Goal: Information Seeking & Learning: Learn about a topic

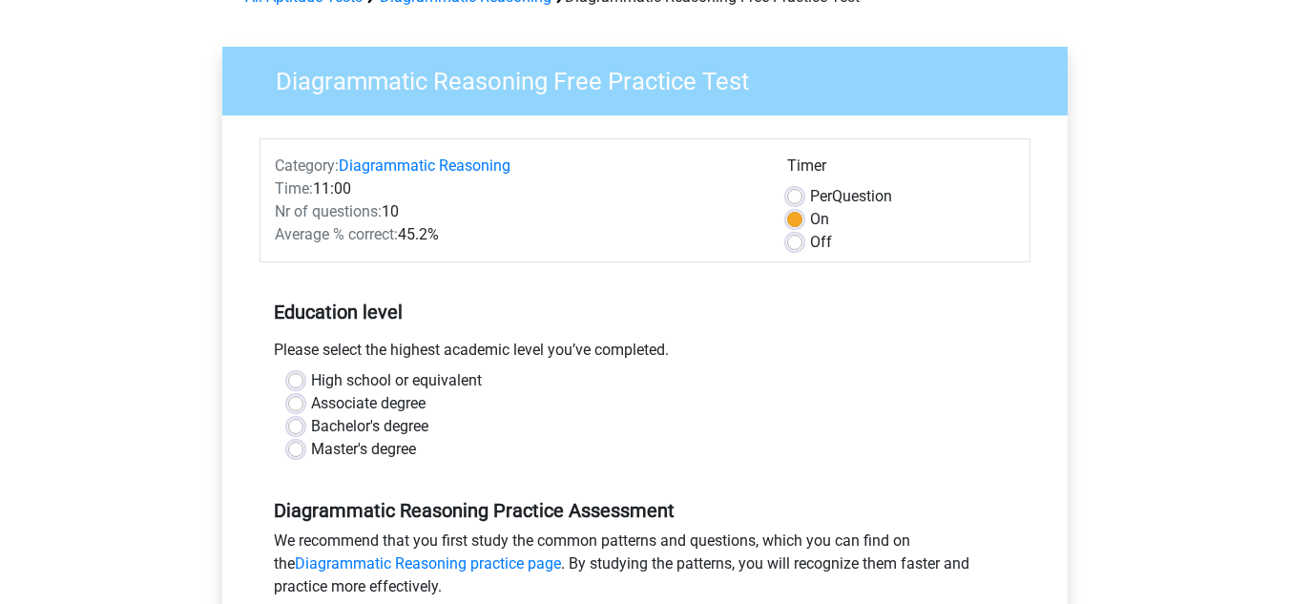
scroll to position [191, 0]
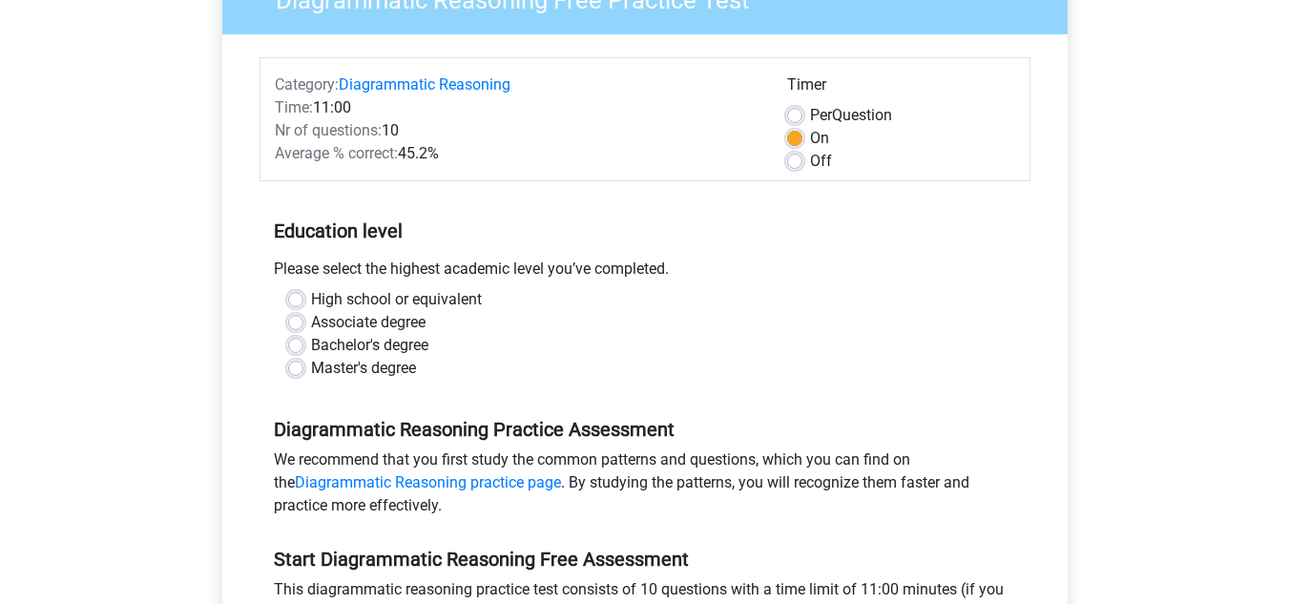
click at [385, 345] on label "Bachelor's degree" at bounding box center [369, 345] width 117 height 23
click at [304, 345] on input "Bachelor's degree" at bounding box center [295, 343] width 15 height 19
radio input "true"
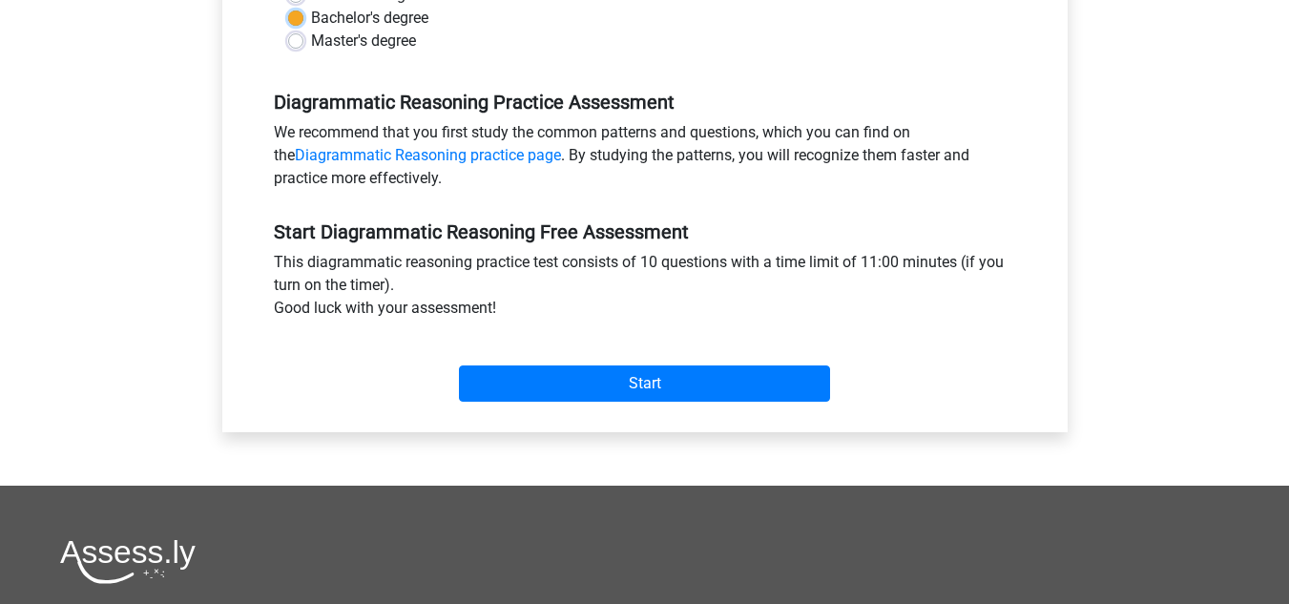
scroll to position [573, 0]
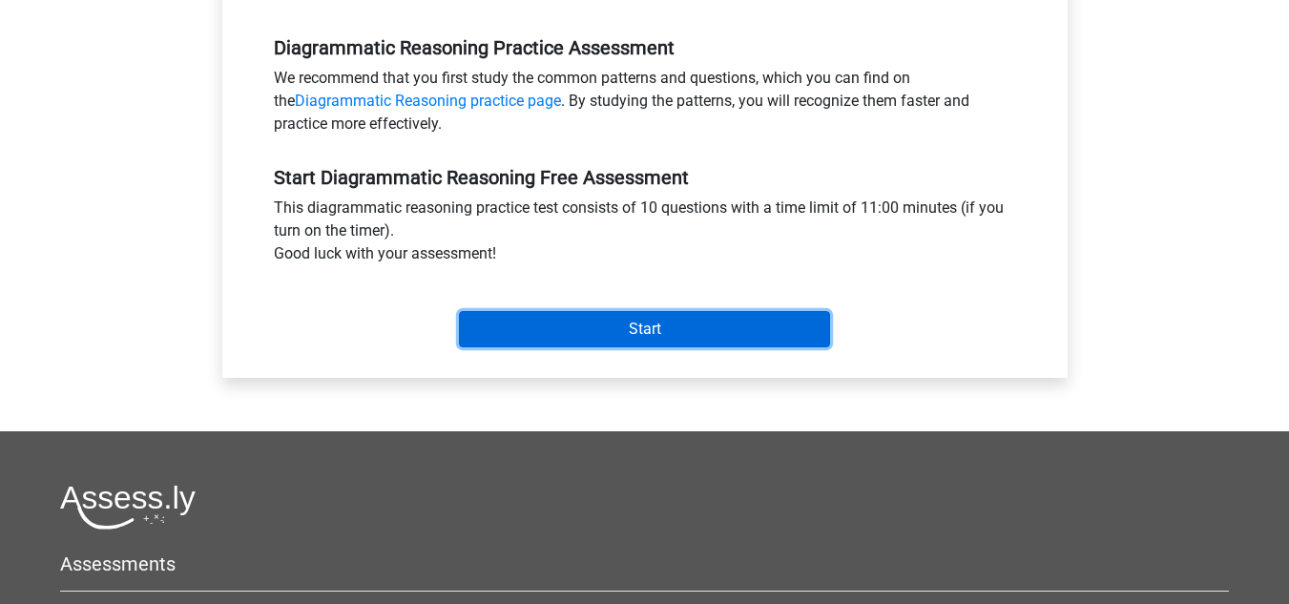
click at [540, 318] on input "Start" at bounding box center [644, 329] width 371 height 36
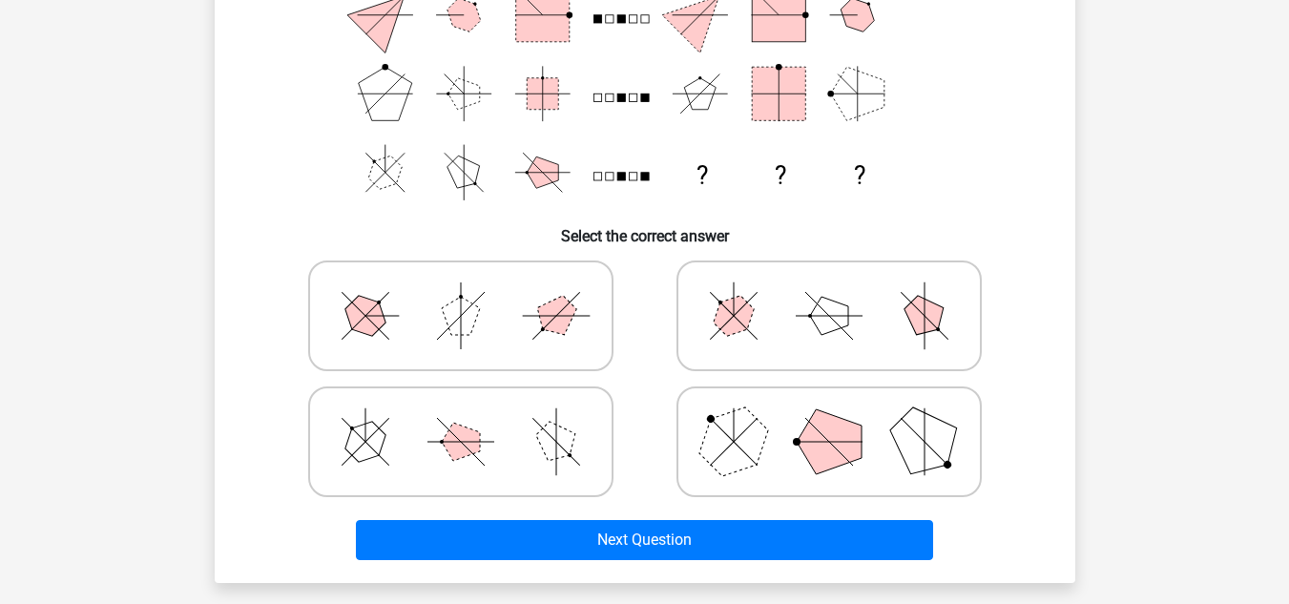
scroll to position [286, 0]
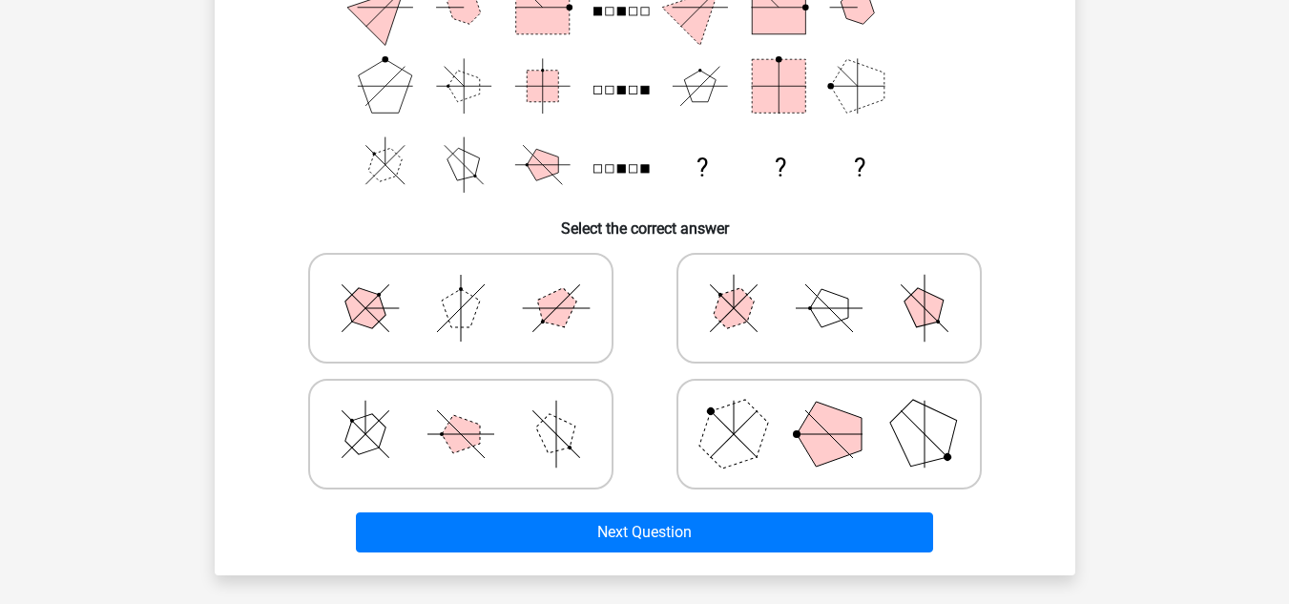
click at [711, 312] on icon at bounding box center [829, 308] width 286 height 95
click at [829, 284] on input "radio" at bounding box center [835, 278] width 12 height 12
radio input "true"
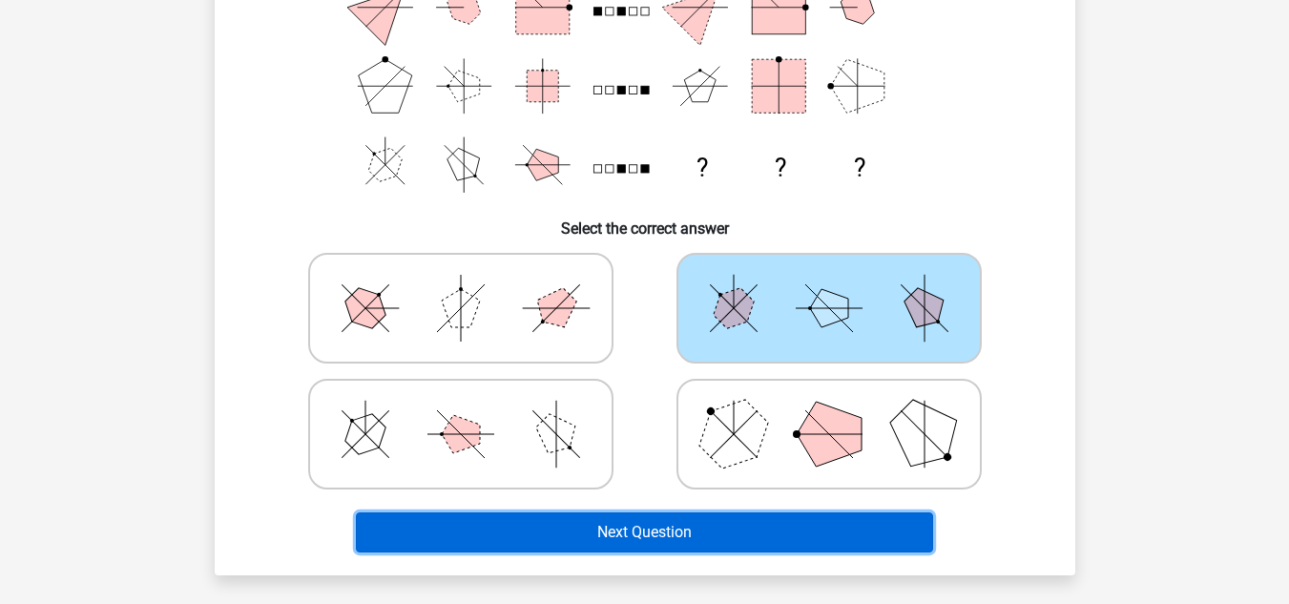
click at [608, 519] on button "Next Question" at bounding box center [644, 533] width 577 height 40
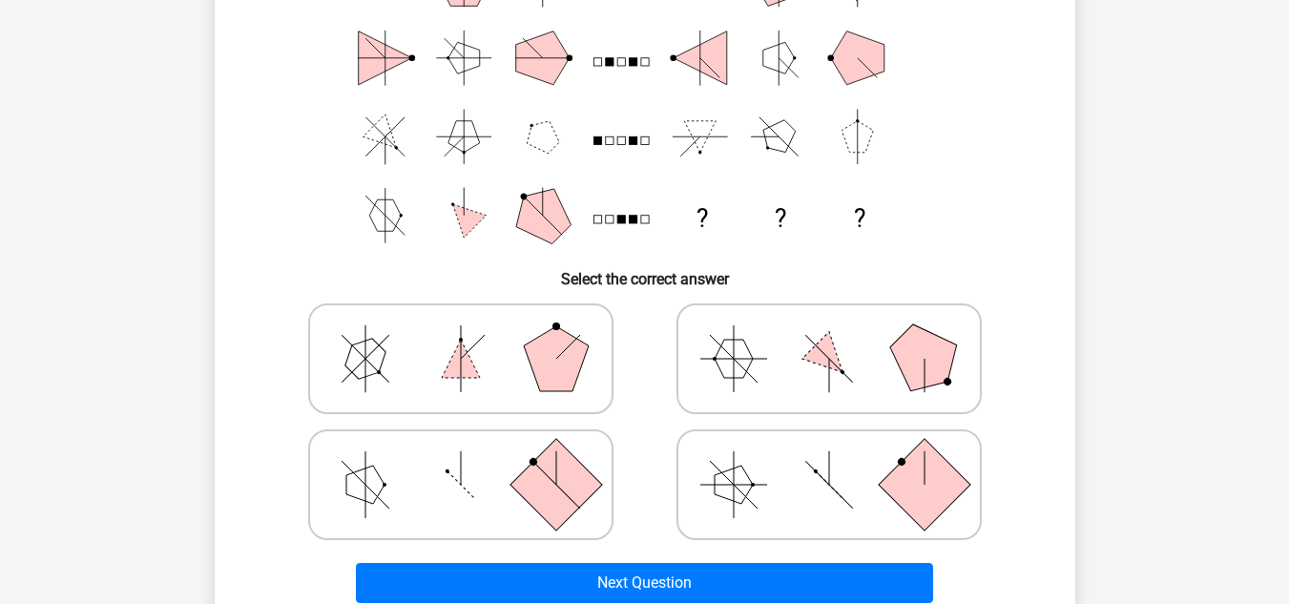
scroll to position [374, 0]
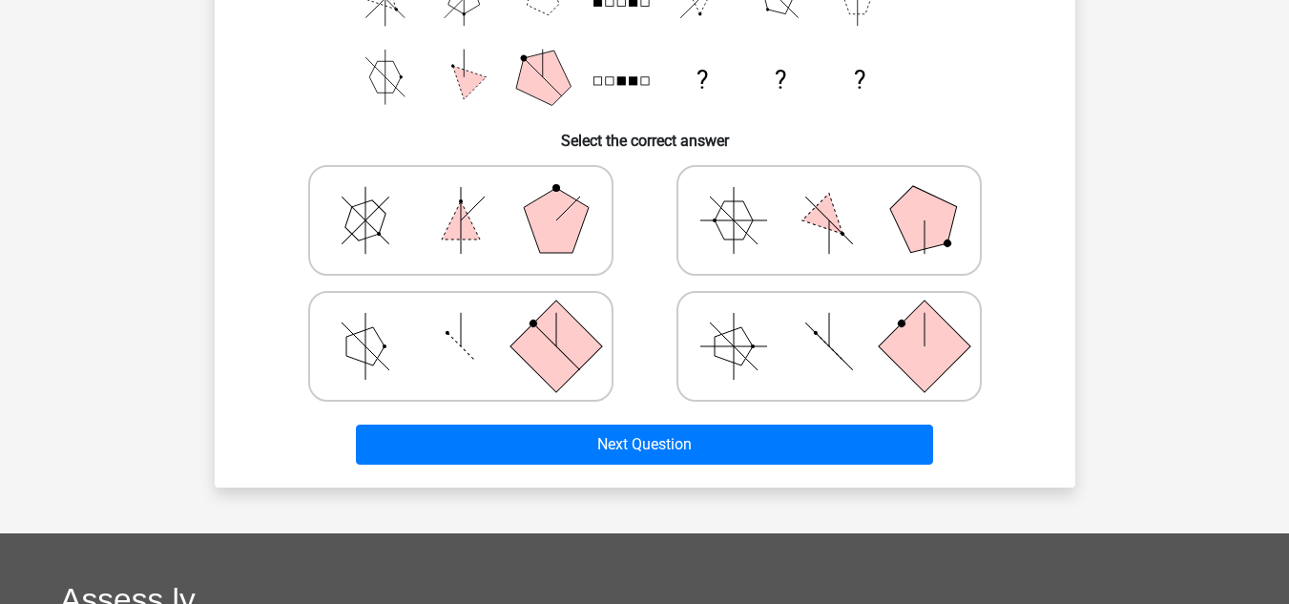
click at [756, 244] on icon at bounding box center [829, 220] width 286 height 95
click at [829, 197] on input "radio" at bounding box center [835, 190] width 12 height 12
radio input "true"
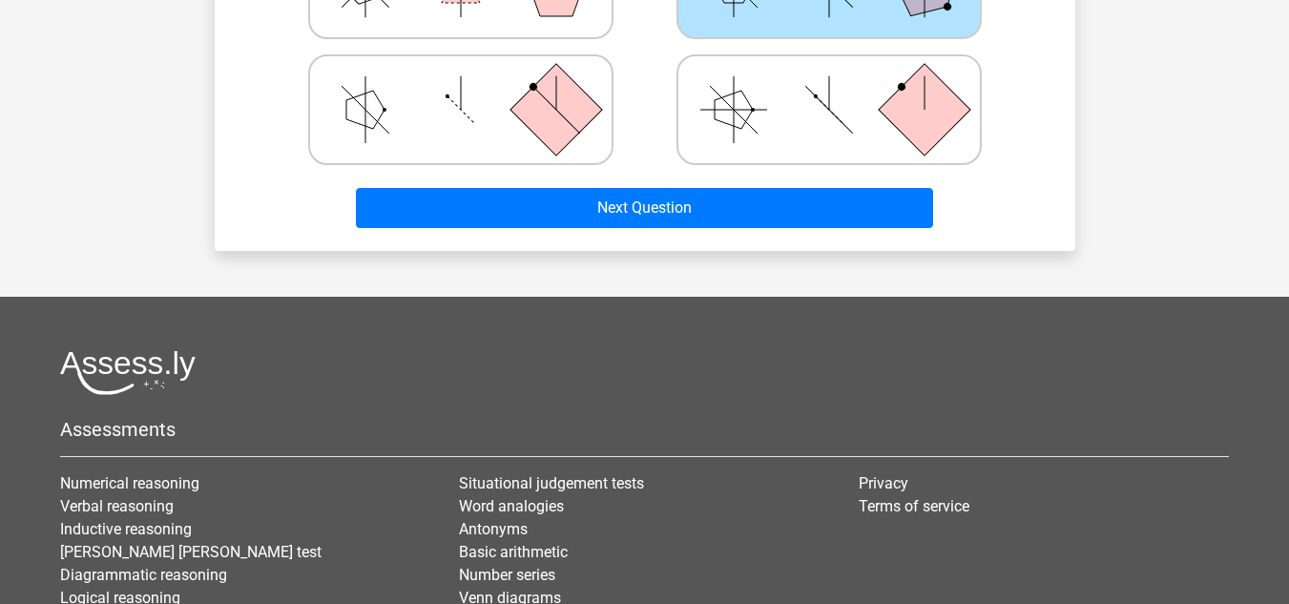
scroll to position [573, 0]
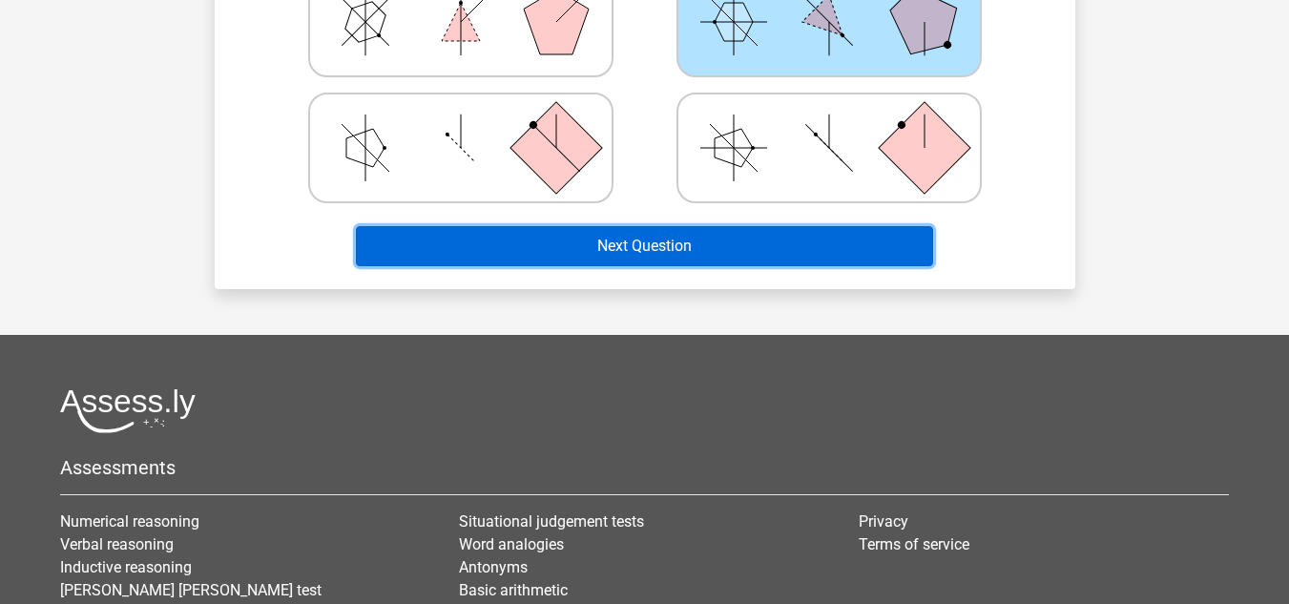
click at [579, 255] on button "Next Question" at bounding box center [644, 246] width 577 height 40
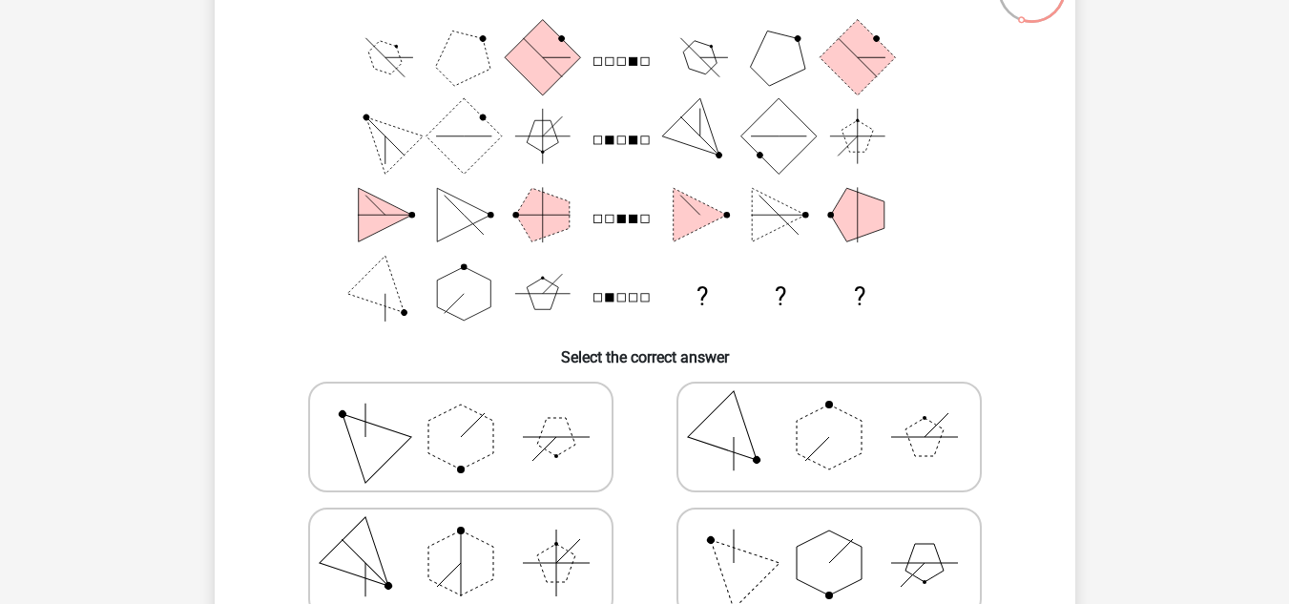
scroll to position [191, 0]
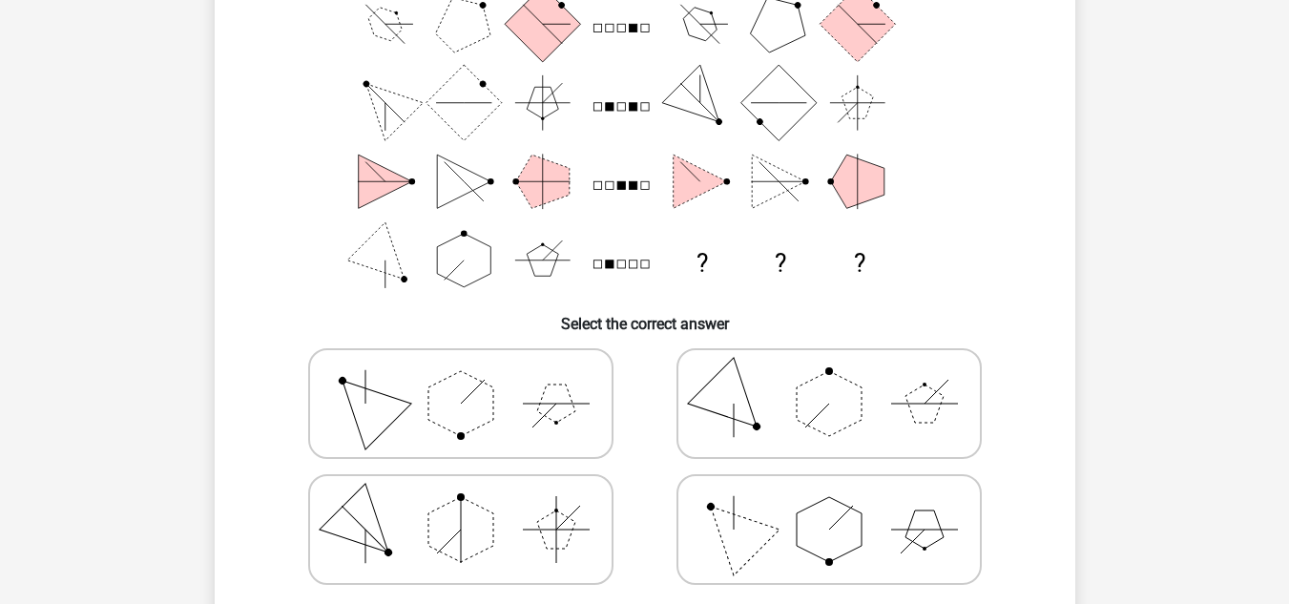
click at [351, 394] on polygon at bounding box center [365, 404] width 92 height 92
click at [461, 380] on input "radio" at bounding box center [467, 373] width 12 height 12
radio input "true"
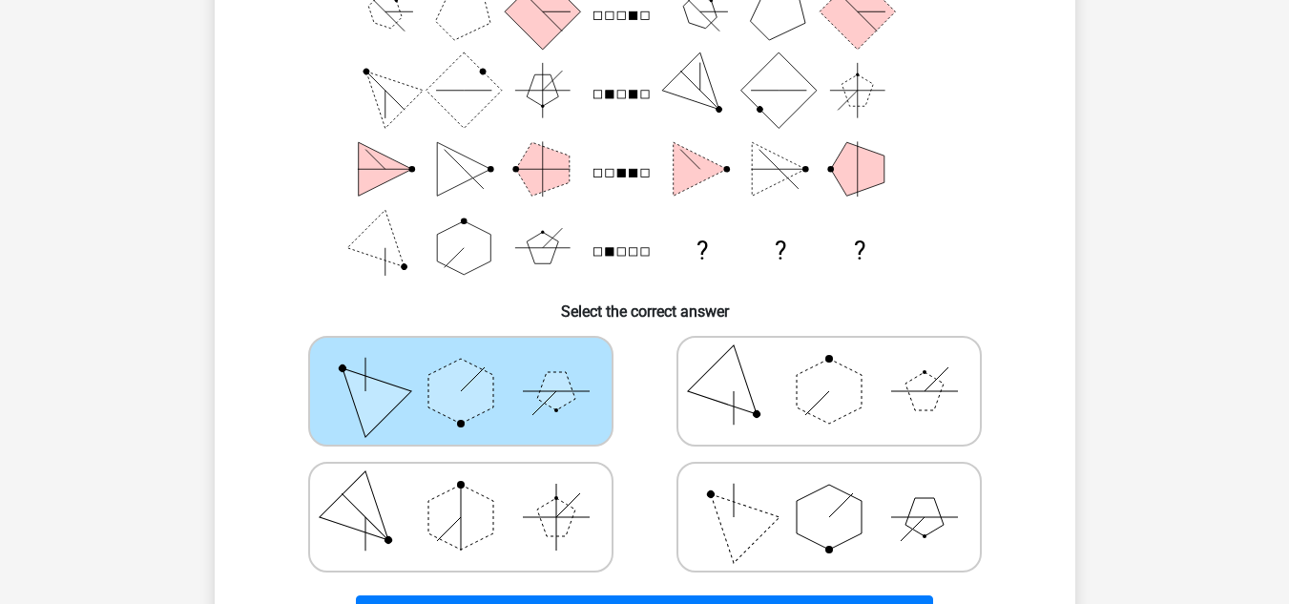
scroll to position [382, 0]
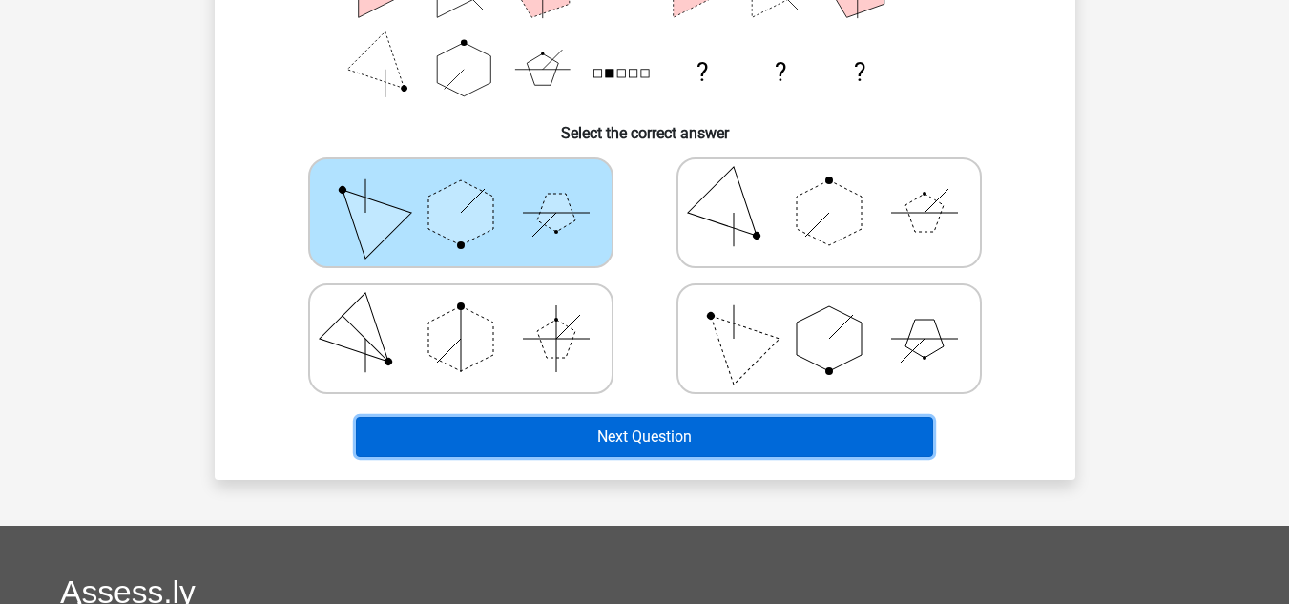
click at [610, 437] on button "Next Question" at bounding box center [644, 437] width 577 height 40
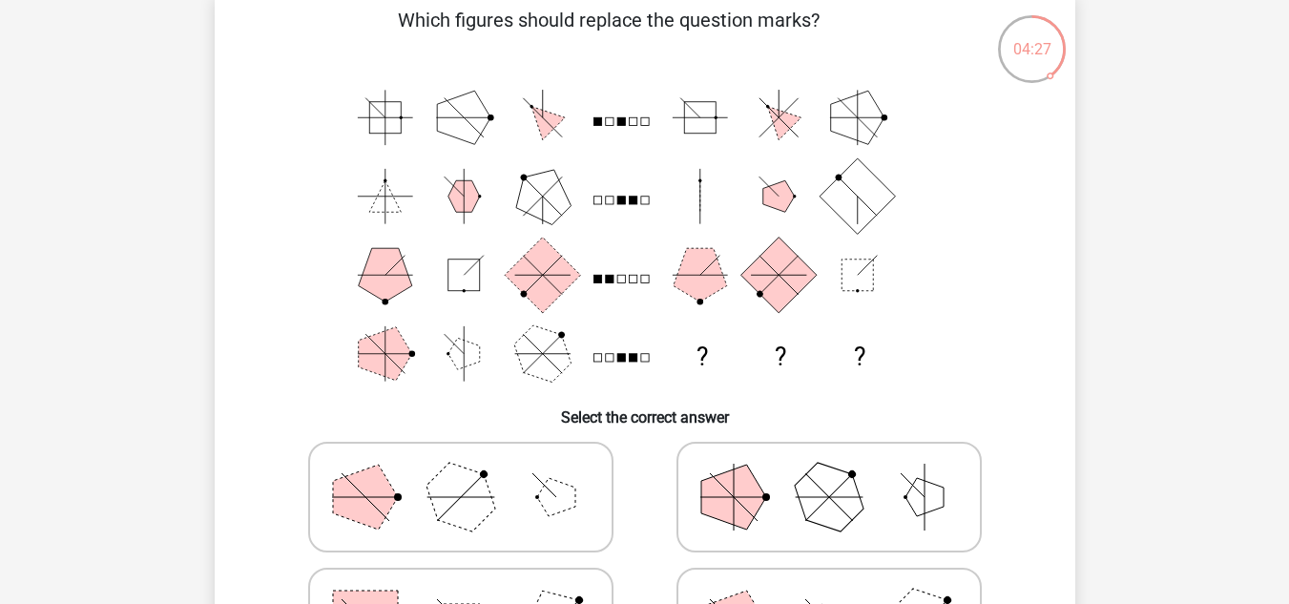
scroll to position [191, 0]
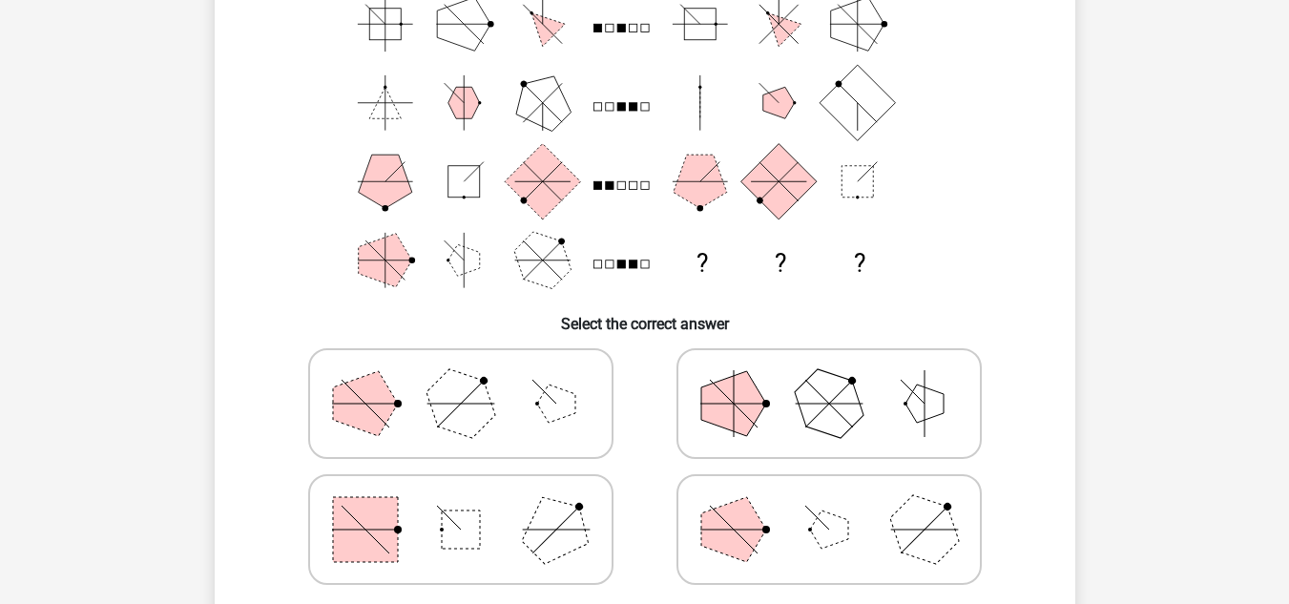
click at [514, 533] on icon at bounding box center [461, 529] width 286 height 95
click at [473, 506] on input "radio" at bounding box center [467, 499] width 12 height 12
radio input "true"
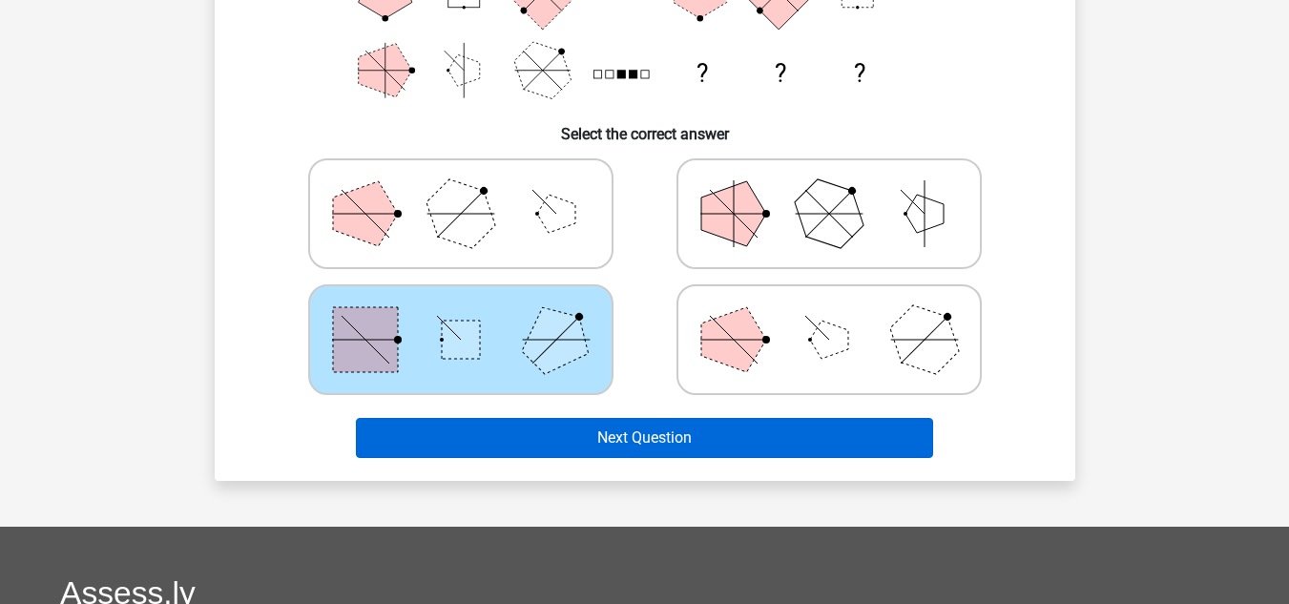
scroll to position [382, 0]
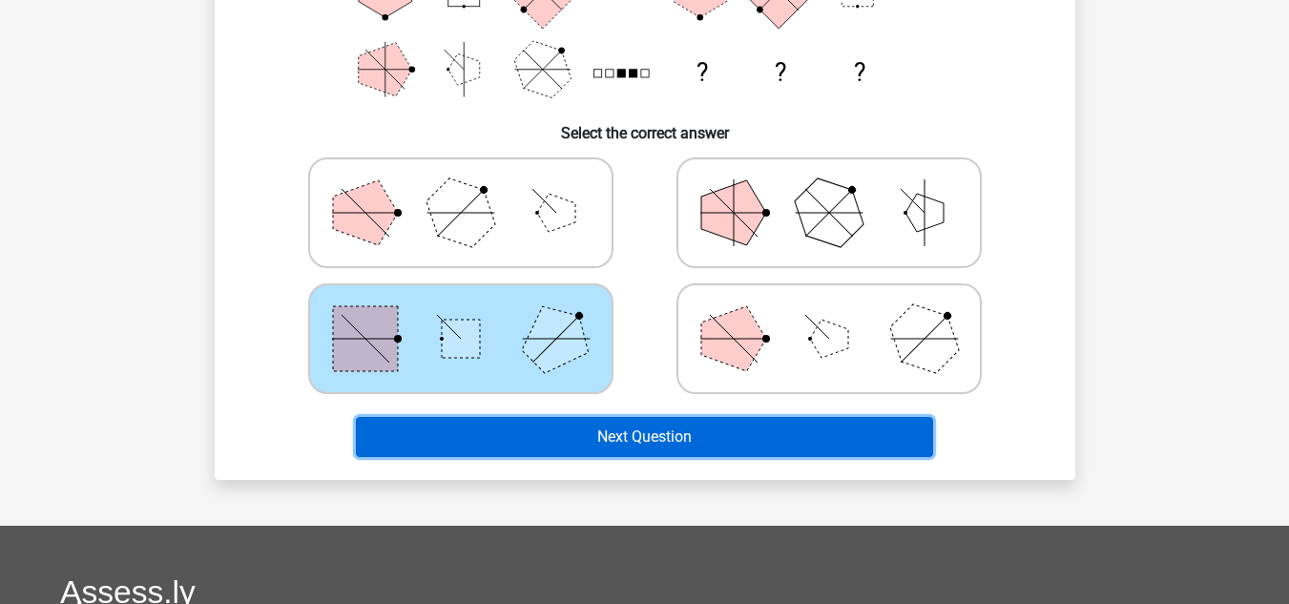
click at [538, 430] on button "Next Question" at bounding box center [644, 437] width 577 height 40
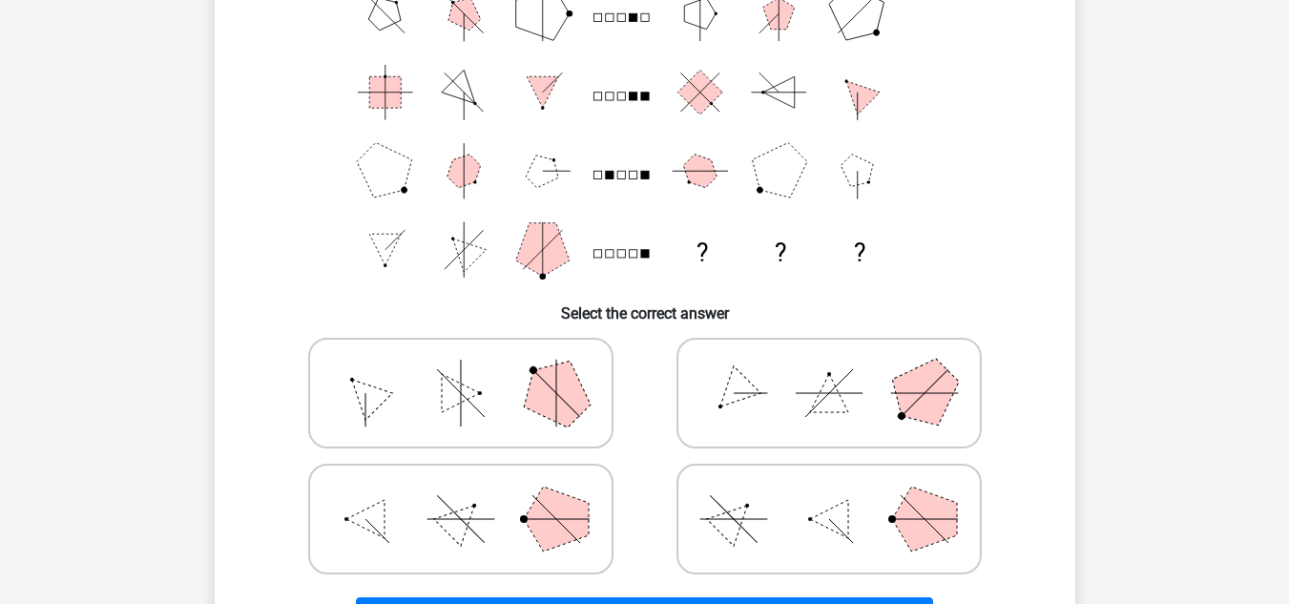
scroll to position [235, 0]
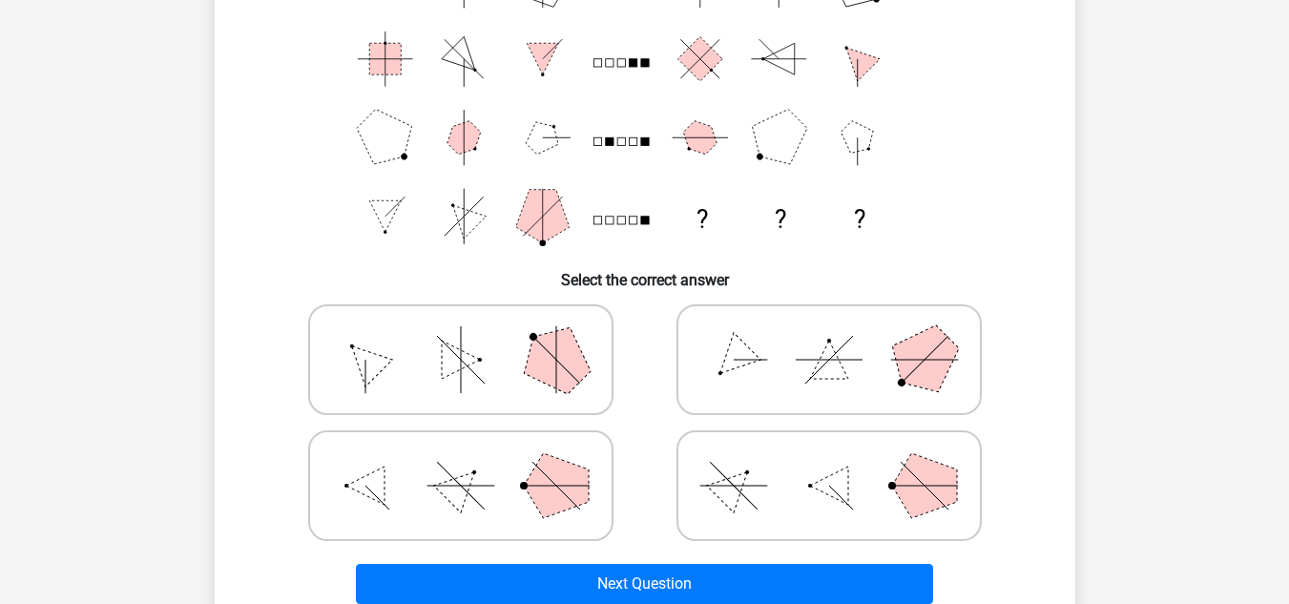
click at [882, 480] on icon at bounding box center [829, 485] width 286 height 95
click at [842, 462] on input "radio" at bounding box center [835, 456] width 12 height 12
radio input "true"
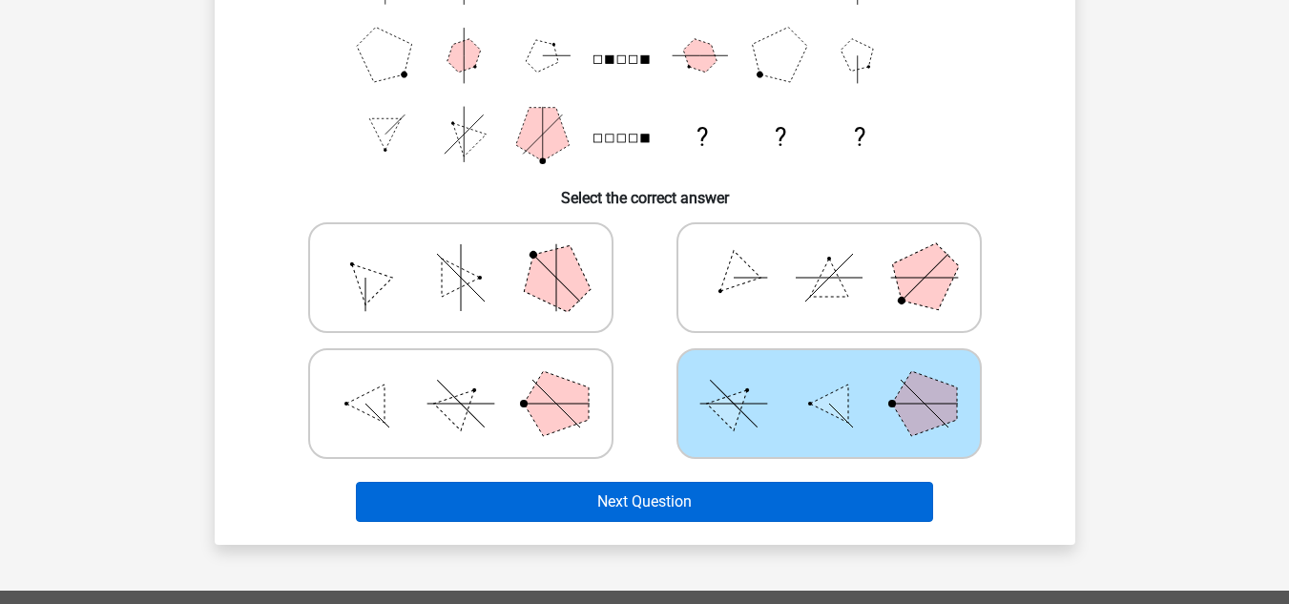
scroll to position [426, 0]
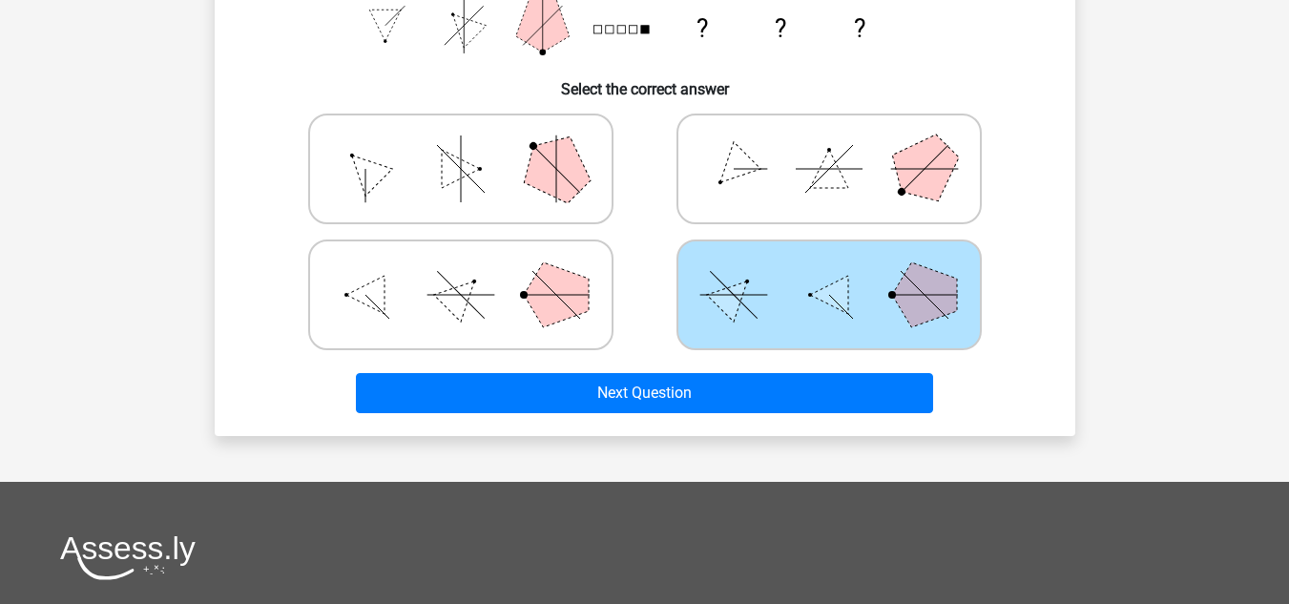
click at [600, 363] on div "Next Question" at bounding box center [645, 389] width 800 height 63
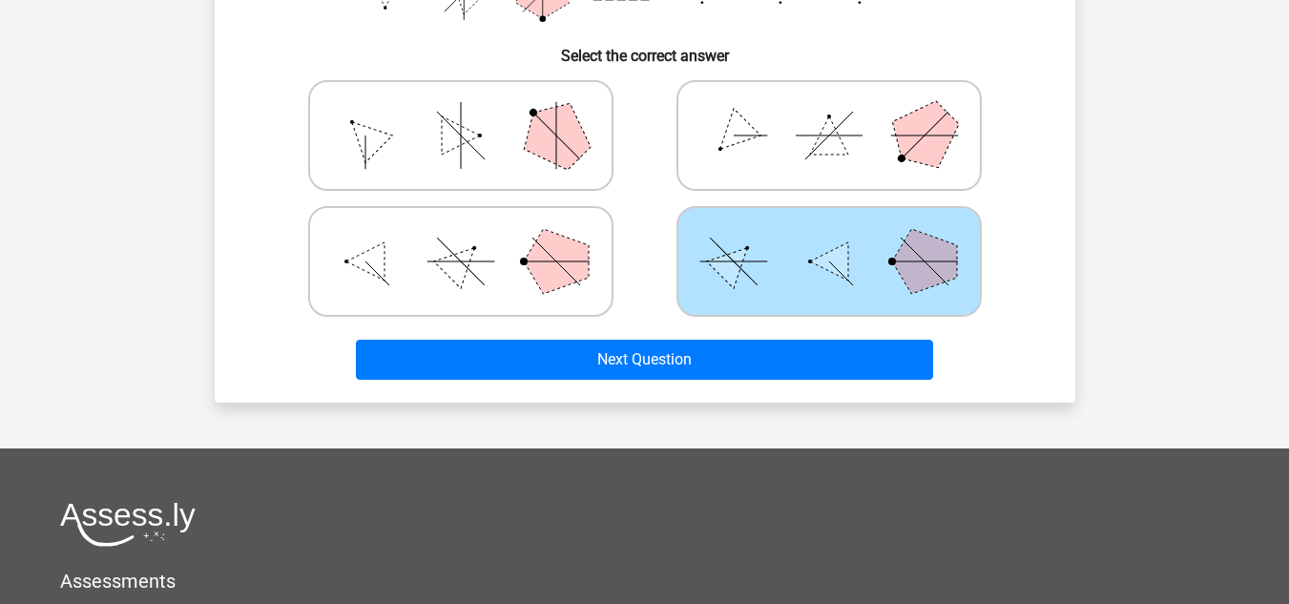
scroll to position [617, 0]
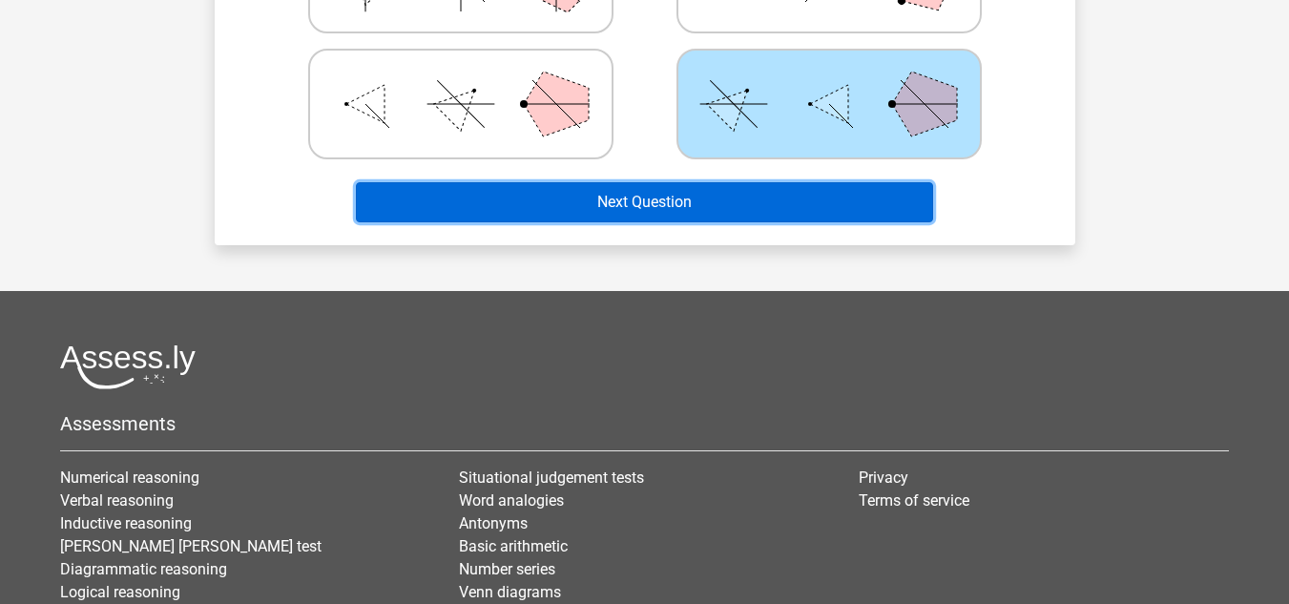
click at [715, 200] on button "Next Question" at bounding box center [644, 202] width 577 height 40
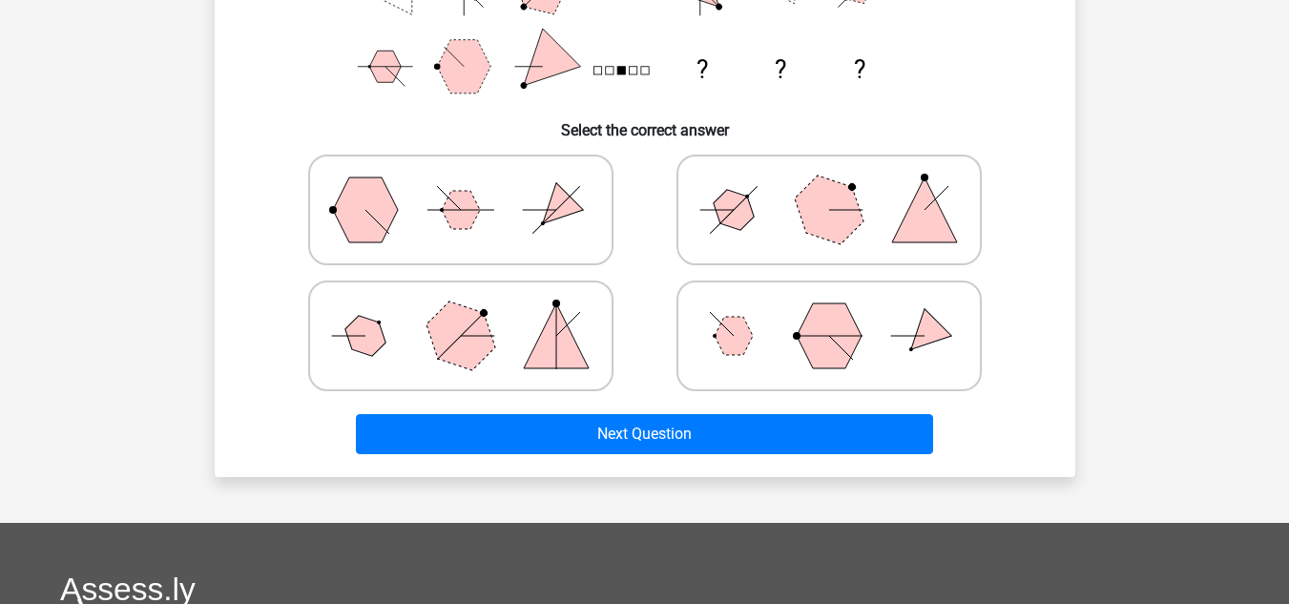
scroll to position [279, 0]
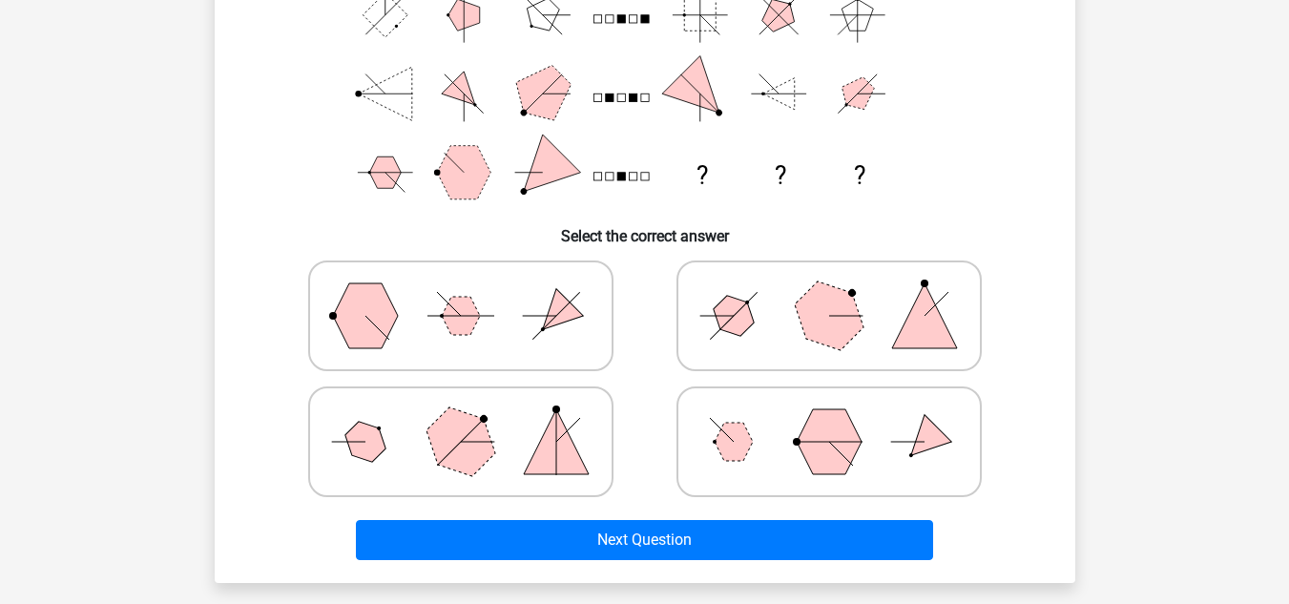
click at [854, 182] on text "?" at bounding box center [858, 175] width 11 height 29
click at [786, 173] on text "?" at bounding box center [780, 175] width 11 height 29
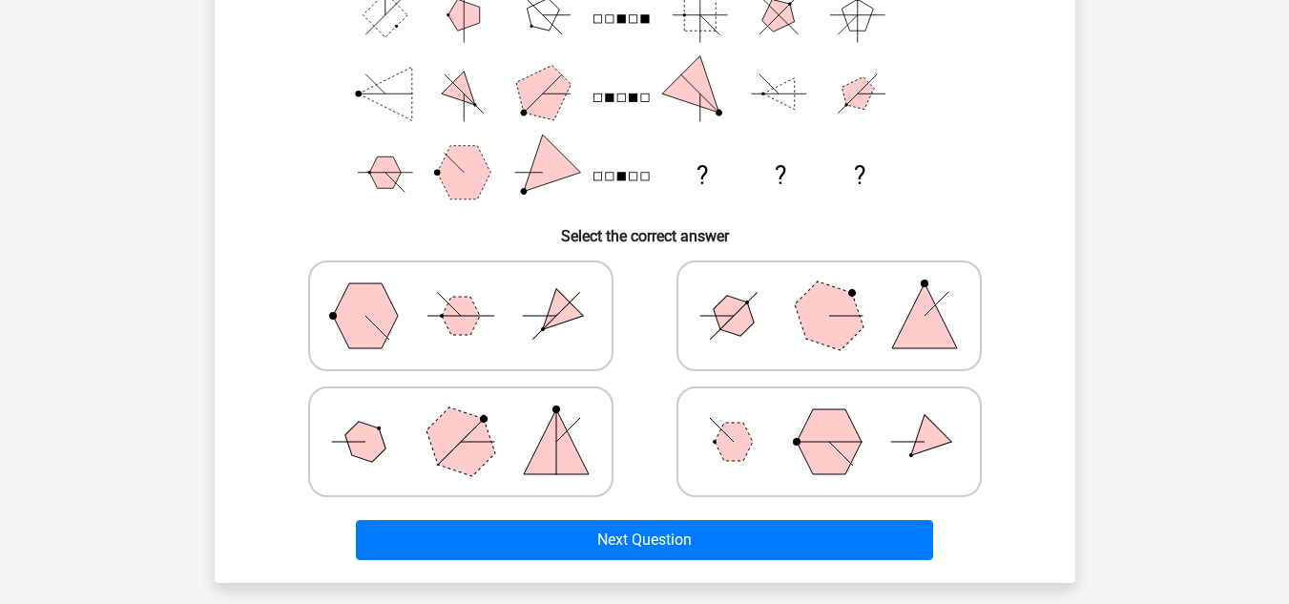
click at [786, 173] on text "?" at bounding box center [780, 175] width 11 height 29
click at [470, 423] on polygon at bounding box center [460, 442] width 92 height 92
click at [470, 418] on input "radio" at bounding box center [467, 412] width 12 height 12
radio input "true"
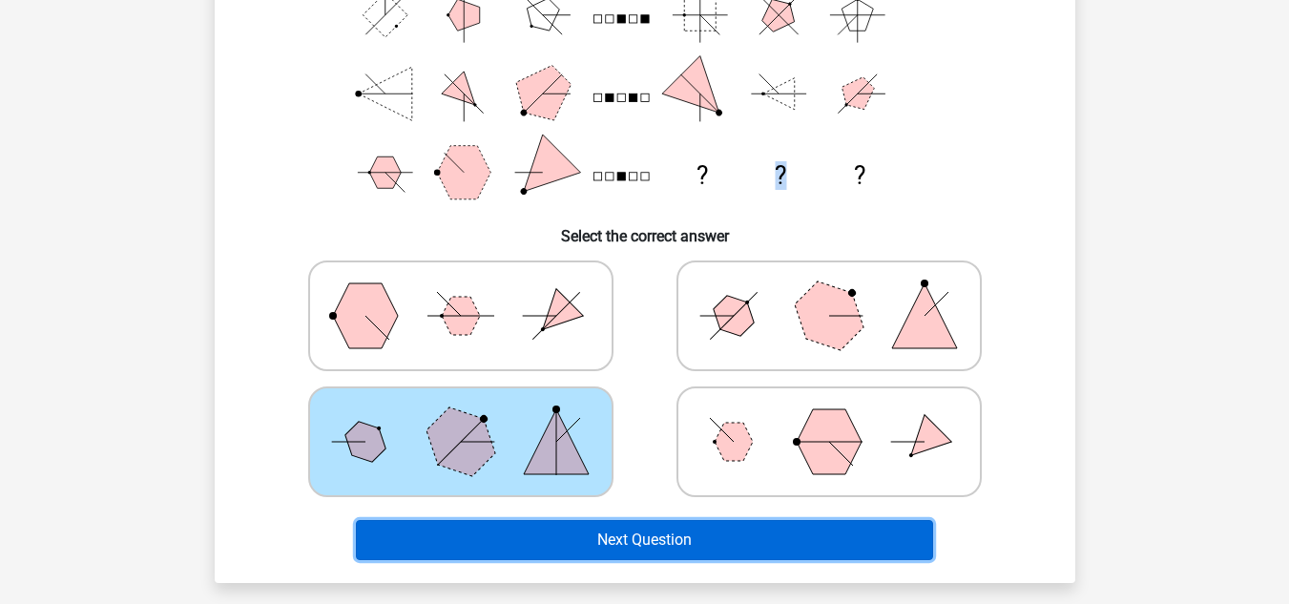
click at [669, 524] on button "Next Question" at bounding box center [644, 540] width 577 height 40
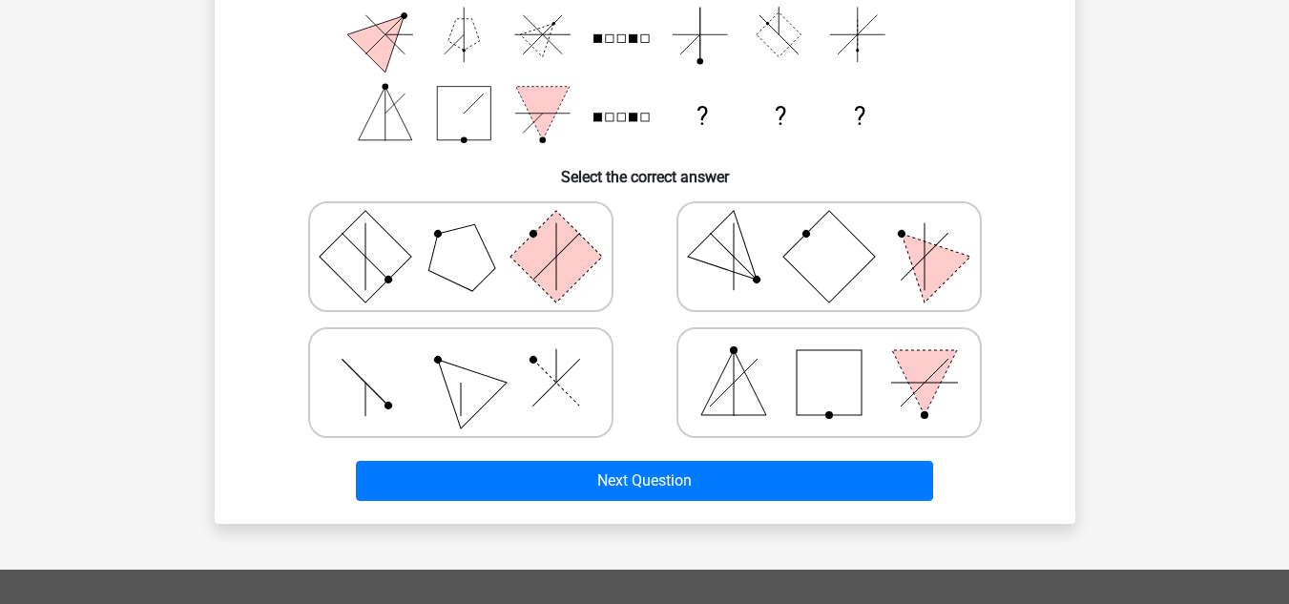
scroll to position [191, 0]
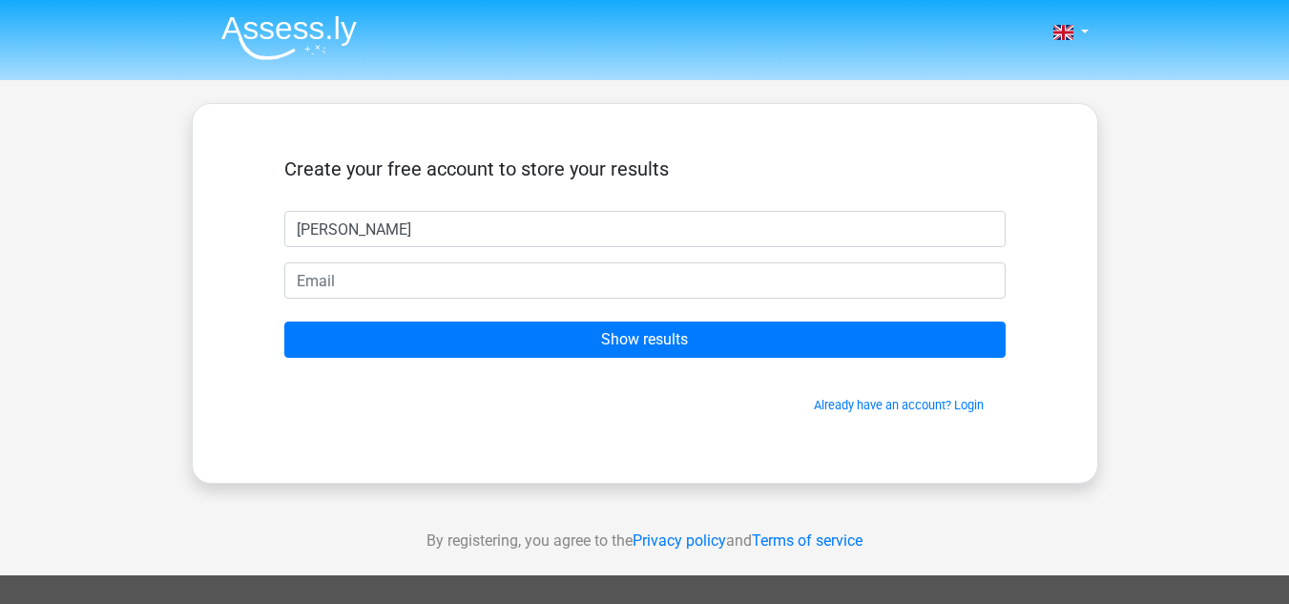
type input "[PERSON_NAME]"
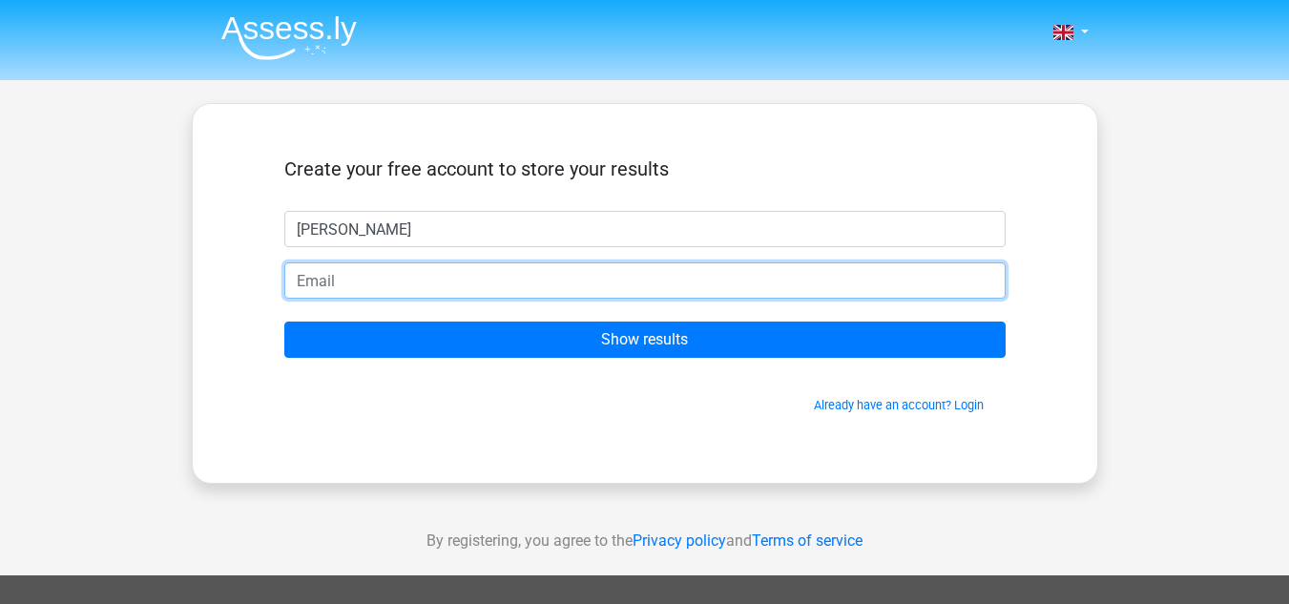
click at [627, 279] on input "email" at bounding box center [645, 280] width 722 height 36
type input "lucasexaudi@gmail.com"
click at [284, 322] on input "Show results" at bounding box center [645, 340] width 722 height 36
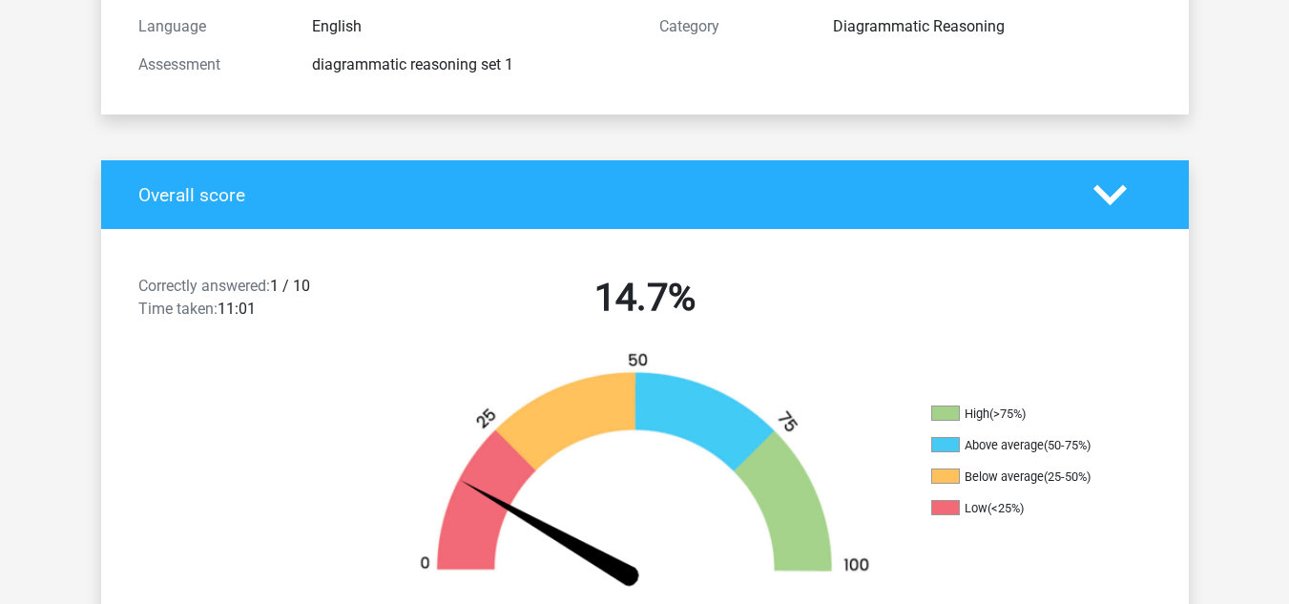
scroll to position [286, 0]
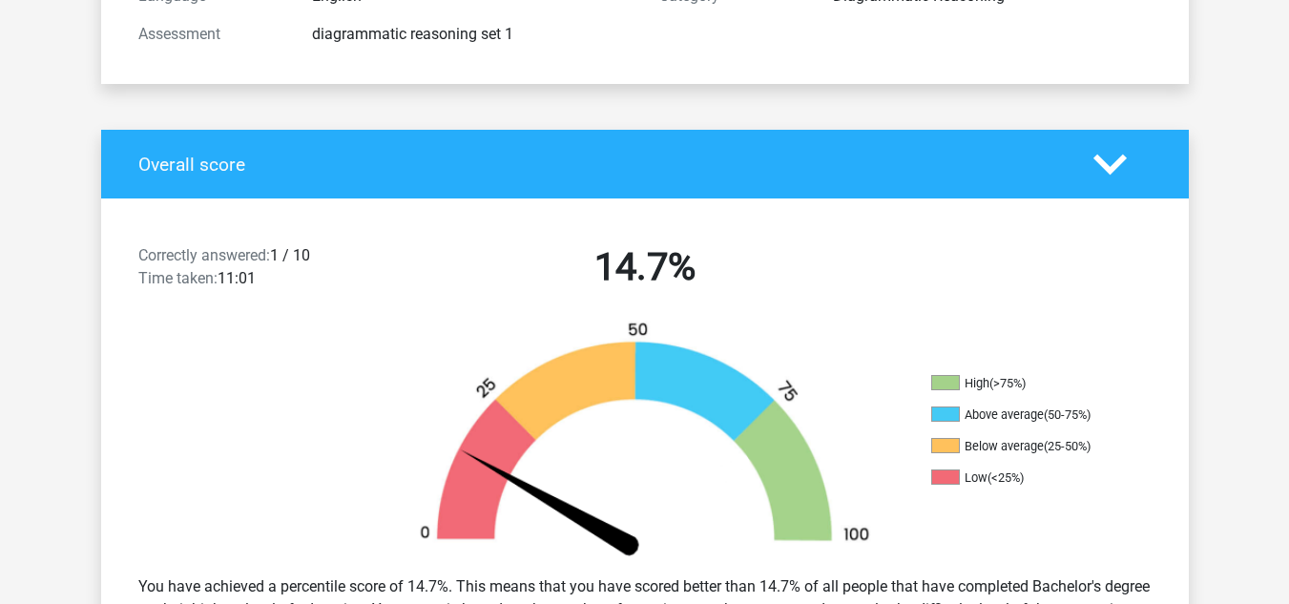
click at [627, 271] on h2 "14.7%" at bounding box center [645, 267] width 492 height 46
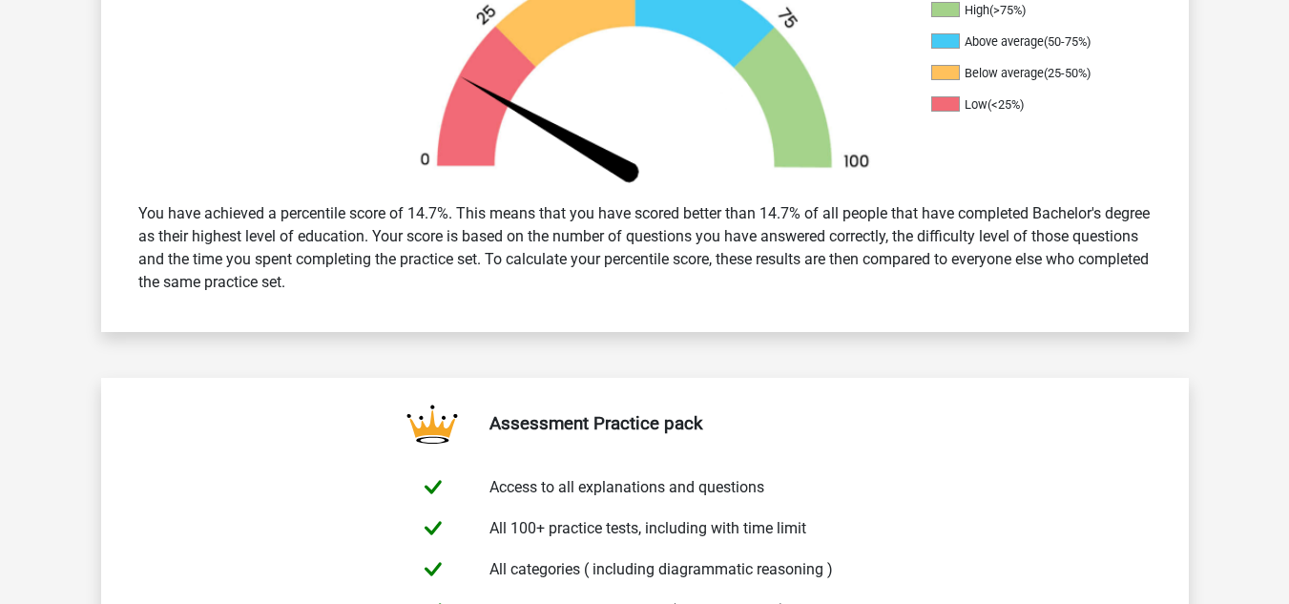
scroll to position [668, 0]
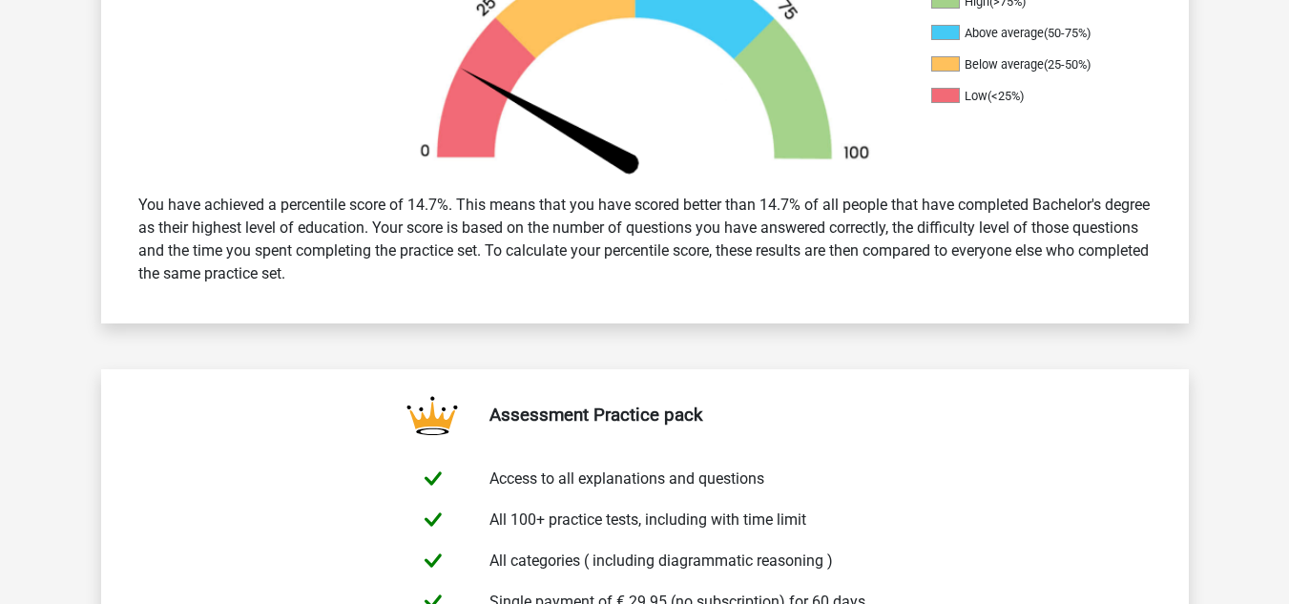
click at [377, 252] on div "You have achieved a percentile score of 14.7%. This means that you have scored …" at bounding box center [645, 239] width 1042 height 107
click at [378, 252] on div "You have achieved a percentile score of 14.7%. This means that you have scored …" at bounding box center [645, 239] width 1042 height 107
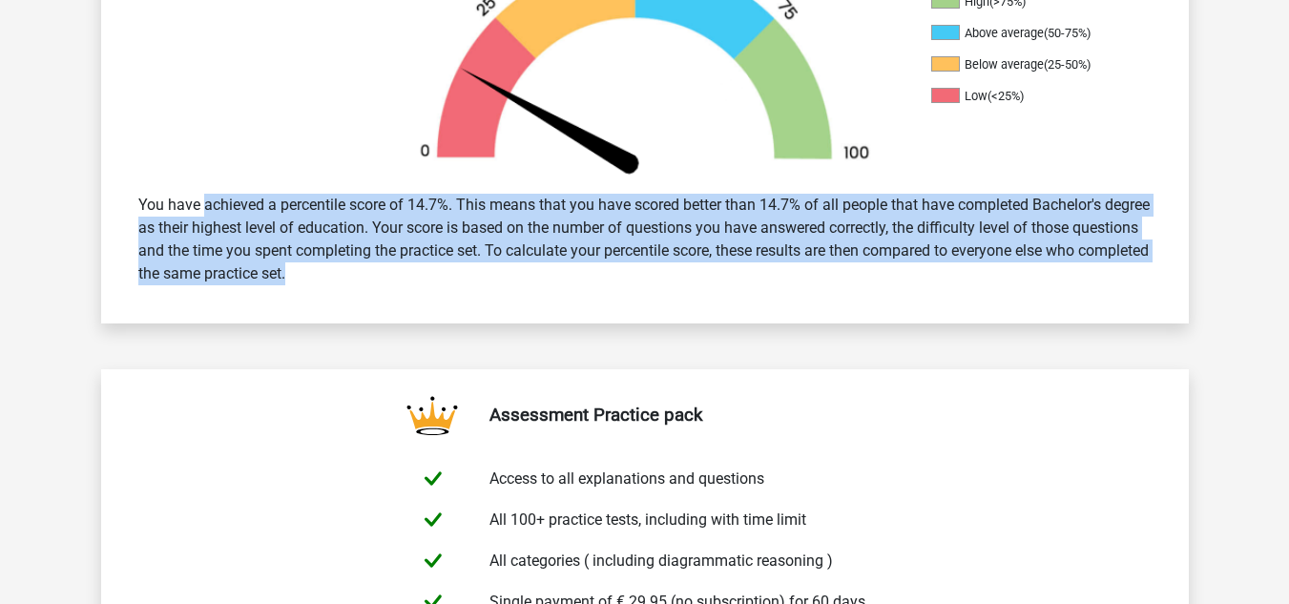
click at [378, 252] on div "You have achieved a percentile score of 14.7%. This means that you have scored …" at bounding box center [645, 239] width 1042 height 107
click at [355, 297] on div "You have achieved a percentile score of 14.7%. This means that you have scored …" at bounding box center [645, 239] width 1088 height 122
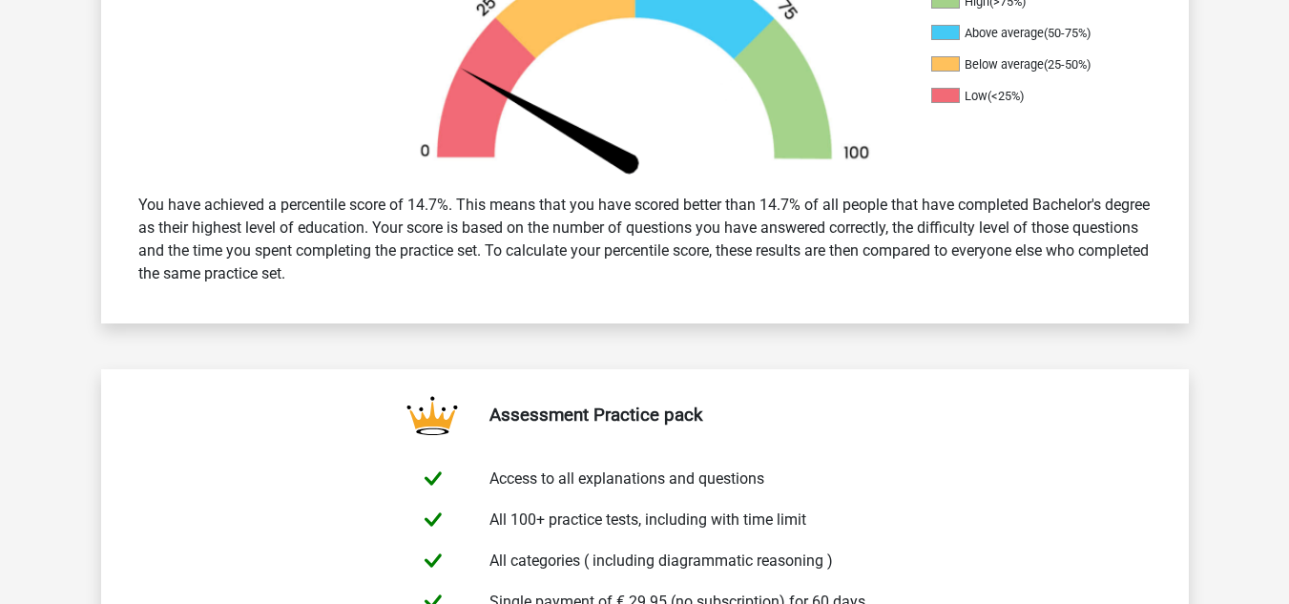
click at [348, 277] on div "You have achieved a percentile score of 14.7%. This means that you have scored …" at bounding box center [645, 239] width 1042 height 107
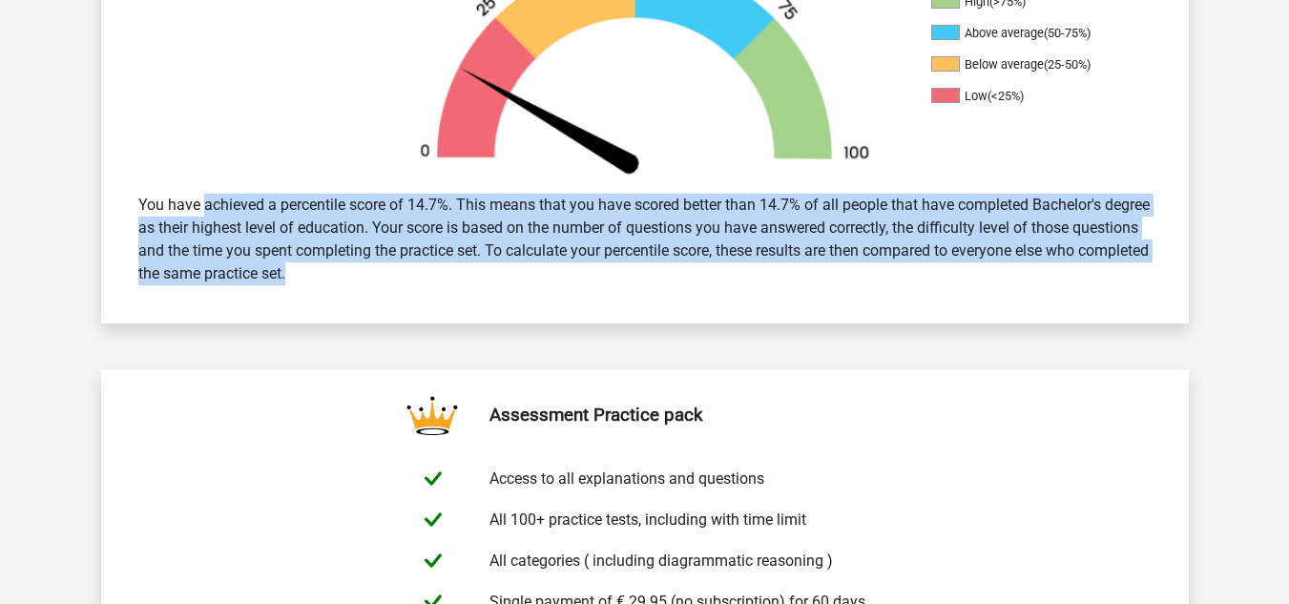
click at [348, 277] on div "You have achieved a percentile score of 14.7%. This means that you have scored …" at bounding box center [645, 239] width 1042 height 107
click at [364, 254] on div "You have achieved a percentile score of 14.7%. This means that you have scored …" at bounding box center [645, 239] width 1042 height 107
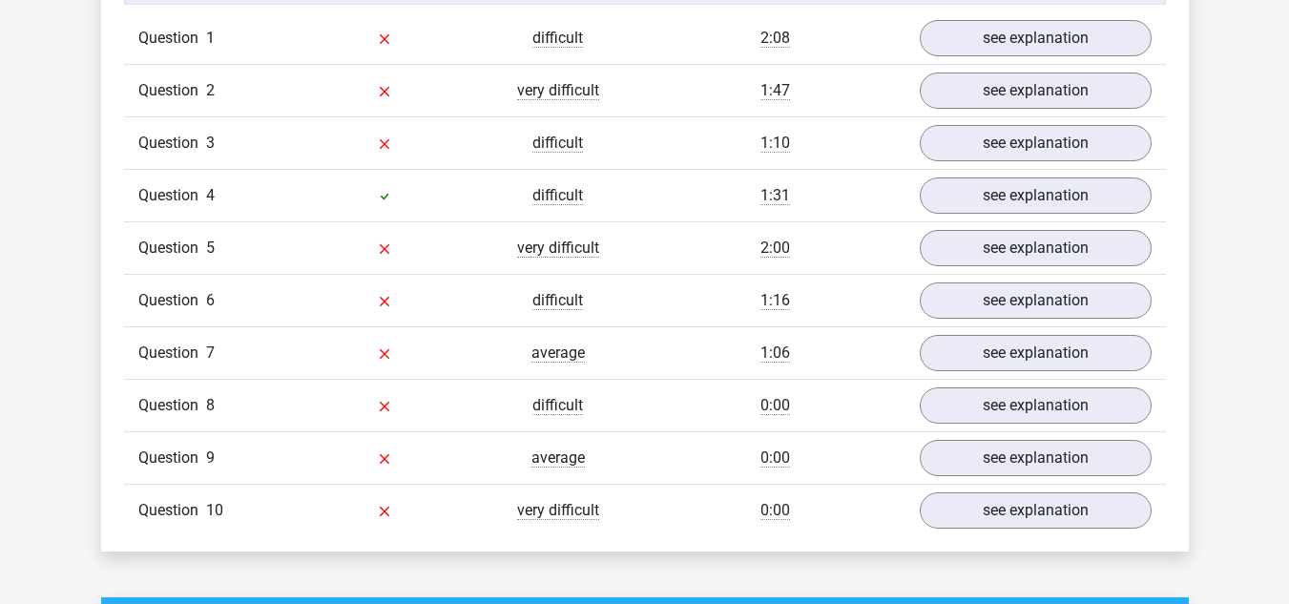
scroll to position [1336, 0]
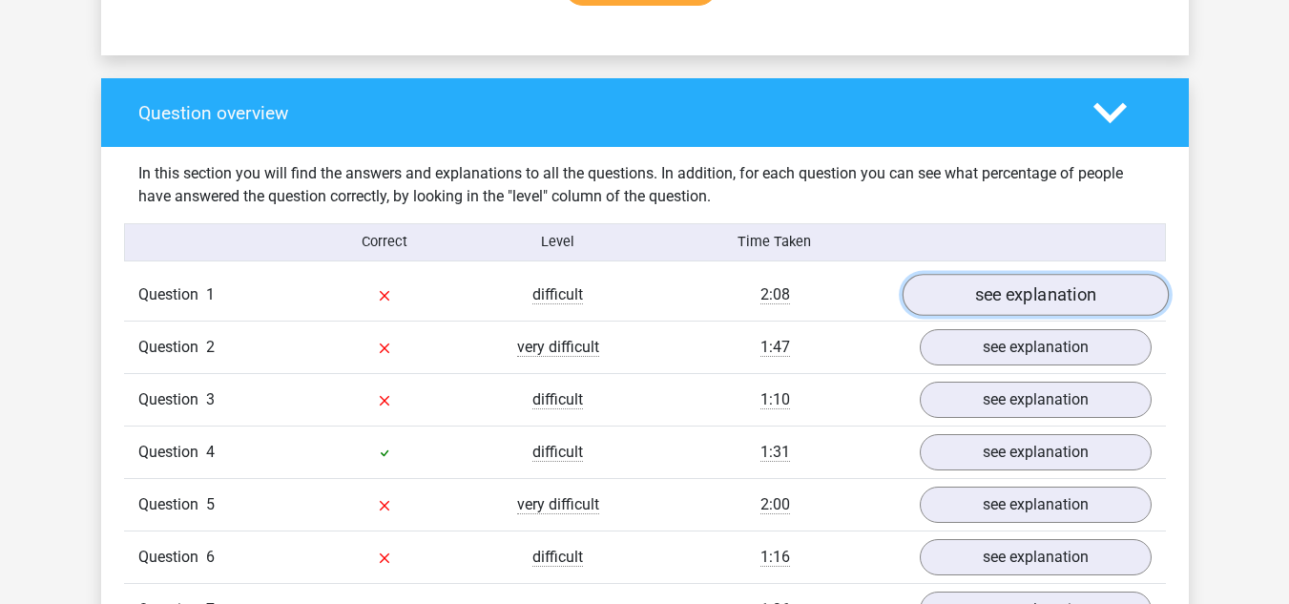
click at [1043, 302] on link "see explanation" at bounding box center [1035, 295] width 266 height 42
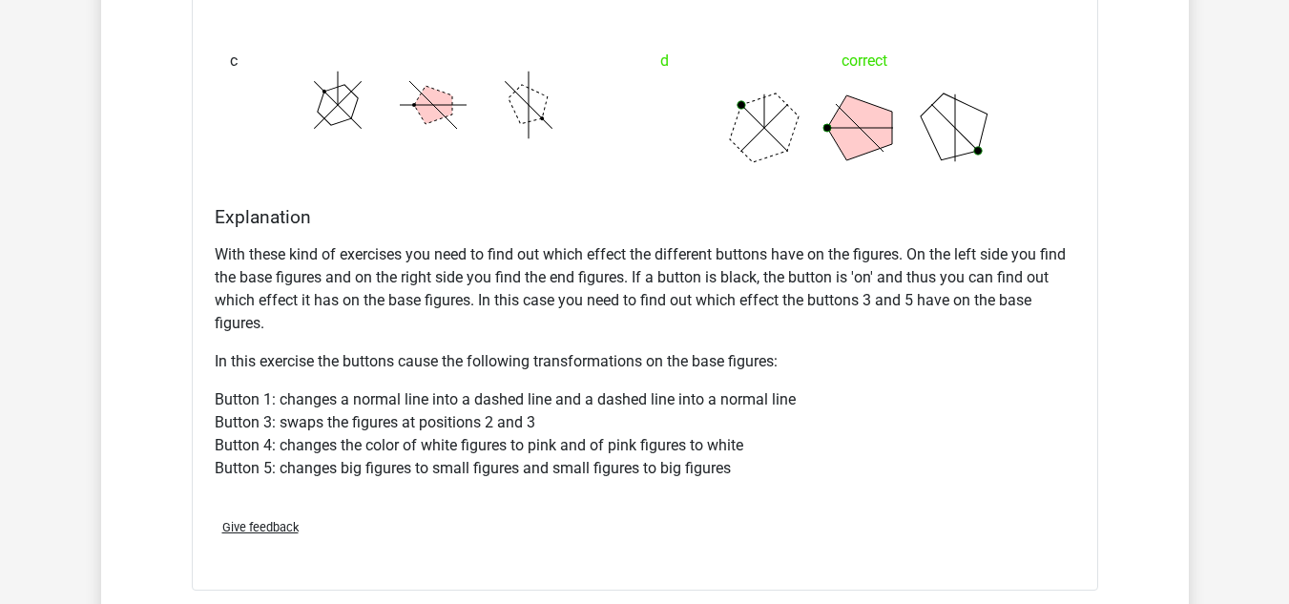
scroll to position [2195, 0]
click at [569, 276] on p "With these kind of exercises you need to find out which effect the different bu…" at bounding box center [645, 288] width 861 height 92
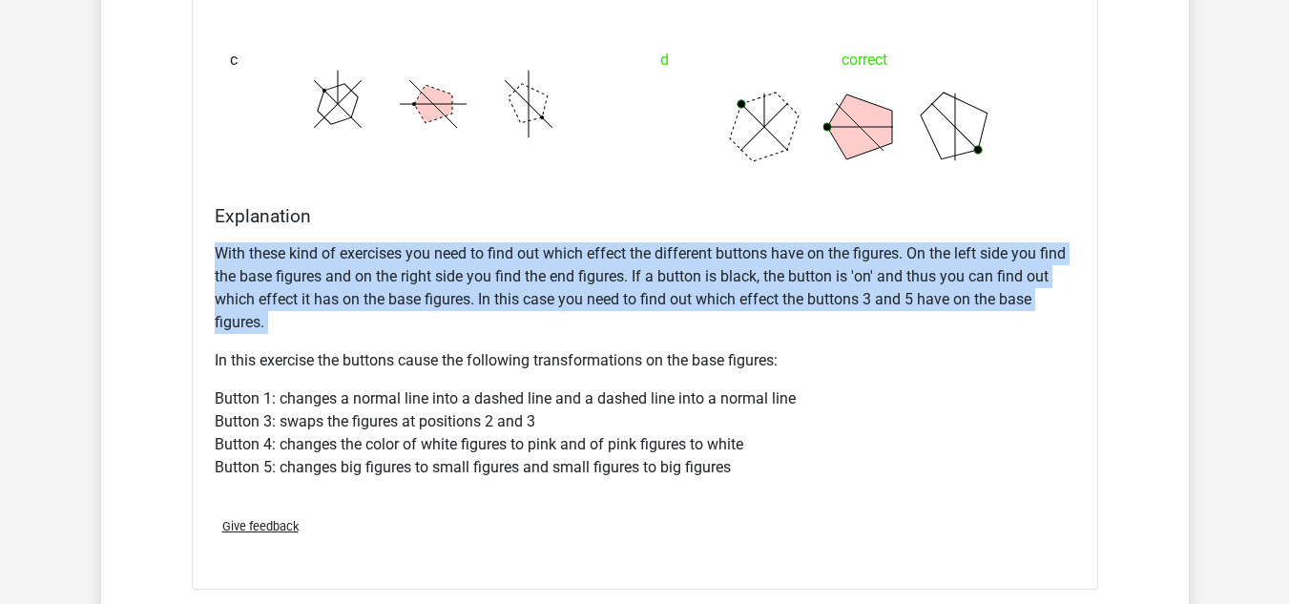
click at [533, 276] on p "With these kind of exercises you need to find out which effect the different bu…" at bounding box center [645, 288] width 861 height 92
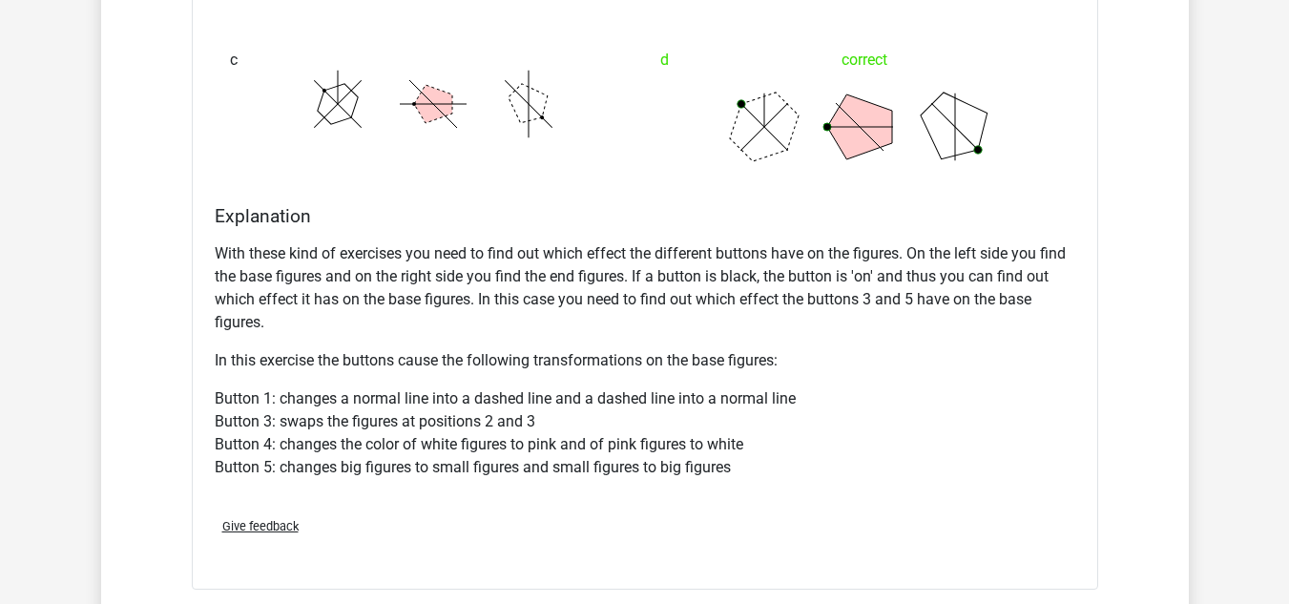
click at [533, 276] on p "With these kind of exercises you need to find out which effect the different bu…" at bounding box center [645, 288] width 861 height 92
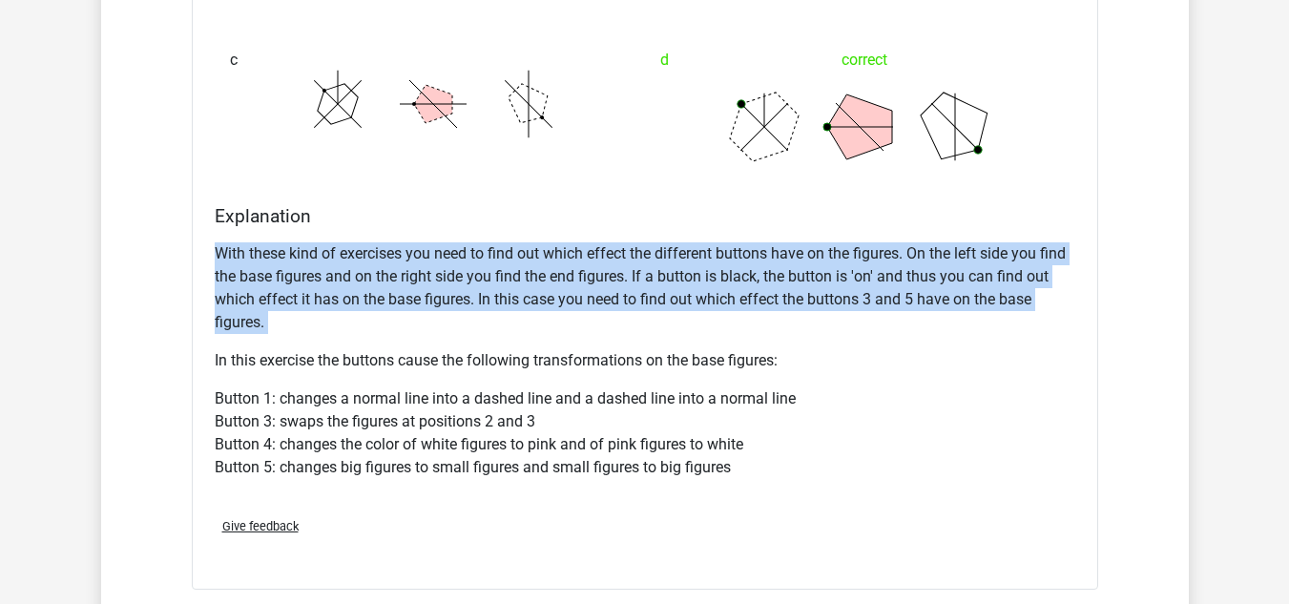
click at [533, 276] on p "With these kind of exercises you need to find out which effect the different bu…" at bounding box center [645, 288] width 861 height 92
click at [497, 291] on p "With these kind of exercises you need to find out which effect the different bu…" at bounding box center [645, 288] width 861 height 92
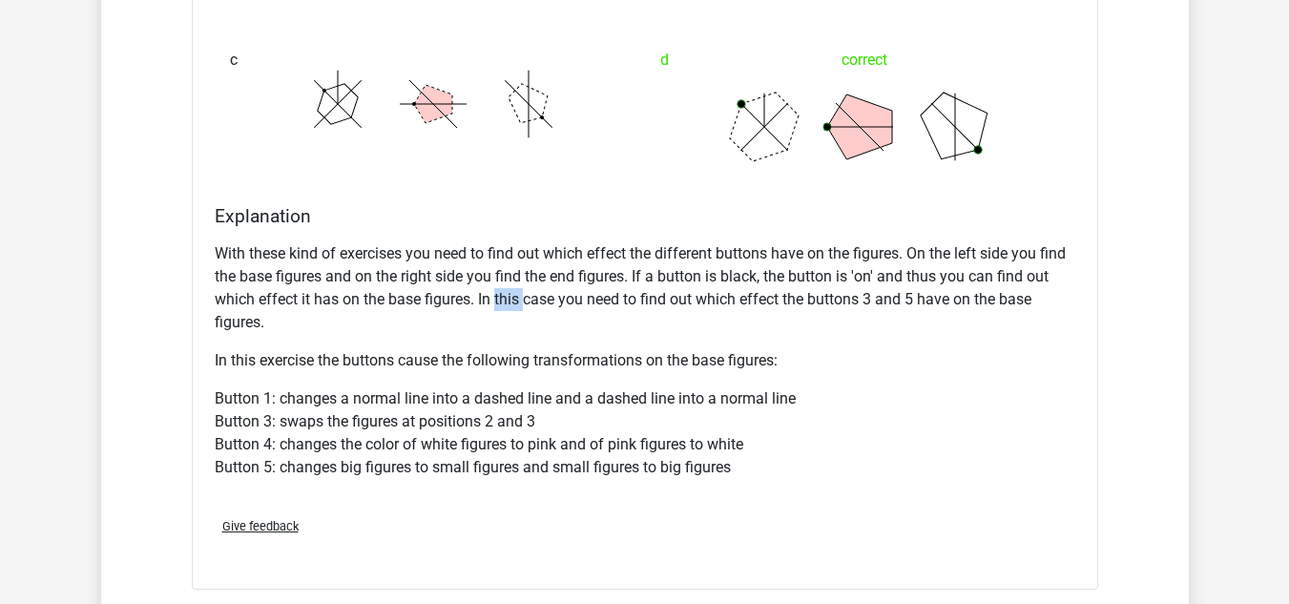
click at [497, 291] on p "With these kind of exercises you need to find out which effect the different bu…" at bounding box center [645, 288] width 861 height 92
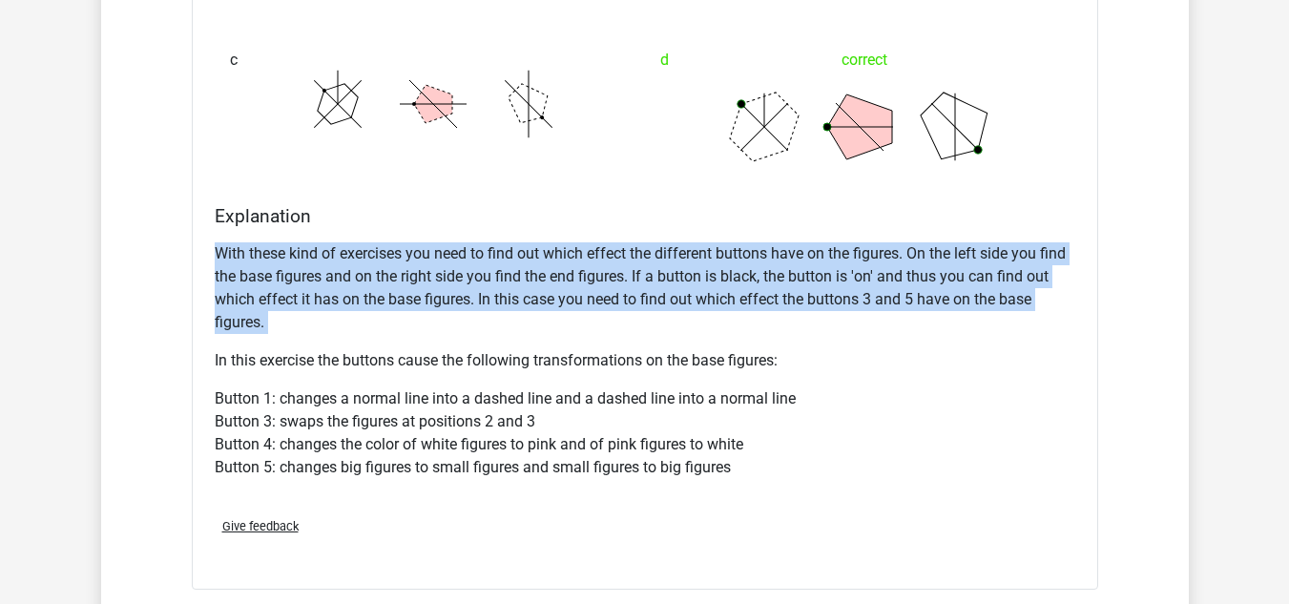
click at [497, 291] on p "With these kind of exercises you need to find out which effect the different bu…" at bounding box center [645, 288] width 861 height 92
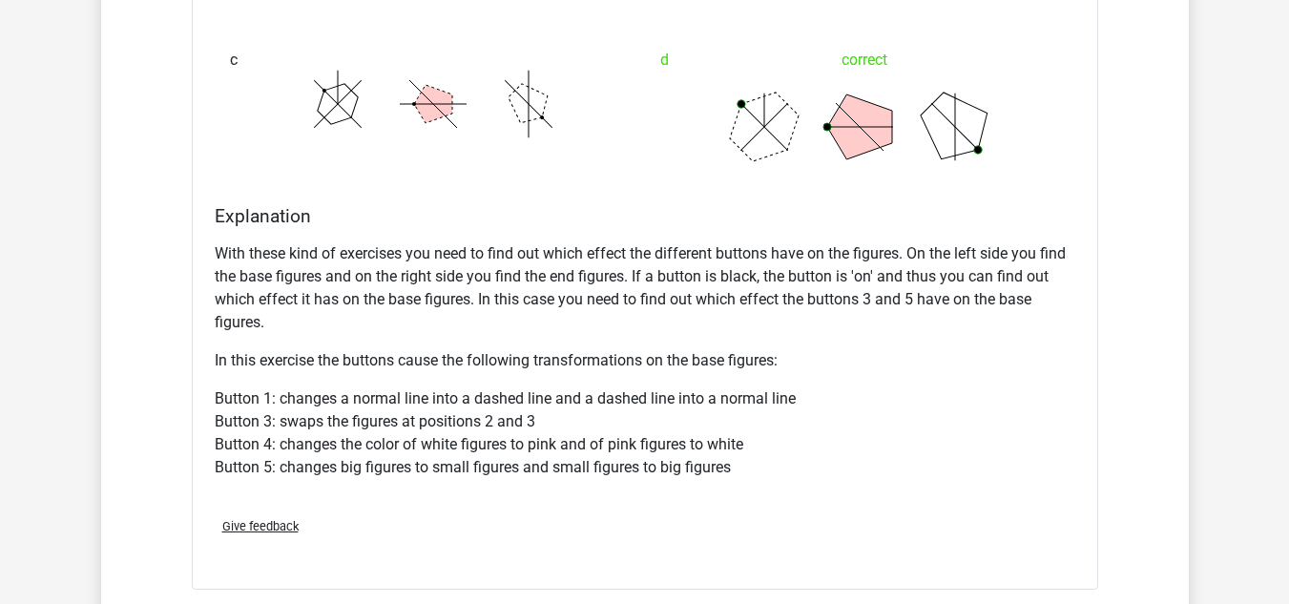
click at [555, 394] on p "Button 1: changes a normal line into a dashed line and a dashed line into a nor…" at bounding box center [645, 433] width 861 height 92
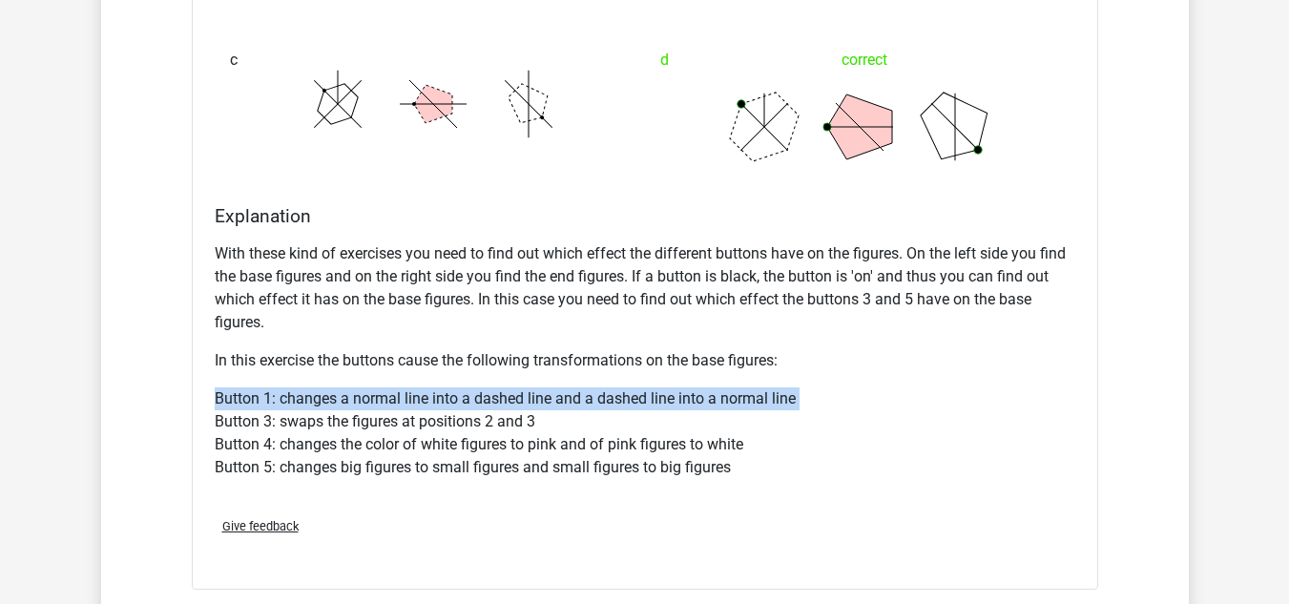
click at [555, 394] on p "Button 1: changes a normal line into a dashed line and a dashed line into a nor…" at bounding box center [645, 433] width 861 height 92
click at [536, 398] on p "Button 1: changes a normal line into a dashed line and a dashed line into a nor…" at bounding box center [645, 433] width 861 height 92
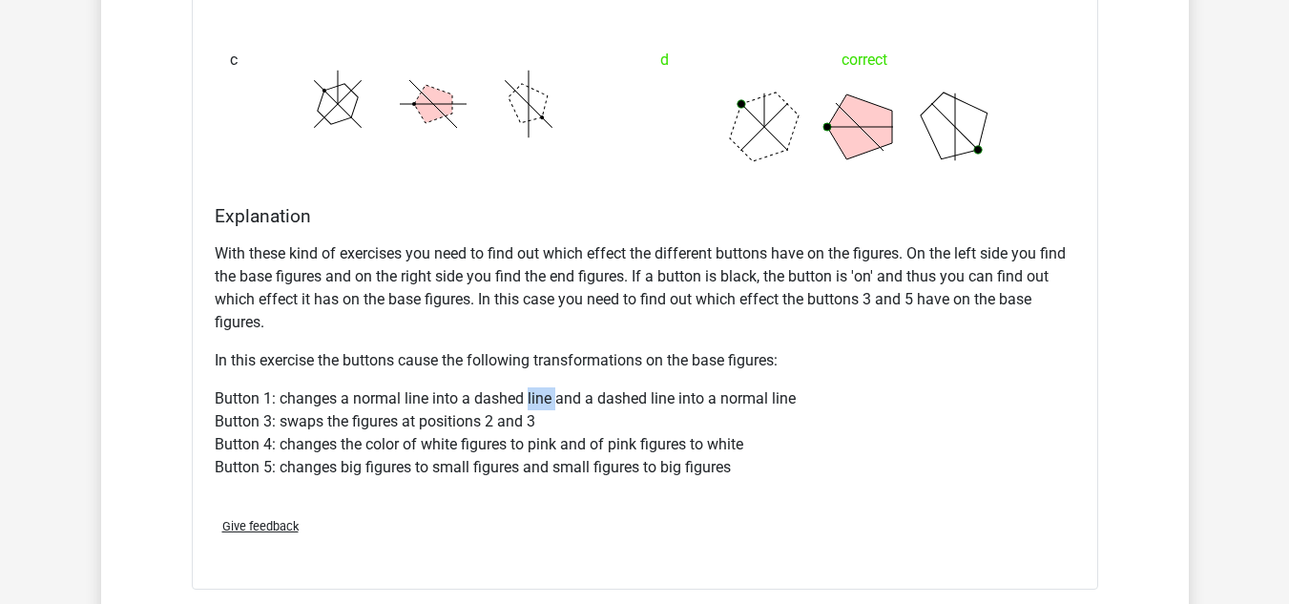
click at [536, 398] on p "Button 1: changes a normal line into a dashed line and a dashed line into a nor…" at bounding box center [645, 433] width 861 height 92
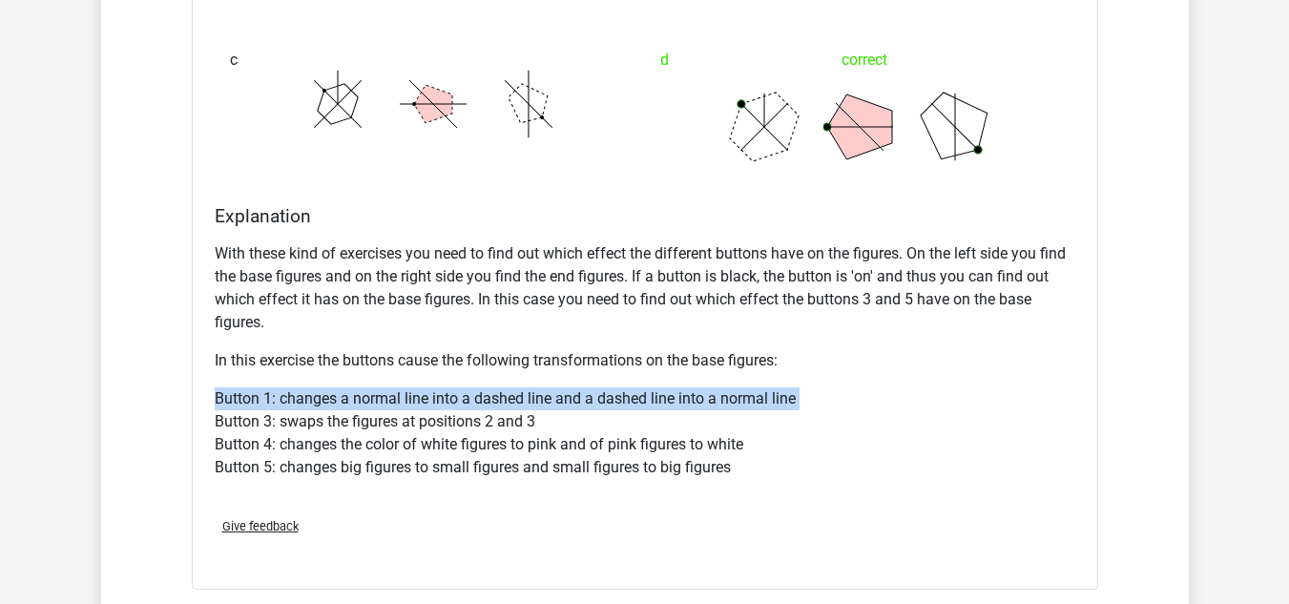
click at [536, 398] on p "Button 1: changes a normal line into a dashed line and a dashed line into a nor…" at bounding box center [645, 433] width 861 height 92
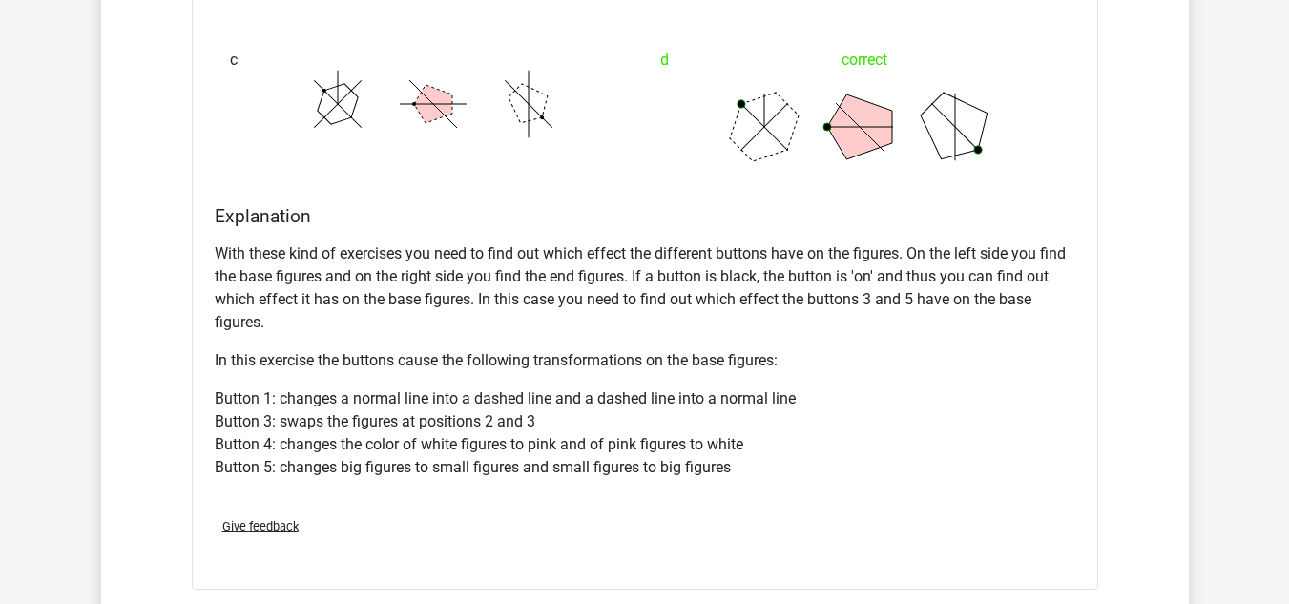
click at [529, 414] on p "Button 1: changes a normal line into a dashed line and a dashed line into a nor…" at bounding box center [645, 433] width 861 height 92
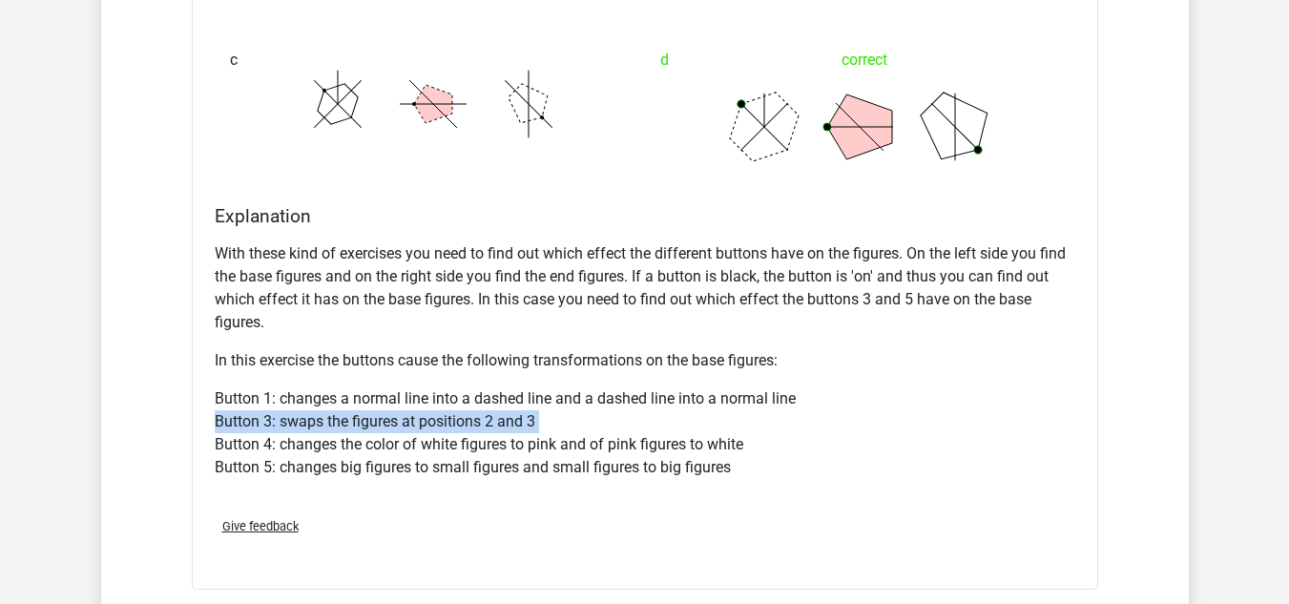
click at [529, 414] on p "Button 1: changes a normal line into a dashed line and a dashed line into a nor…" at bounding box center [645, 433] width 861 height 92
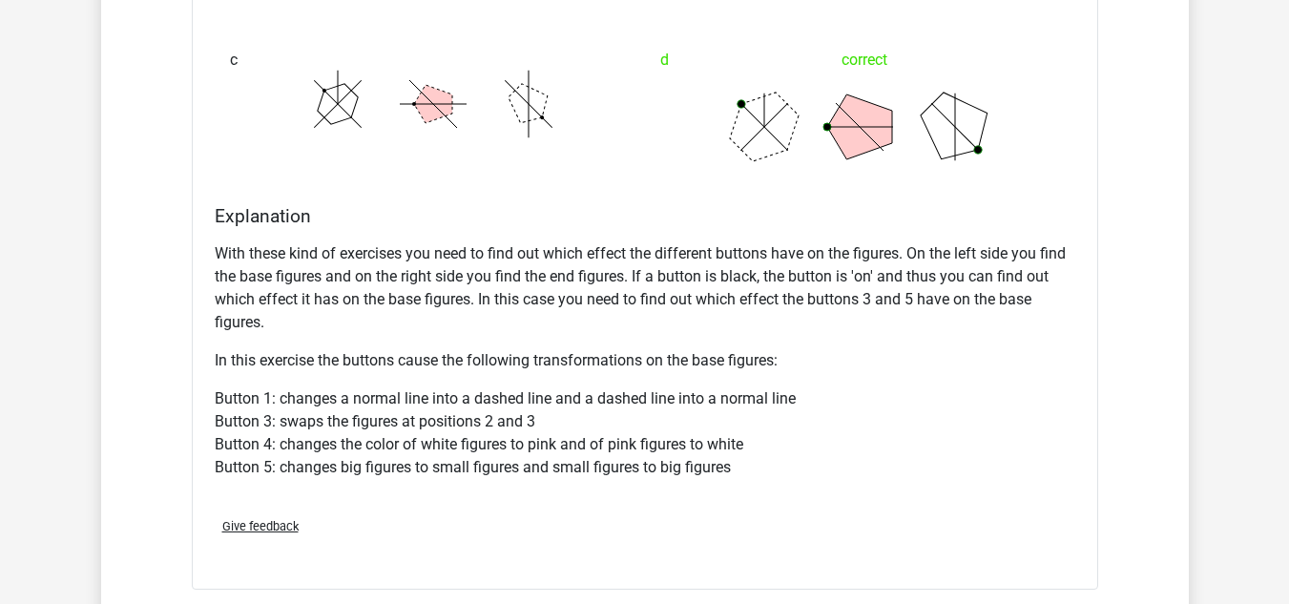
click at [529, 457] on p "Button 1: changes a normal line into a dashed line and a dashed line into a nor…" at bounding box center [645, 433] width 861 height 92
click at [528, 448] on p "Button 1: changes a normal line into a dashed line and a dashed line into a nor…" at bounding box center [645, 433] width 861 height 92
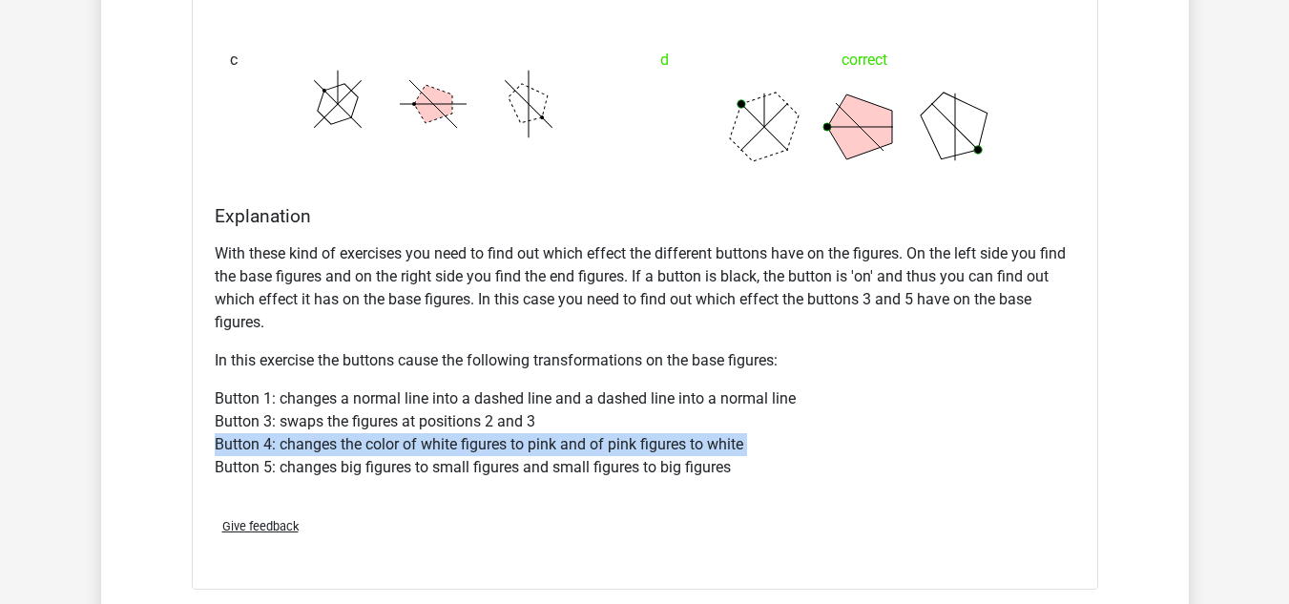
click at [528, 448] on p "Button 1: changes a normal line into a dashed line and a dashed line into a nor…" at bounding box center [645, 433] width 861 height 92
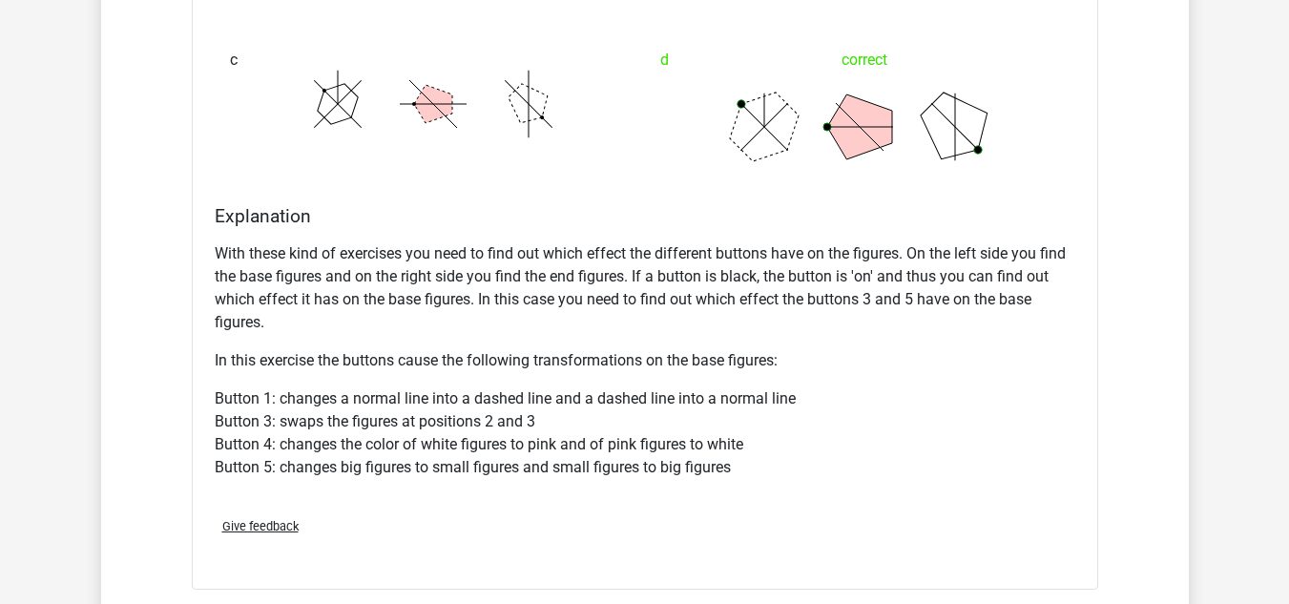
click at [527, 466] on p "Button 1: changes a normal line into a dashed line and a dashed line into a nor…" at bounding box center [645, 433] width 861 height 92
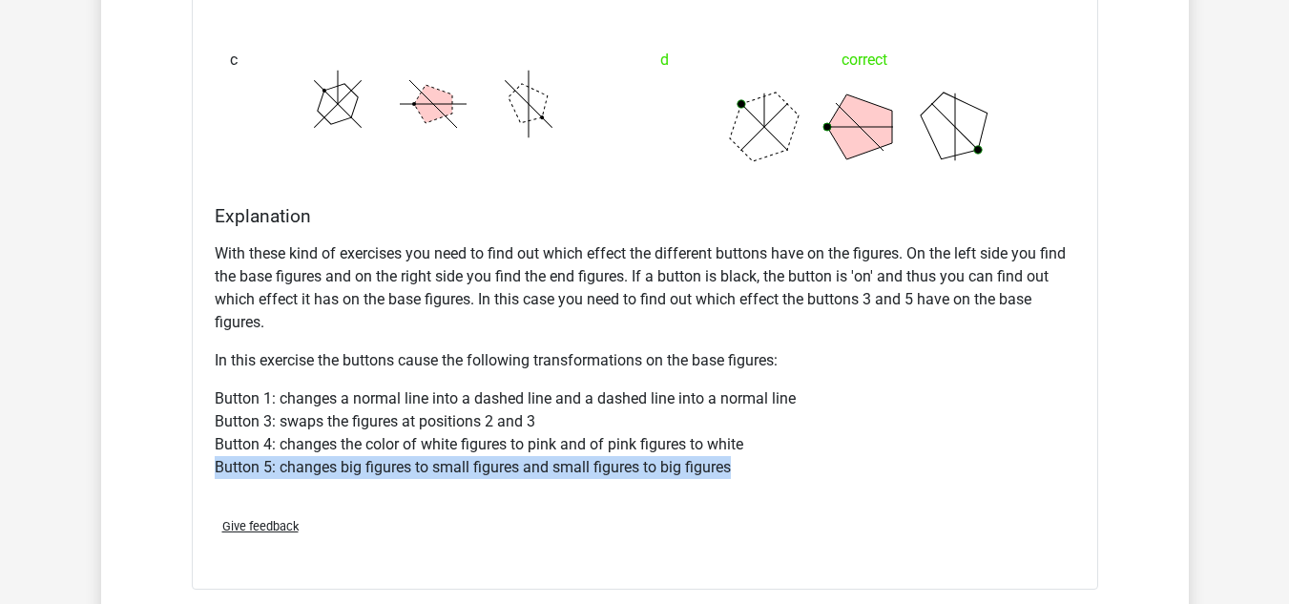
click at [527, 466] on p "Button 1: changes a normal line into a dashed line and a dashed line into a nor…" at bounding box center [645, 433] width 861 height 92
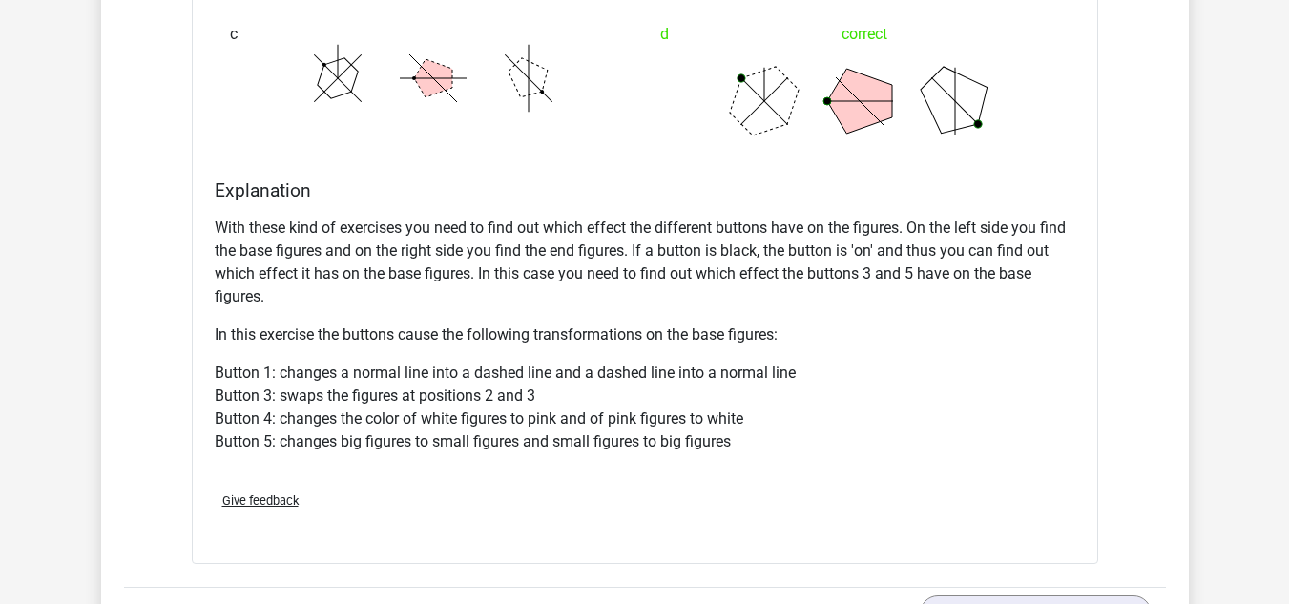
scroll to position [2386, 0]
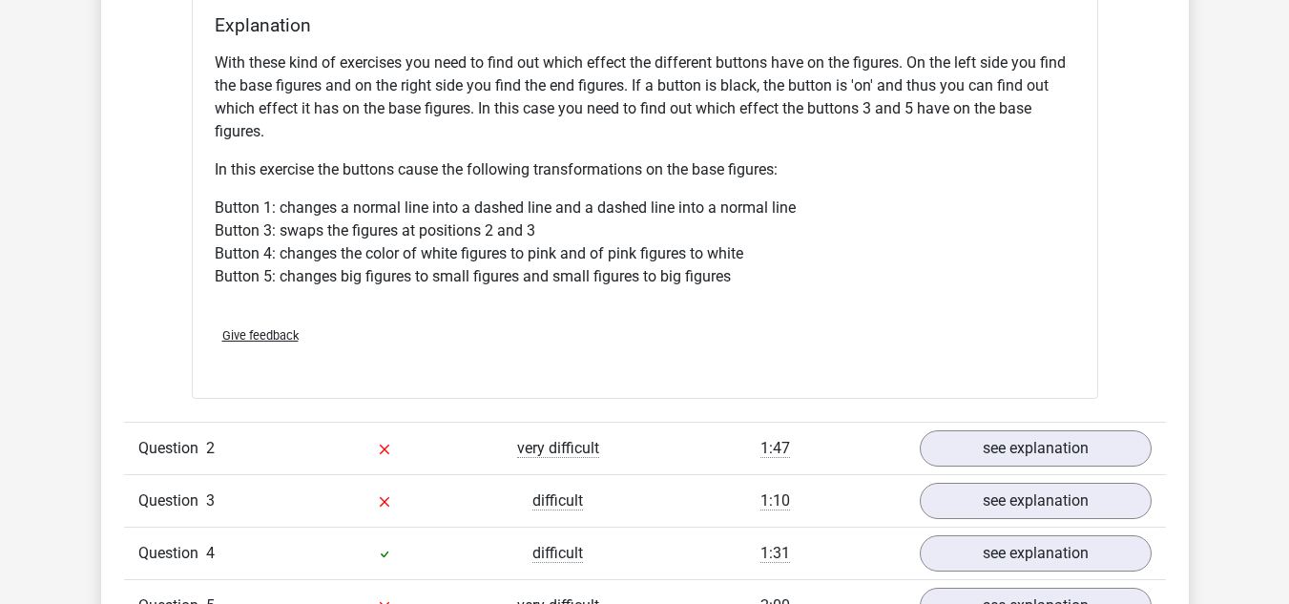
click at [504, 271] on p "Button 1: changes a normal line into a dashed line and a dashed line into a nor…" at bounding box center [645, 243] width 861 height 92
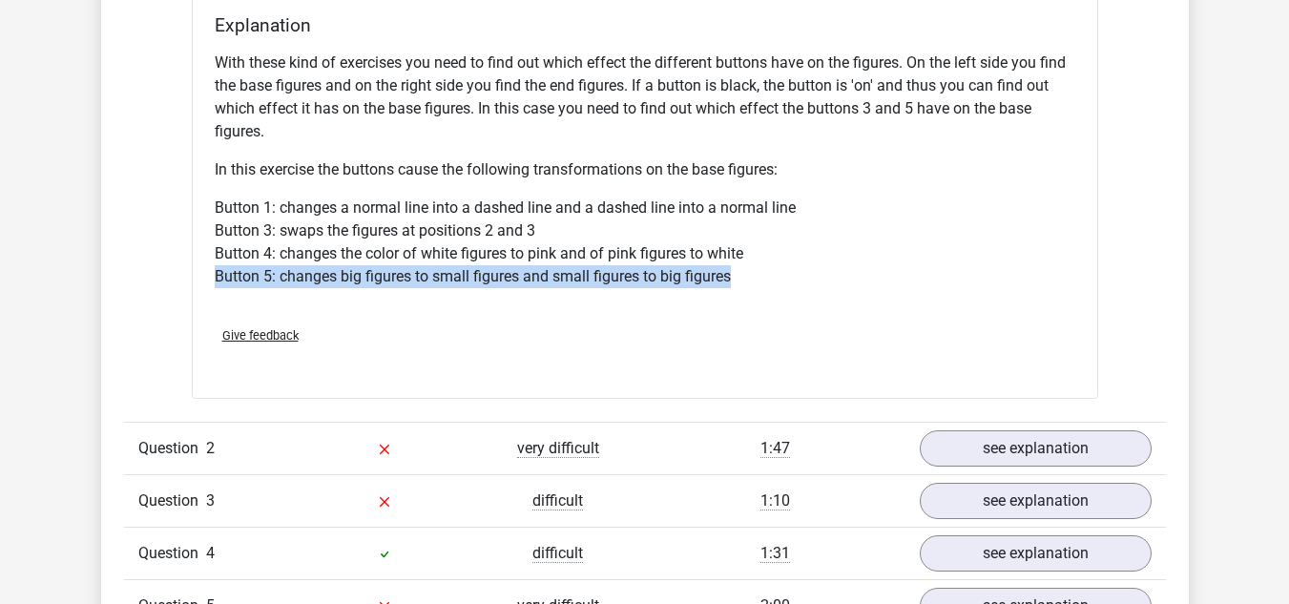
click at [504, 271] on p "Button 1: changes a normal line into a dashed line and a dashed line into a nor…" at bounding box center [645, 243] width 861 height 92
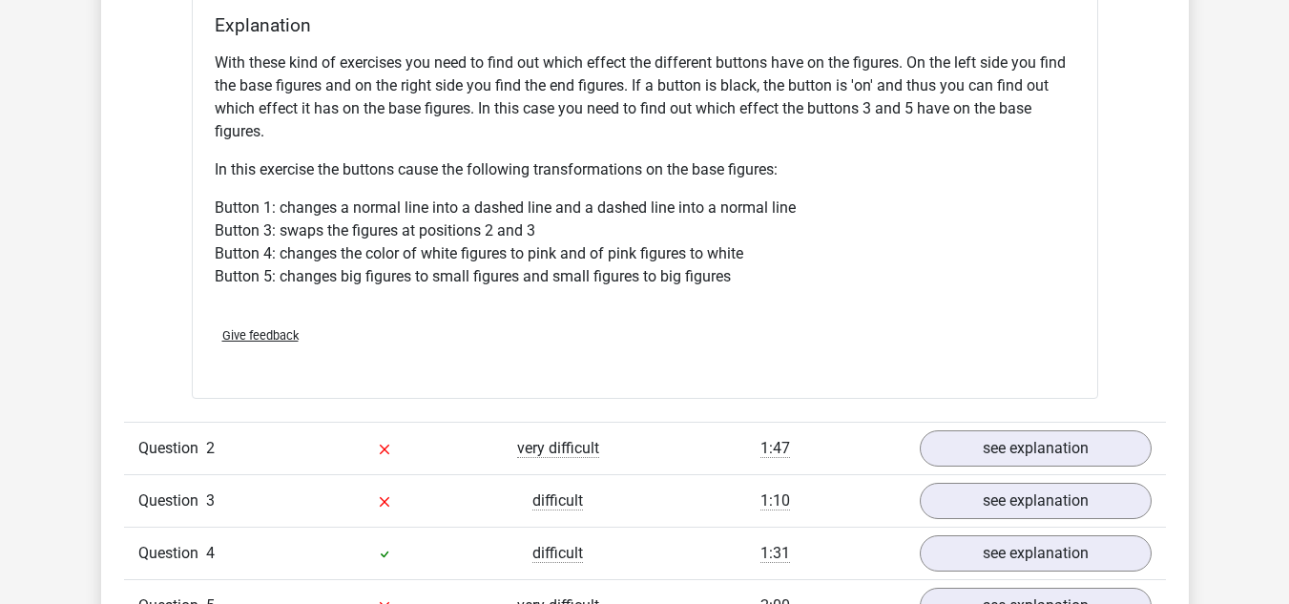
click at [418, 256] on p "Button 1: changes a normal line into a dashed line and a dashed line into a nor…" at bounding box center [645, 243] width 861 height 92
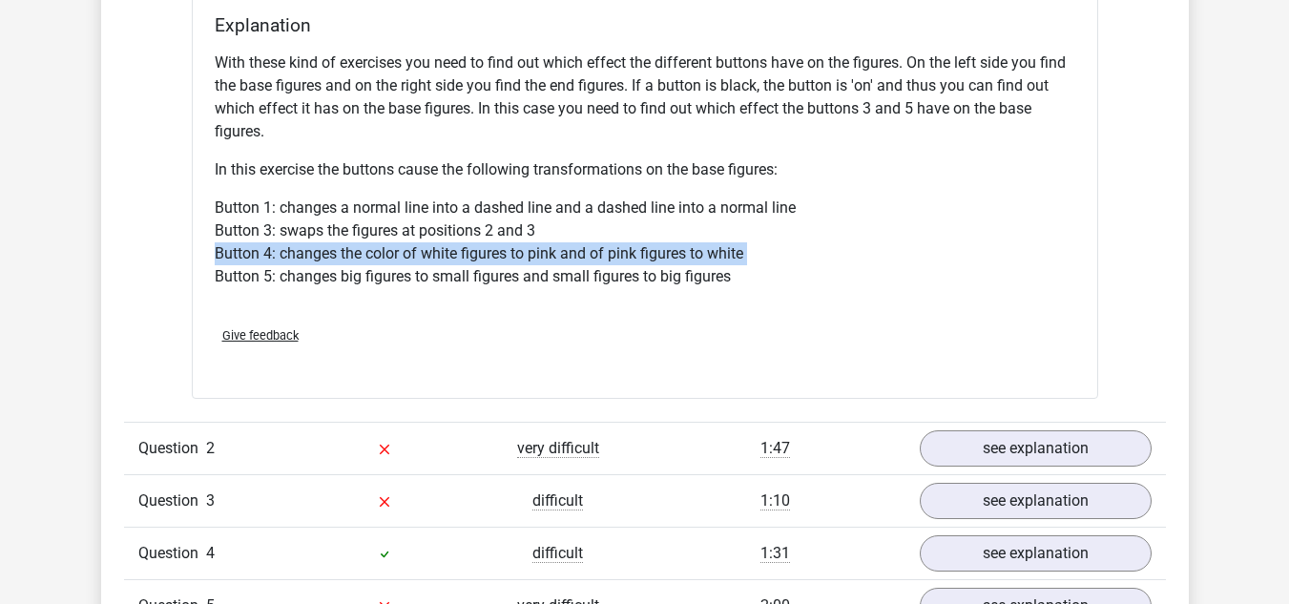
click at [418, 256] on p "Button 1: changes a normal line into a dashed line and a dashed line into a nor…" at bounding box center [645, 243] width 861 height 92
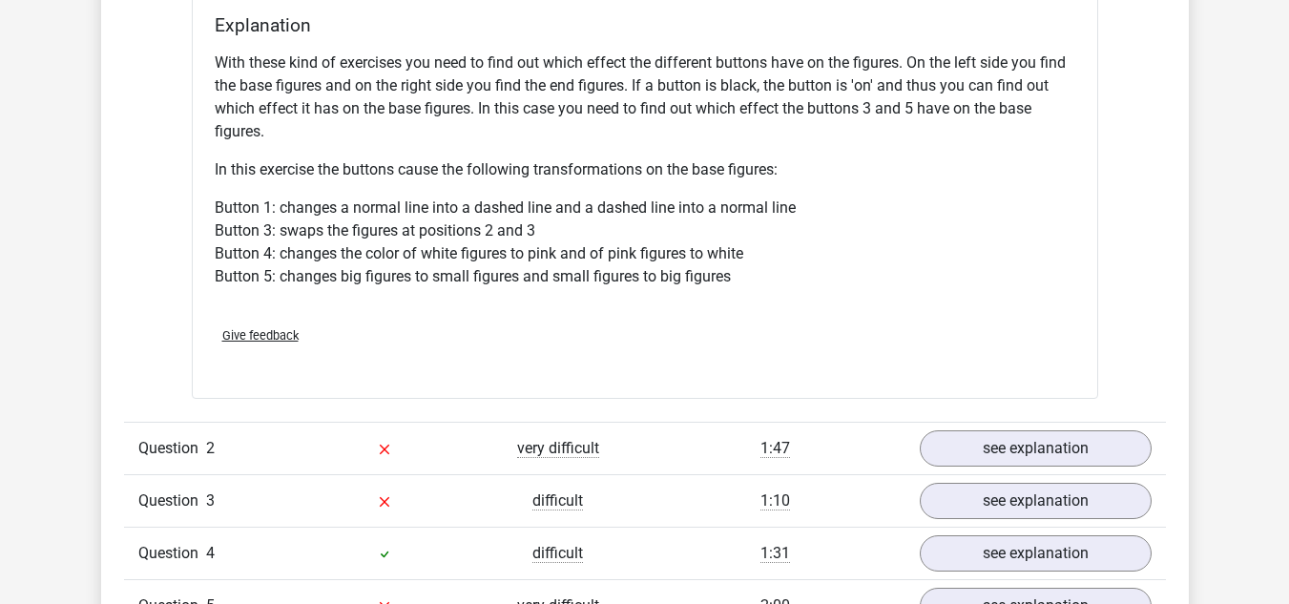
click at [419, 275] on p "Button 1: changes a normal line into a dashed line and a dashed line into a nor…" at bounding box center [645, 243] width 861 height 92
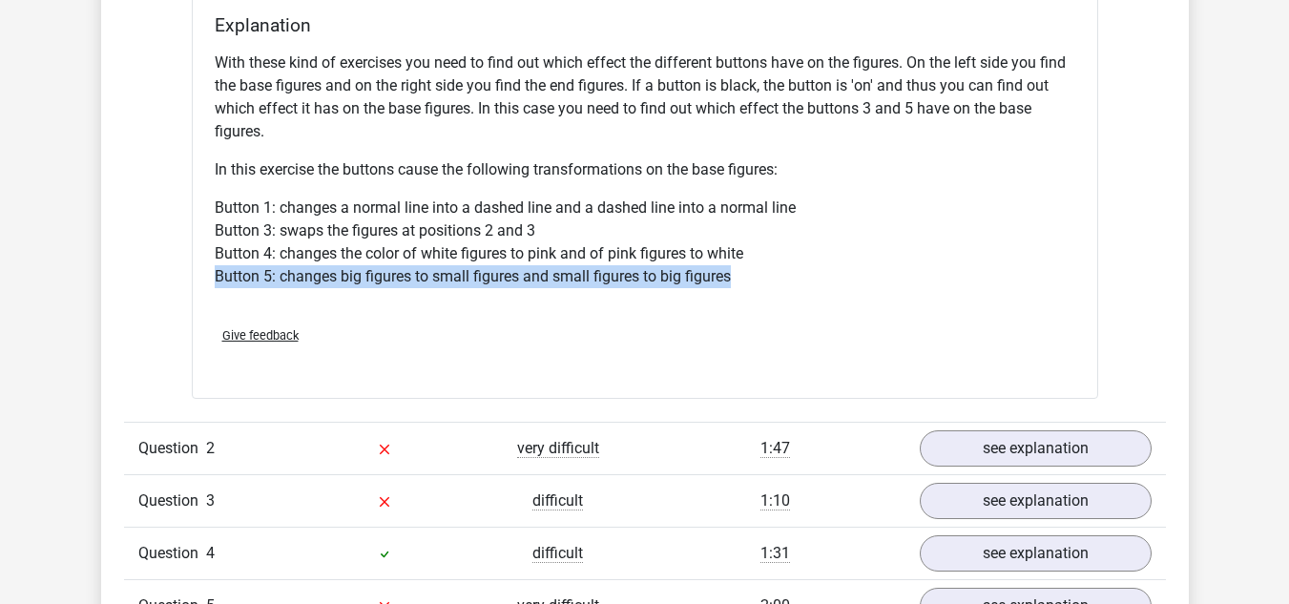
click at [419, 275] on p "Button 1: changes a normal line into a dashed line and a dashed line into a nor…" at bounding box center [645, 243] width 861 height 92
click at [419, 283] on p "Button 1: changes a normal line into a dashed line and a dashed line into a nor…" at bounding box center [645, 243] width 861 height 92
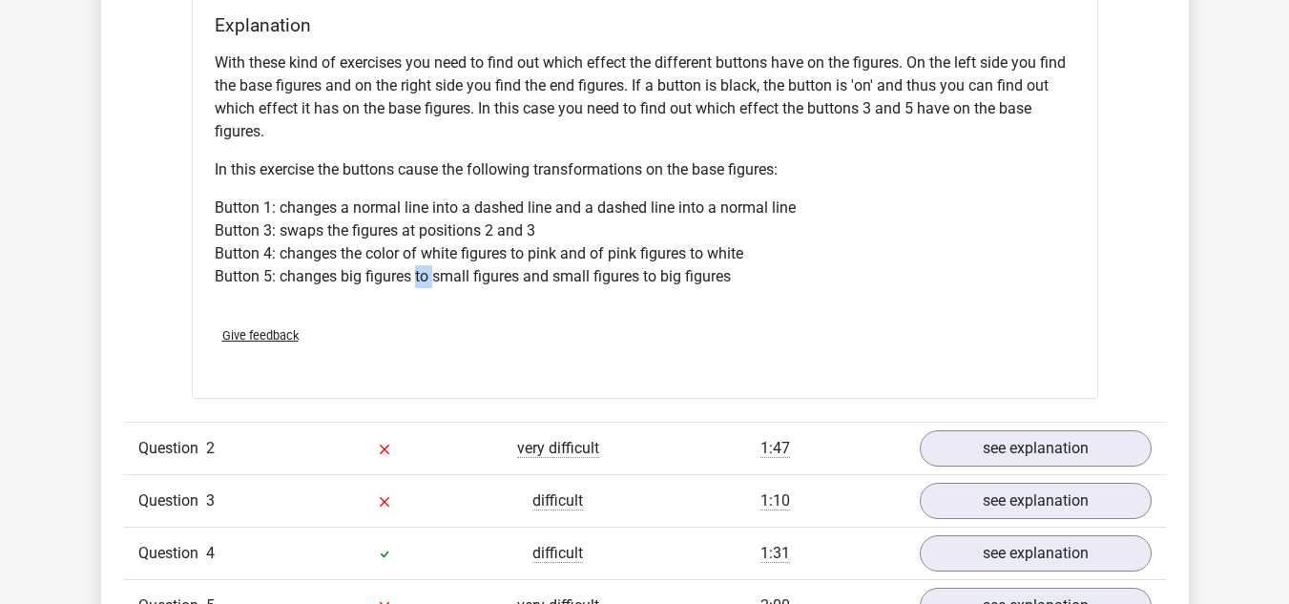
click at [419, 283] on p "Button 1: changes a normal line into a dashed line and a dashed line into a nor…" at bounding box center [645, 243] width 861 height 92
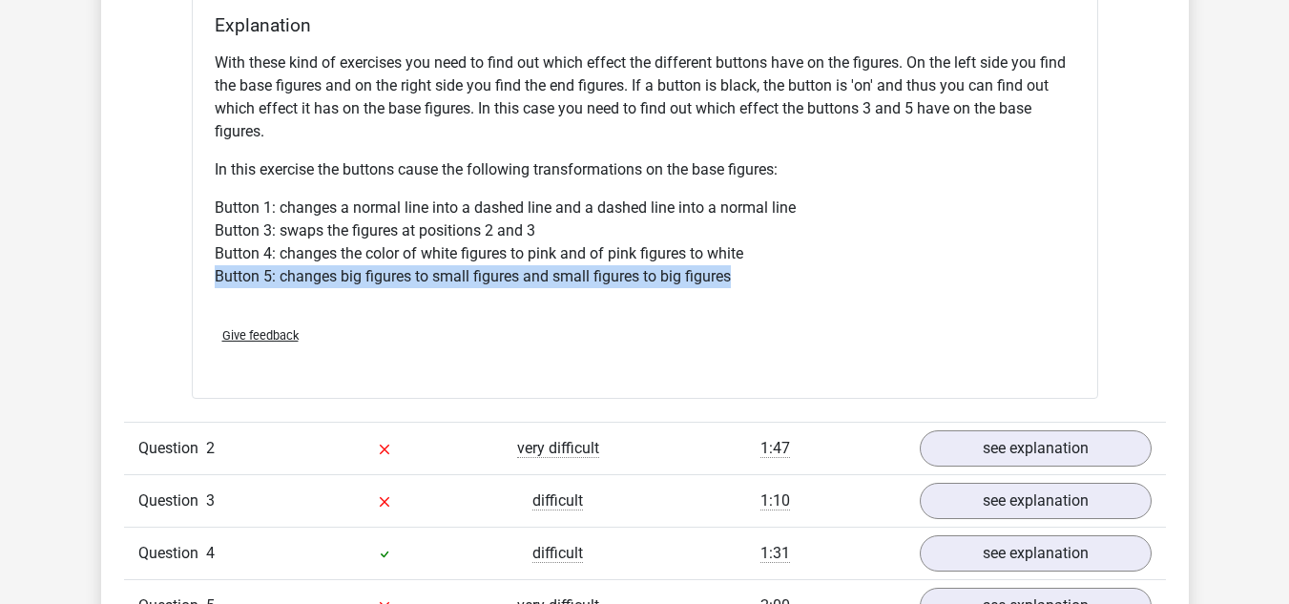
click at [419, 283] on p "Button 1: changes a normal line into a dashed line and a dashed line into a nor…" at bounding box center [645, 243] width 861 height 92
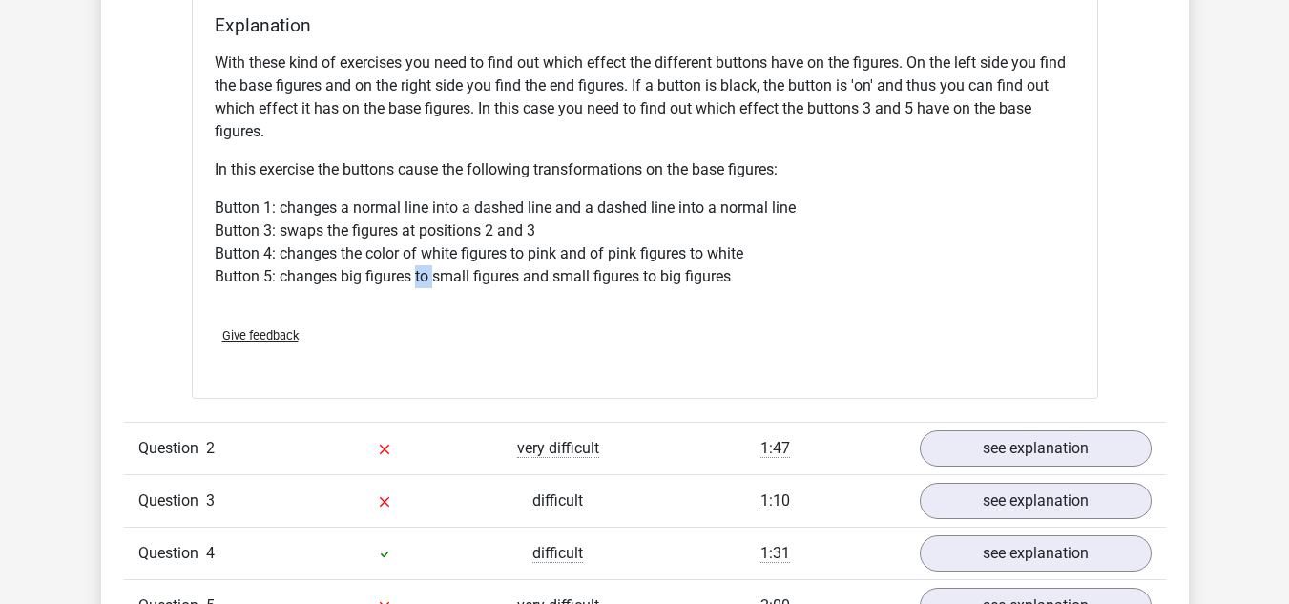
click at [419, 283] on p "Button 1: changes a normal line into a dashed line and a dashed line into a nor…" at bounding box center [645, 243] width 861 height 92
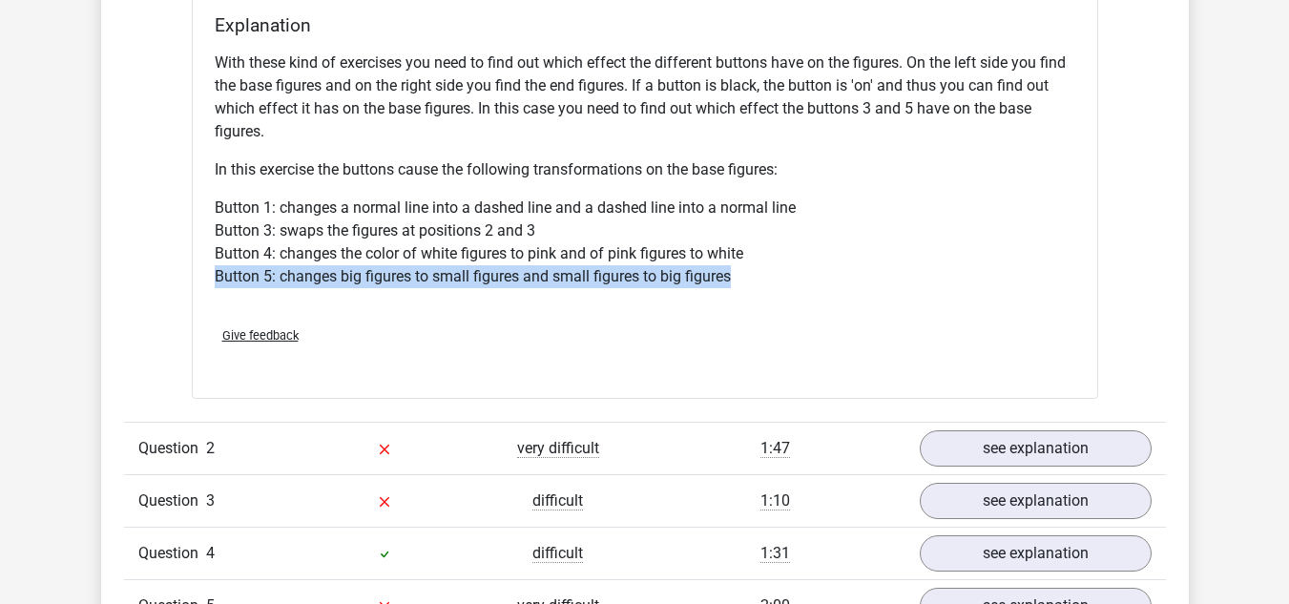
click at [419, 283] on p "Button 1: changes a normal line into a dashed line and a dashed line into a nor…" at bounding box center [645, 243] width 861 height 92
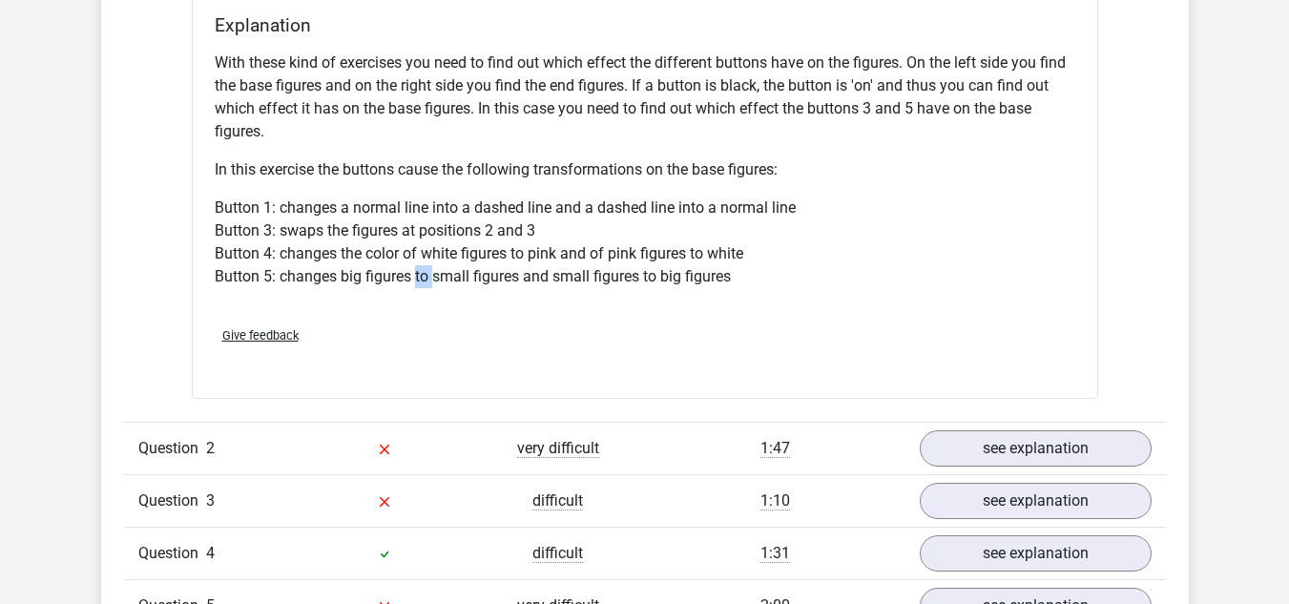
click at [419, 283] on p "Button 1: changes a normal line into a dashed line and a dashed line into a nor…" at bounding box center [645, 243] width 861 height 92
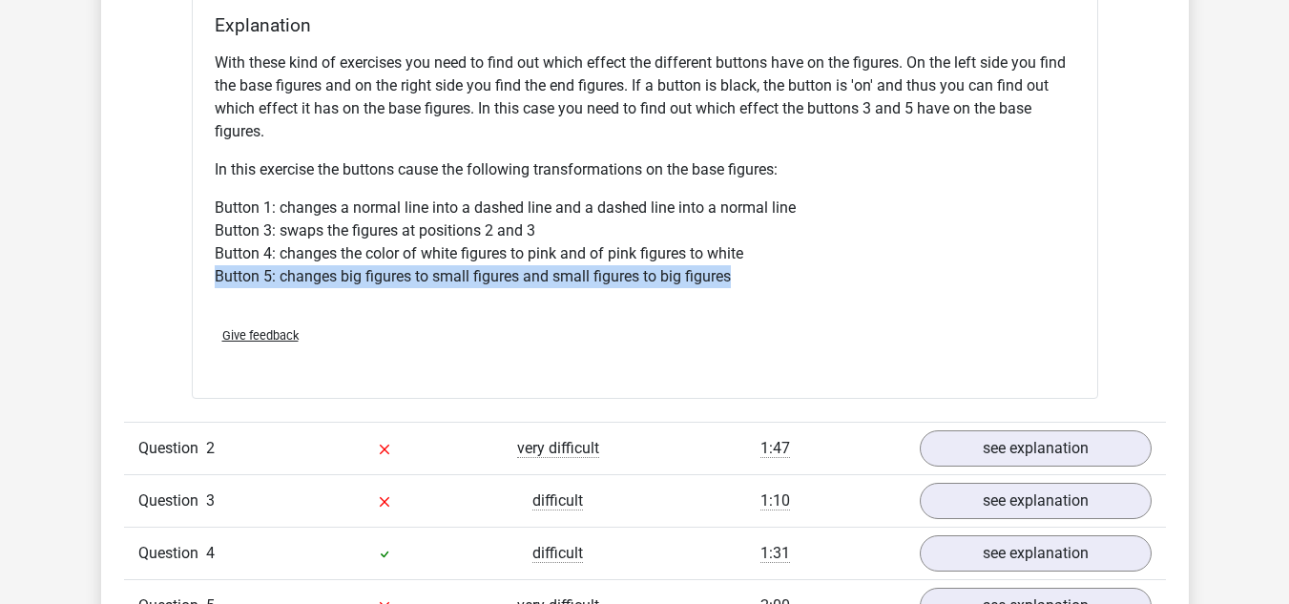
click at [419, 283] on p "Button 1: changes a normal line into a dashed line and a dashed line into a nor…" at bounding box center [645, 243] width 861 height 92
click at [391, 287] on p "Button 1: changes a normal line into a dashed line and a dashed line into a nor…" at bounding box center [645, 243] width 861 height 92
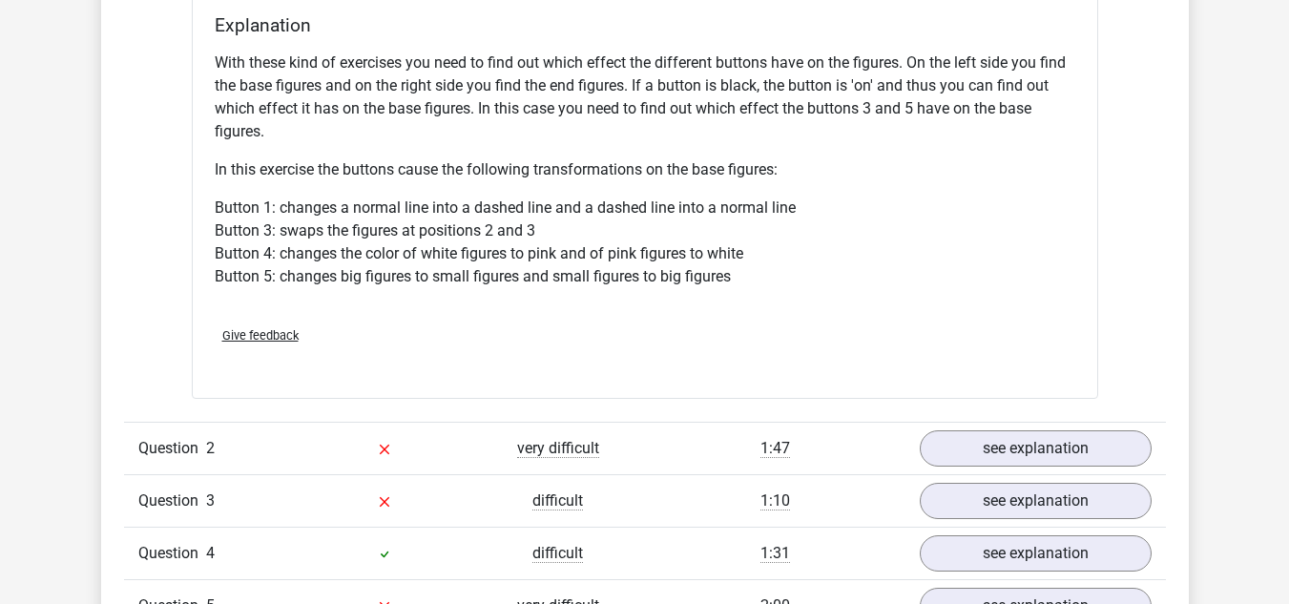
click at [380, 240] on p "Button 1: changes a normal line into a dashed line and a dashed line into a nor…" at bounding box center [645, 243] width 861 height 92
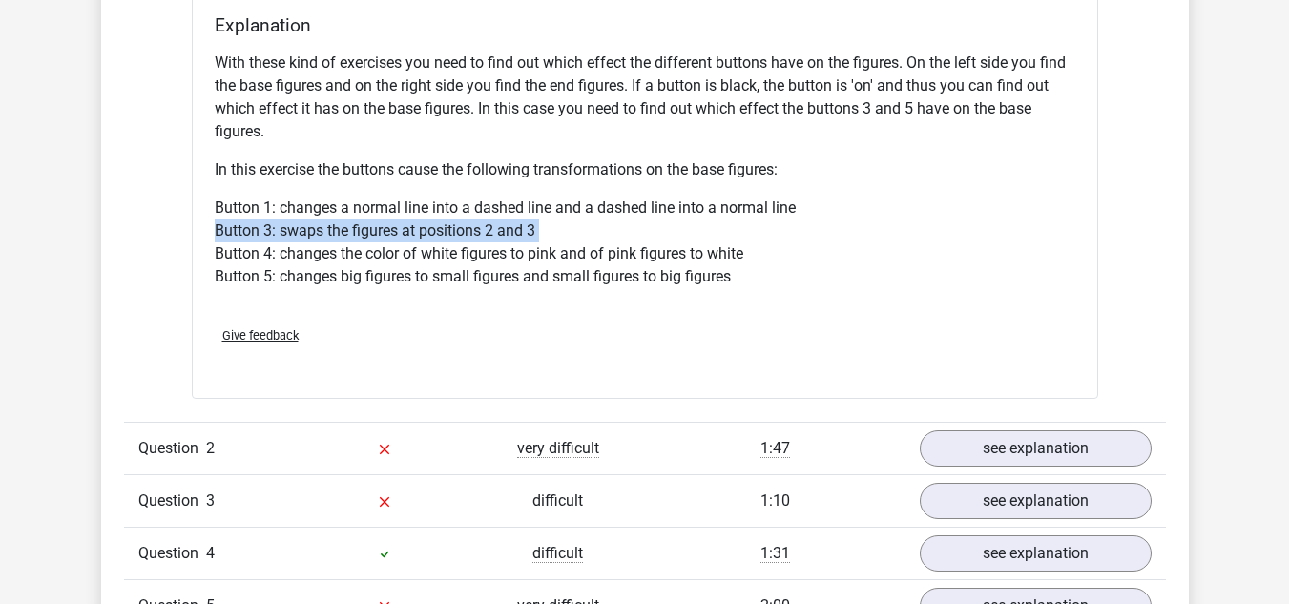
click at [380, 240] on p "Button 1: changes a normal line into a dashed line and a dashed line into a nor…" at bounding box center [645, 243] width 861 height 92
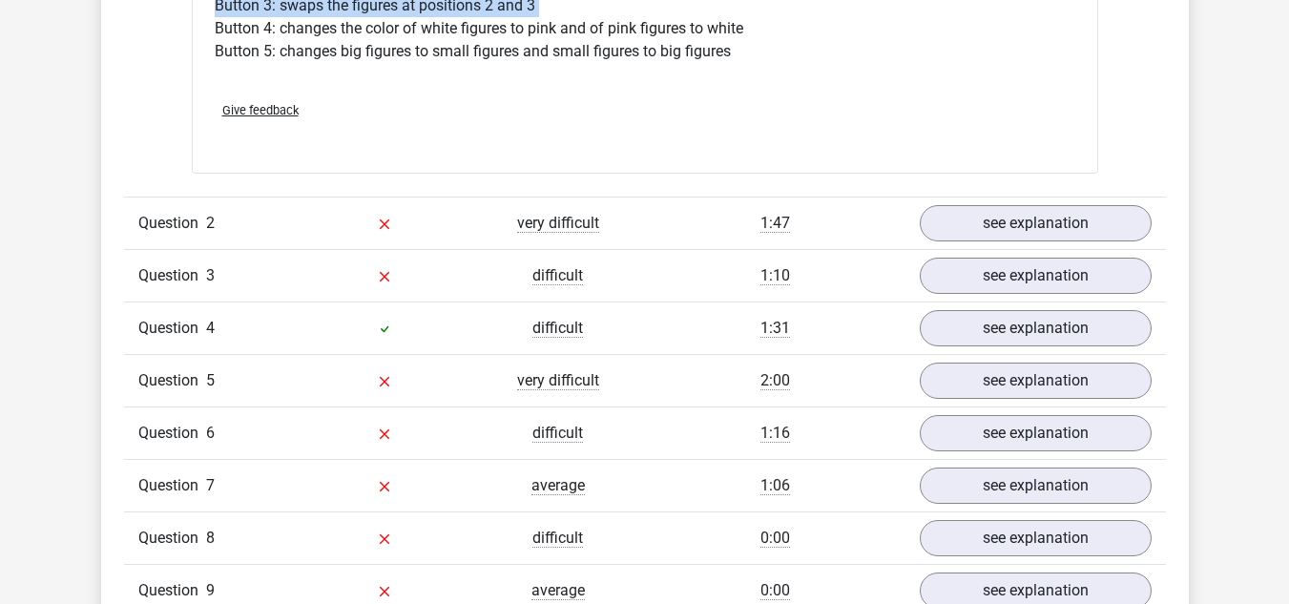
scroll to position [2577, 0]
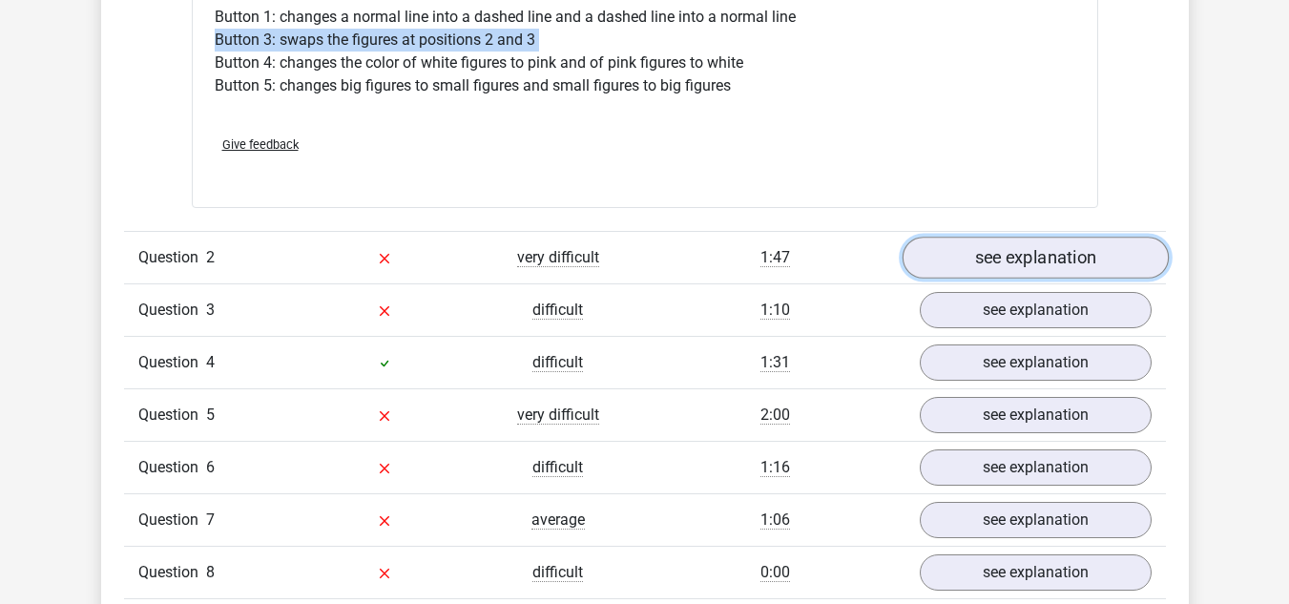
click at [974, 262] on link "see explanation" at bounding box center [1035, 258] width 266 height 42
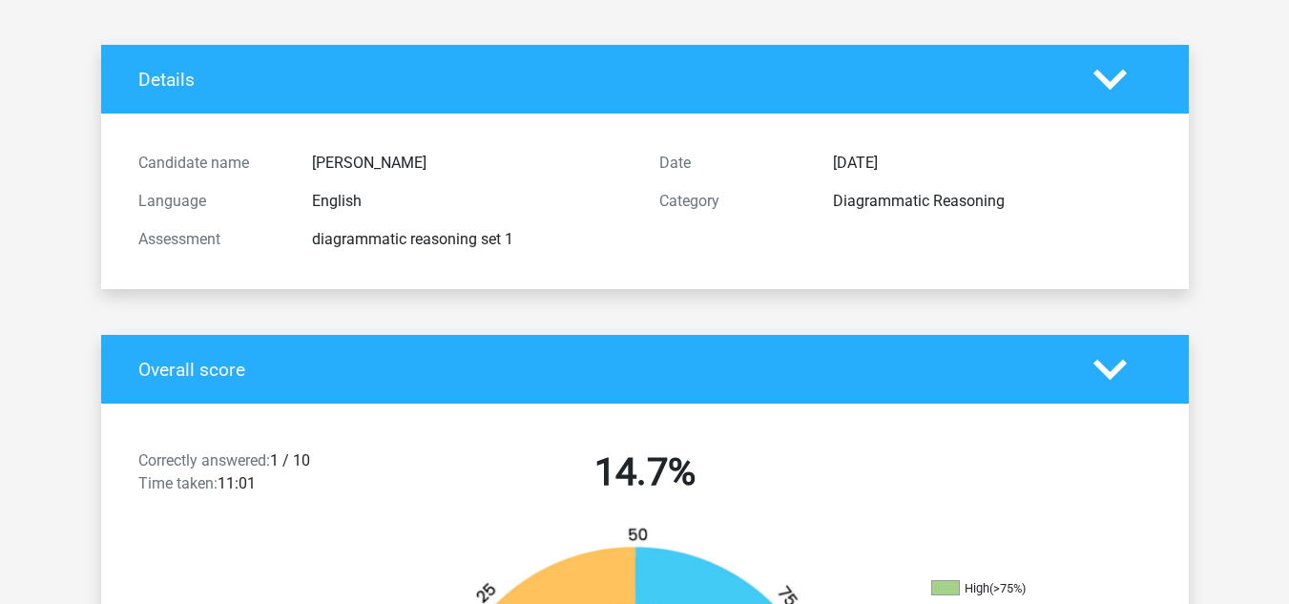
scroll to position [0, 0]
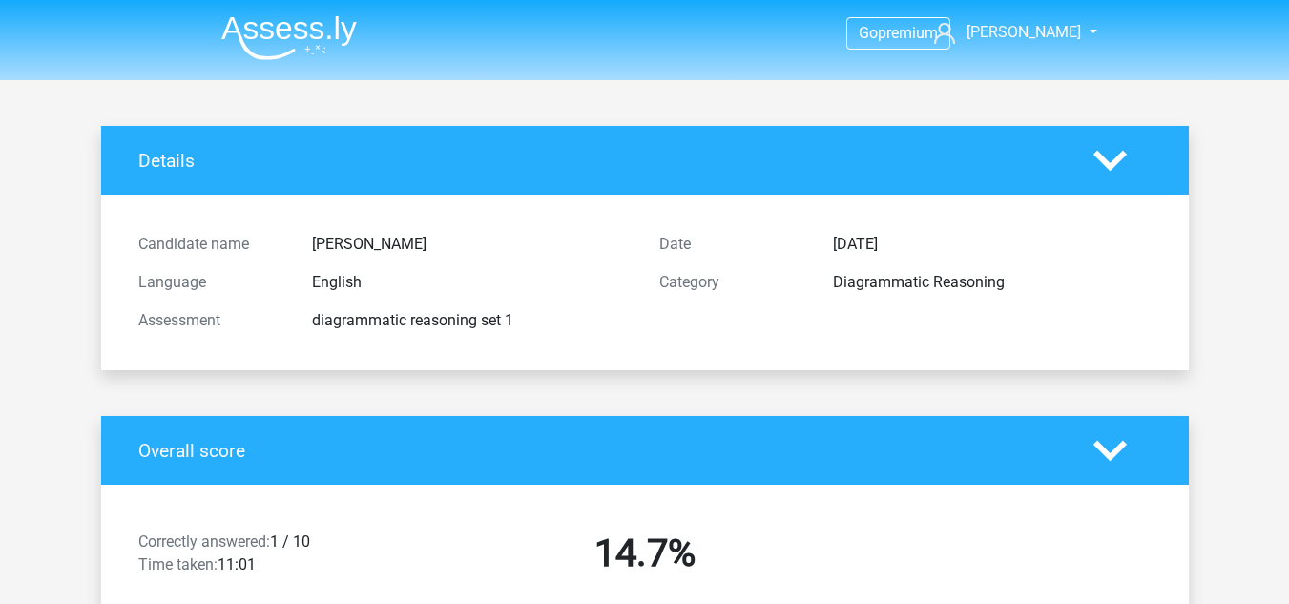
click at [235, 30] on img at bounding box center [289, 37] width 136 height 45
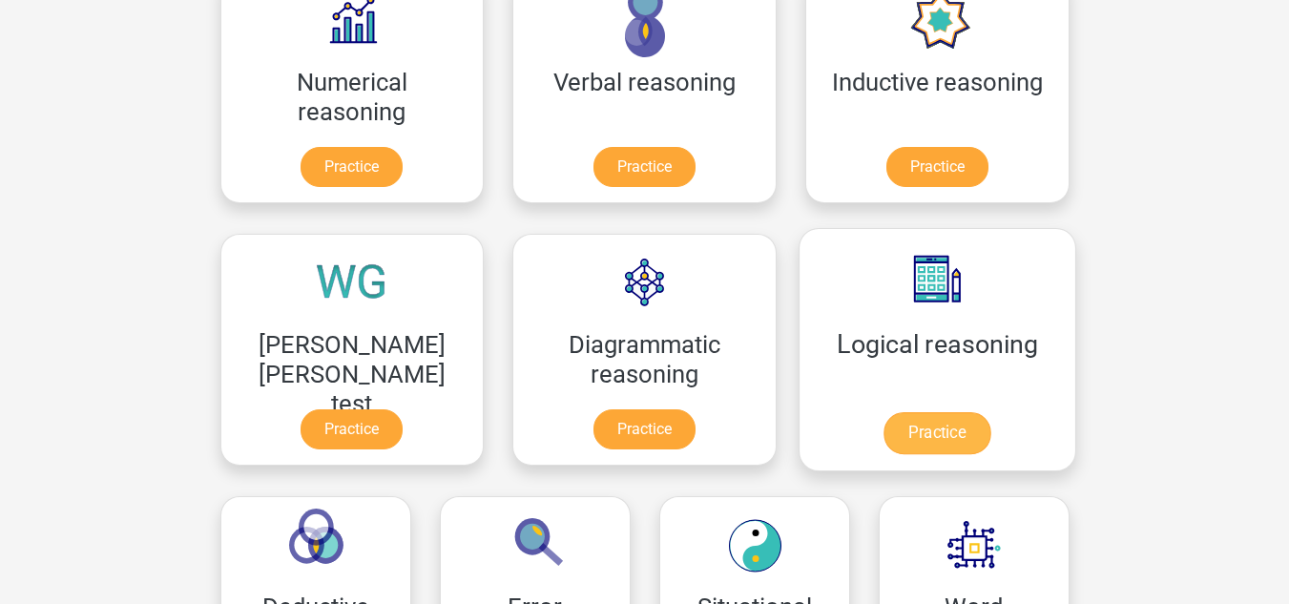
scroll to position [382, 0]
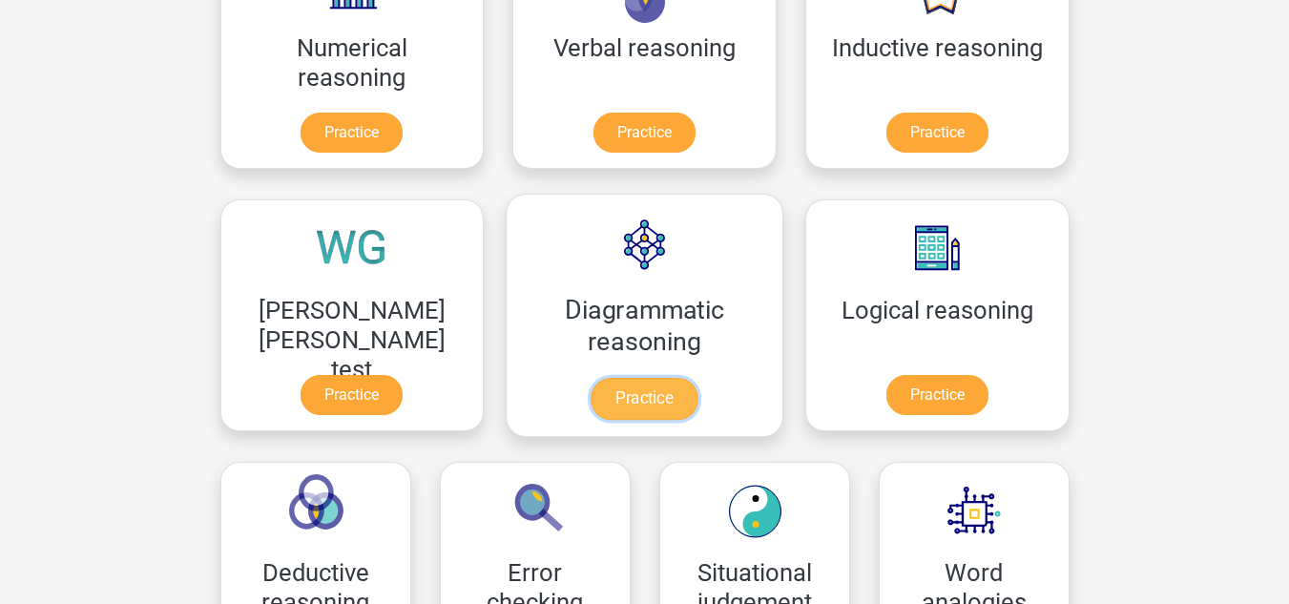
click at [591, 378] on link "Practice" at bounding box center [644, 399] width 107 height 42
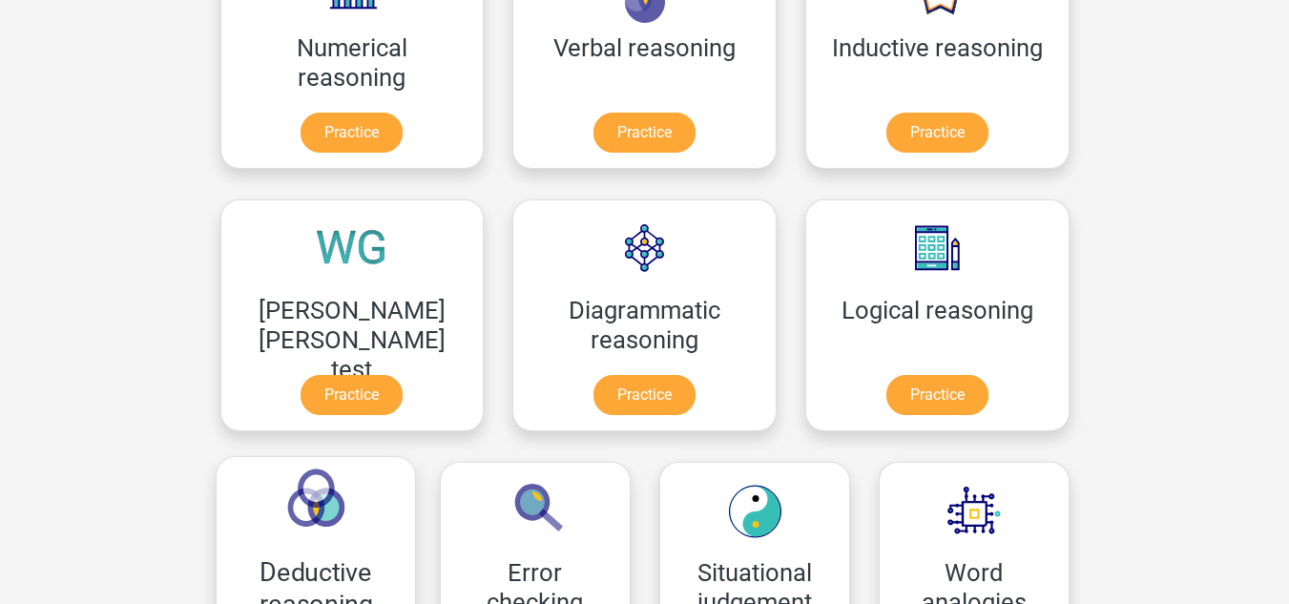
scroll to position [286, 0]
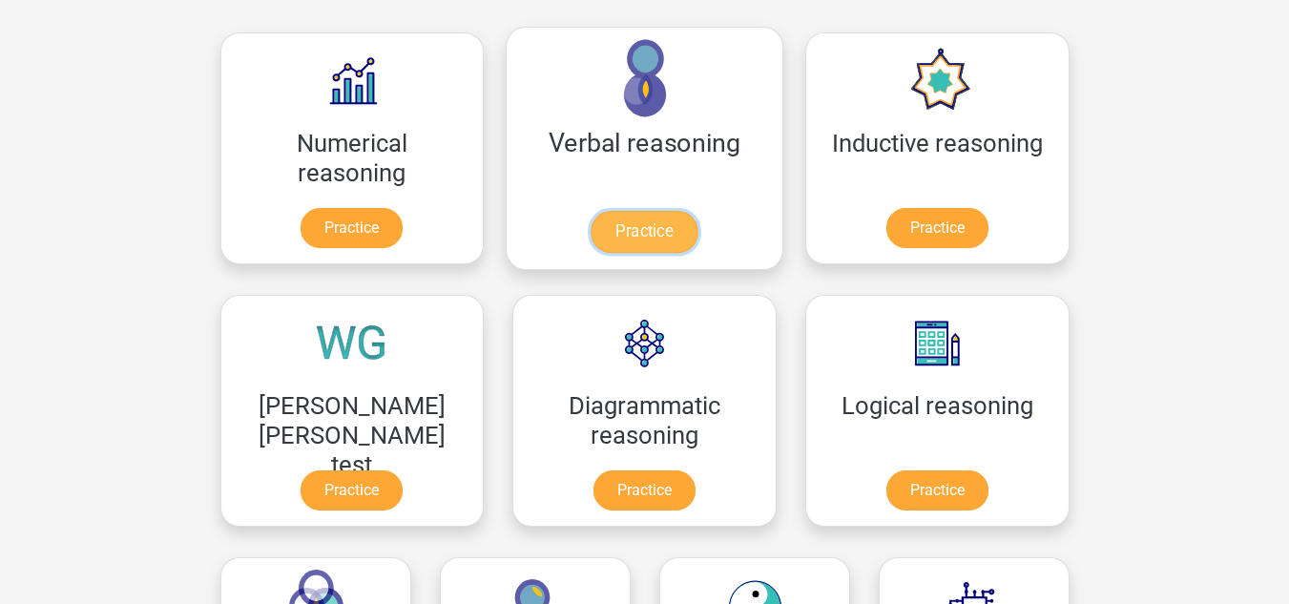
click at [591, 211] on link "Practice" at bounding box center [644, 232] width 107 height 42
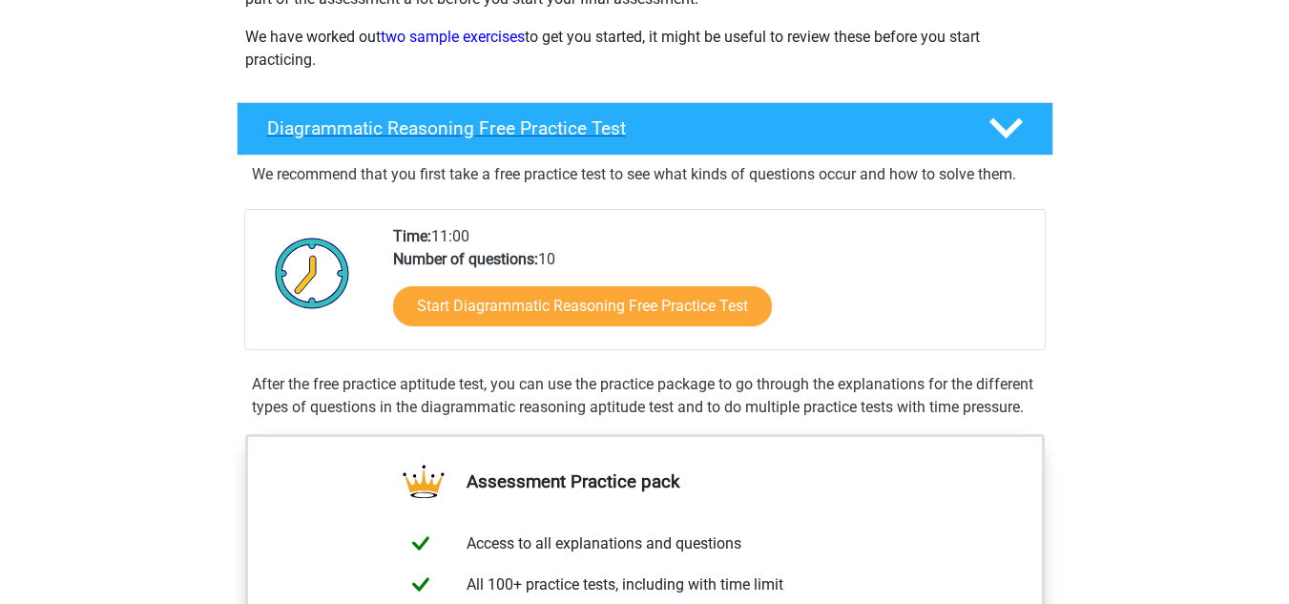
scroll to position [191, 0]
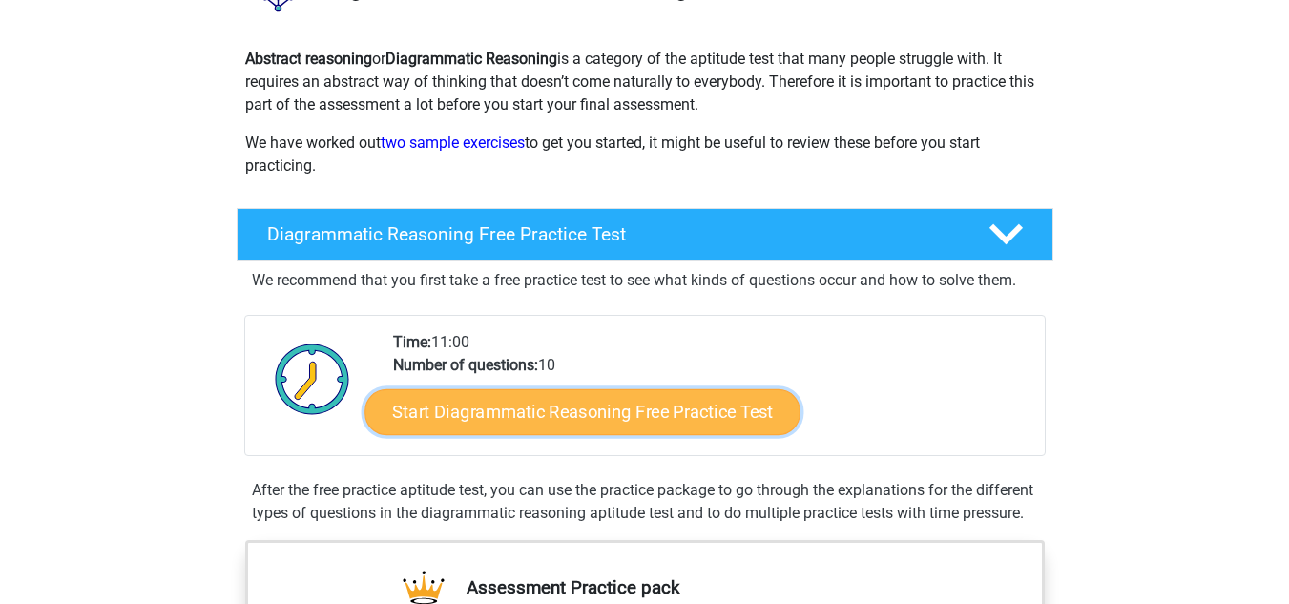
click at [555, 404] on link "Start Diagrammatic Reasoning Free Practice Test" at bounding box center [583, 411] width 436 height 46
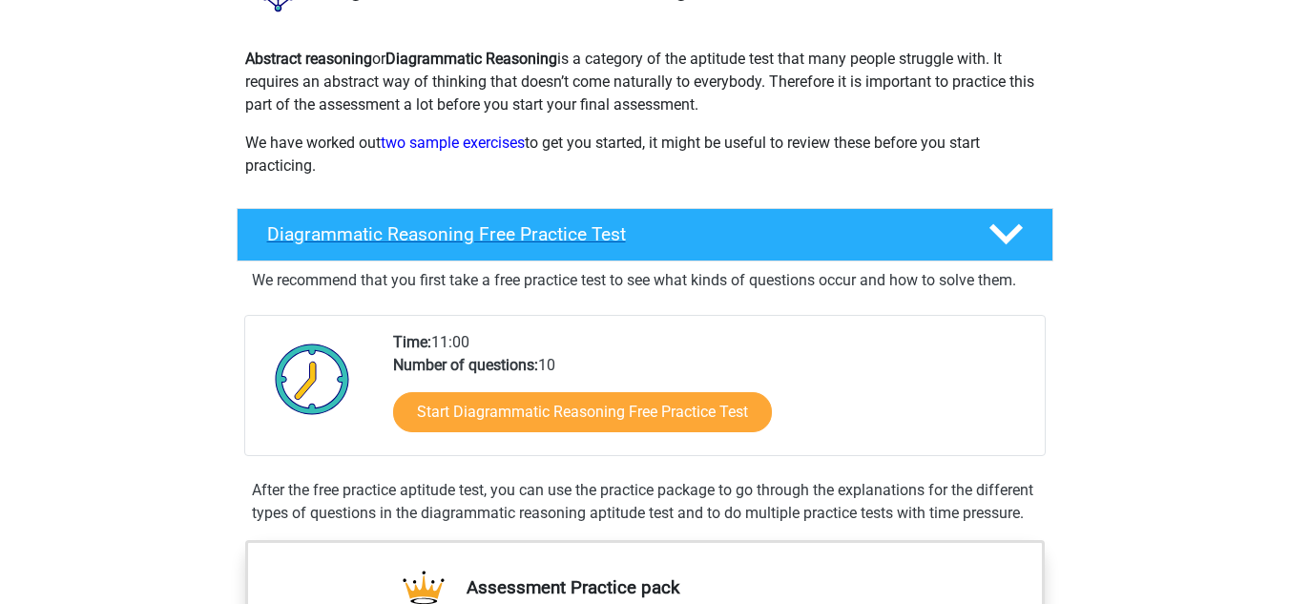
click at [401, 224] on h4 "Diagrammatic Reasoning Free Practice Test" at bounding box center [612, 234] width 691 height 22
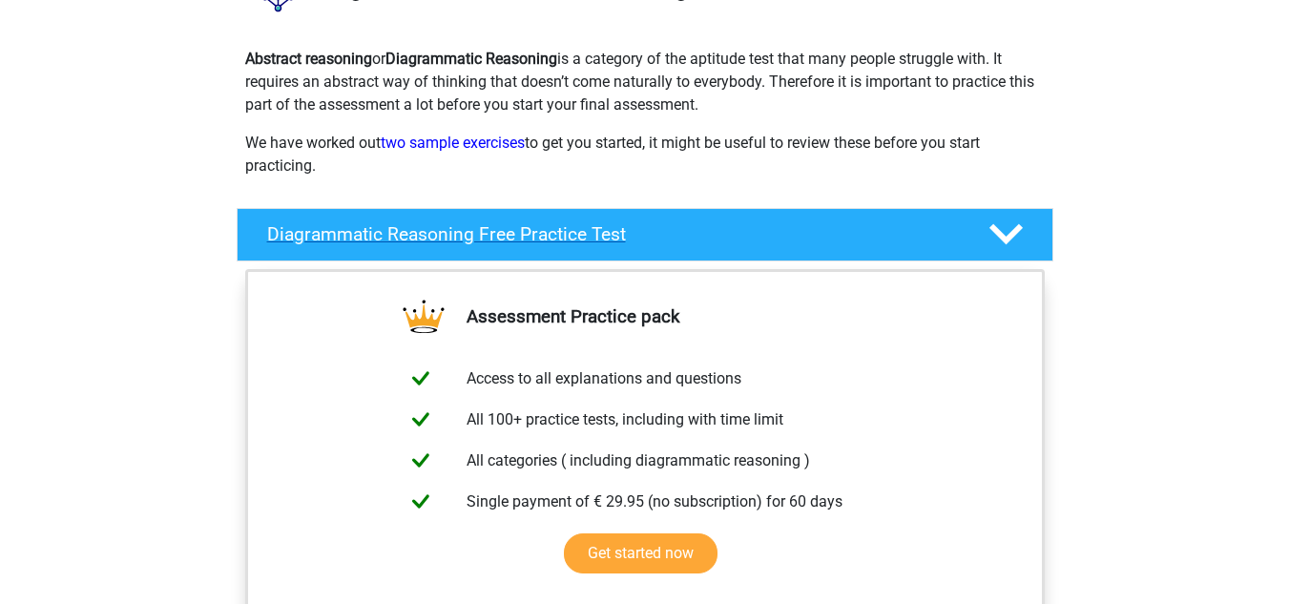
click at [425, 222] on div "Diagrammatic Reasoning Free Practice Test" at bounding box center [645, 234] width 817 height 53
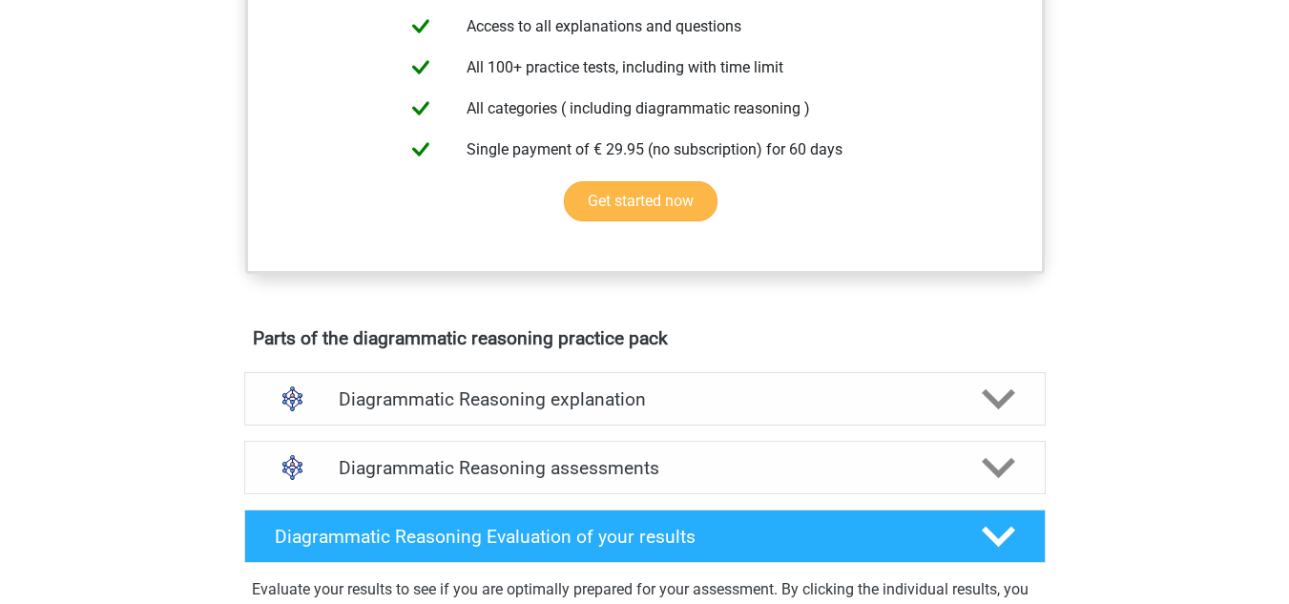
scroll to position [859, 0]
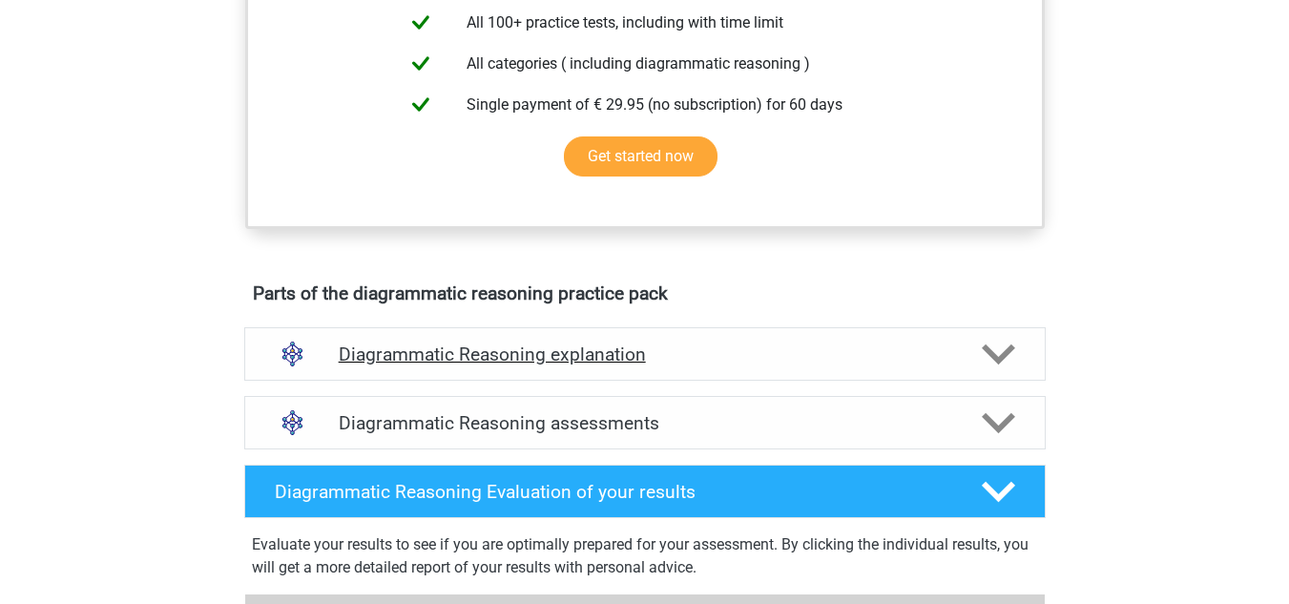
click at [464, 365] on div "Diagrammatic Reasoning explanation" at bounding box center [645, 353] width 802 height 53
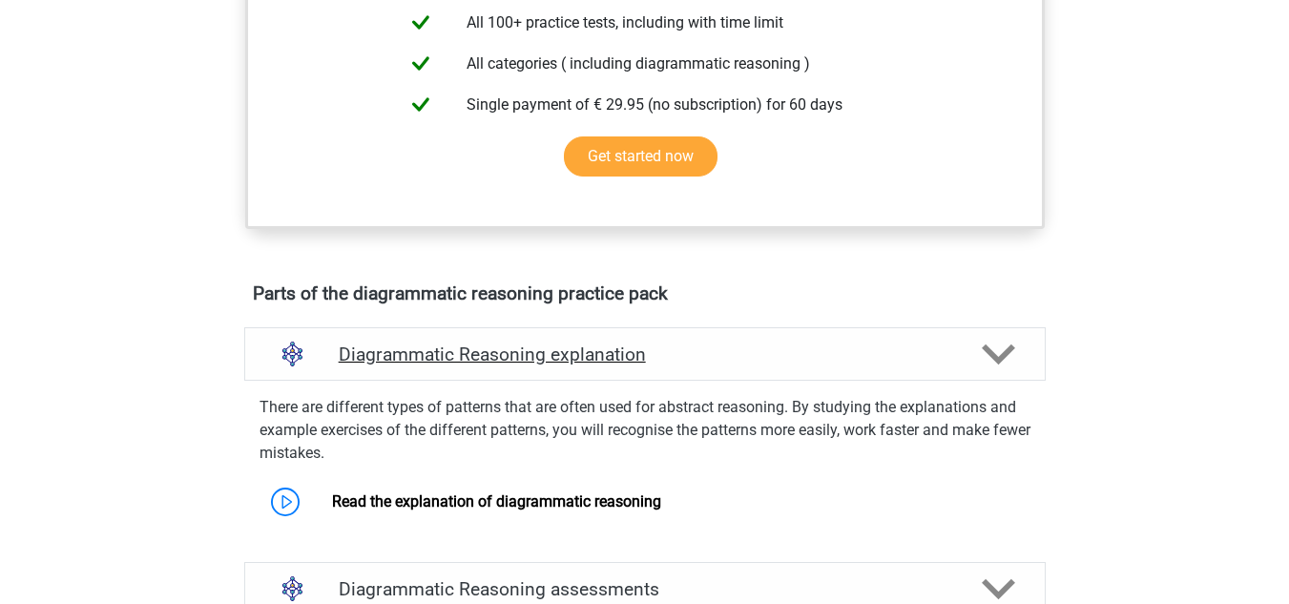
click at [460, 366] on h4 "Diagrammatic Reasoning explanation" at bounding box center [645, 355] width 613 height 22
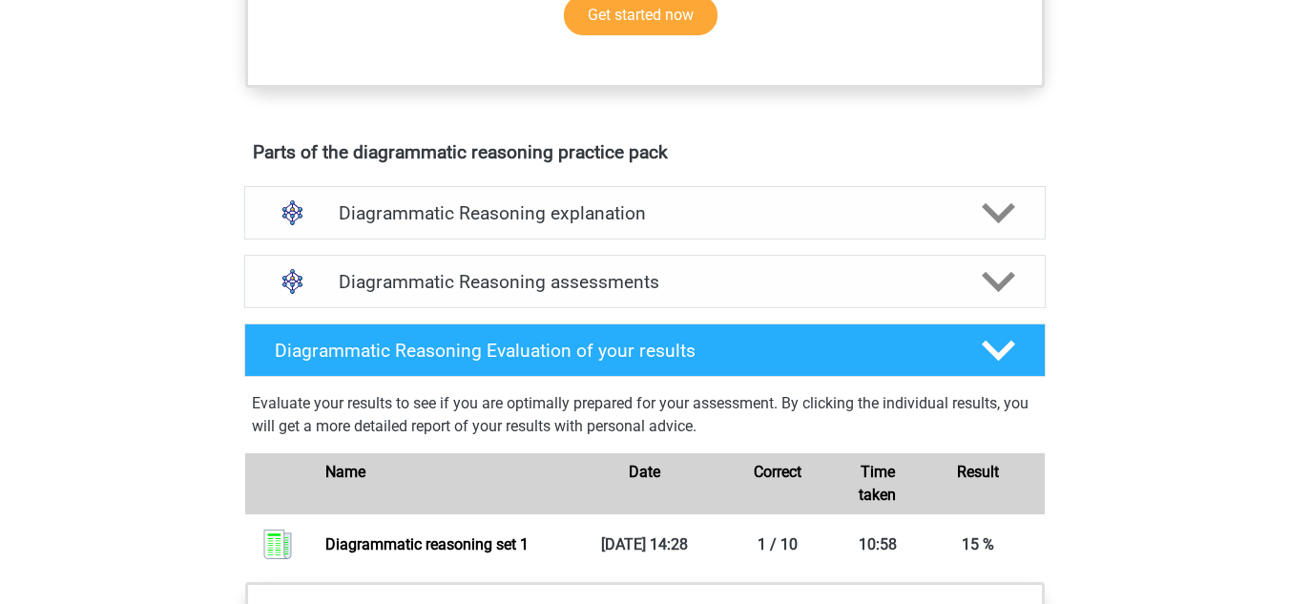
scroll to position [1145, 0]
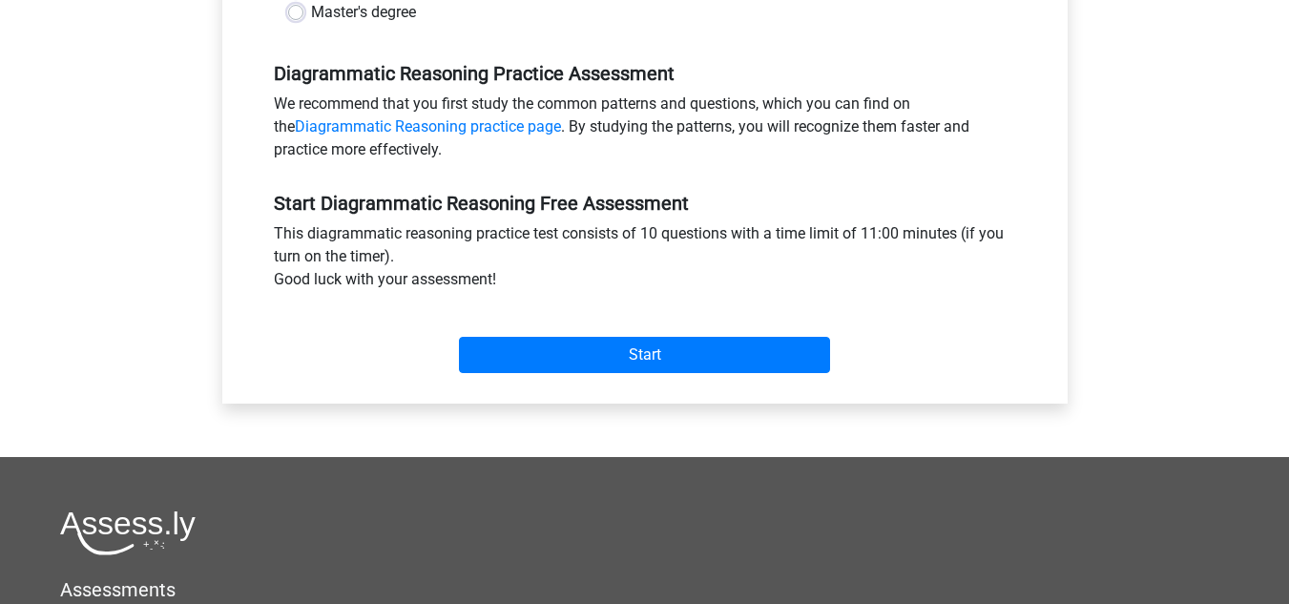
scroll to position [668, 0]
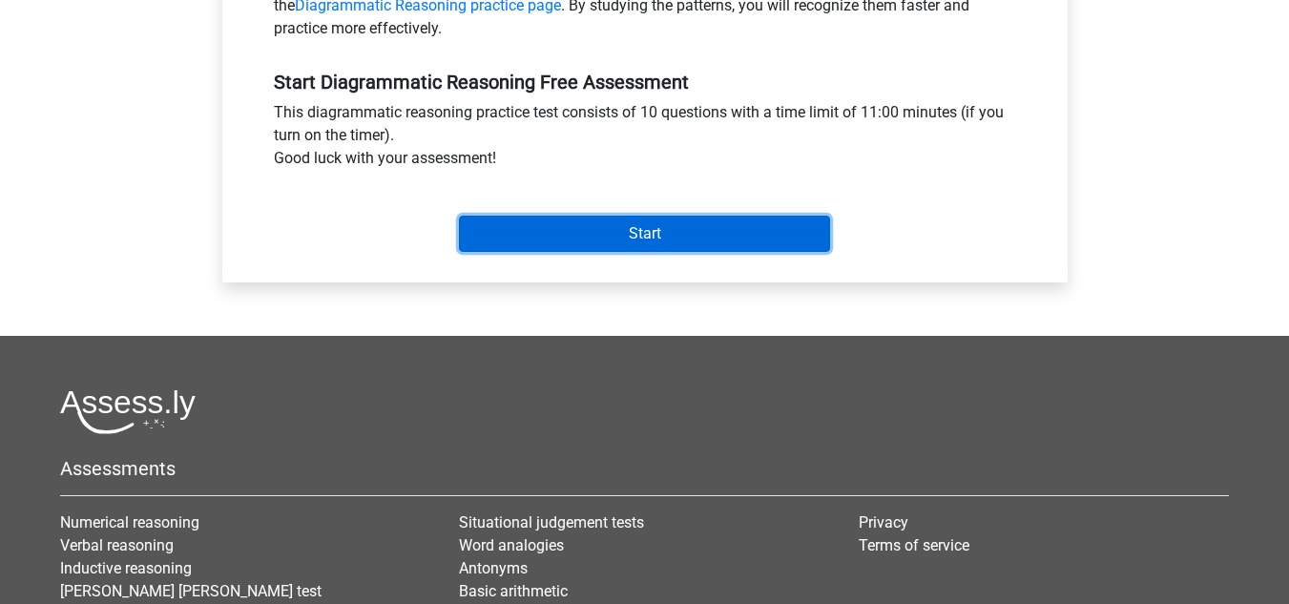
click at [576, 248] on input "Start" at bounding box center [644, 234] width 371 height 36
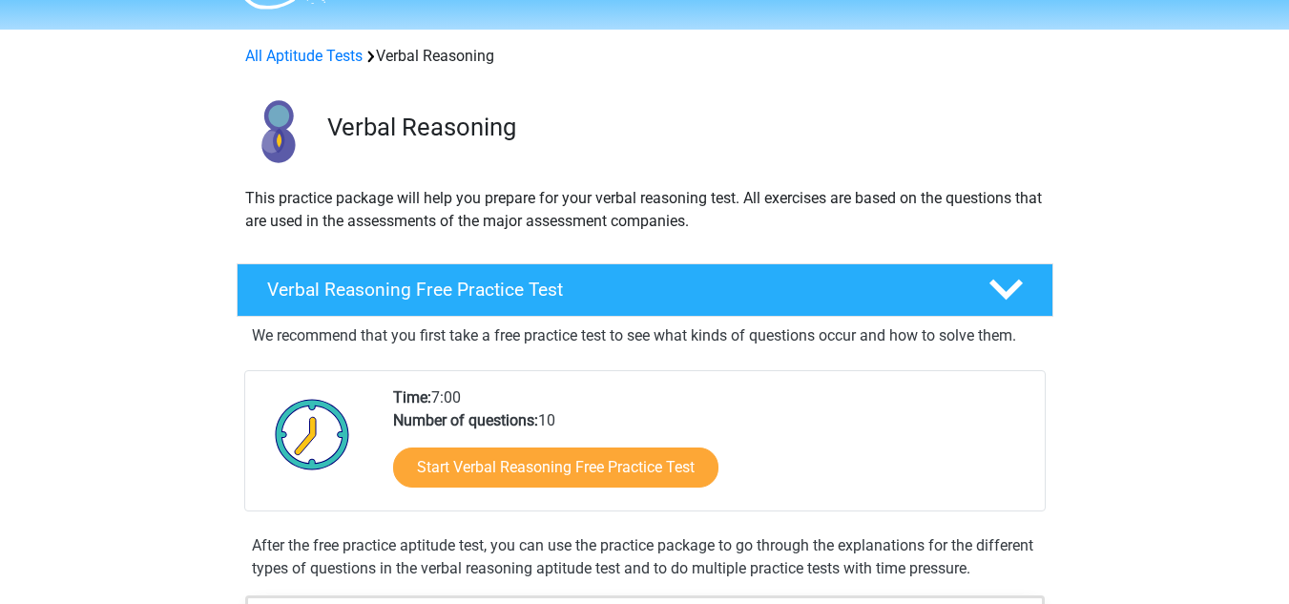
scroll to position [95, 0]
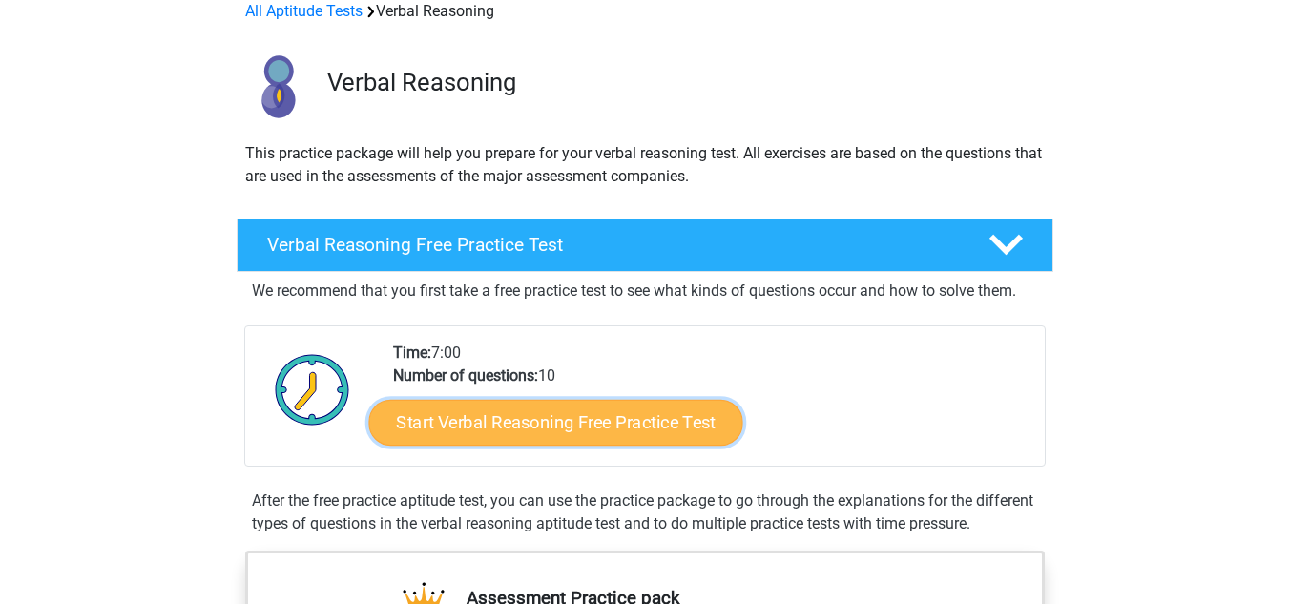
click at [552, 420] on link "Start Verbal Reasoning Free Practice Test" at bounding box center [555, 423] width 374 height 46
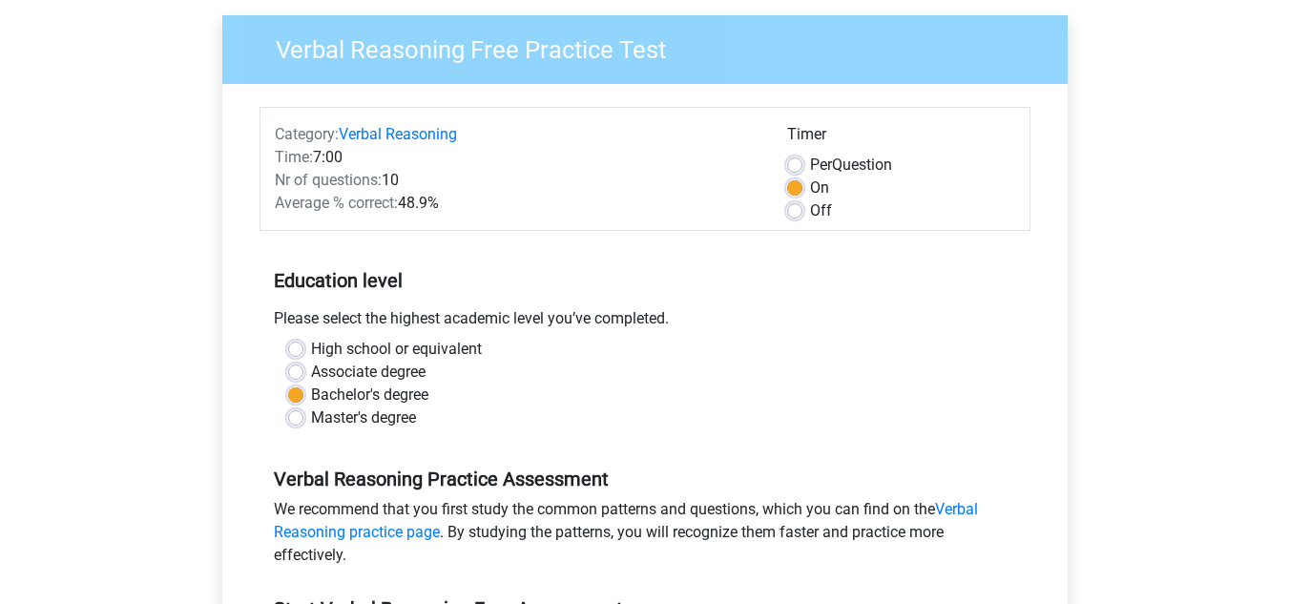
scroll to position [382, 0]
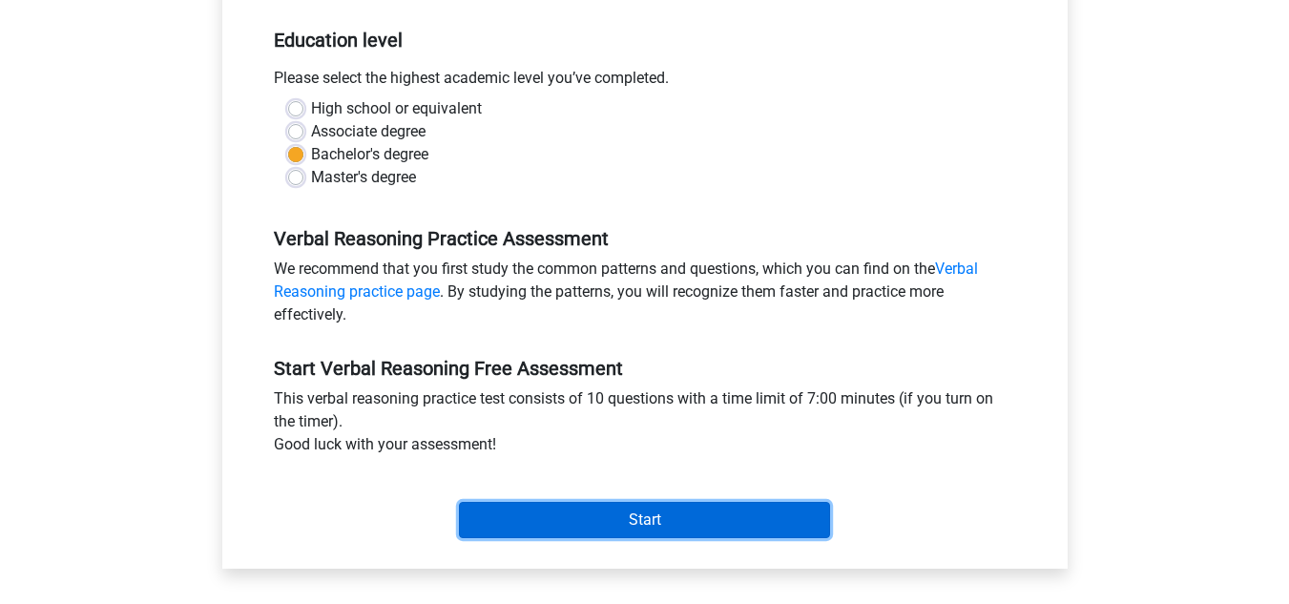
click at [512, 503] on input "Start" at bounding box center [644, 520] width 371 height 36
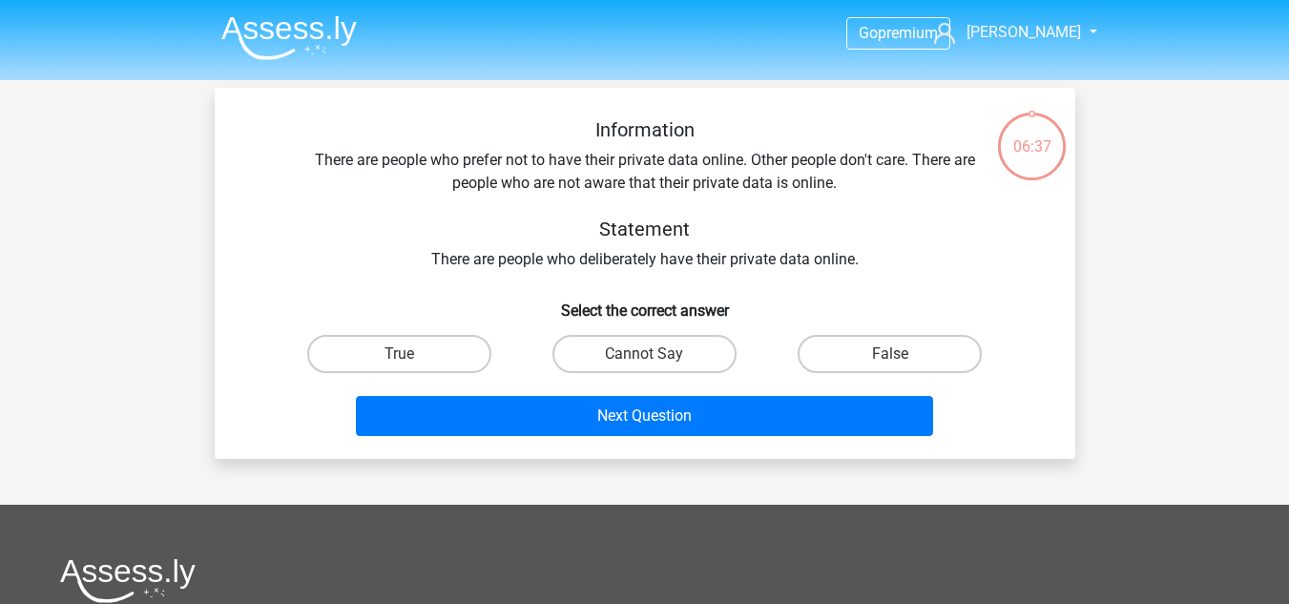
click at [785, 263] on div "Information There are people who prefer not to have their private data online. …" at bounding box center [645, 194] width 800 height 153
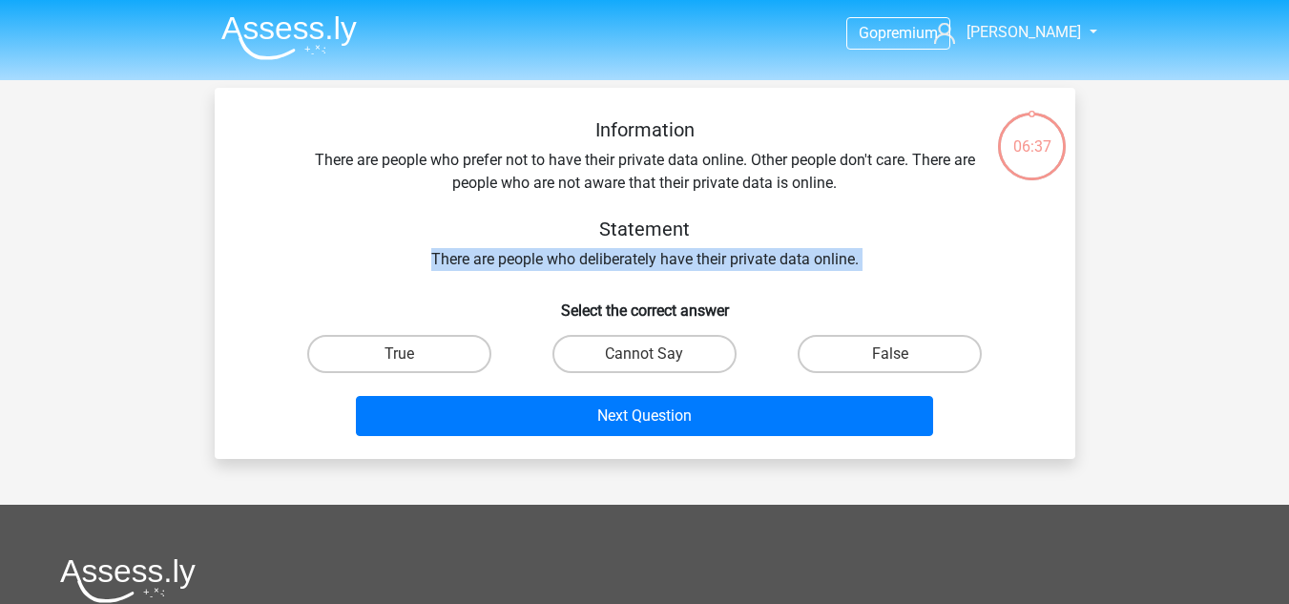
click at [785, 263] on div "Information There are people who prefer not to have their private data online. …" at bounding box center [645, 194] width 800 height 153
click at [775, 260] on div "Information There are people who prefer not to have their private data online. …" at bounding box center [645, 194] width 800 height 153
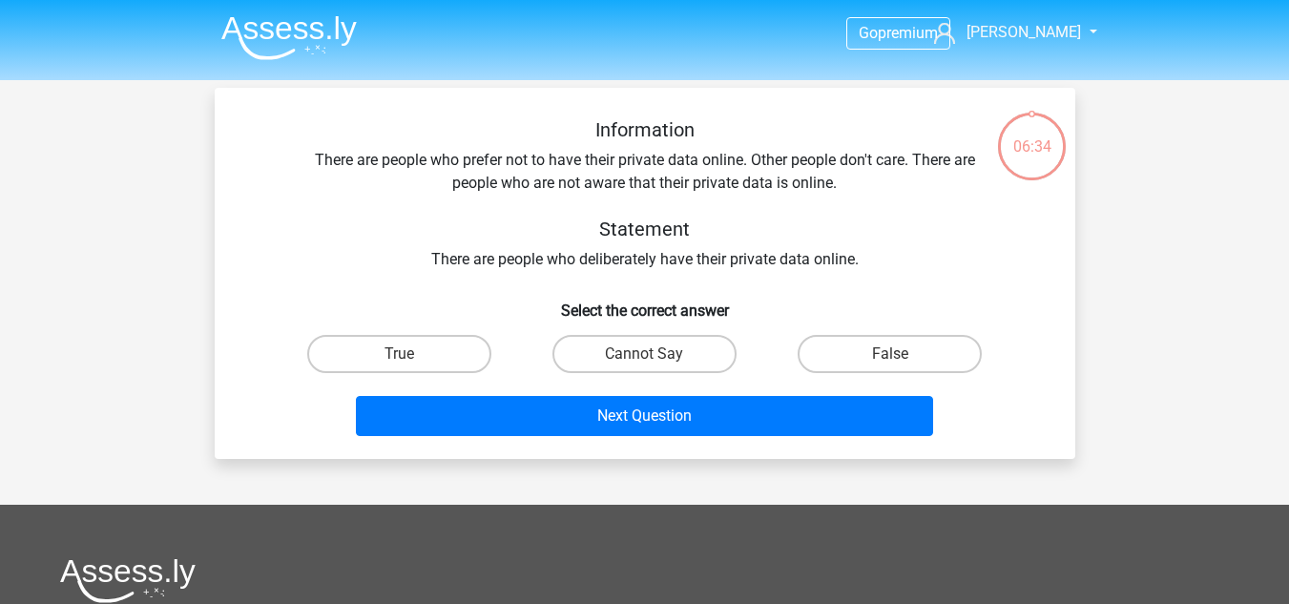
click at [775, 260] on div "Information There are people who prefer not to have their private data online. …" at bounding box center [645, 194] width 800 height 153
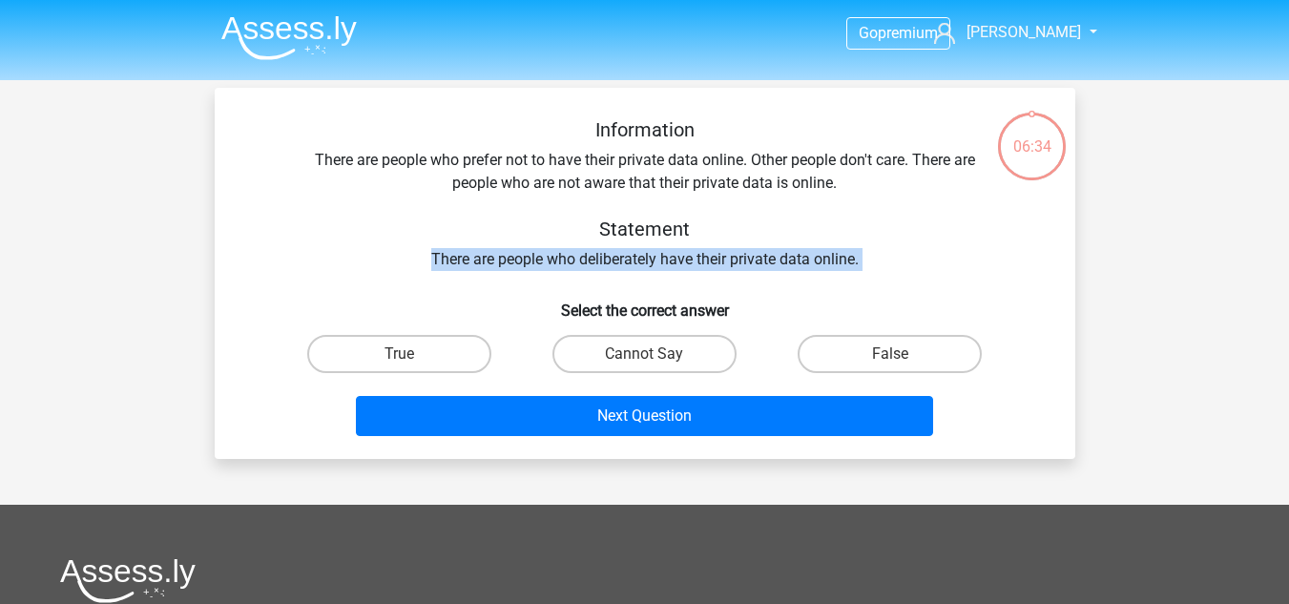
click at [775, 260] on div "Information There are people who prefer not to have their private data online. …" at bounding box center [645, 194] width 800 height 153
click at [828, 346] on label "False" at bounding box center [890, 354] width 184 height 38
click at [890, 354] on input "False" at bounding box center [896, 360] width 12 height 12
radio input "true"
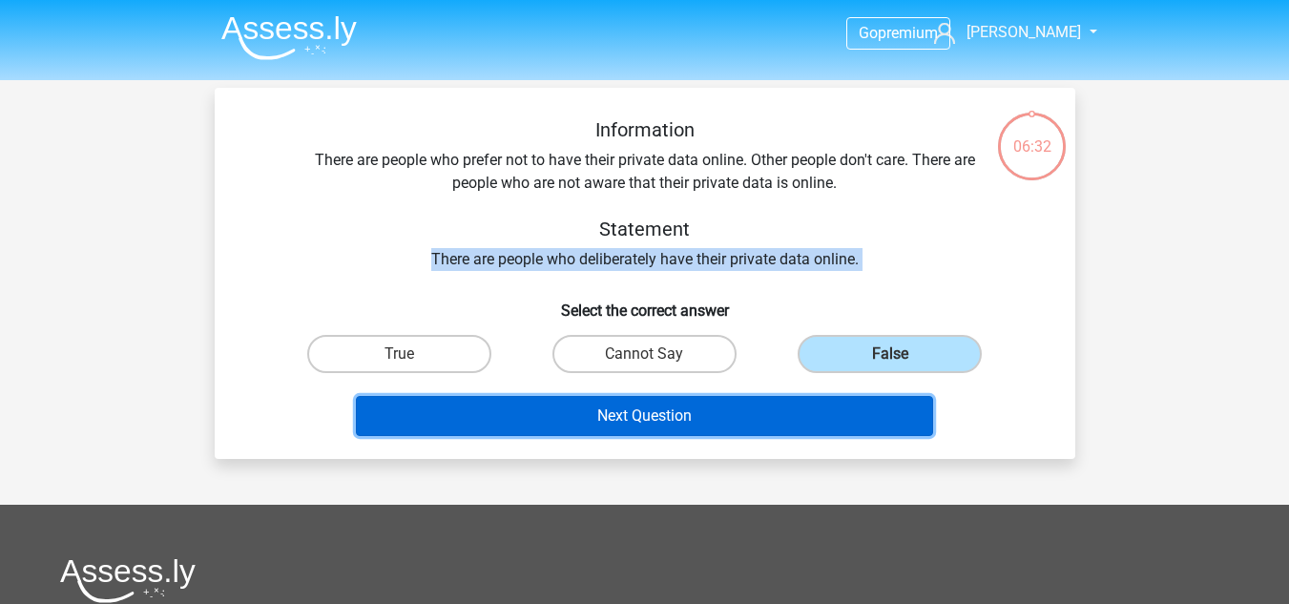
click at [766, 415] on button "Next Question" at bounding box center [644, 416] width 577 height 40
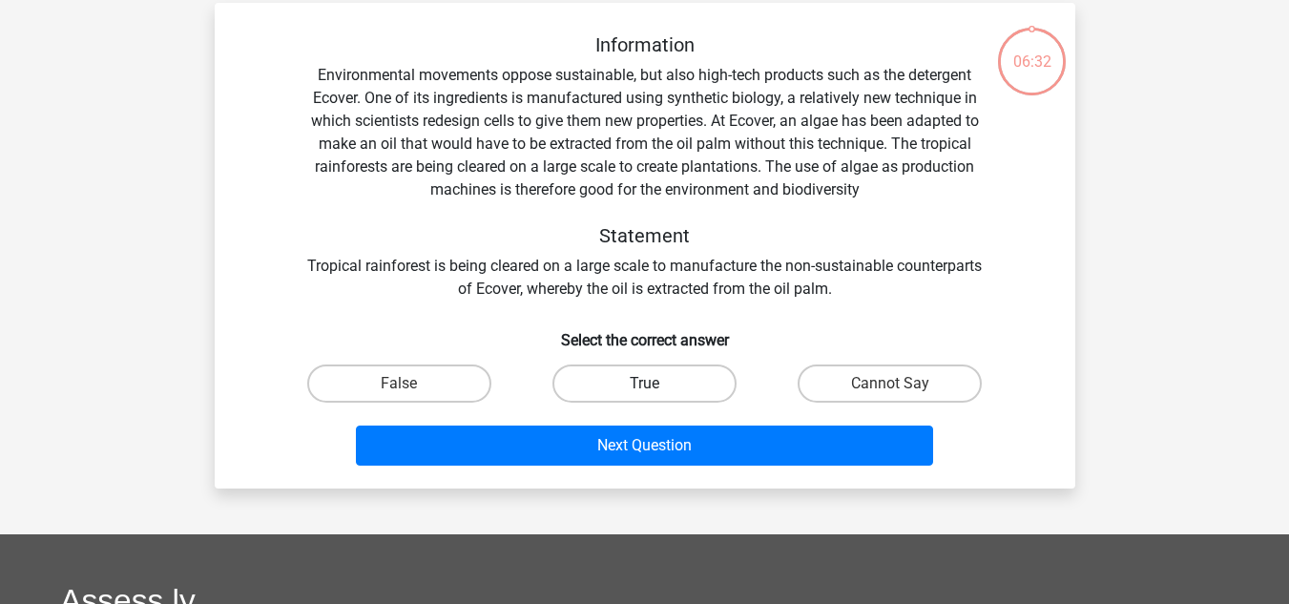
scroll to position [88, 0]
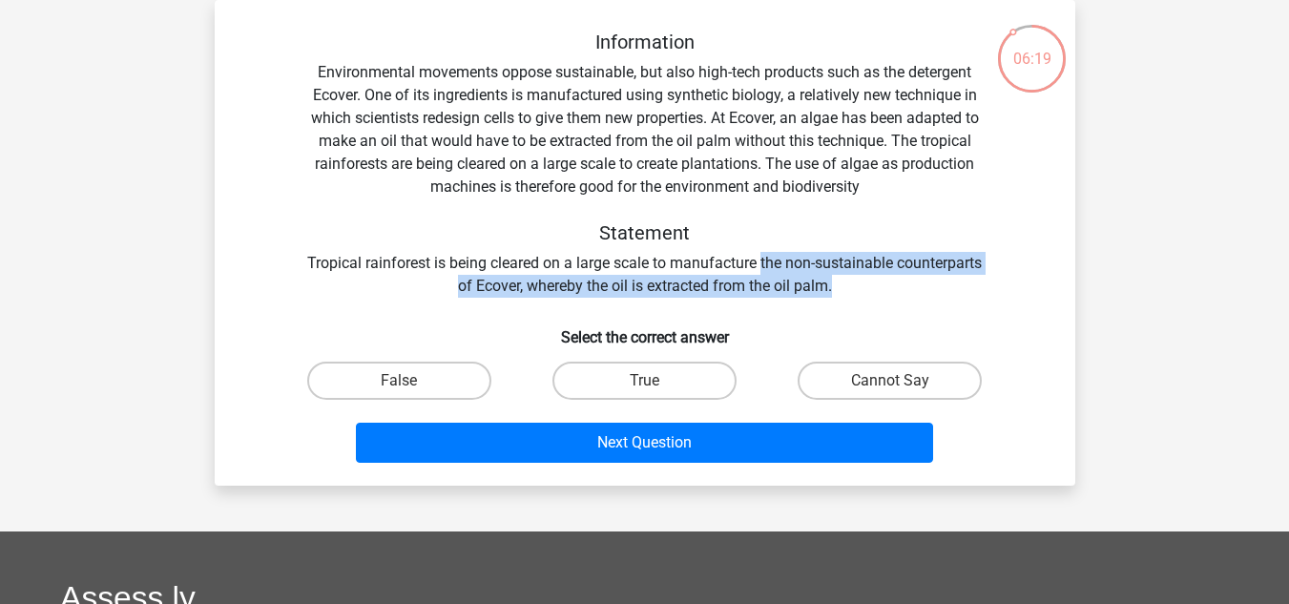
drag, startPoint x: 877, startPoint y: 288, endPoint x: 807, endPoint y: 274, distance: 71.1
click at [807, 274] on div "Information Environmental movements oppose sustainable, but also high-tech prod…" at bounding box center [645, 164] width 800 height 267
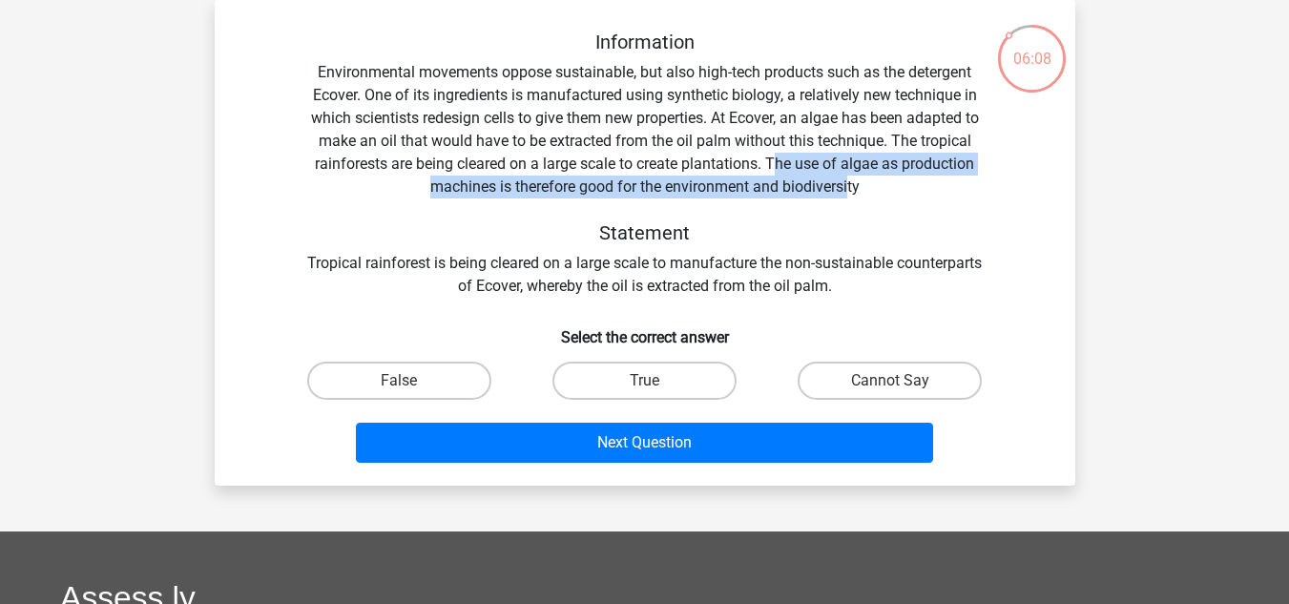
drag, startPoint x: 773, startPoint y: 157, endPoint x: 850, endPoint y: 191, distance: 84.6
click at [850, 191] on div "Information Environmental movements oppose sustainable, but also high-tech prod…" at bounding box center [645, 164] width 800 height 267
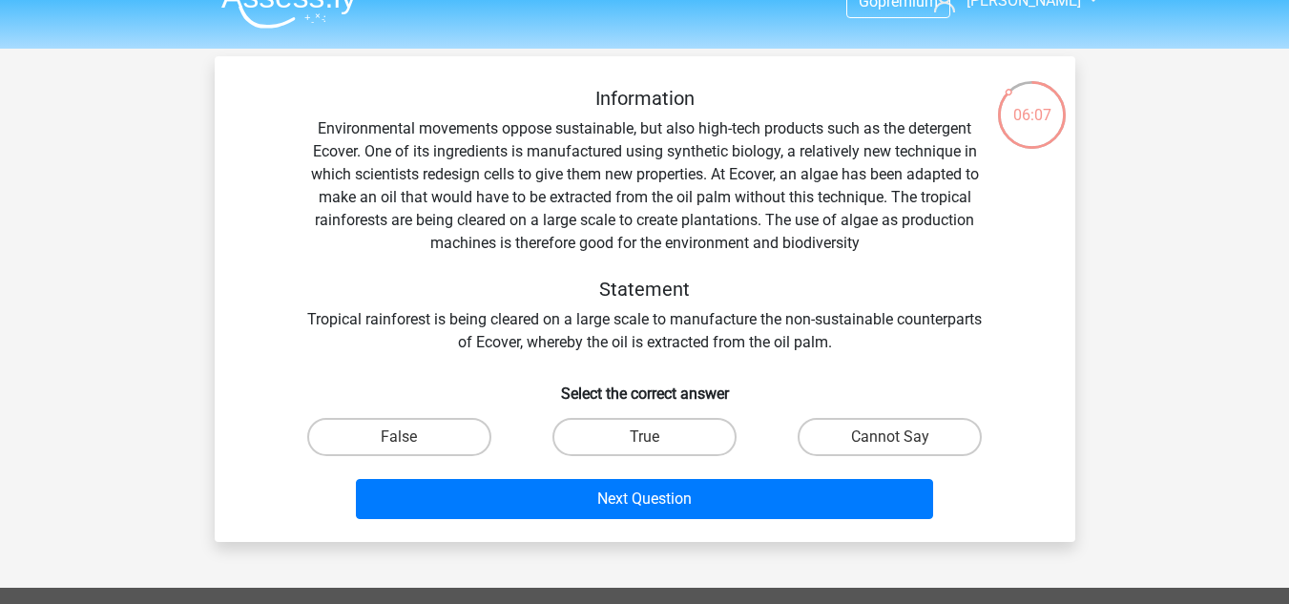
scroll to position [0, 0]
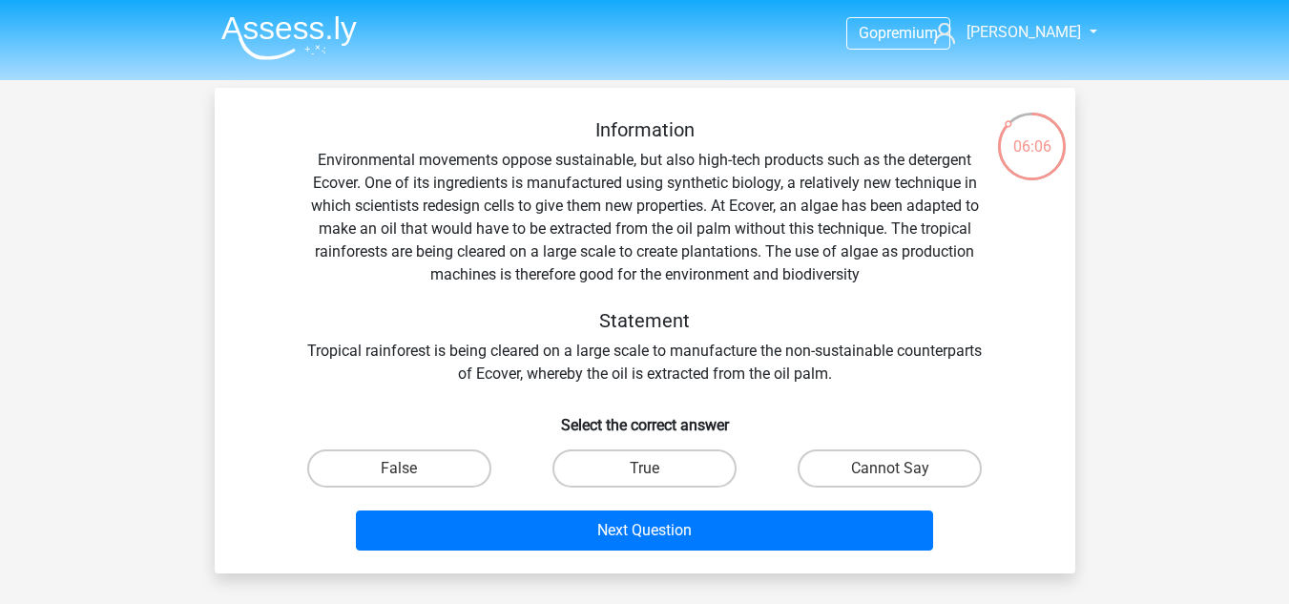
click at [235, 43] on img at bounding box center [289, 37] width 136 height 45
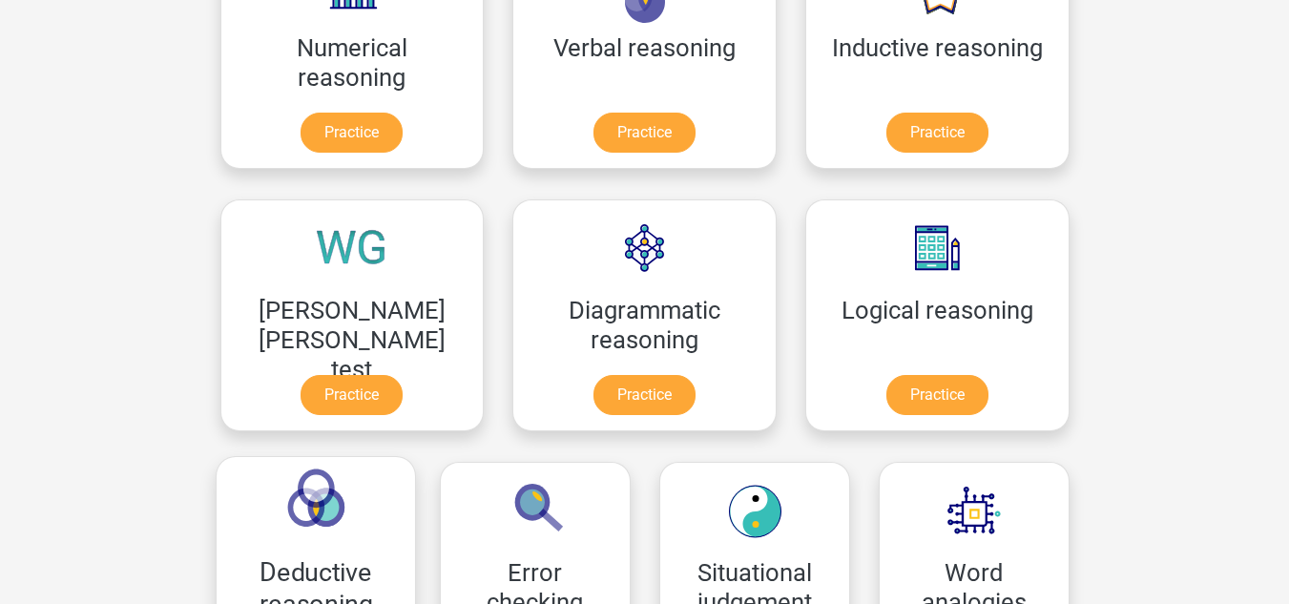
scroll to position [286, 0]
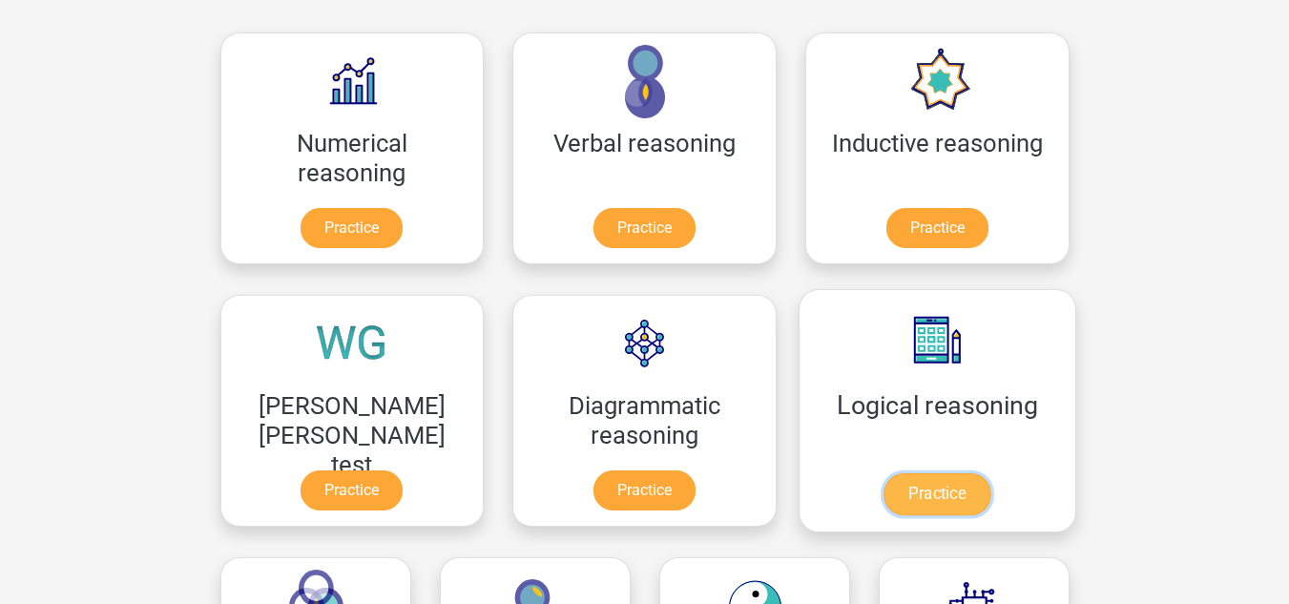
click at [884, 473] on link "Practice" at bounding box center [937, 494] width 107 height 42
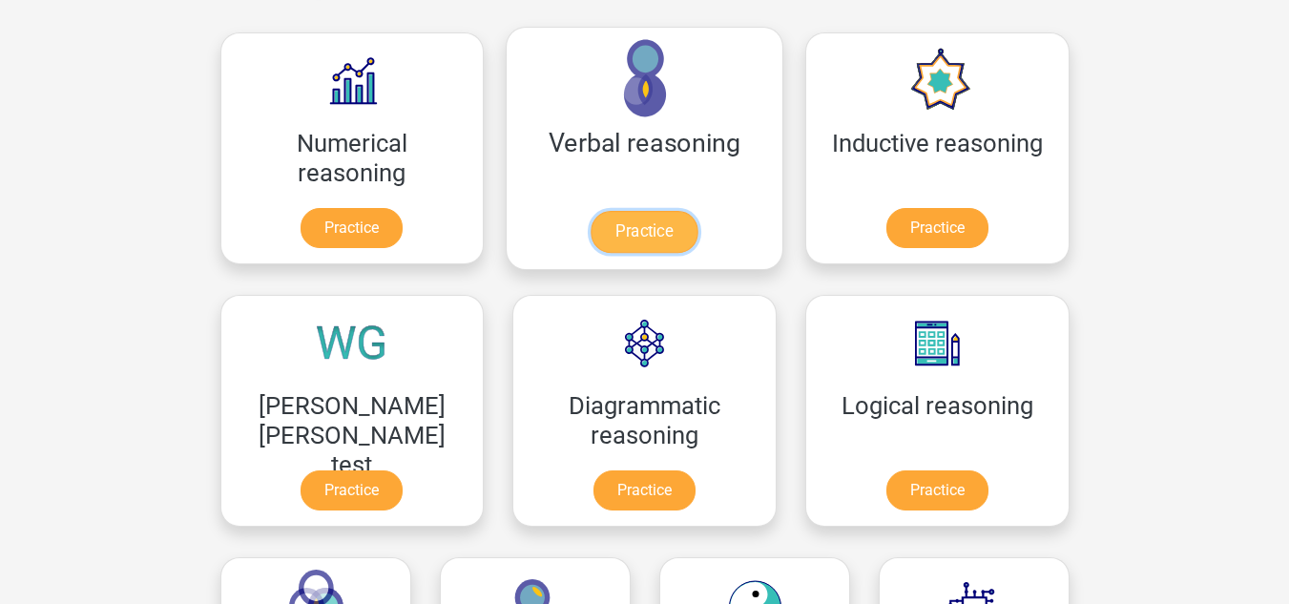
click at [591, 211] on link "Practice" at bounding box center [644, 232] width 107 height 42
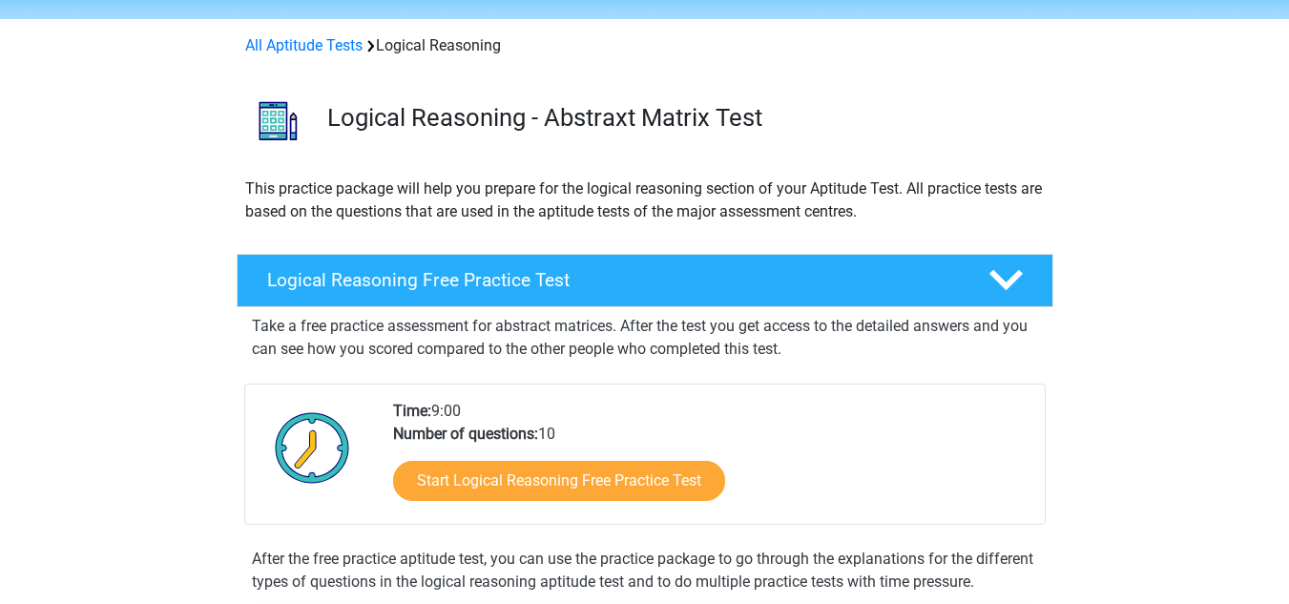
scroll to position [95, 0]
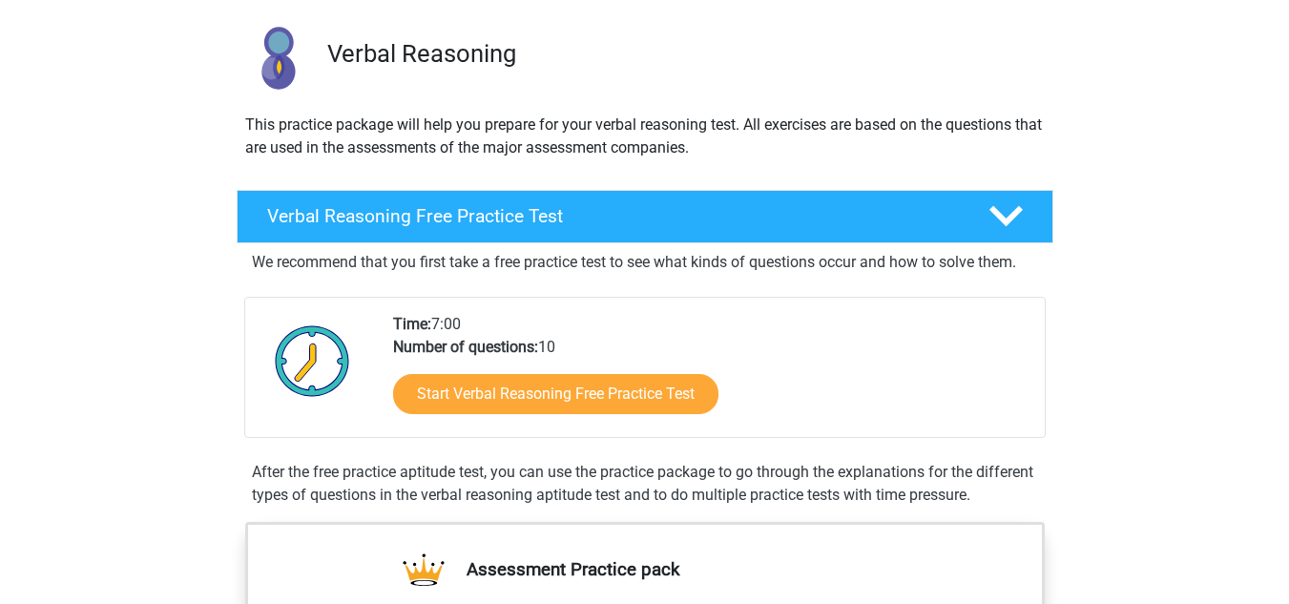
scroll to position [286, 0]
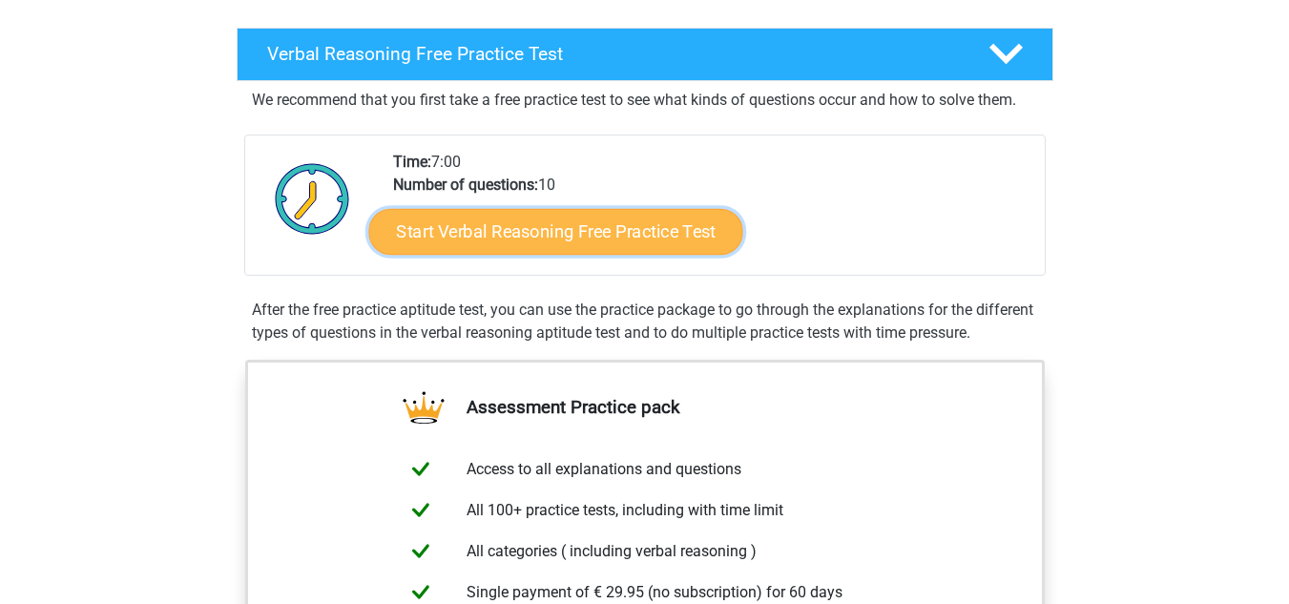
click at [582, 227] on link "Start Verbal Reasoning Free Practice Test" at bounding box center [555, 232] width 374 height 46
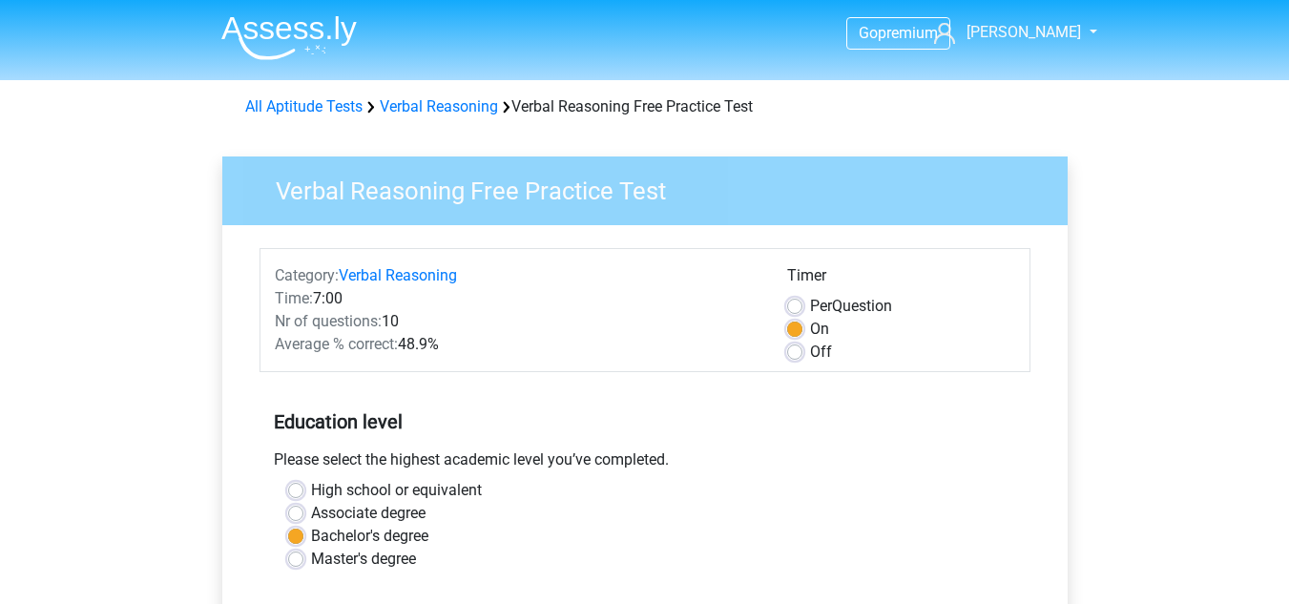
click at [807, 359] on div "Off" at bounding box center [901, 352] width 228 height 23
click at [810, 346] on label "Off" at bounding box center [821, 352] width 22 height 23
click at [801, 346] on input "Off" at bounding box center [794, 350] width 15 height 19
radio input "true"
click at [810, 324] on label "On" at bounding box center [819, 329] width 19 height 23
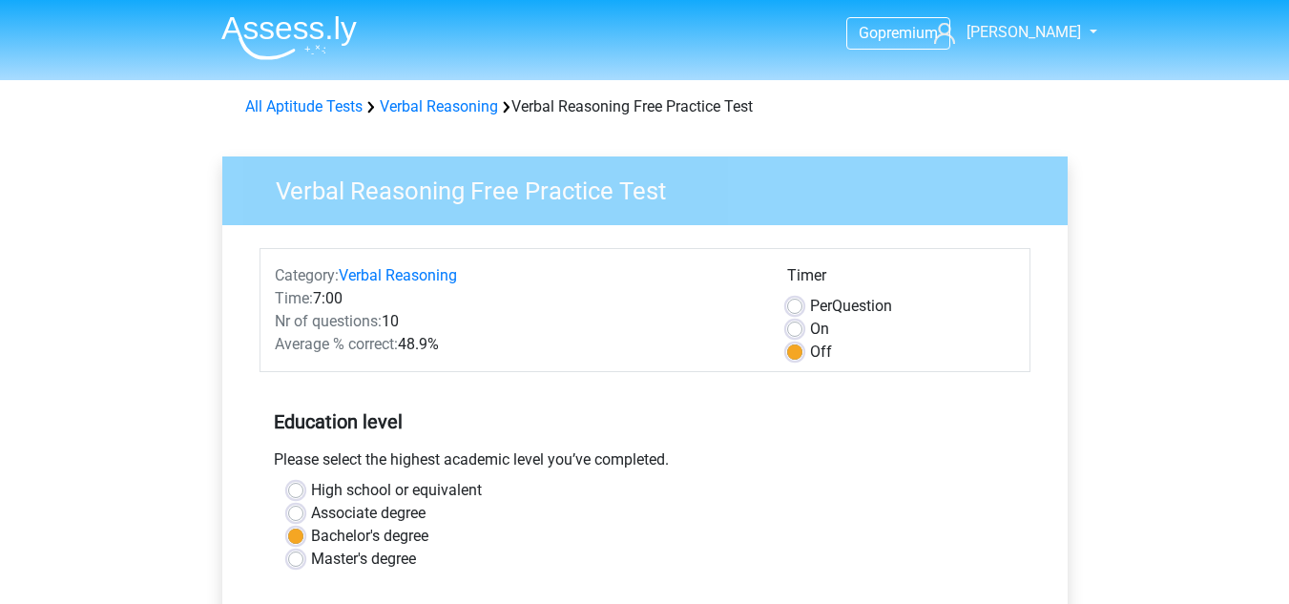
click at [794, 324] on input "On" at bounding box center [794, 327] width 15 height 19
radio input "true"
click at [793, 298] on div "Per Question" at bounding box center [901, 306] width 228 height 23
click at [810, 302] on label "Per Question" at bounding box center [851, 306] width 82 height 23
click at [793, 302] on input "Per Question" at bounding box center [794, 304] width 15 height 19
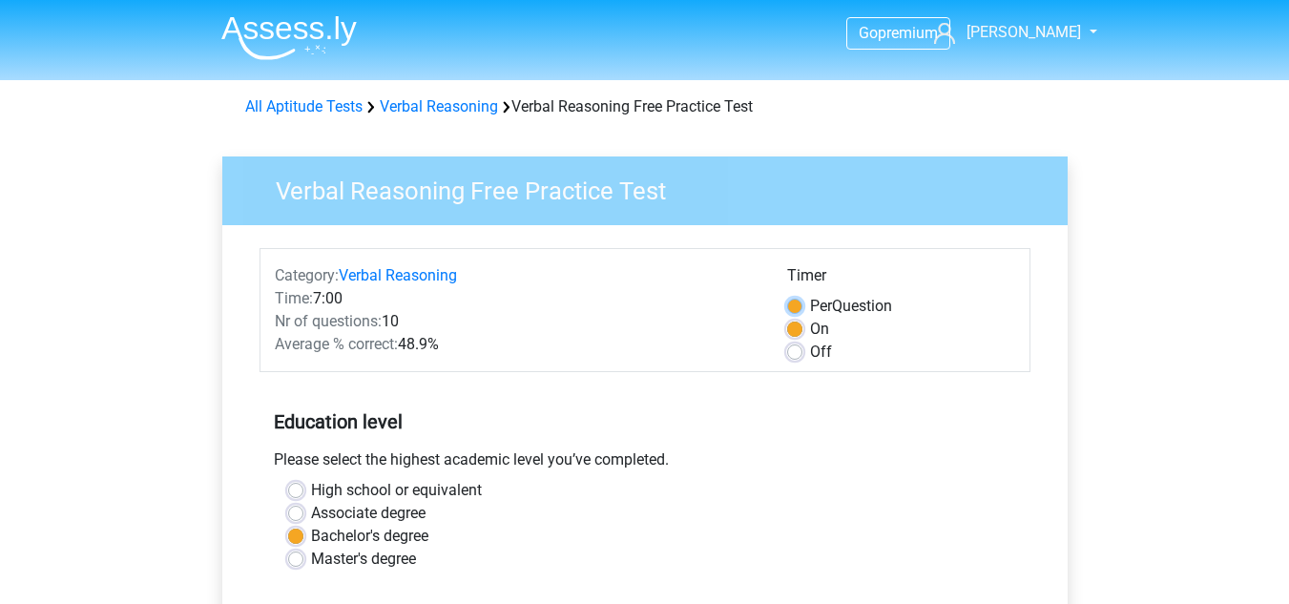
radio input "true"
click at [804, 360] on div "Off" at bounding box center [901, 352] width 228 height 23
click at [810, 354] on label "Off" at bounding box center [821, 352] width 22 height 23
click at [797, 354] on input "Off" at bounding box center [794, 350] width 15 height 19
radio input "true"
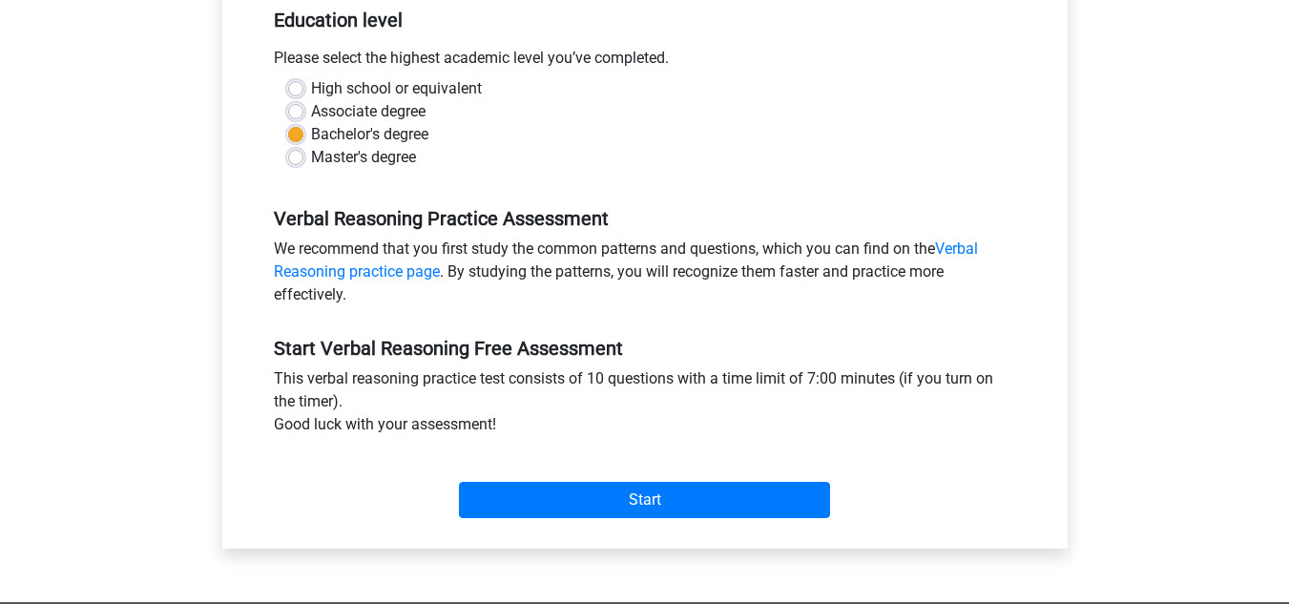
scroll to position [764, 0]
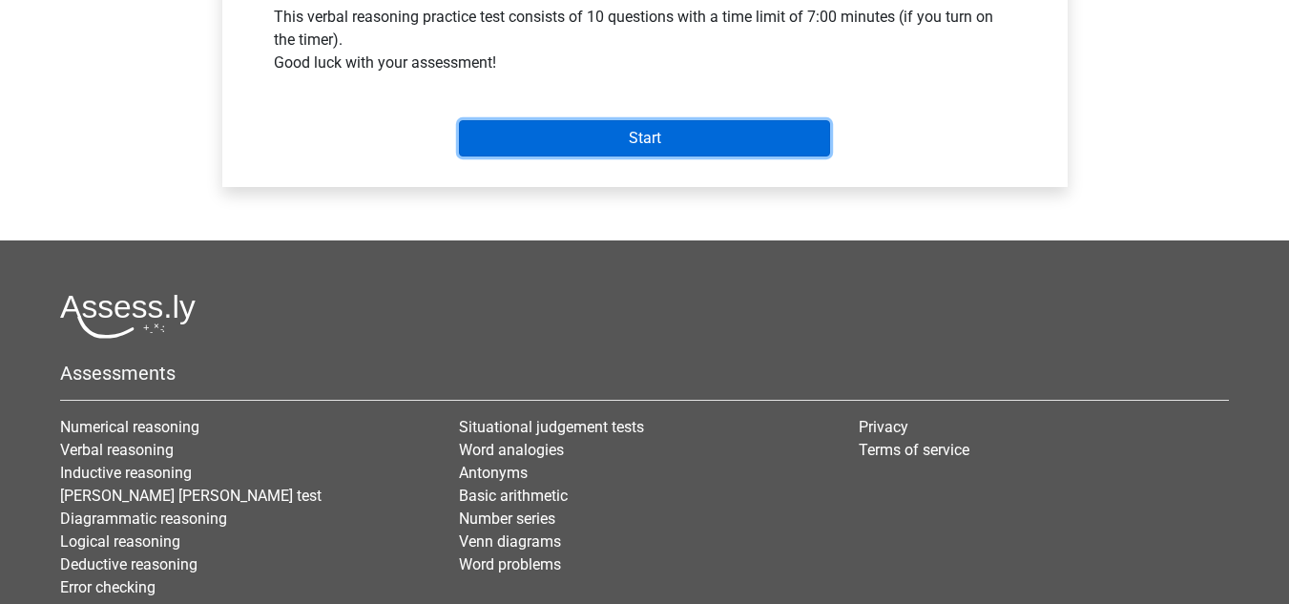
click at [528, 138] on input "Start" at bounding box center [644, 138] width 371 height 36
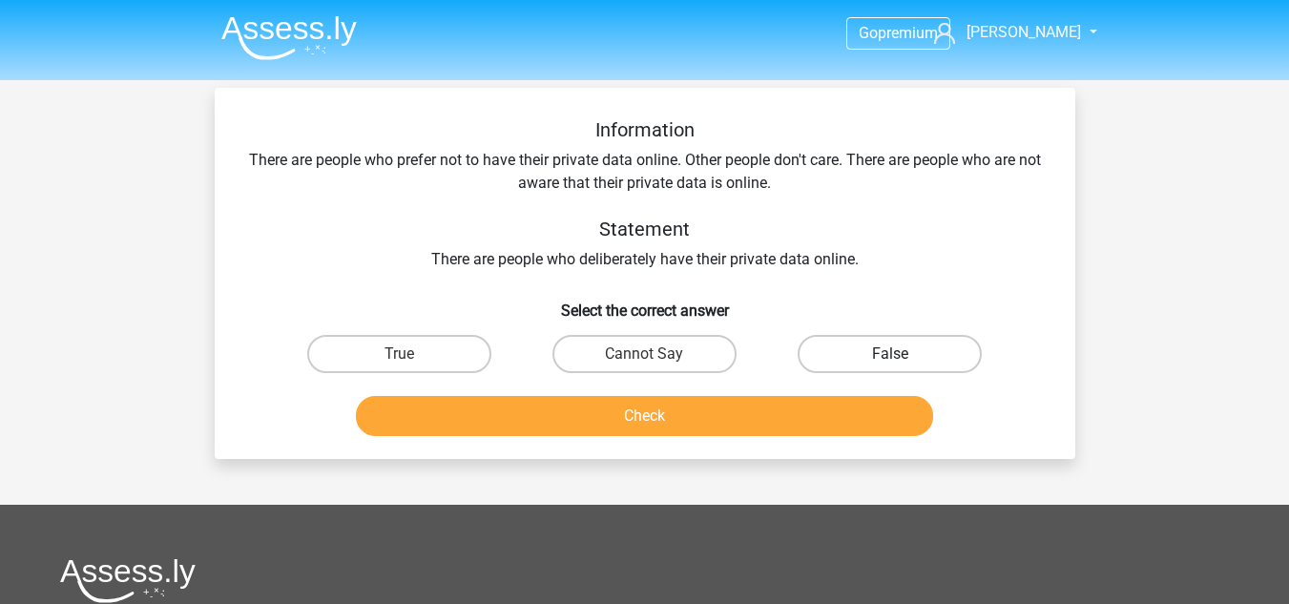
click at [859, 349] on label "False" at bounding box center [890, 354] width 184 height 38
click at [890, 354] on input "False" at bounding box center [896, 360] width 12 height 12
radio input "true"
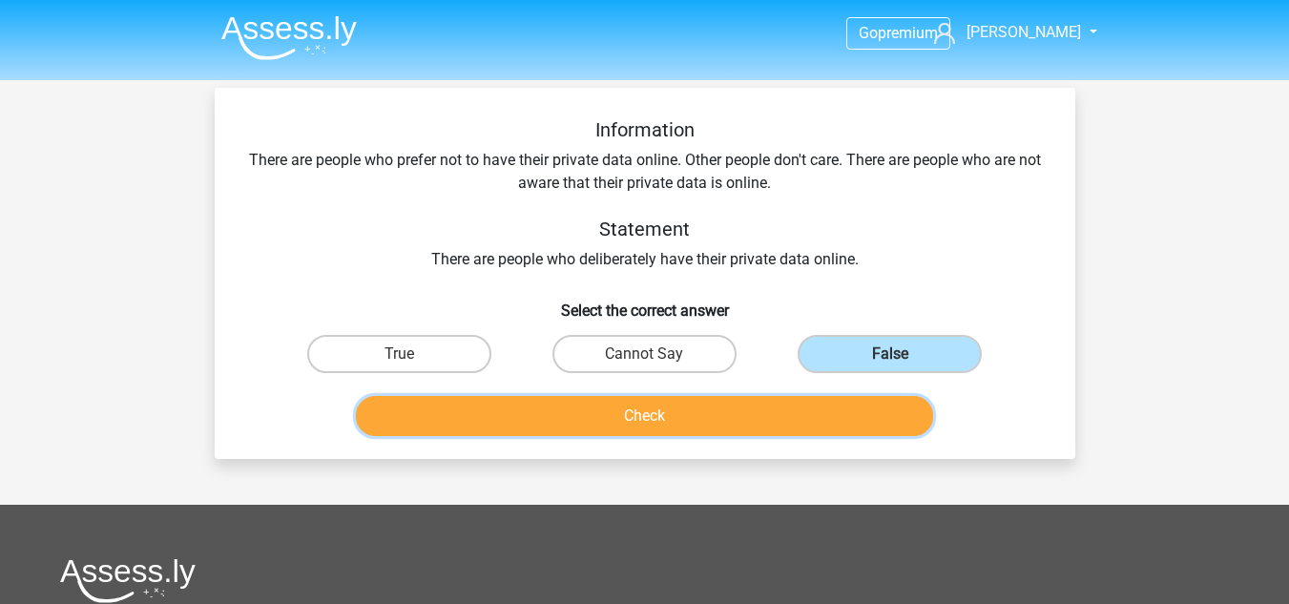
click at [760, 414] on button "Check" at bounding box center [644, 416] width 577 height 40
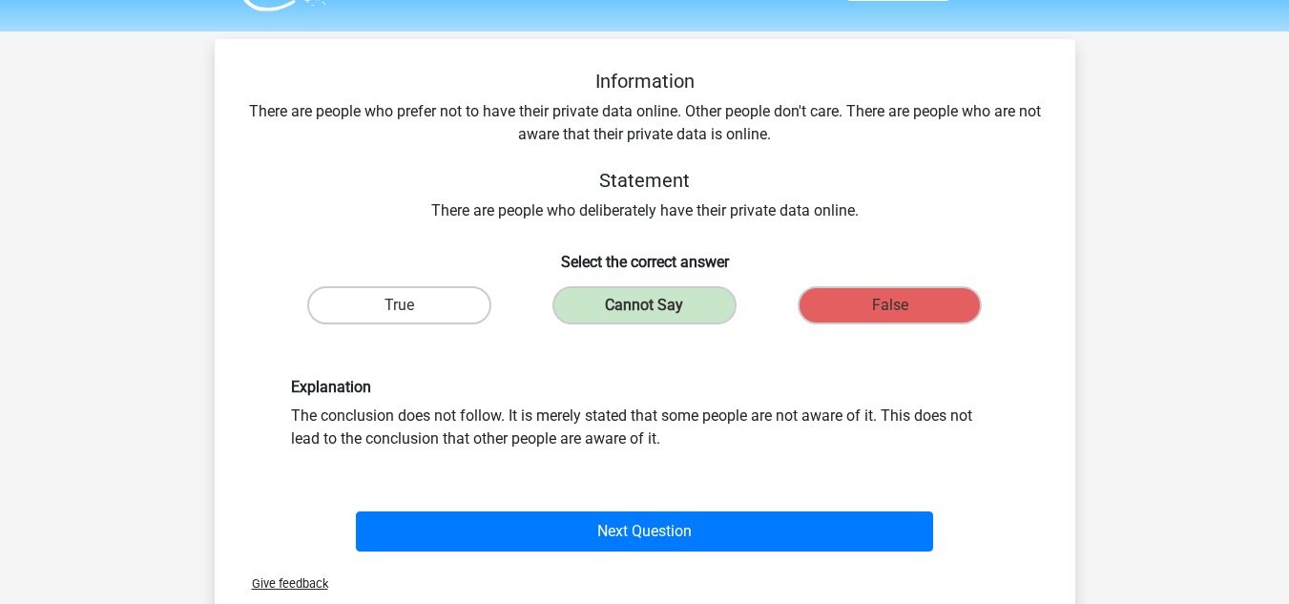
scroll to position [95, 0]
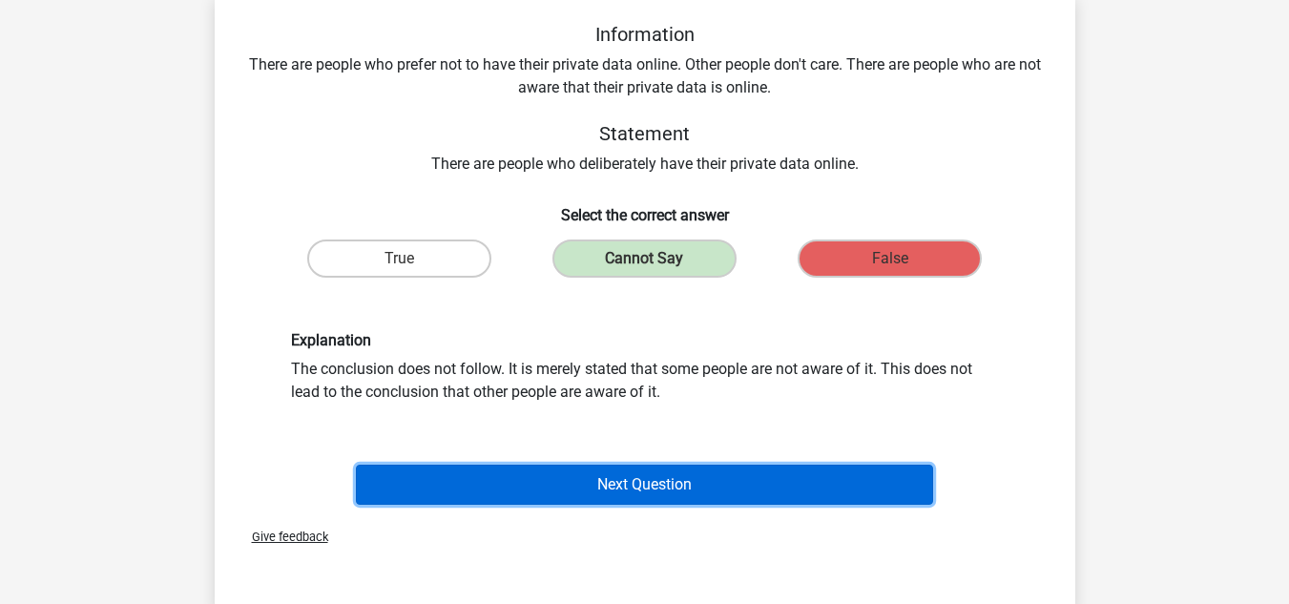
click at [586, 493] on button "Next Question" at bounding box center [644, 485] width 577 height 40
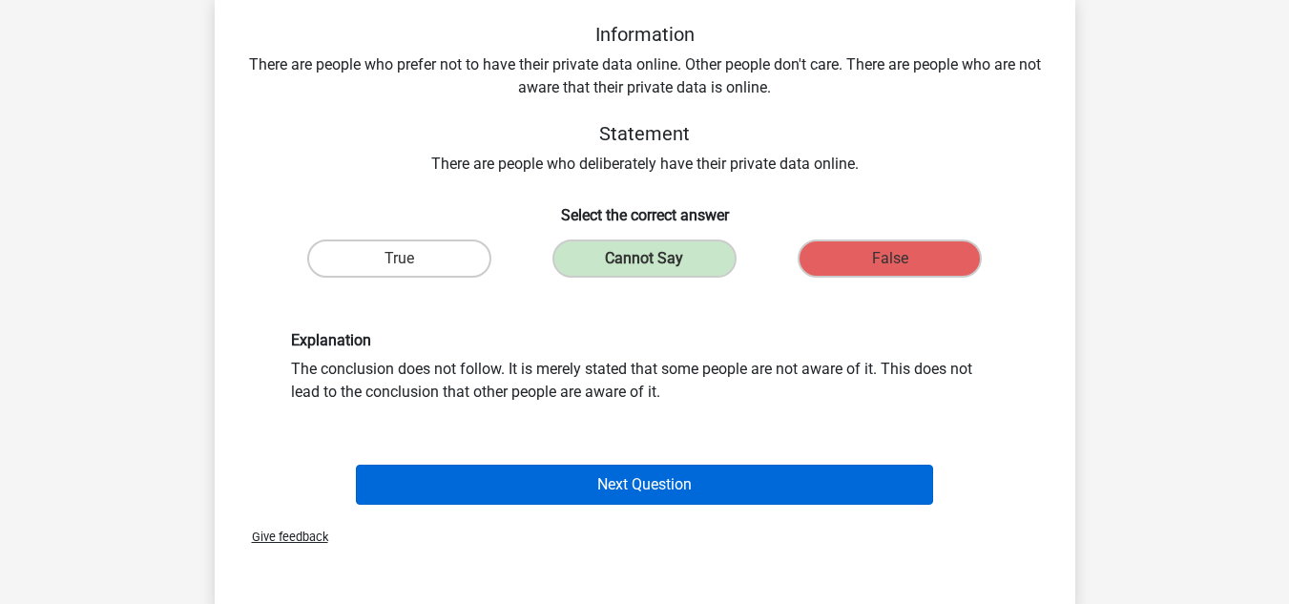
scroll to position [88, 0]
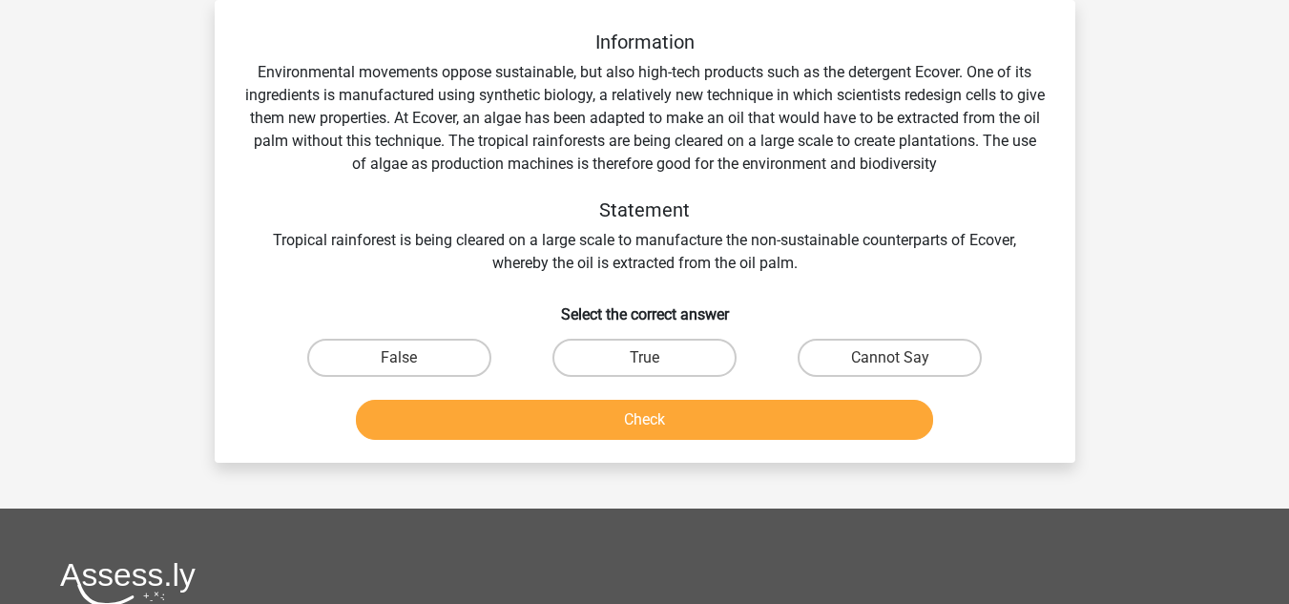
click at [964, 102] on div "Information Environmental movements oppose sustainable, but also high-tech prod…" at bounding box center [645, 153] width 800 height 244
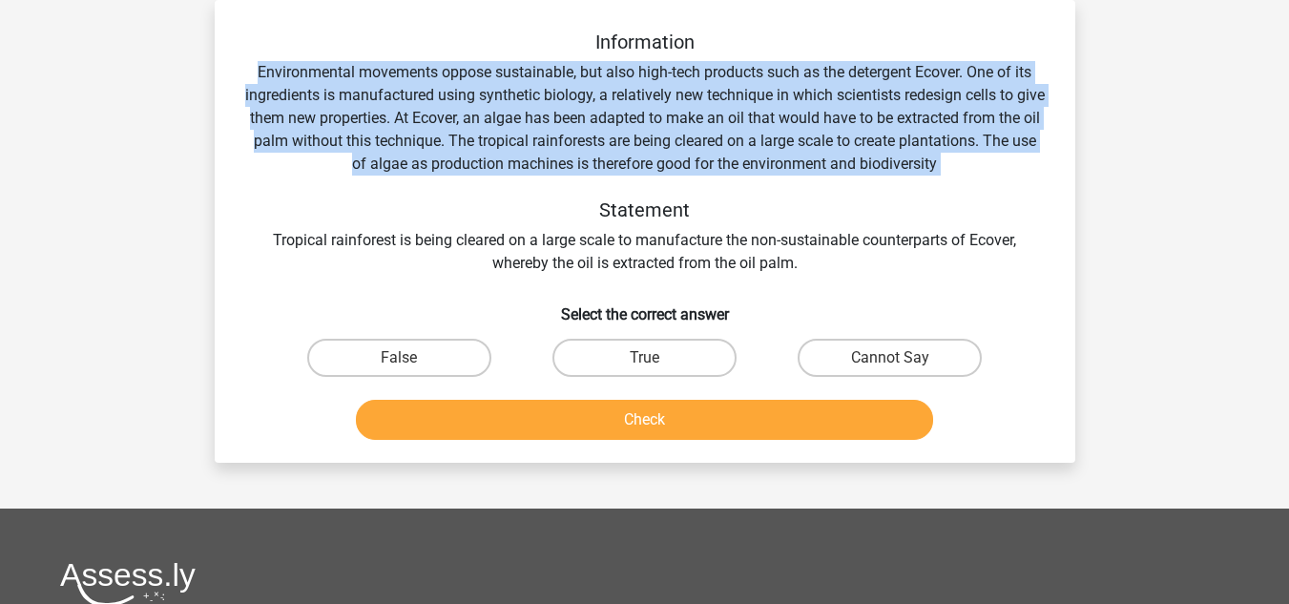
click at [964, 102] on div "Information Environmental movements oppose sustainable, but also high-tech prod…" at bounding box center [645, 153] width 800 height 244
click at [347, 117] on div "Information Environmental movements oppose sustainable, but also high-tech prod…" at bounding box center [645, 153] width 800 height 244
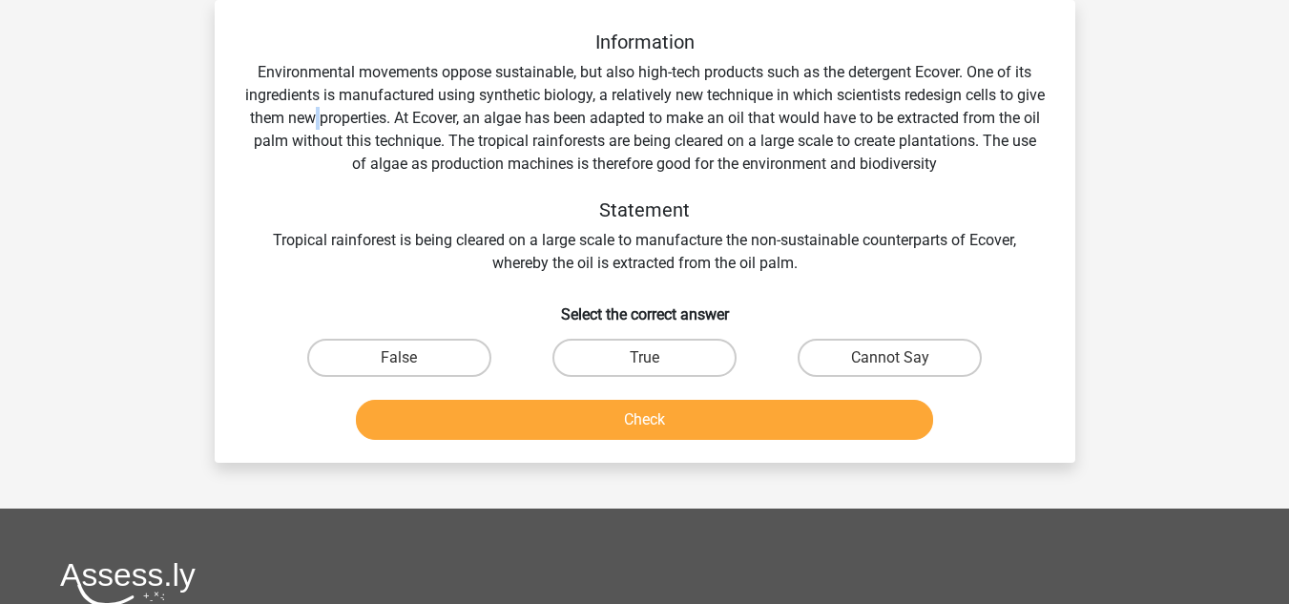
click at [347, 117] on div "Information Environmental movements oppose sustainable, but also high-tech prod…" at bounding box center [645, 153] width 800 height 244
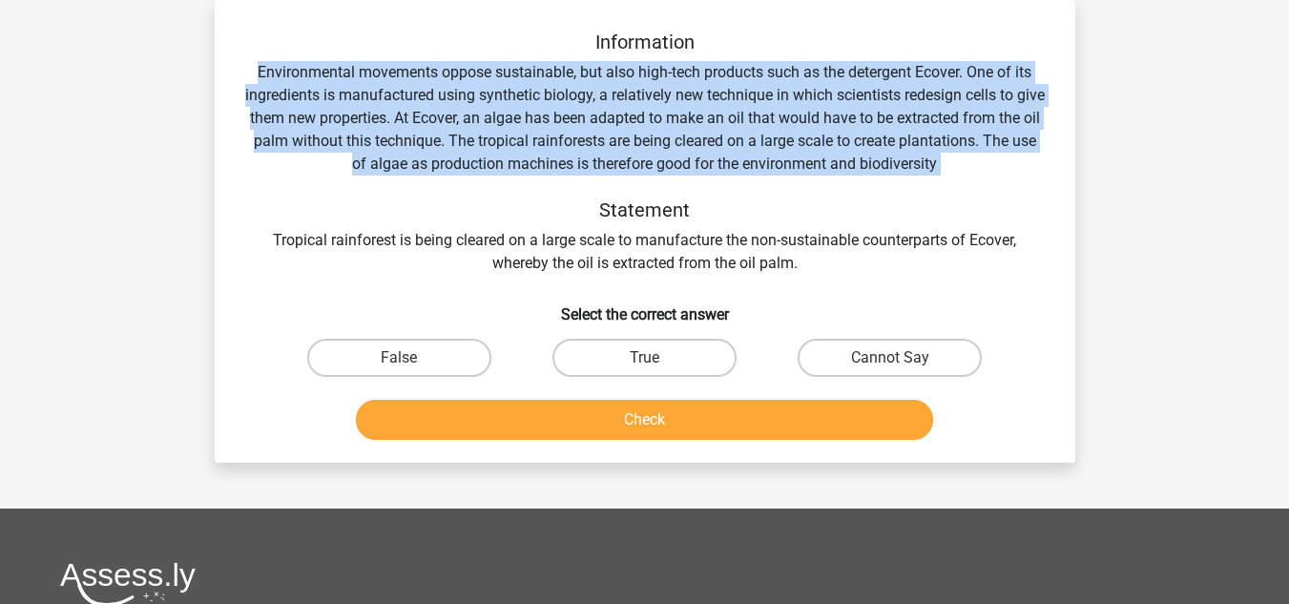
click at [347, 117] on div "Information Environmental movements oppose sustainable, but also high-tech prod…" at bounding box center [645, 153] width 800 height 244
click at [441, 160] on div "Information Environmental movements oppose sustainable, but also high-tech prod…" at bounding box center [645, 153] width 800 height 244
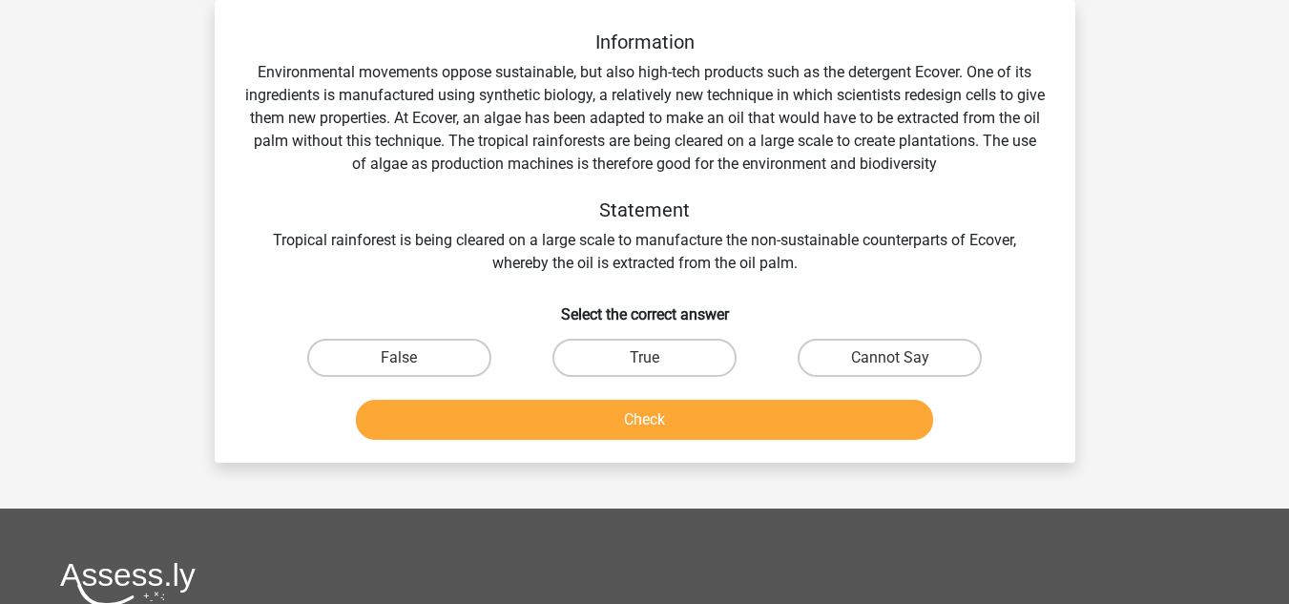
click at [585, 164] on div "Information Environmental movements oppose sustainable, but also high-tech prod…" at bounding box center [645, 153] width 800 height 244
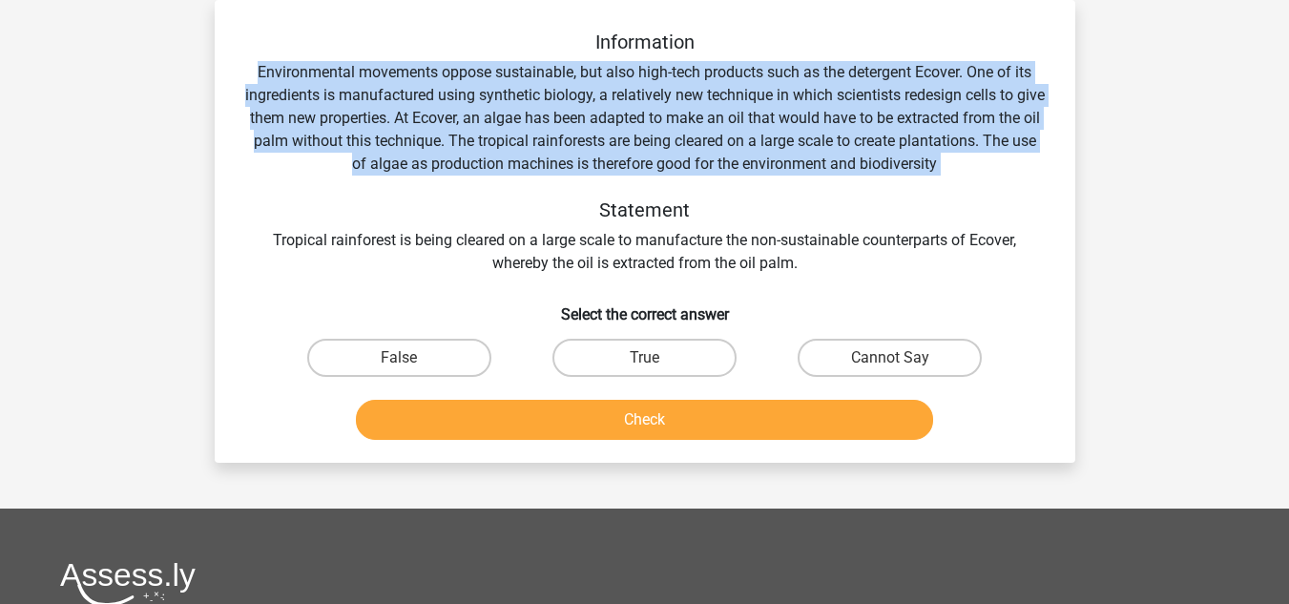
click at [585, 164] on div "Information Environmental movements oppose sustainable, but also high-tech prod…" at bounding box center [645, 153] width 800 height 244
click at [511, 172] on div "Information Environmental movements oppose sustainable, but also high-tech prod…" at bounding box center [645, 153] width 800 height 244
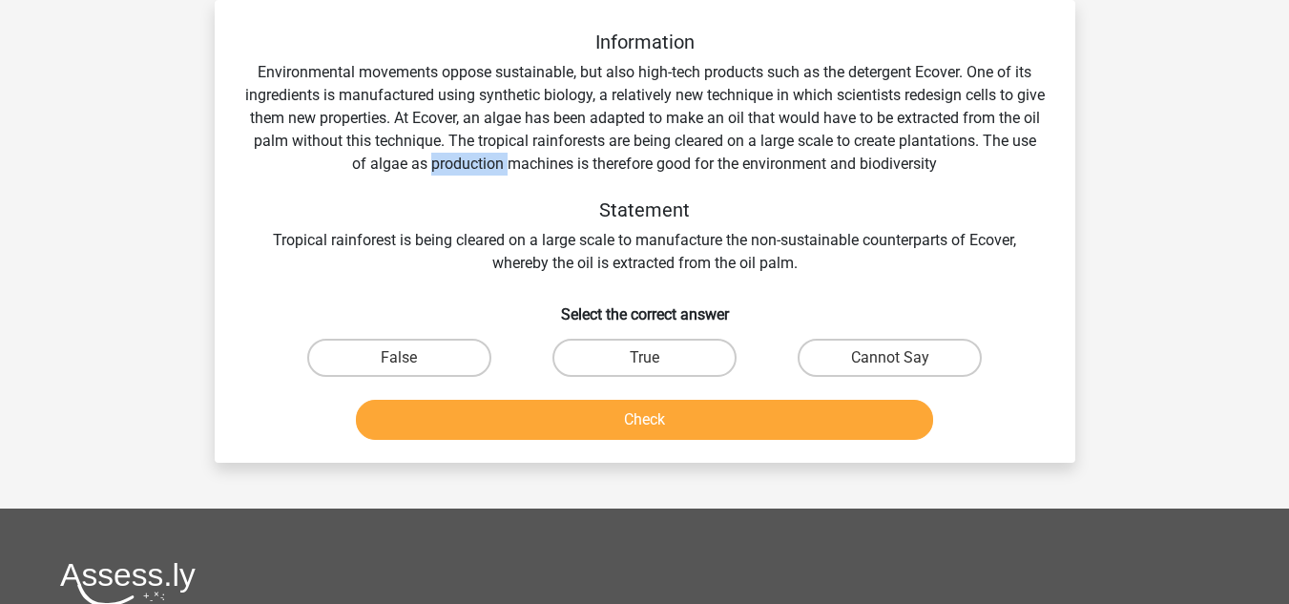
click at [511, 172] on div "Information Environmental movements oppose sustainable, but also high-tech prod…" at bounding box center [645, 153] width 800 height 244
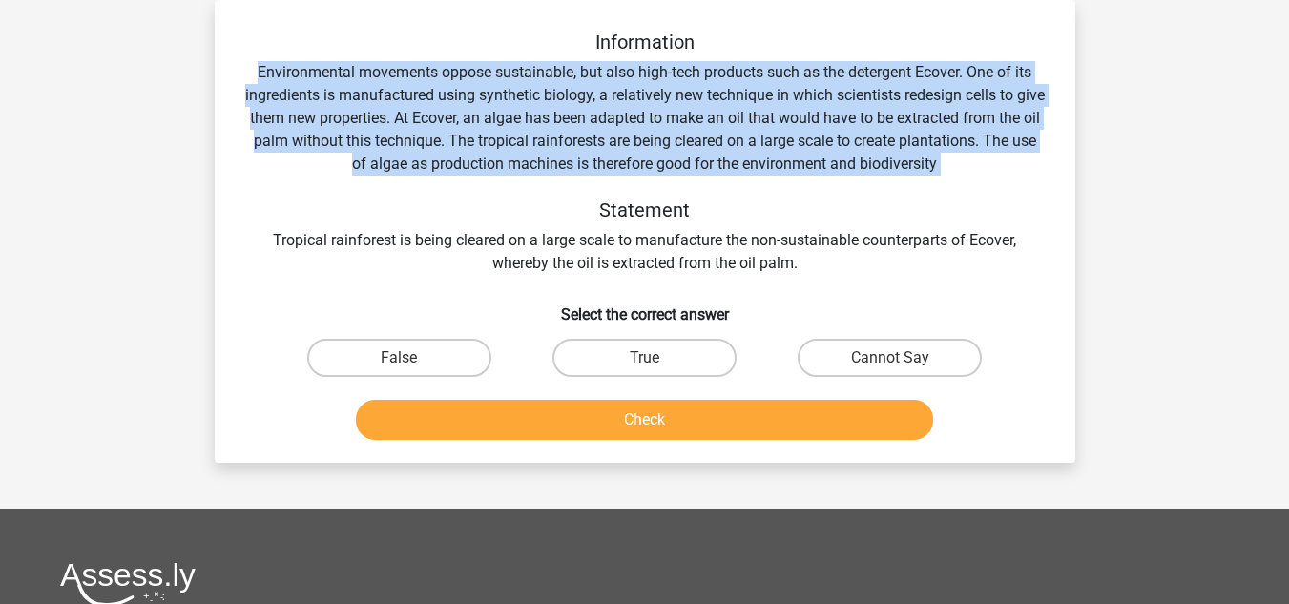
click at [511, 172] on div "Information Environmental movements oppose sustainable, but also high-tech prod…" at bounding box center [645, 153] width 800 height 244
click at [501, 173] on div "Information Environmental movements oppose sustainable, but also high-tech prod…" at bounding box center [645, 153] width 800 height 244
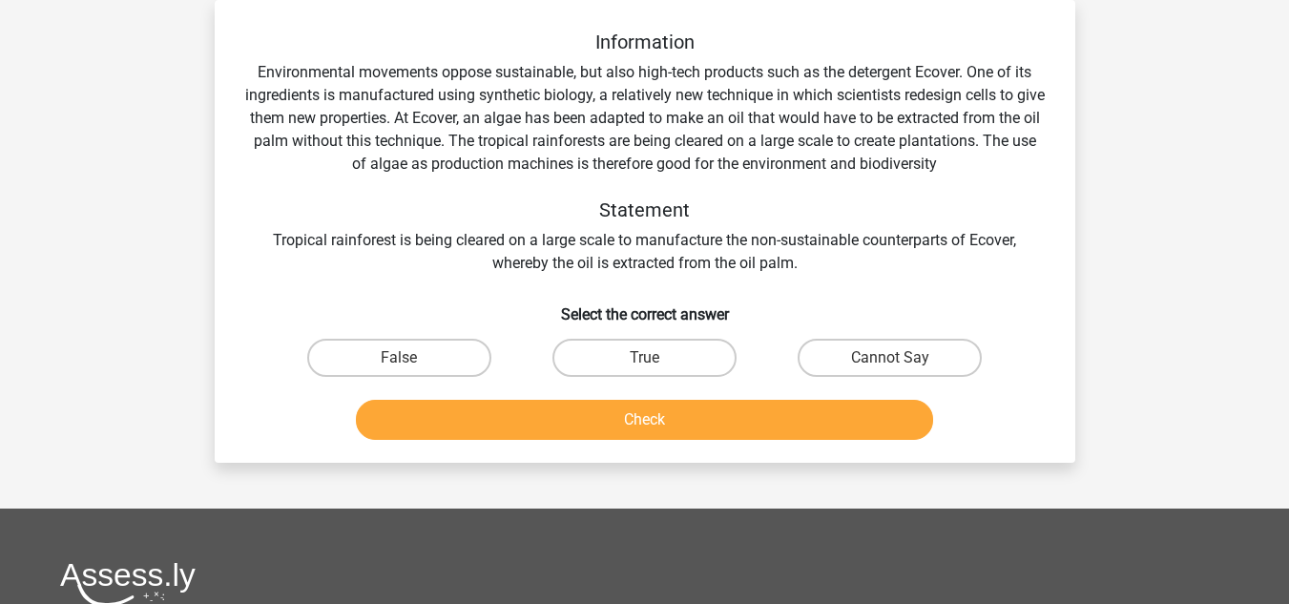
click at [495, 168] on div "Information Environmental movements oppose sustainable, but also high-tech prod…" at bounding box center [645, 153] width 800 height 244
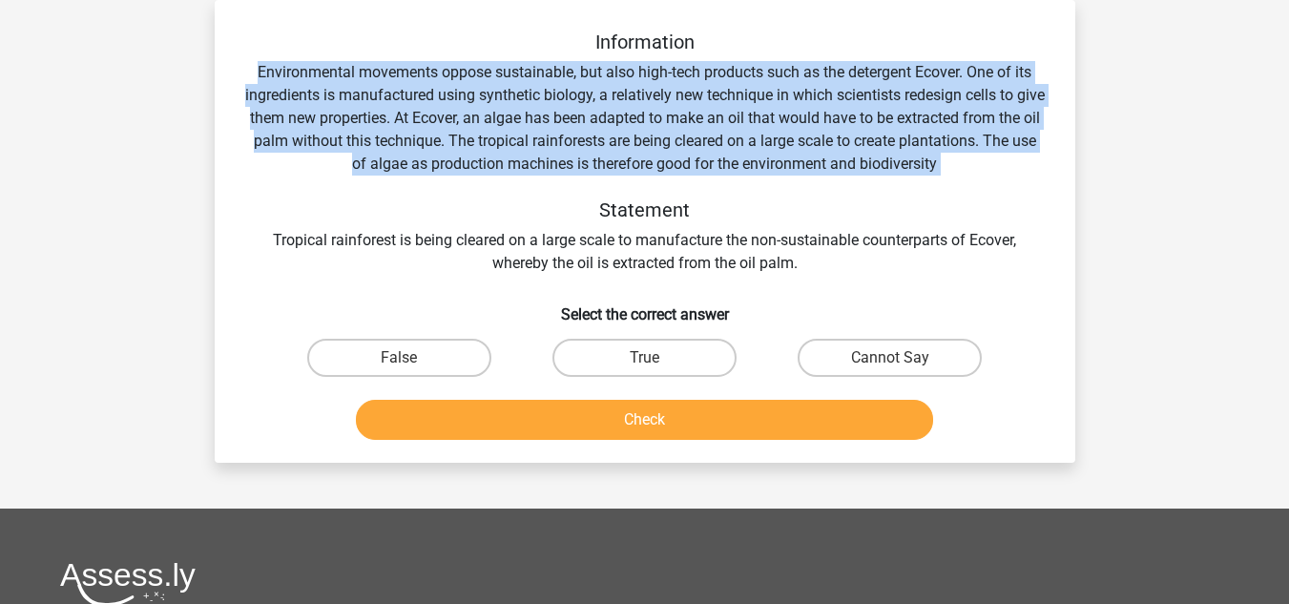
click at [495, 168] on div "Information Environmental movements oppose sustainable, but also high-tech prod…" at bounding box center [645, 153] width 800 height 244
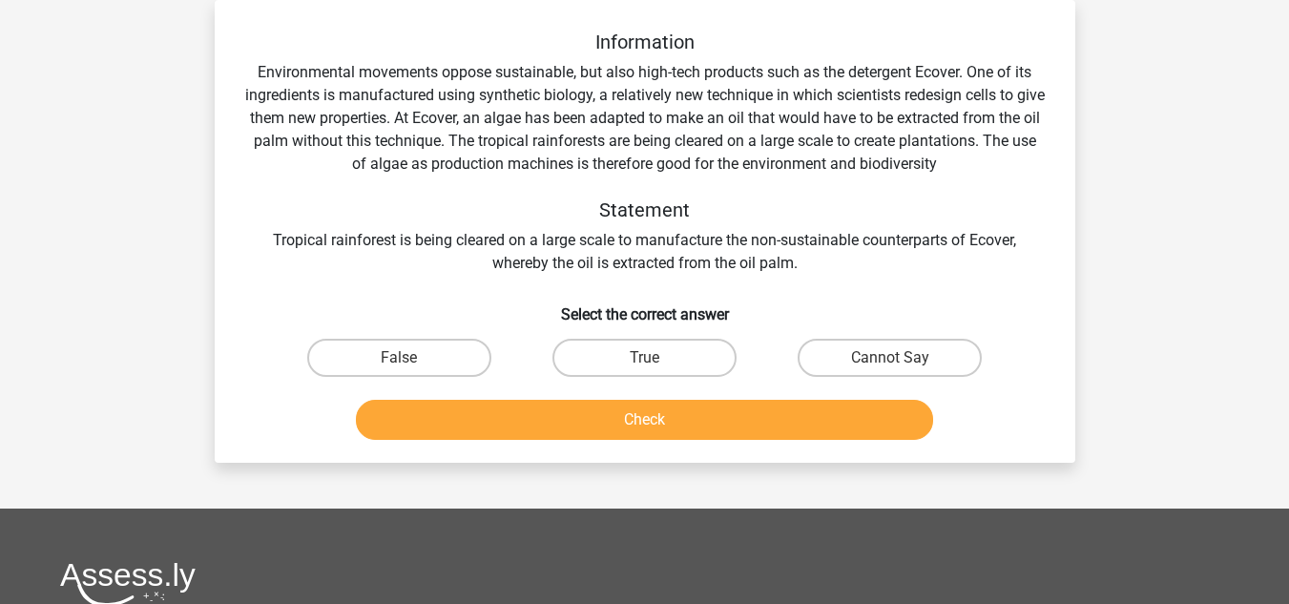
click at [822, 240] on div "Information Environmental movements oppose sustainable, but also high-tech prod…" at bounding box center [645, 153] width 800 height 244
click at [784, 262] on div "Information Environmental movements oppose sustainable, but also high-tech prod…" at bounding box center [645, 153] width 800 height 244
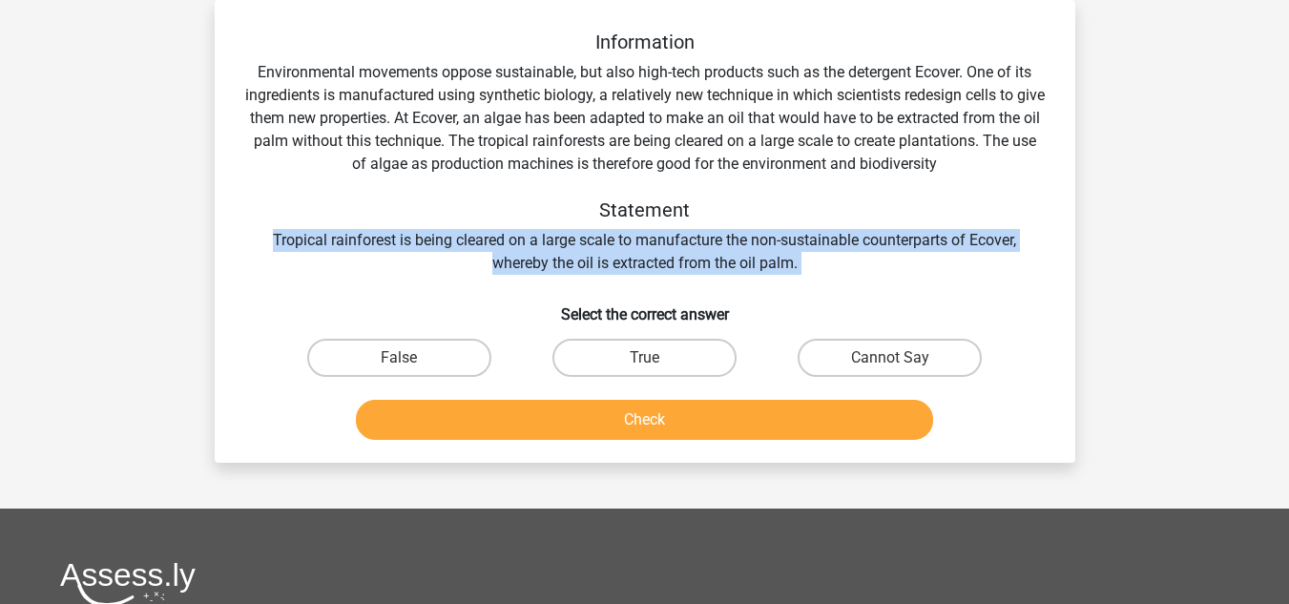
click at [784, 262] on div "Information Environmental movements oppose sustainable, but also high-tech prod…" at bounding box center [645, 153] width 800 height 244
click at [731, 262] on div "Information Environmental movements oppose sustainable, but also high-tech prod…" at bounding box center [645, 153] width 800 height 244
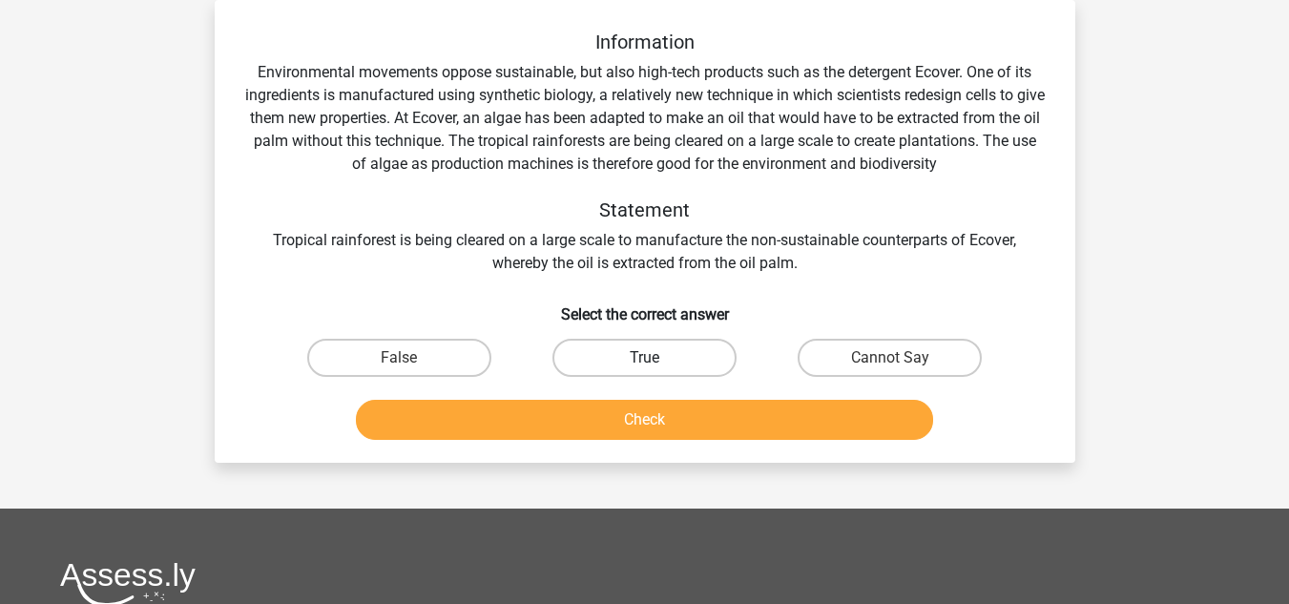
click at [672, 345] on label "True" at bounding box center [645, 358] width 184 height 38
click at [657, 358] on input "True" at bounding box center [650, 364] width 12 height 12
radio input "true"
drag, startPoint x: 706, startPoint y: 444, endPoint x: 701, endPoint y: 422, distance: 22.5
click at [706, 443] on div "Check" at bounding box center [645, 424] width 737 height 48
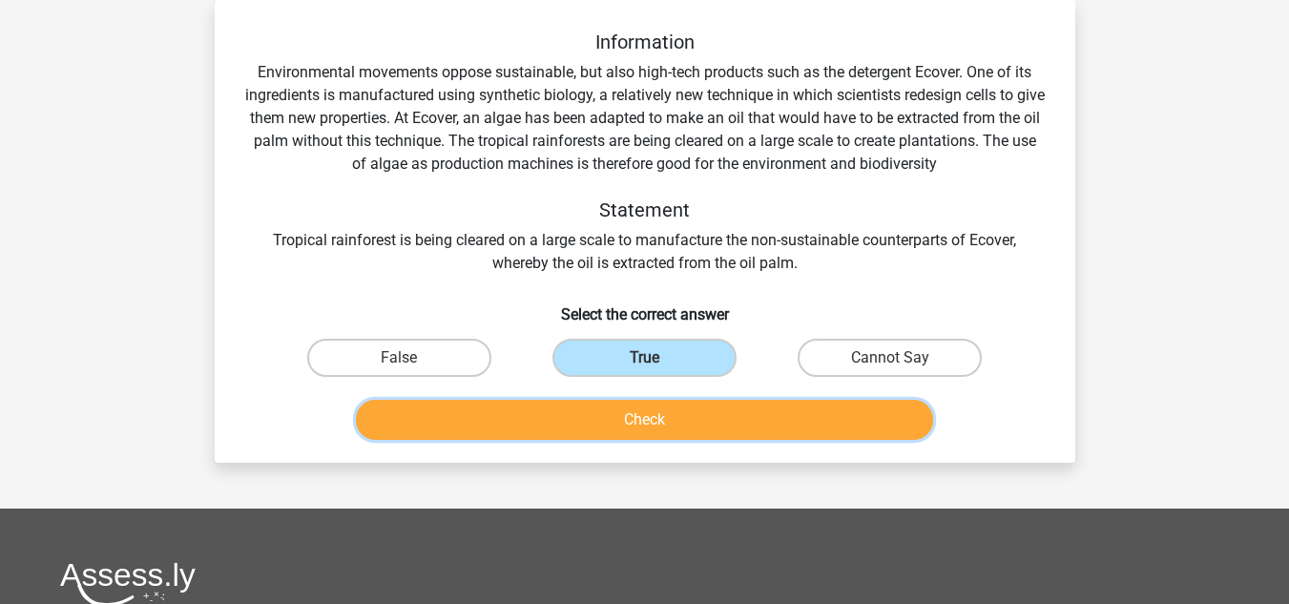
click at [701, 422] on button "Check" at bounding box center [644, 420] width 577 height 40
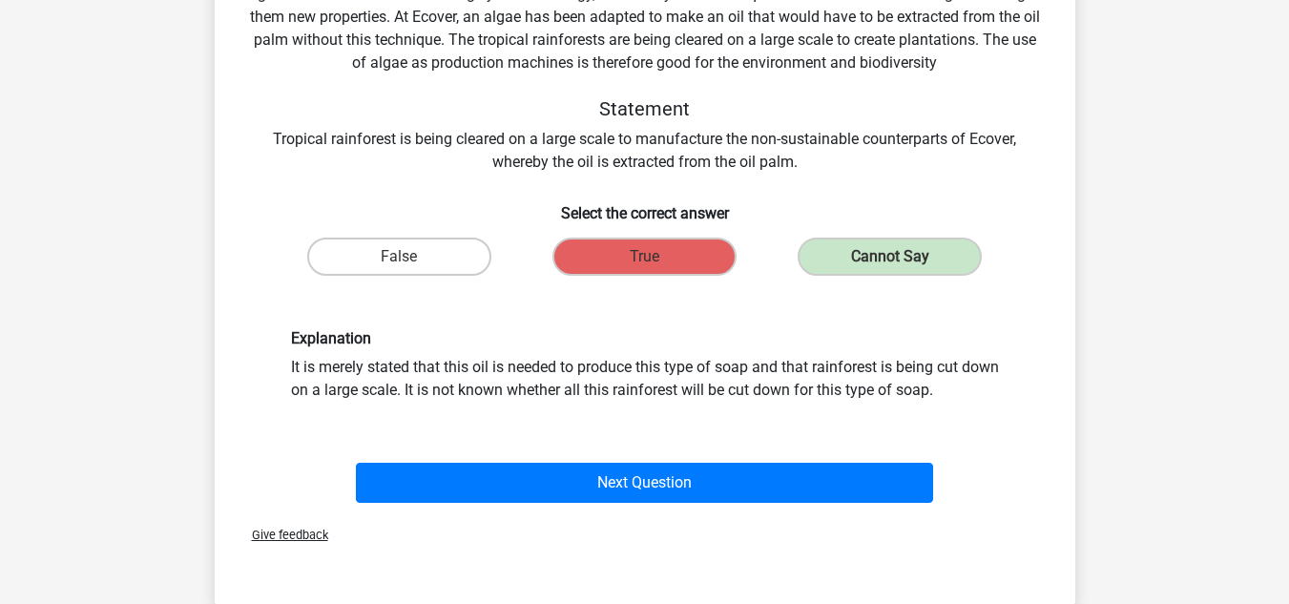
scroll to position [279, 0]
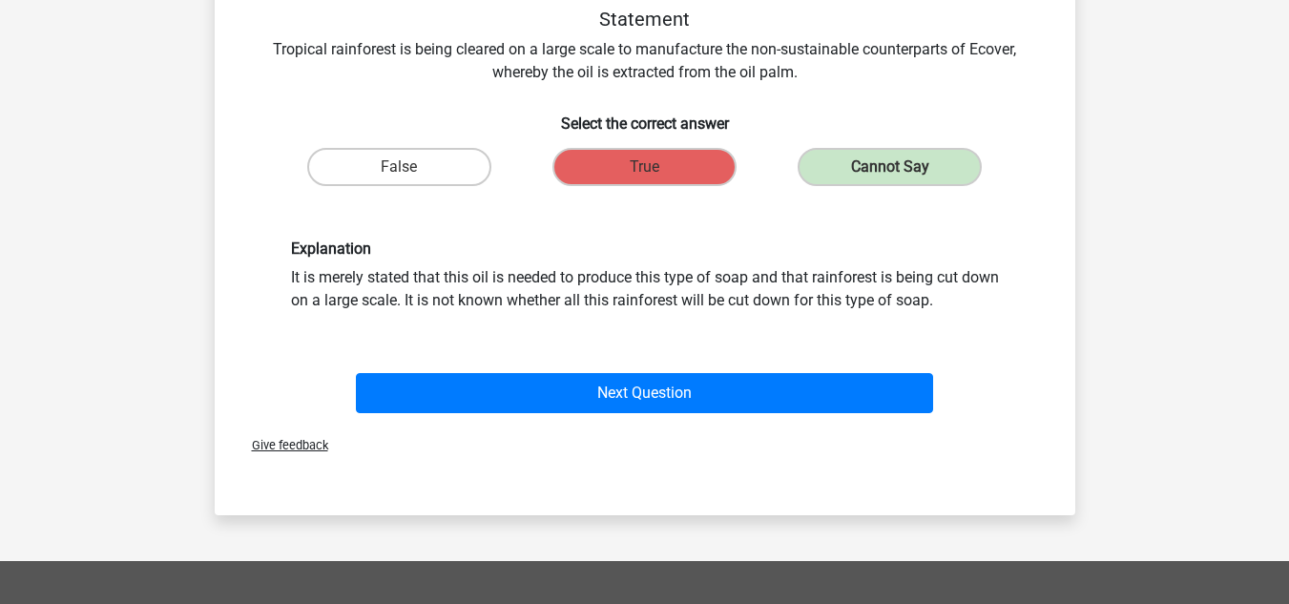
click at [622, 293] on div "Explanation It is merely stated that this oil is needed to produce this type of…" at bounding box center [645, 276] width 737 height 72
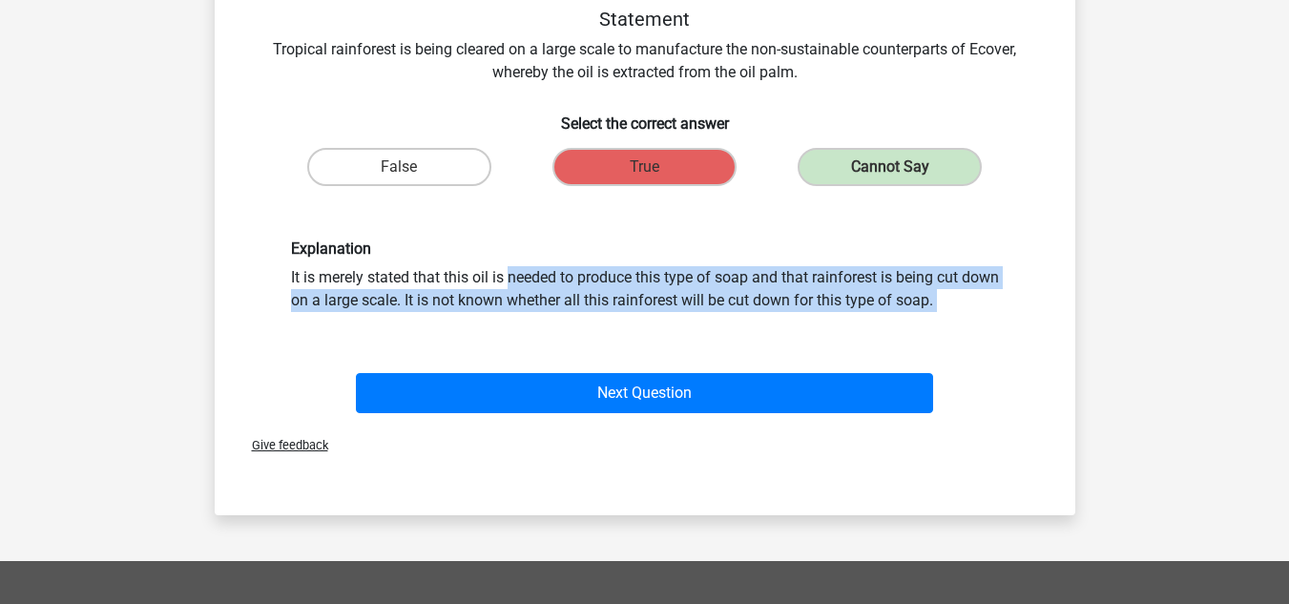
click at [622, 293] on div "Explanation It is merely stated that this oil is needed to produce this type of…" at bounding box center [645, 276] width 737 height 72
click at [511, 303] on div "Explanation It is merely stated that this oil is needed to produce this type of…" at bounding box center [645, 276] width 737 height 72
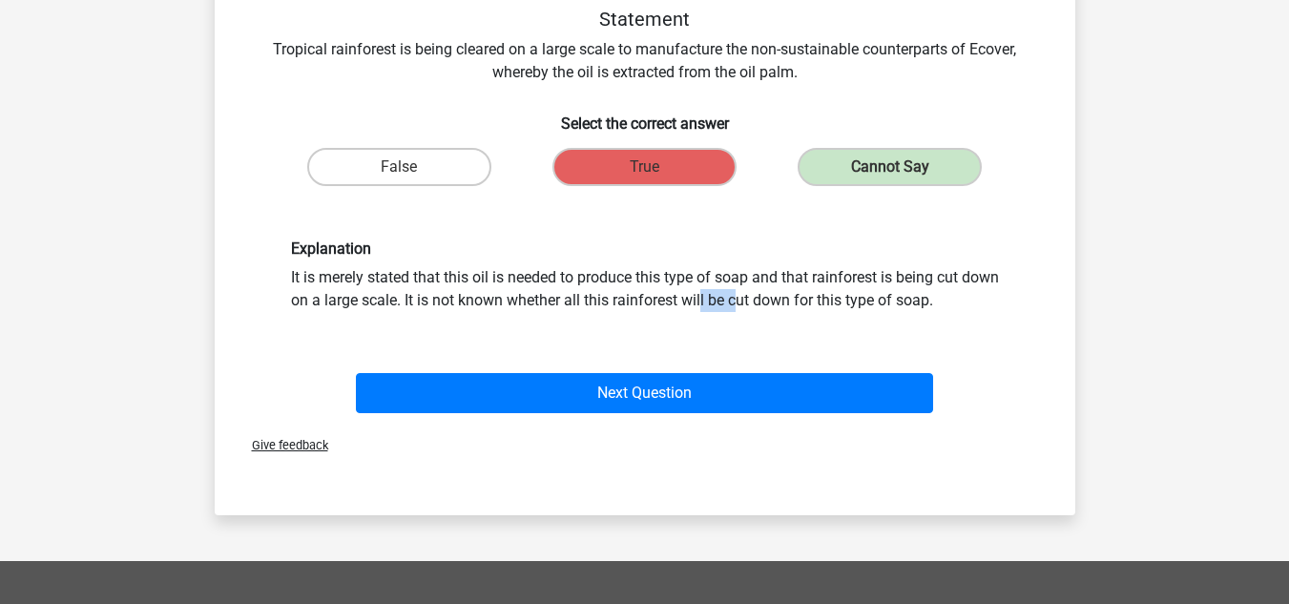
click at [511, 303] on div "Explanation It is merely stated that this oil is needed to produce this type of…" at bounding box center [645, 276] width 737 height 72
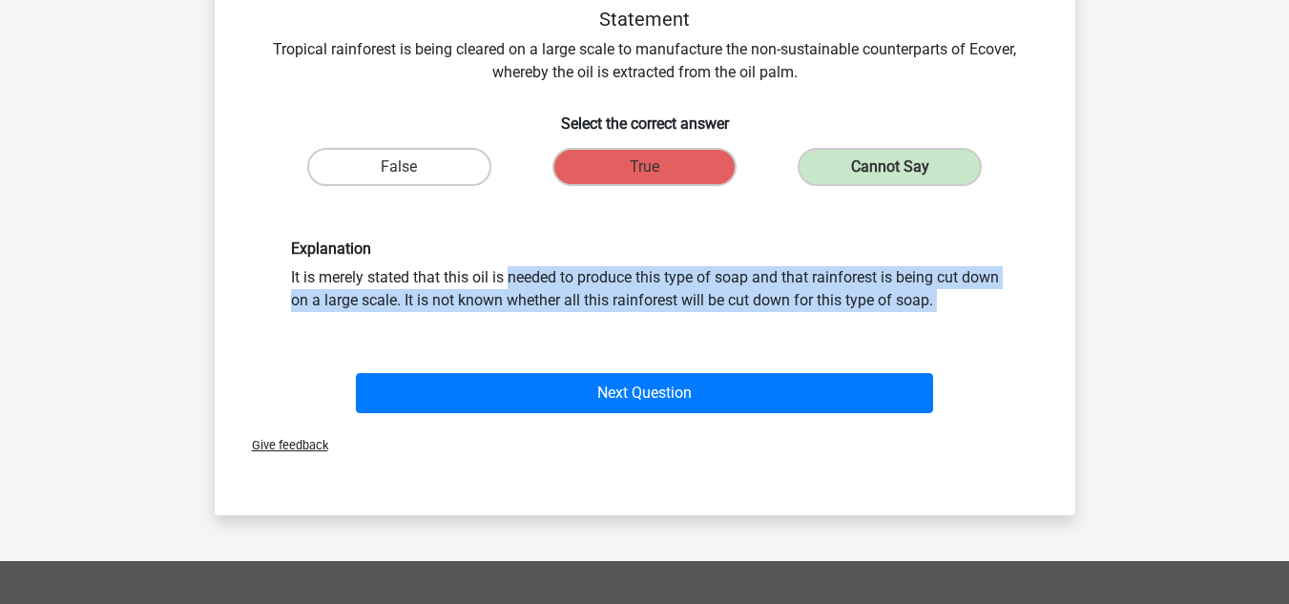
click at [511, 303] on div "Explanation It is merely stated that this oil is needed to produce this type of…" at bounding box center [645, 276] width 737 height 72
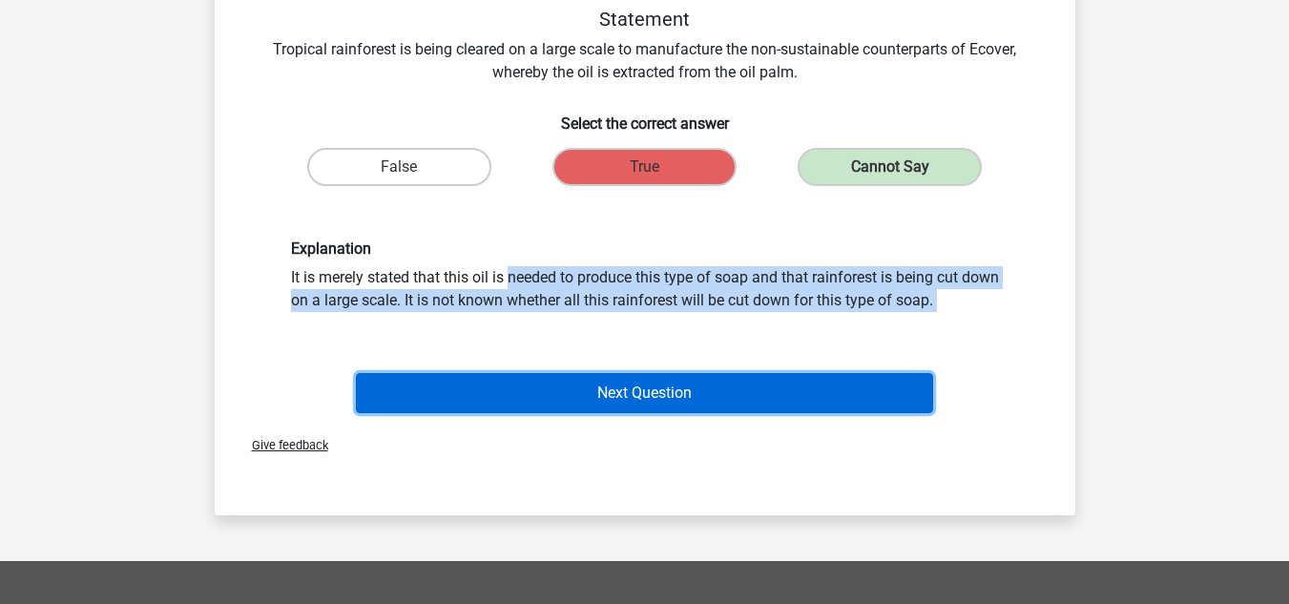
click at [505, 387] on button "Next Question" at bounding box center [644, 393] width 577 height 40
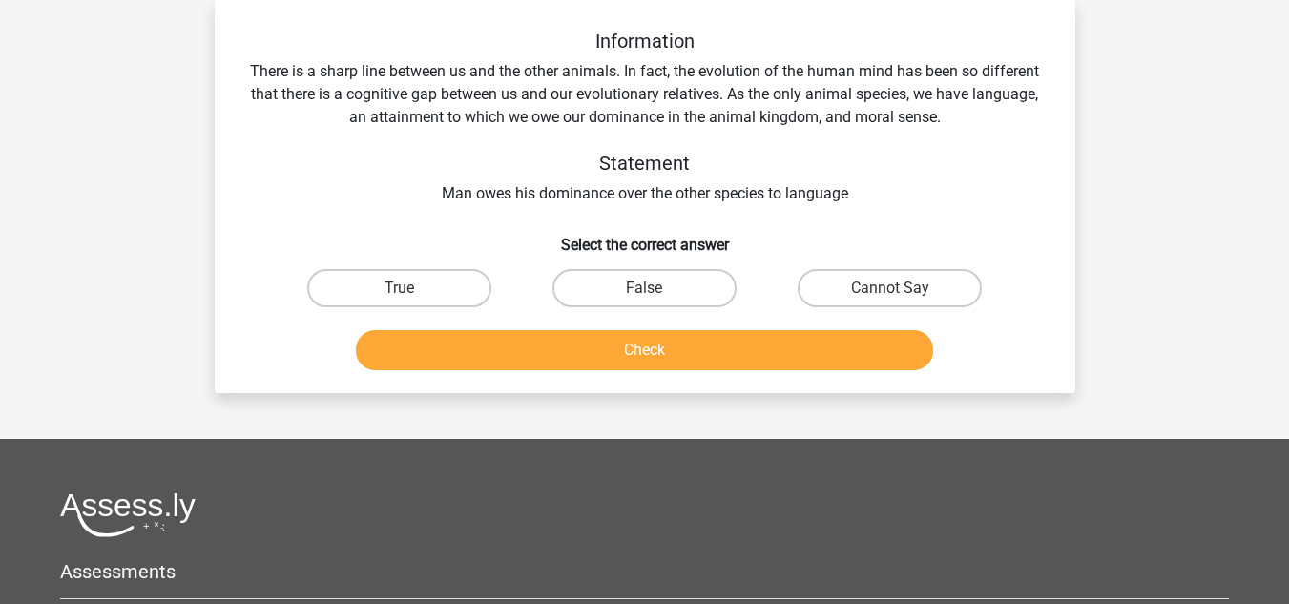
scroll to position [88, 0]
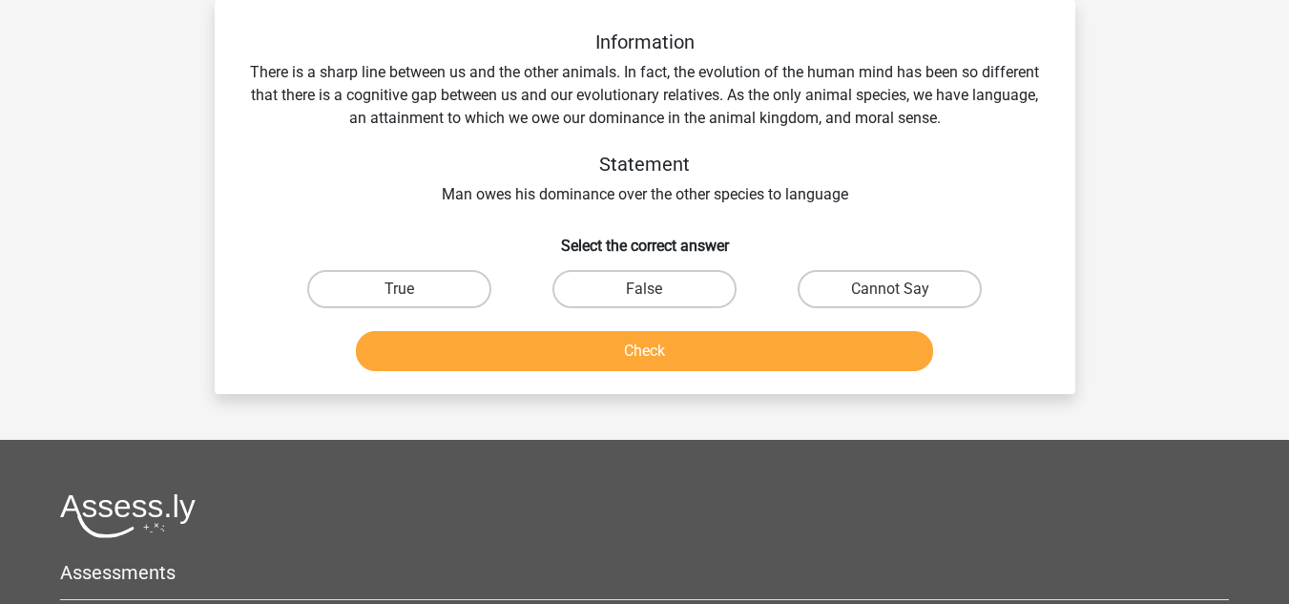
click at [666, 195] on div "Information There is a sharp line between us and the other animals. In fact, th…" at bounding box center [645, 119] width 800 height 176
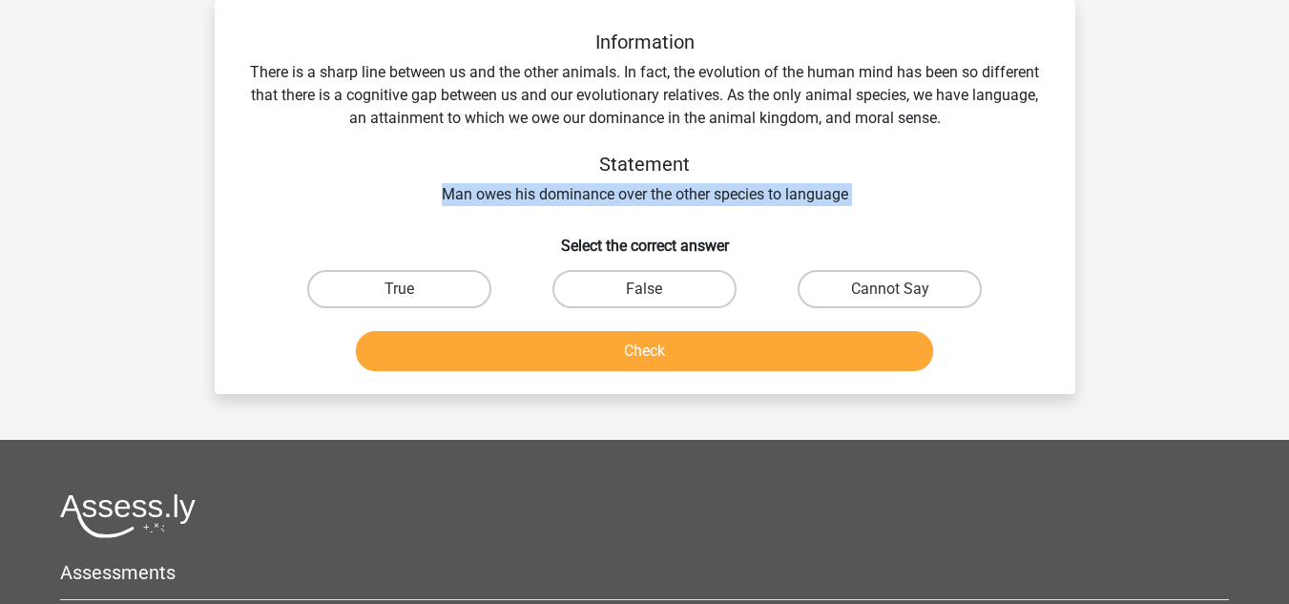
click at [666, 195] on div "Information There is a sharp line between us and the other animals. In fact, th…" at bounding box center [645, 119] width 800 height 176
click at [571, 203] on div "Information There is a sharp line between us and the other animals. In fact, th…" at bounding box center [645, 119] width 800 height 176
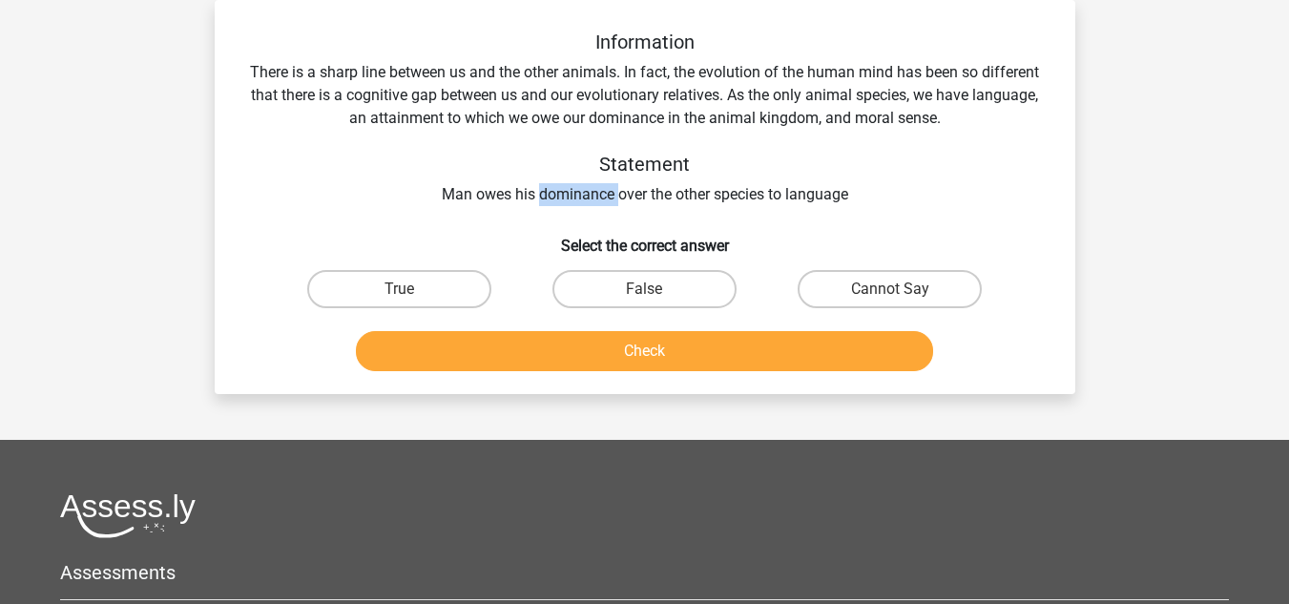
click at [571, 203] on div "Information There is a sharp line between us and the other animals. In fact, th…" at bounding box center [645, 119] width 800 height 176
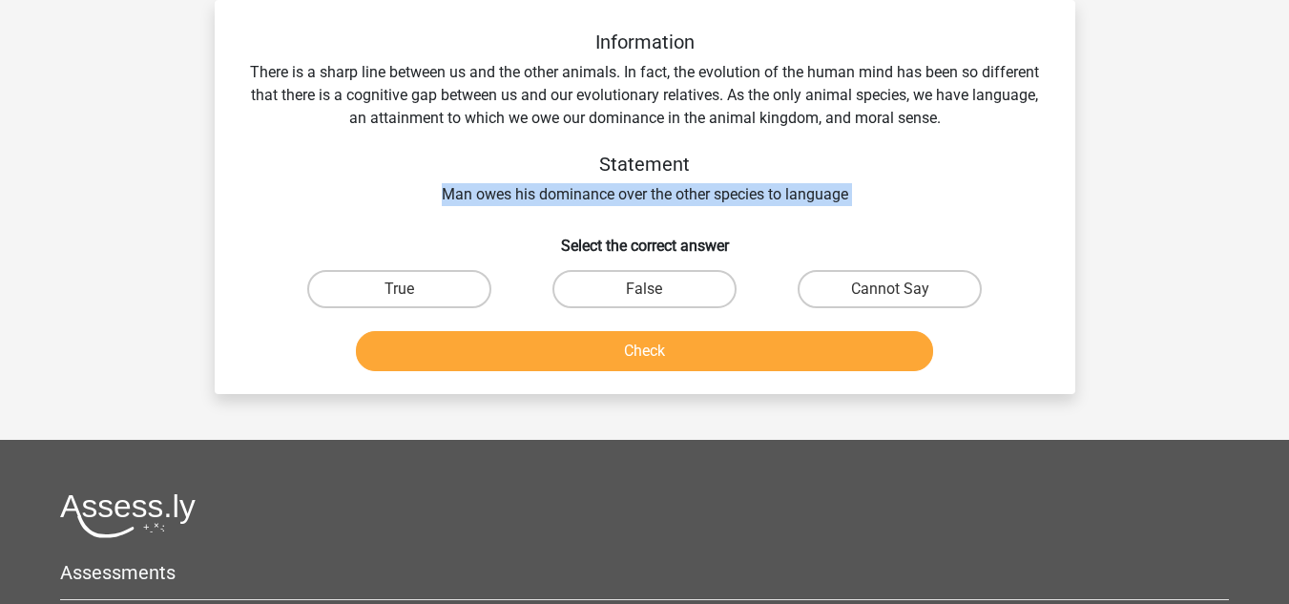
click at [571, 203] on div "Information There is a sharp line between us and the other animals. In fact, th…" at bounding box center [645, 119] width 800 height 176
click at [549, 198] on div "Information There is a sharp line between us and the other animals. In fact, th…" at bounding box center [645, 119] width 800 height 176
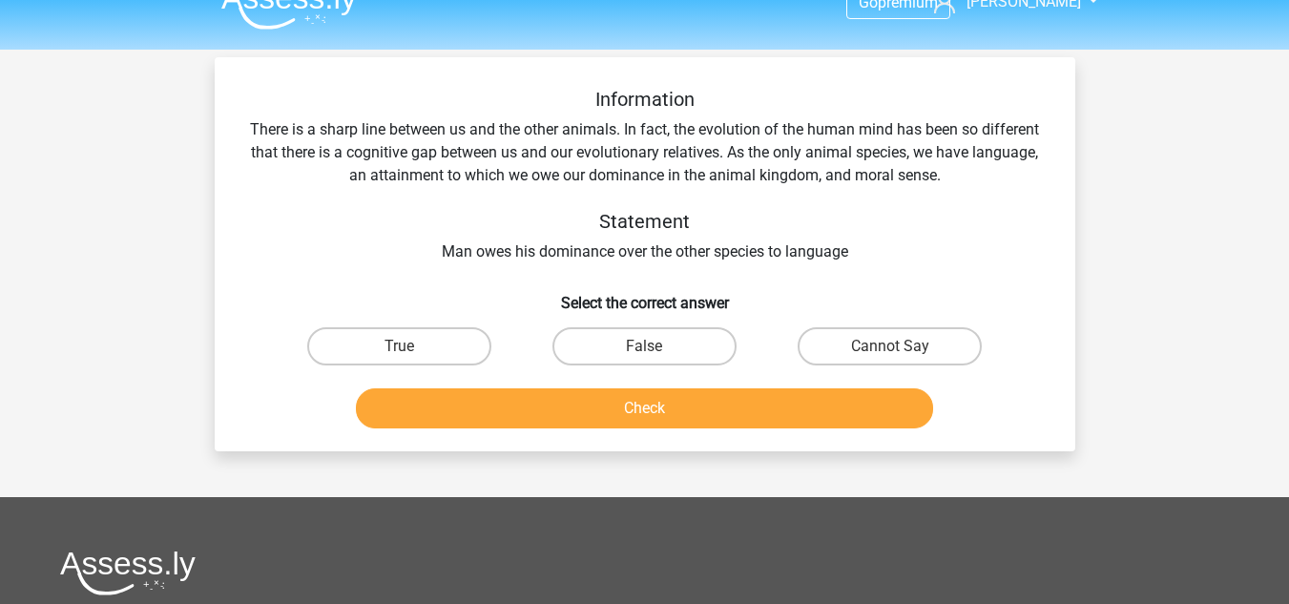
scroll to position [0, 0]
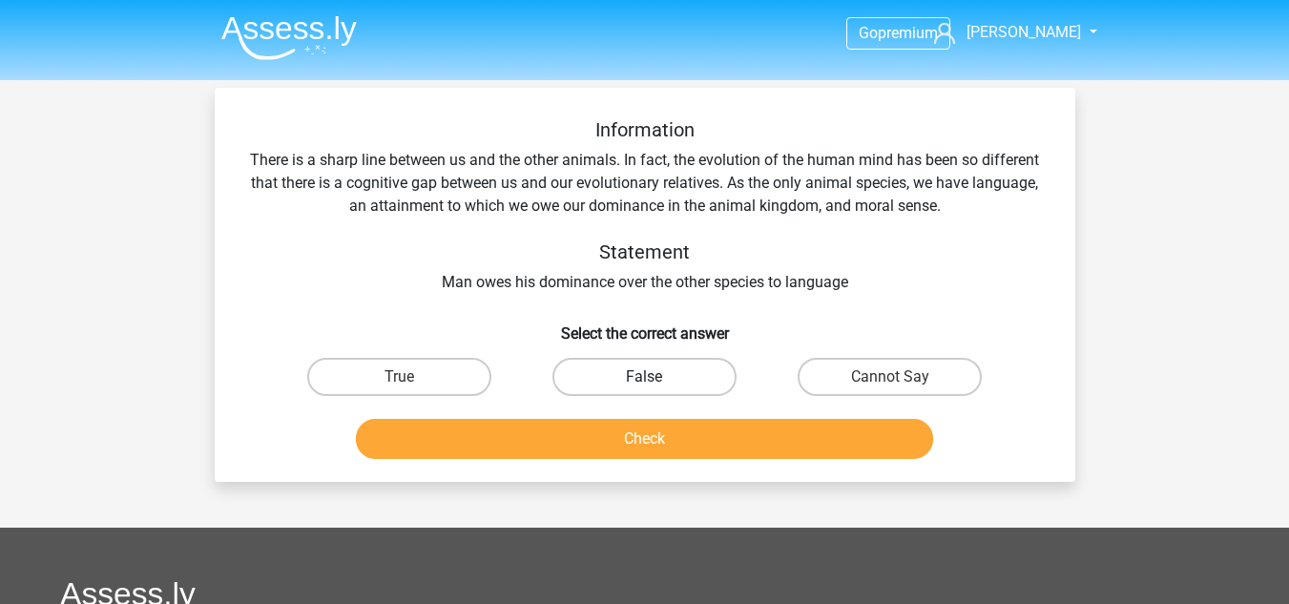
click at [569, 380] on label "False" at bounding box center [645, 377] width 184 height 38
click at [644, 380] on input "False" at bounding box center [650, 383] width 12 height 12
radio input "true"
click at [840, 363] on label "Cannot Say" at bounding box center [890, 377] width 184 height 38
click at [890, 377] on input "Cannot Say" at bounding box center [896, 383] width 12 height 12
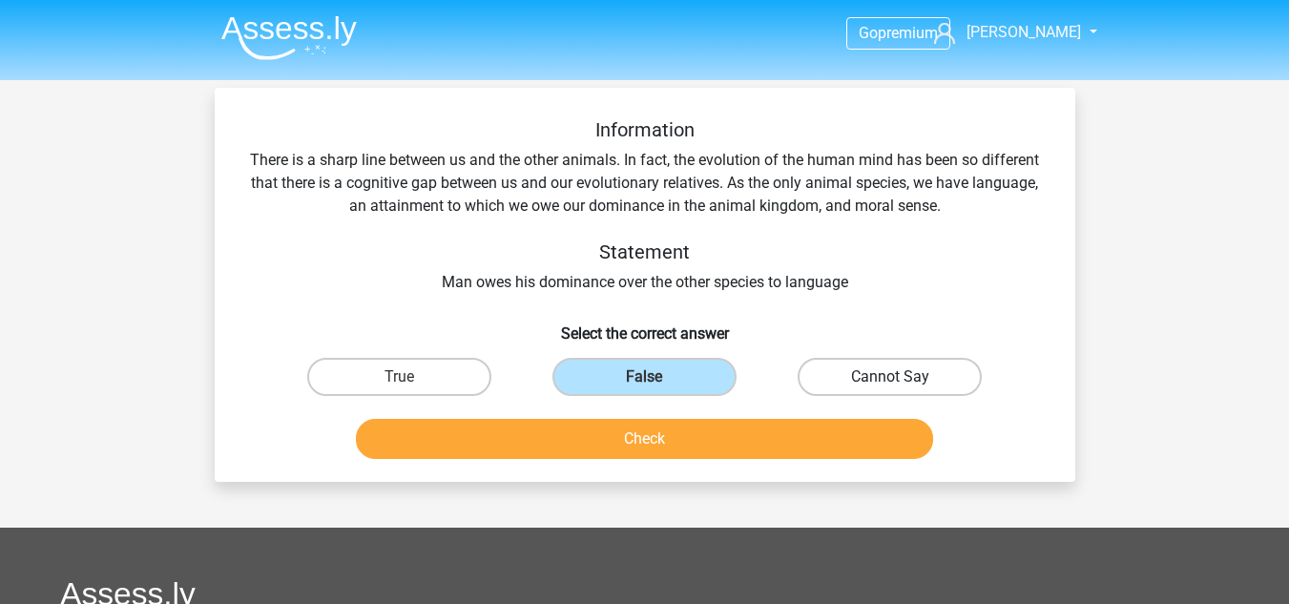
radio input "true"
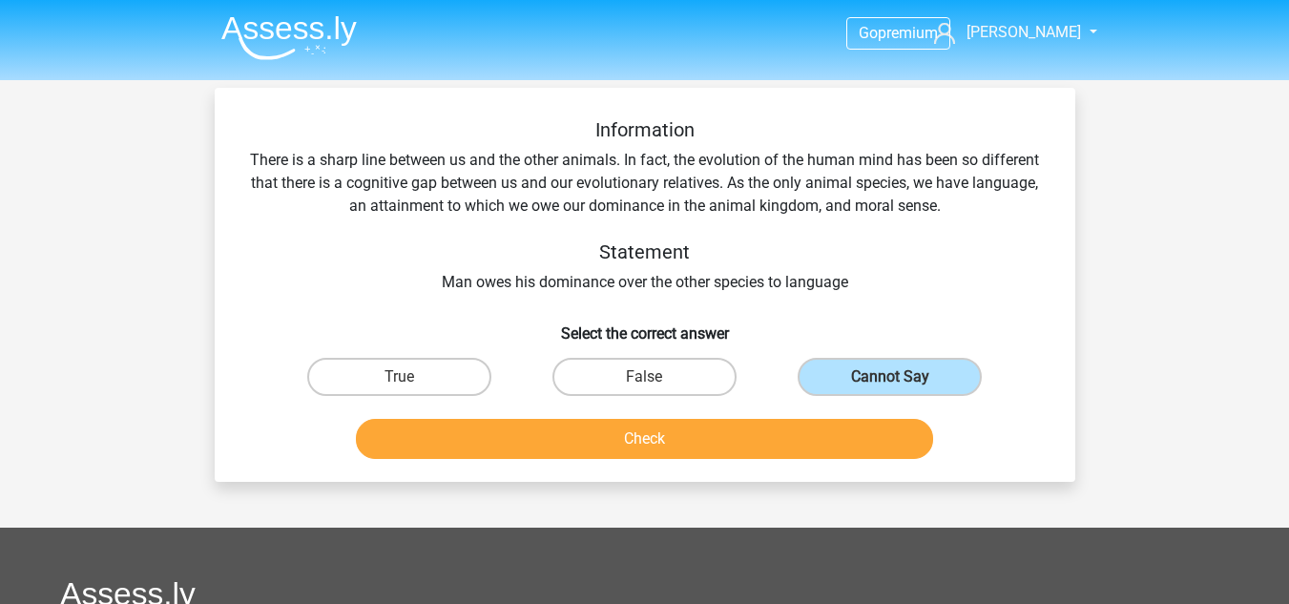
click at [757, 415] on div "Check" at bounding box center [645, 435] width 800 height 63
click at [733, 404] on div "False" at bounding box center [644, 376] width 245 height 53
click at [731, 421] on button "Check" at bounding box center [644, 439] width 577 height 40
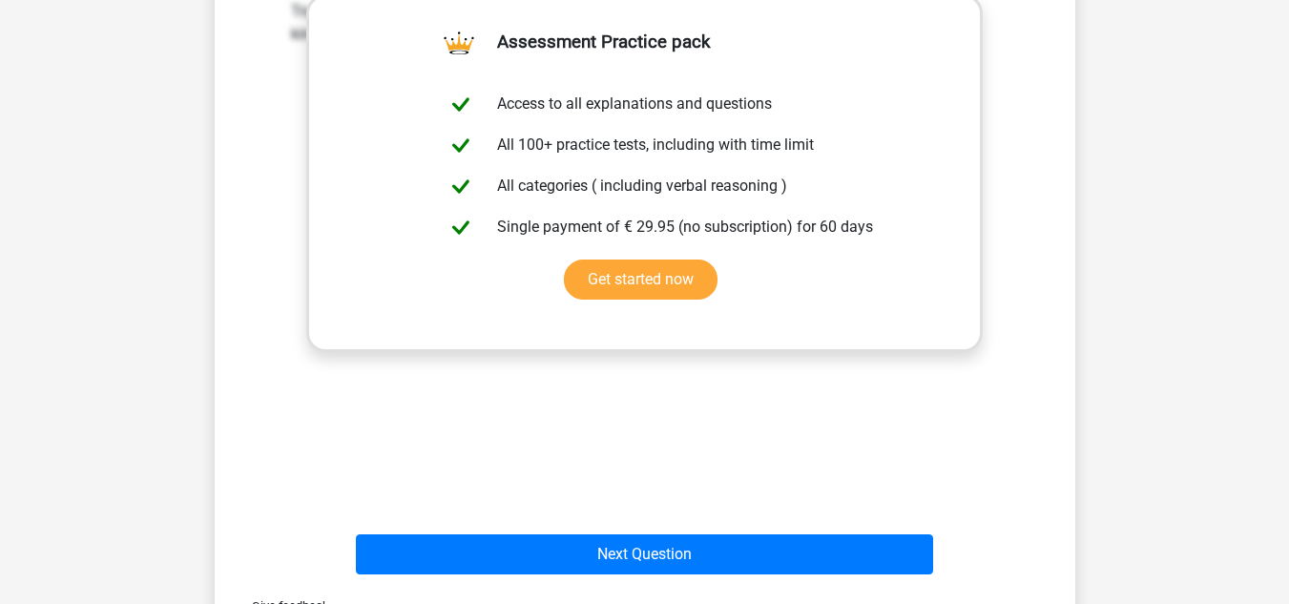
scroll to position [191, 0]
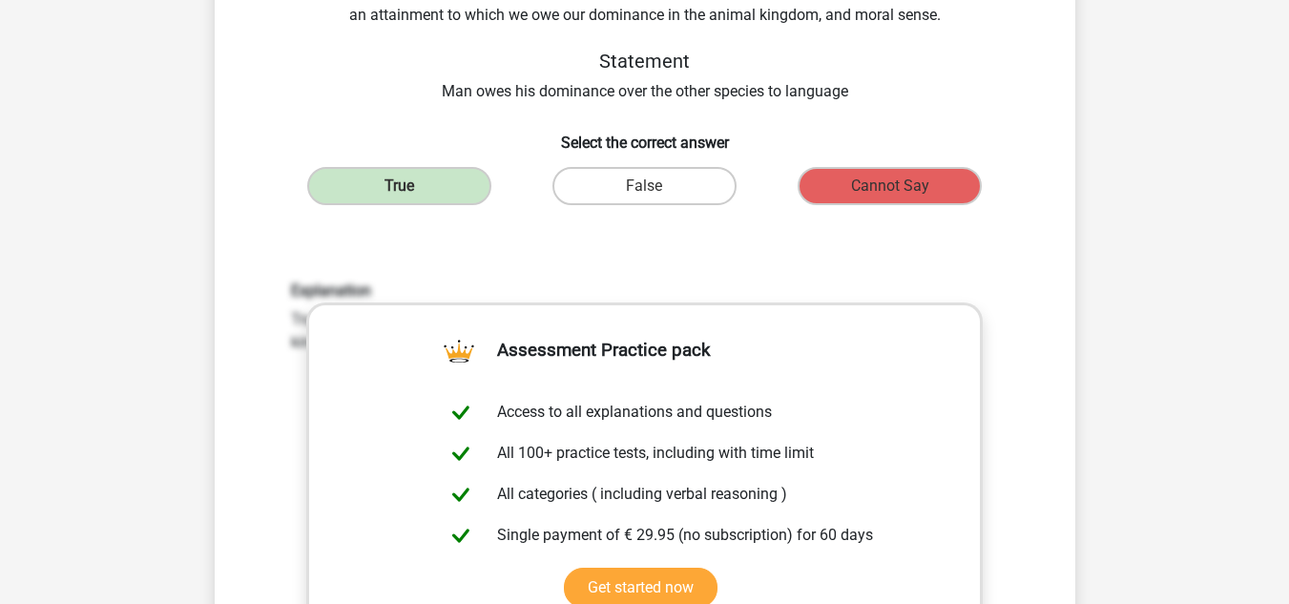
click at [434, 252] on div "Explanation True. It says in the text that language is an attainment to which w…" at bounding box center [645, 532] width 800 height 592
click at [363, 268] on div "Explanation True. It says in the text that language is an attainment to which w…" at bounding box center [645, 532] width 800 height 592
click at [589, 192] on label "False" at bounding box center [645, 186] width 184 height 38
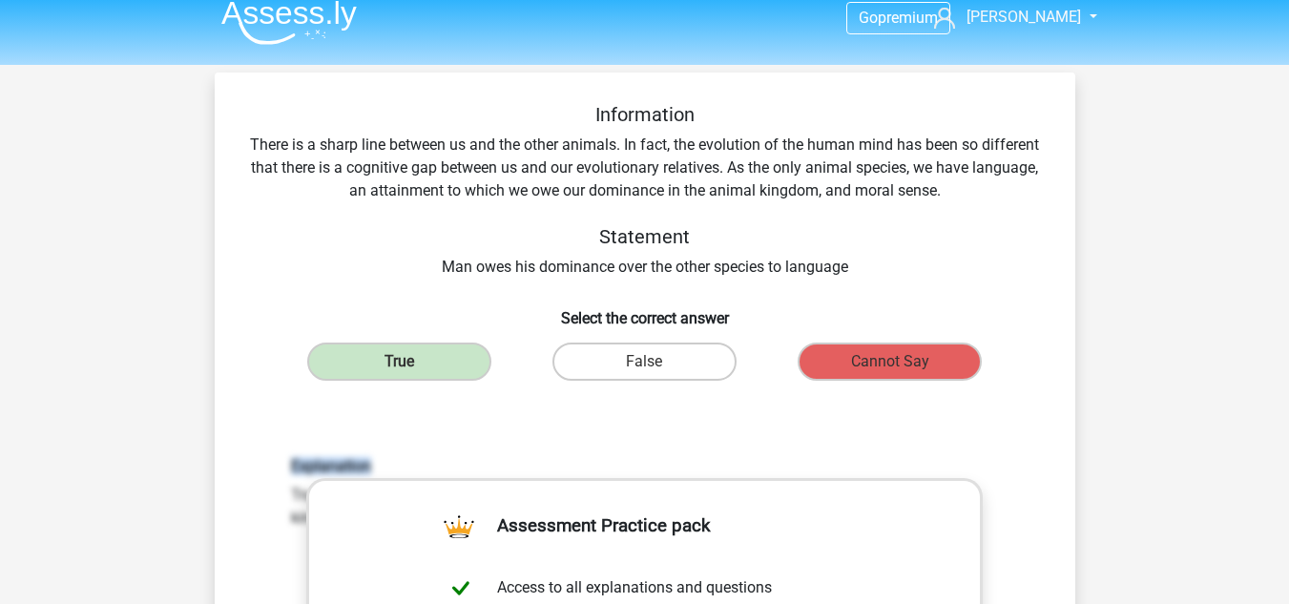
scroll to position [0, 0]
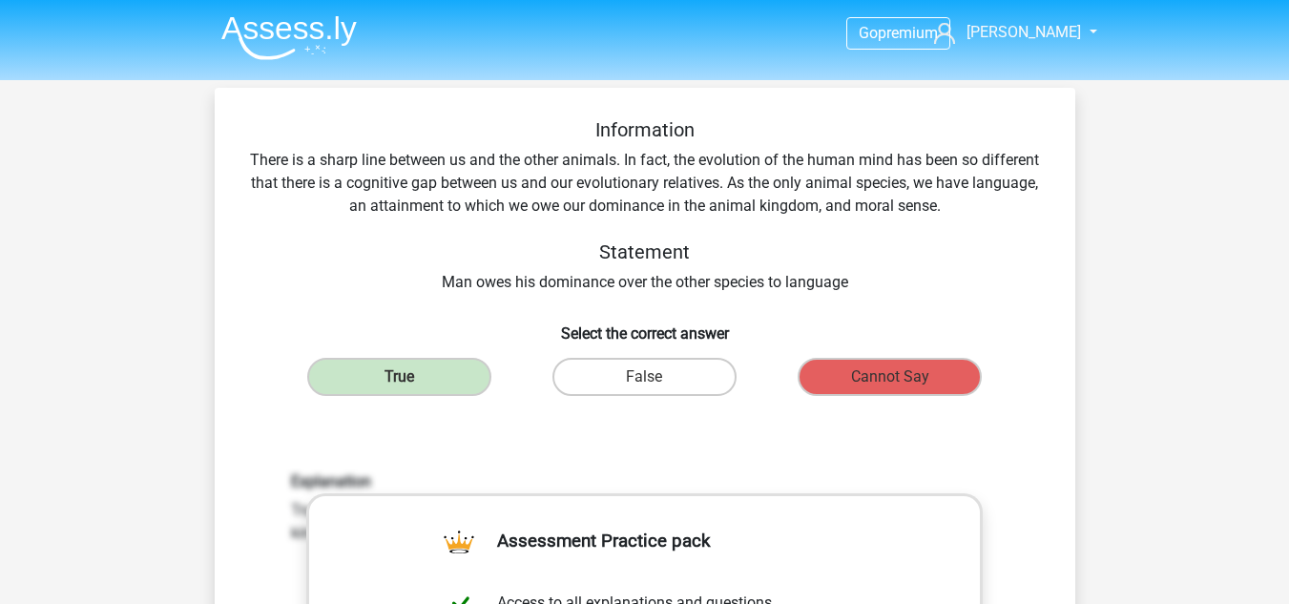
click at [480, 207] on div "Information There is a sharp line between us and the other animals. In fact, th…" at bounding box center [645, 206] width 800 height 176
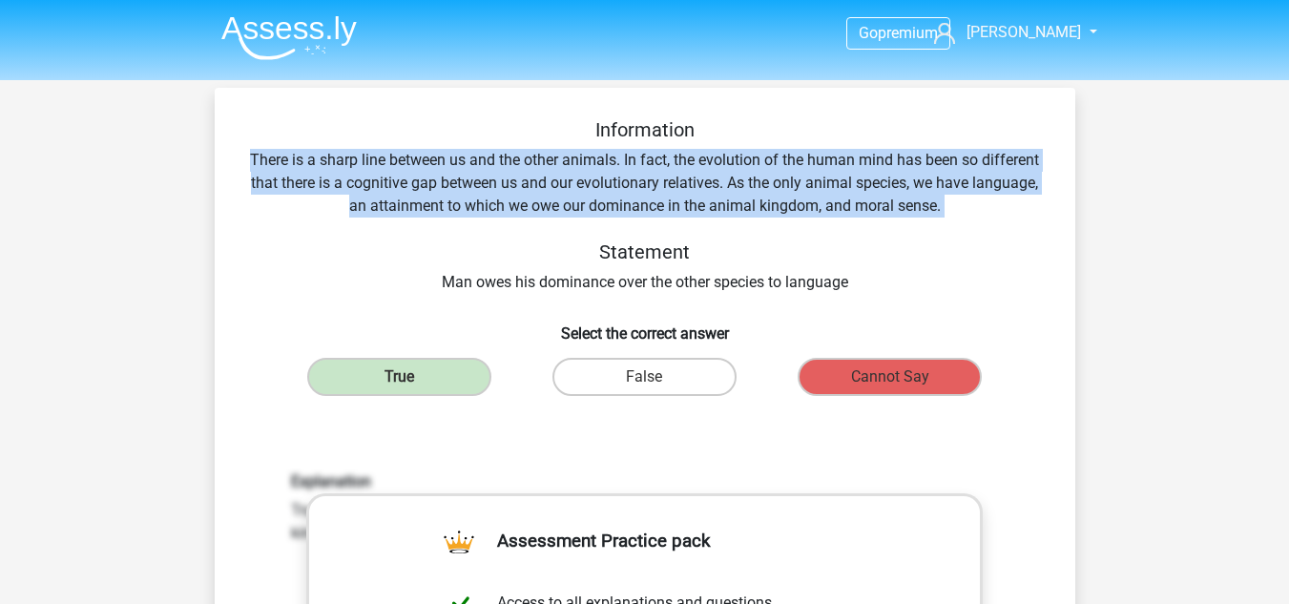
click at [480, 207] on div "Information There is a sharp line between us and the other animals. In fact, th…" at bounding box center [645, 206] width 800 height 176
click at [471, 212] on div "Information There is a sharp line between us and the other animals. In fact, th…" at bounding box center [645, 206] width 800 height 176
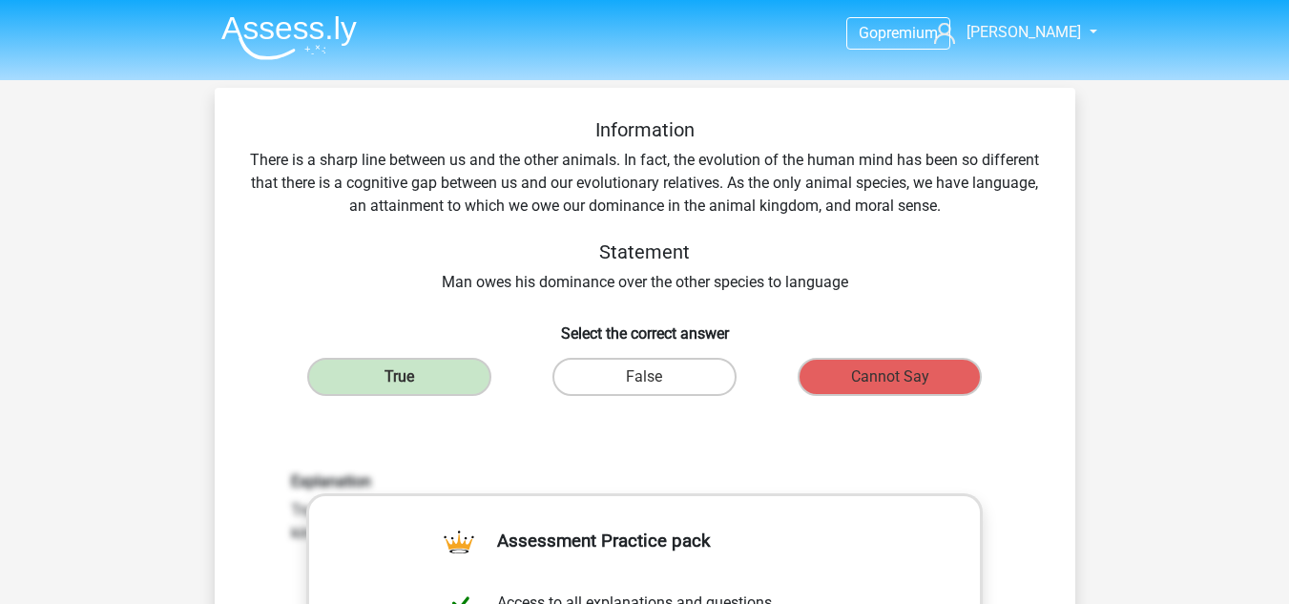
click at [461, 186] on div "Information There is a sharp line between us and the other animals. In fact, th…" at bounding box center [645, 206] width 800 height 176
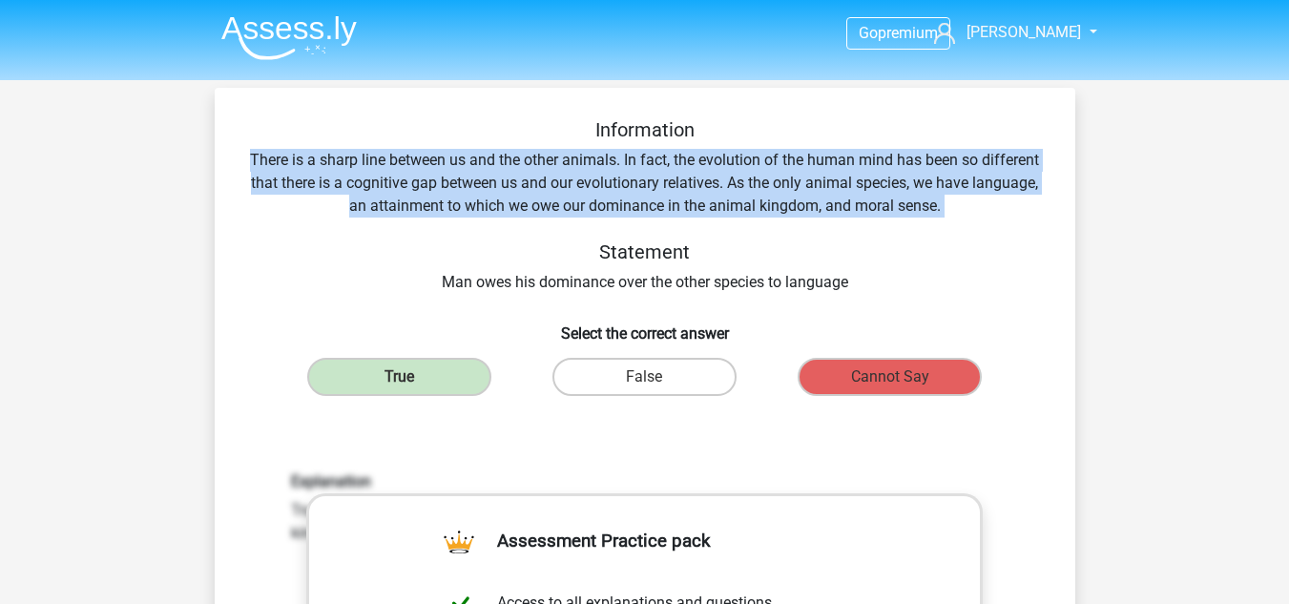
click at [461, 186] on div "Information There is a sharp line between us and the other animals. In fact, th…" at bounding box center [645, 206] width 800 height 176
click at [467, 203] on div "Information There is a sharp line between us and the other animals. In fact, th…" at bounding box center [645, 206] width 800 height 176
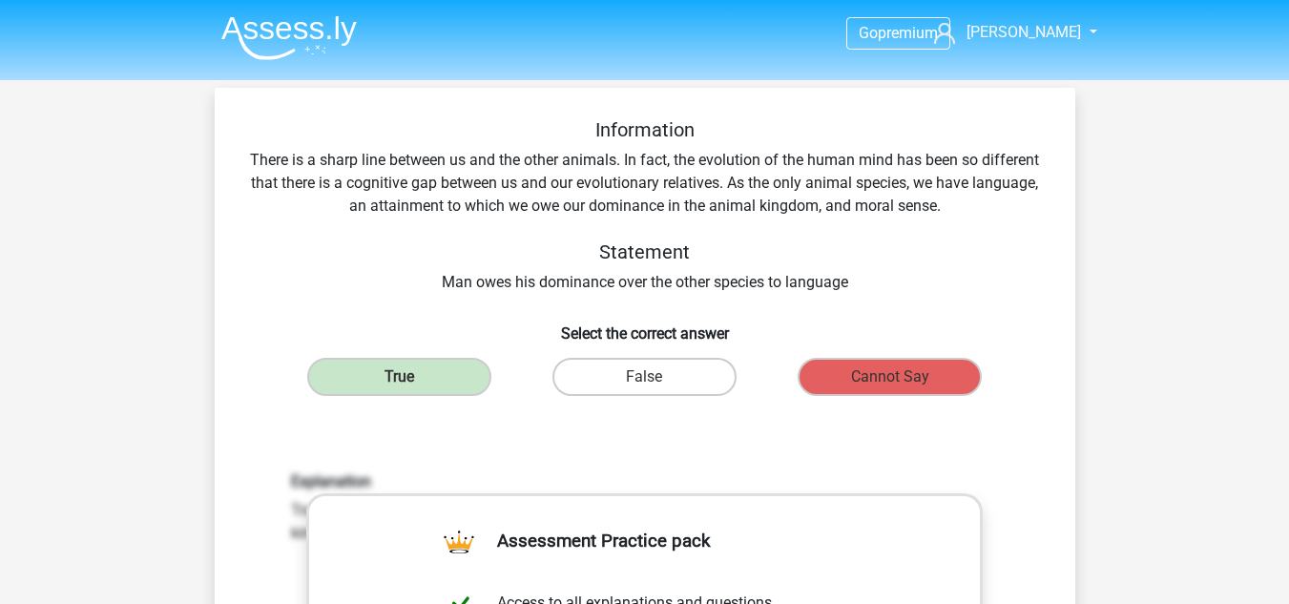
click at [579, 203] on div "Information There is a sharp line between us and the other animals. In fact, th…" at bounding box center [645, 206] width 800 height 176
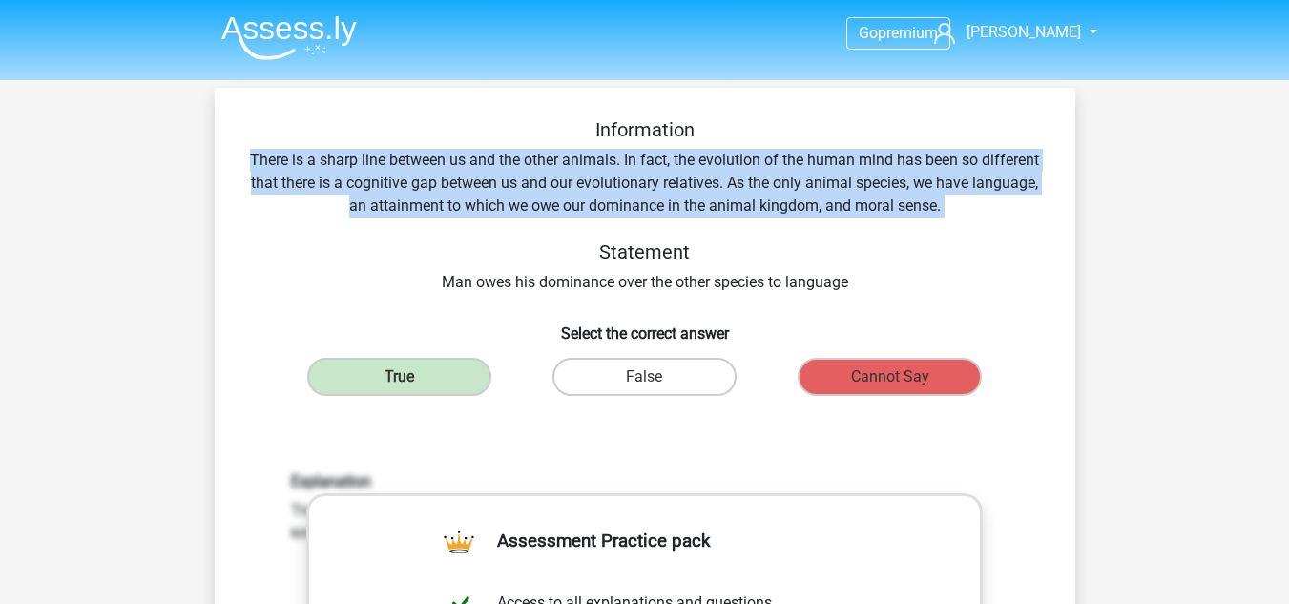
click at [579, 203] on div "Information There is a sharp line between us and the other animals. In fact, th…" at bounding box center [645, 206] width 800 height 176
click at [426, 195] on div "Information There is a sharp line between us and the other animals. In fact, th…" at bounding box center [645, 206] width 800 height 176
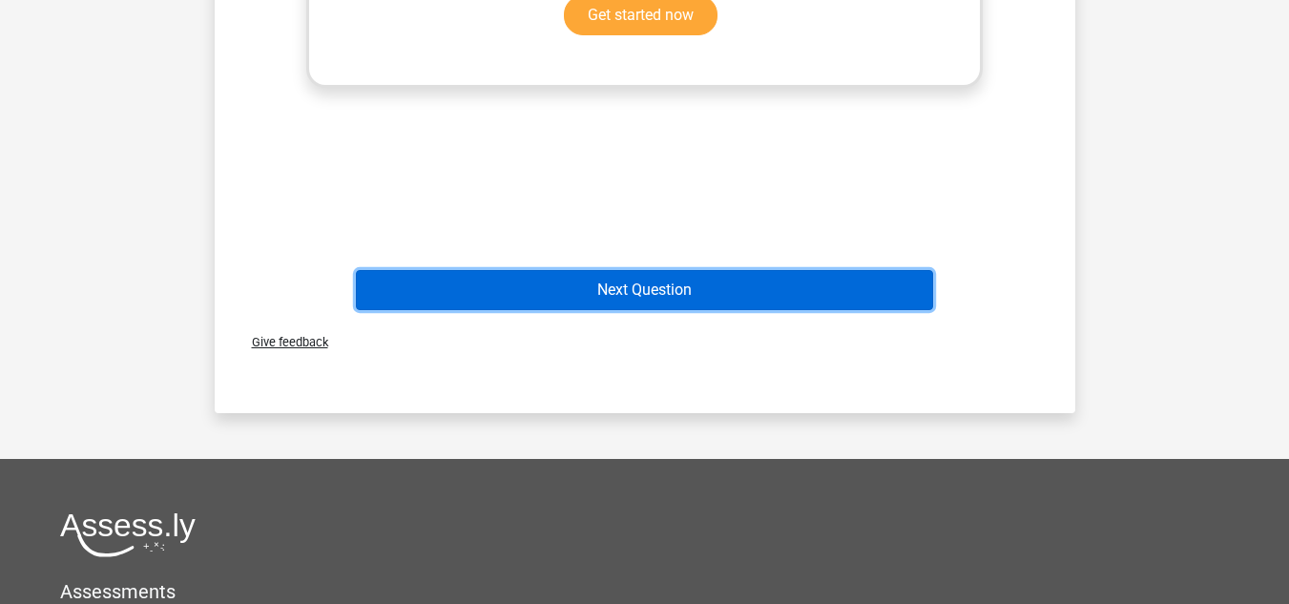
click at [740, 285] on button "Next Question" at bounding box center [644, 290] width 577 height 40
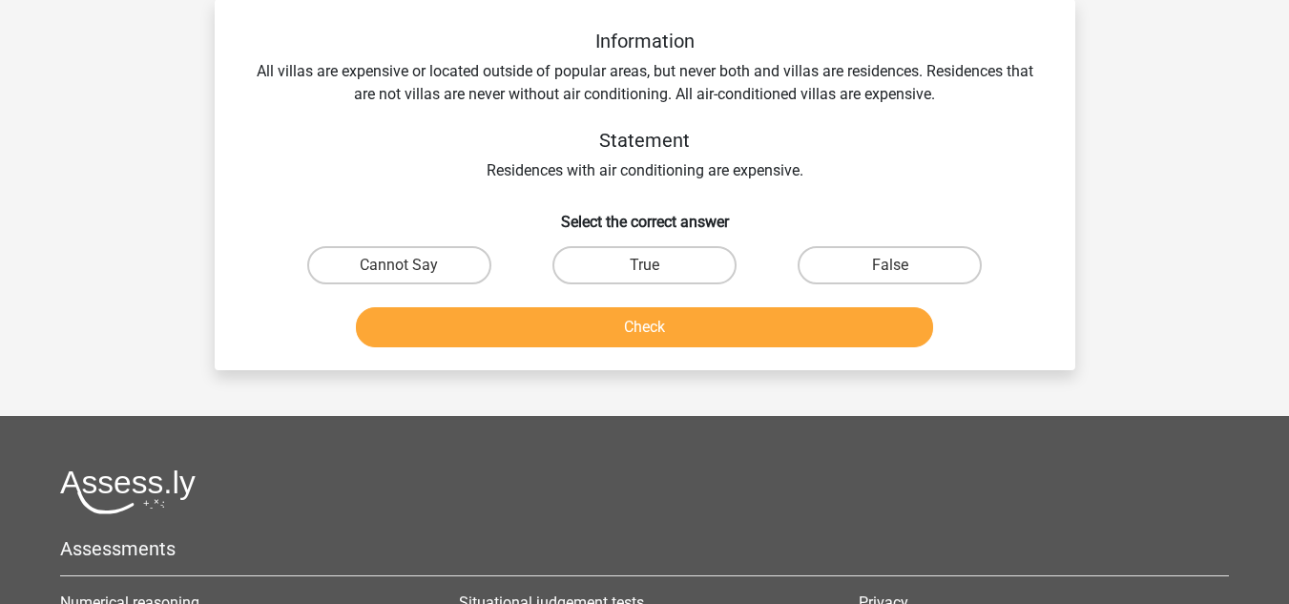
scroll to position [88, 0]
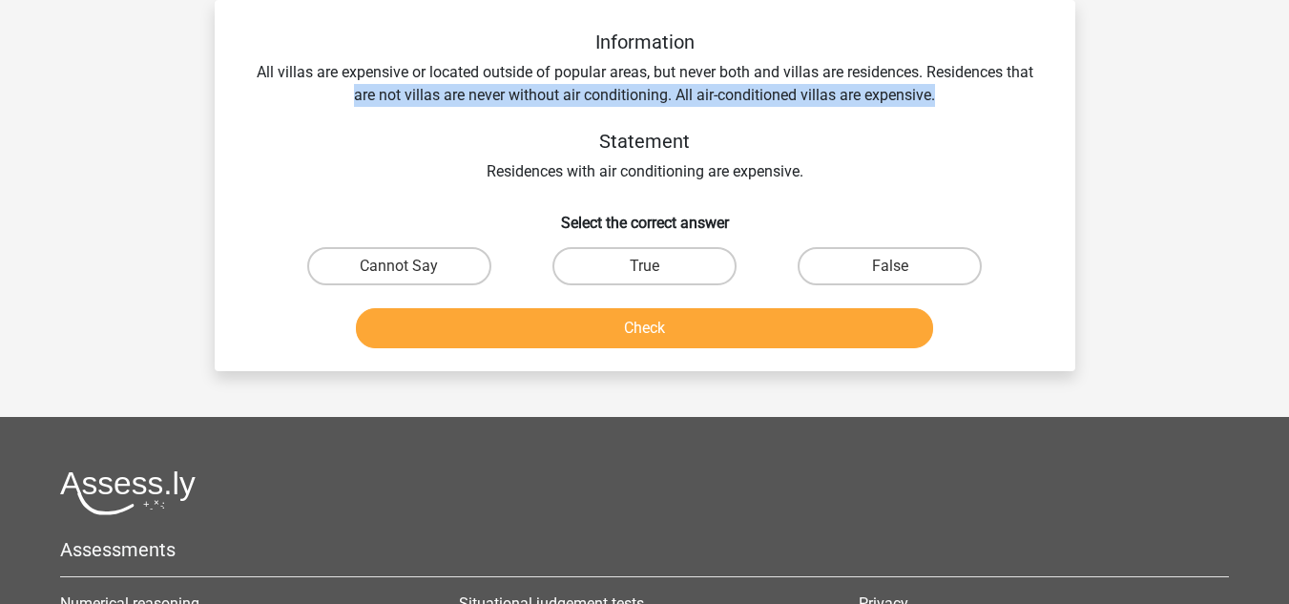
drag, startPoint x: 943, startPoint y: 94, endPoint x: 232, endPoint y: 105, distance: 711.1
click at [232, 105] on div "Information All villas are expensive or located outside of popular areas, but n…" at bounding box center [645, 193] width 846 height 325
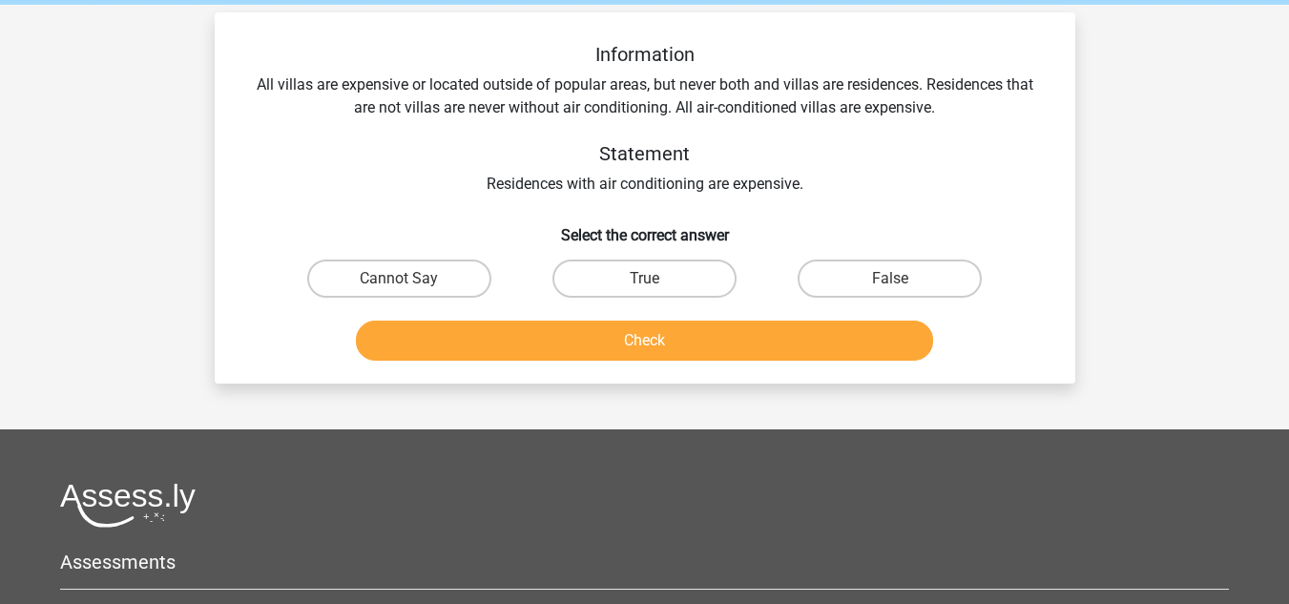
scroll to position [0, 0]
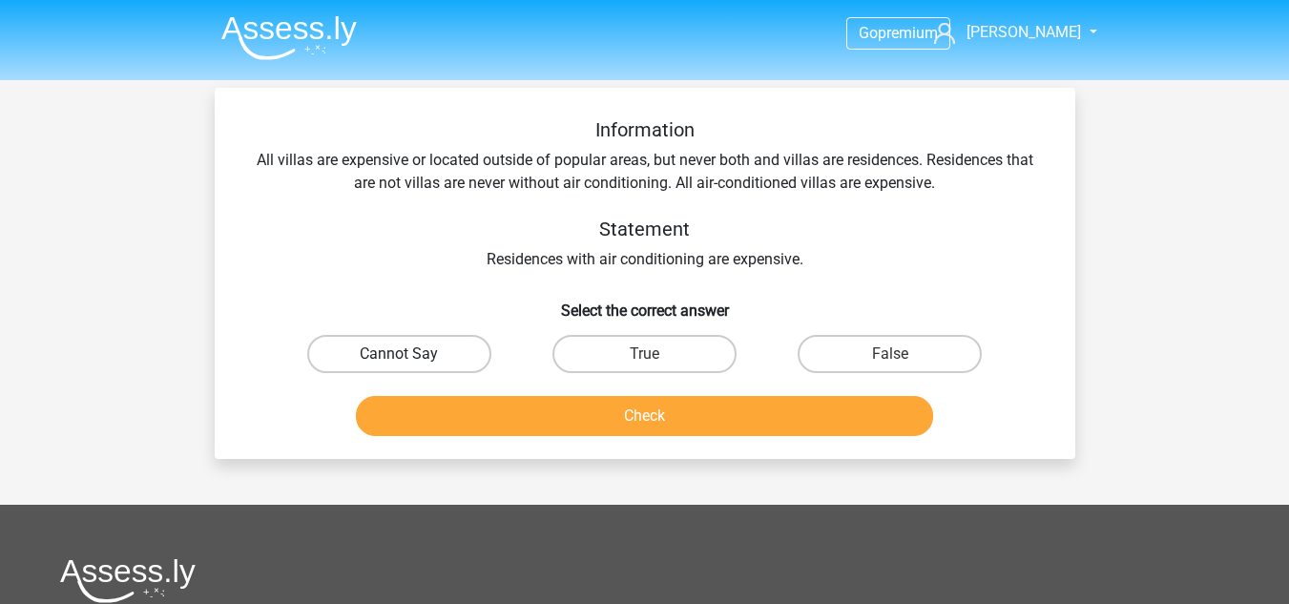
click at [375, 364] on label "Cannot Say" at bounding box center [399, 354] width 184 height 38
click at [399, 364] on input "Cannot Say" at bounding box center [405, 360] width 12 height 12
radio input "true"
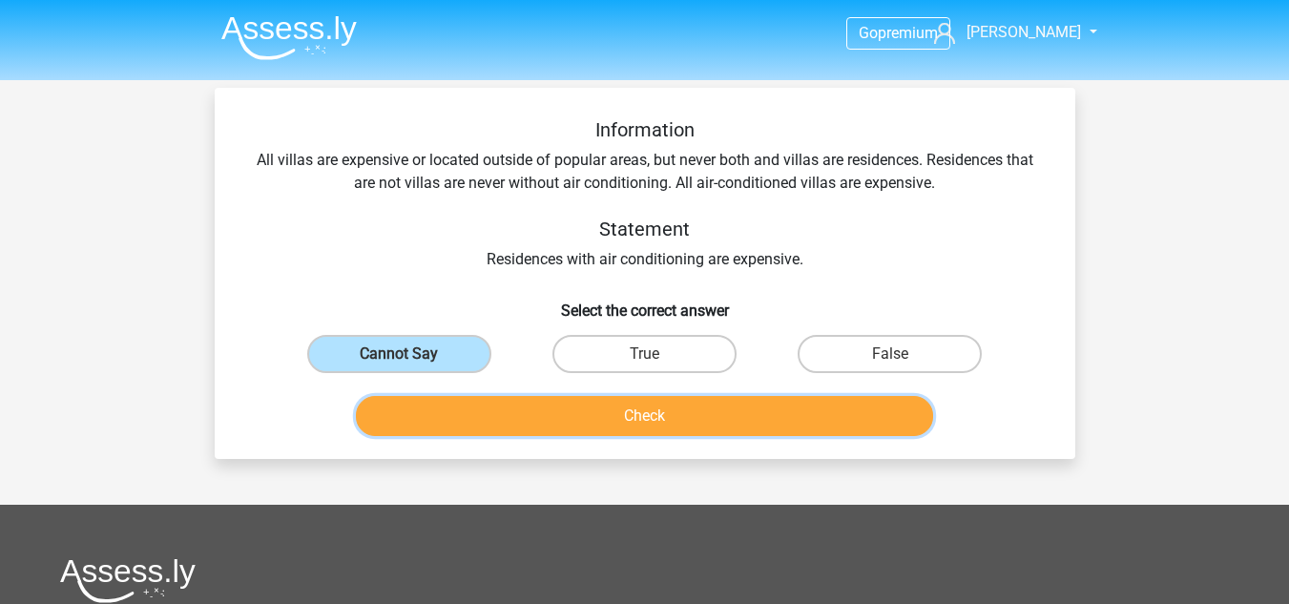
click at [518, 410] on button "Check" at bounding box center [644, 416] width 577 height 40
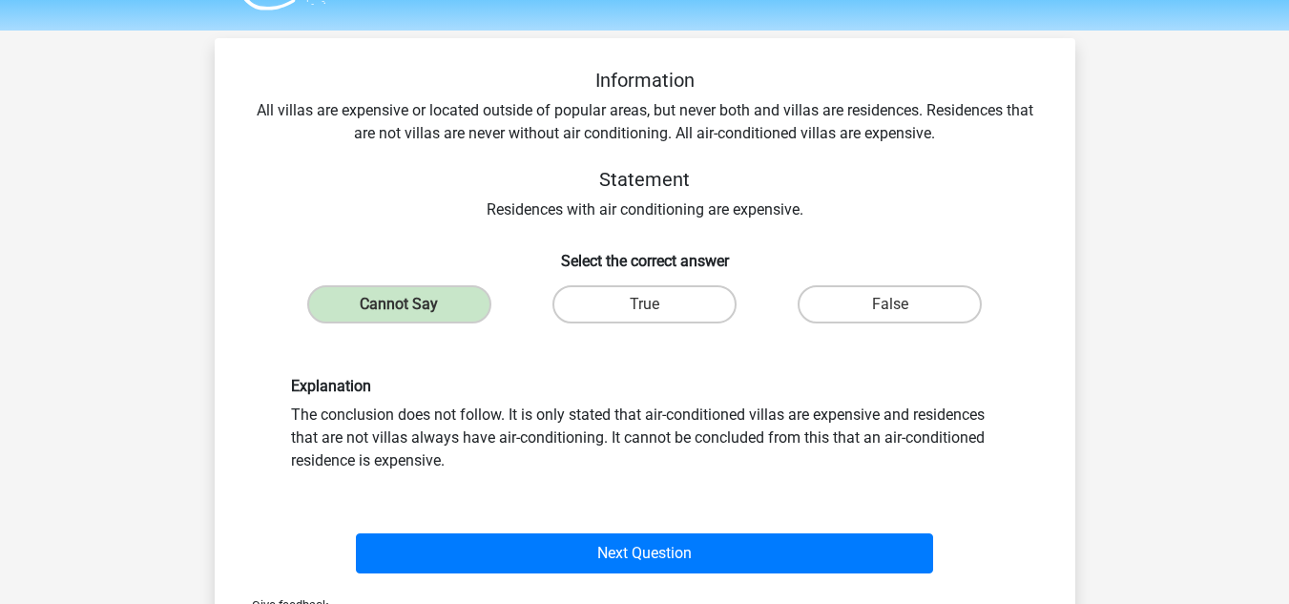
scroll to position [95, 0]
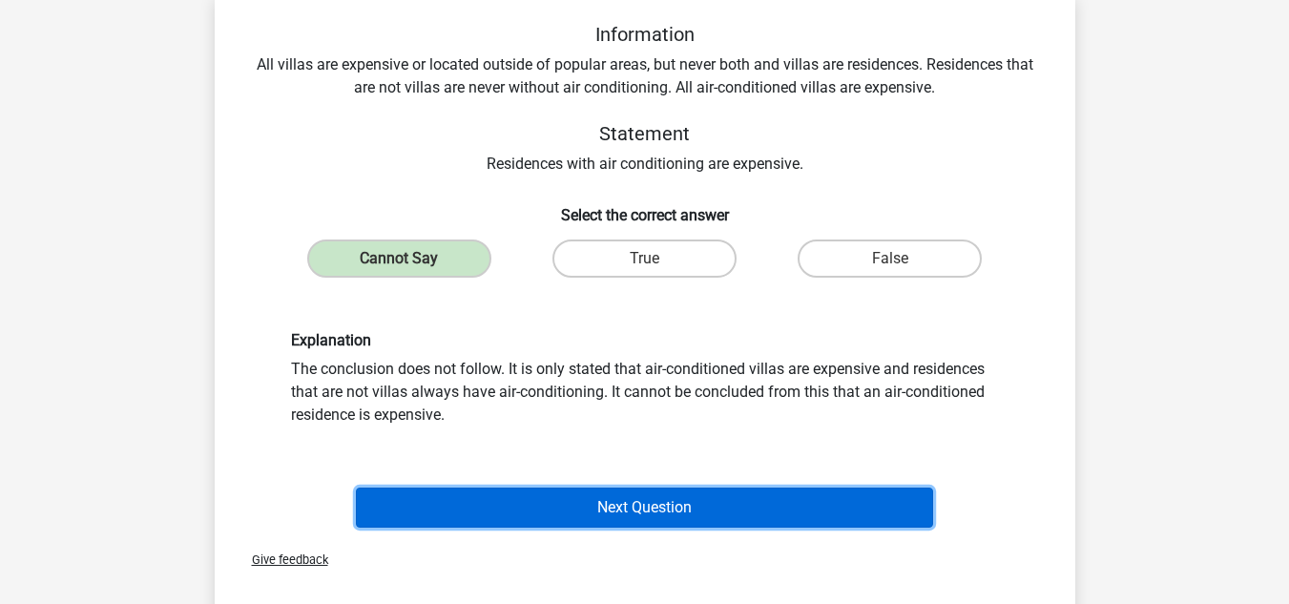
click at [547, 509] on button "Next Question" at bounding box center [644, 508] width 577 height 40
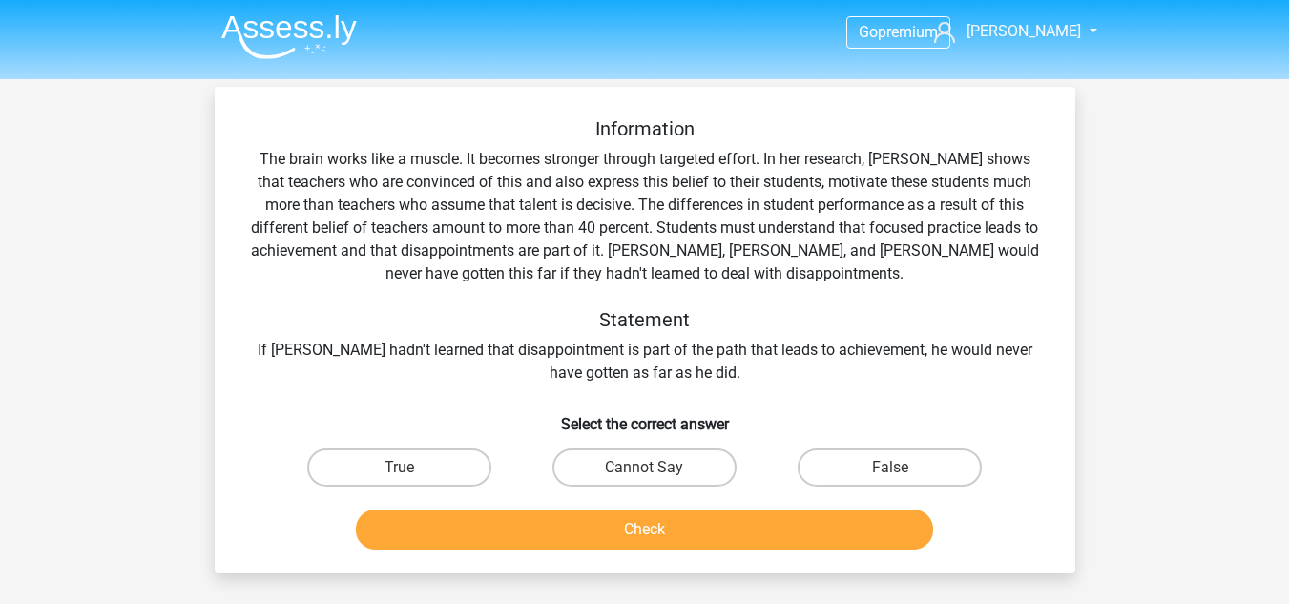
scroll to position [0, 0]
click at [629, 355] on div "Information The brain works like a muscle. It becomes stronger through targeted…" at bounding box center [645, 251] width 800 height 267
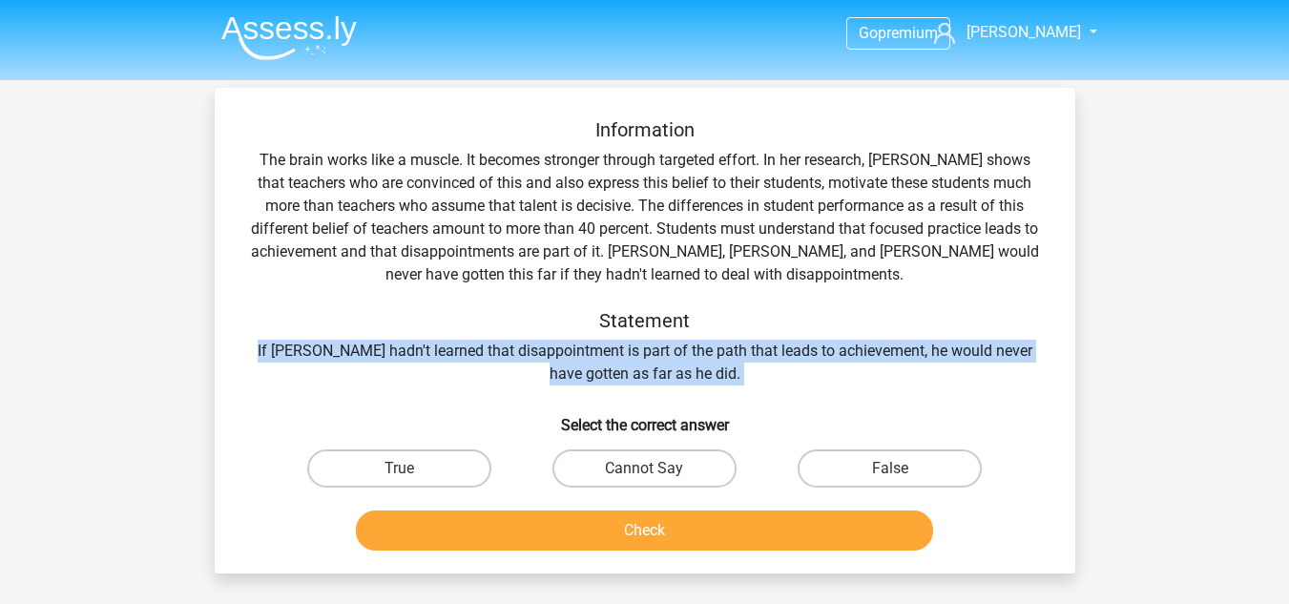
click at [629, 355] on div "Information The brain works like a muscle. It becomes stronger through targeted…" at bounding box center [645, 251] width 800 height 267
click at [617, 366] on div "Information The brain works like a muscle. It becomes stronger through targeted…" at bounding box center [645, 251] width 800 height 267
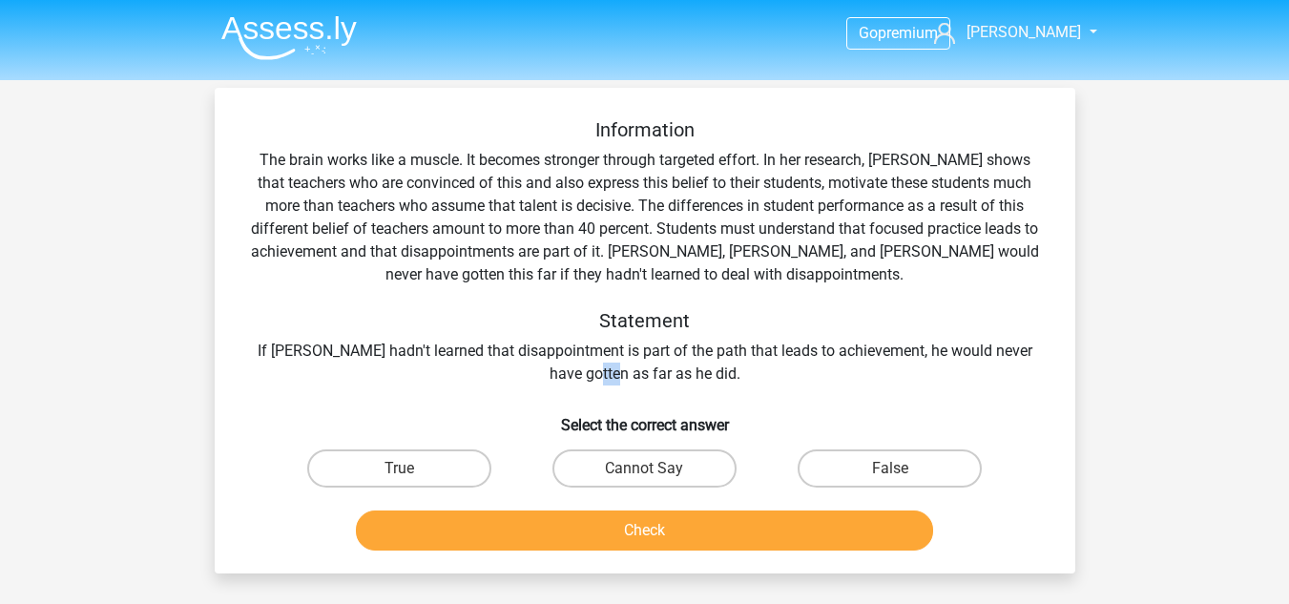
click at [617, 366] on div "Information The brain works like a muscle. It becomes stronger through targeted…" at bounding box center [645, 251] width 800 height 267
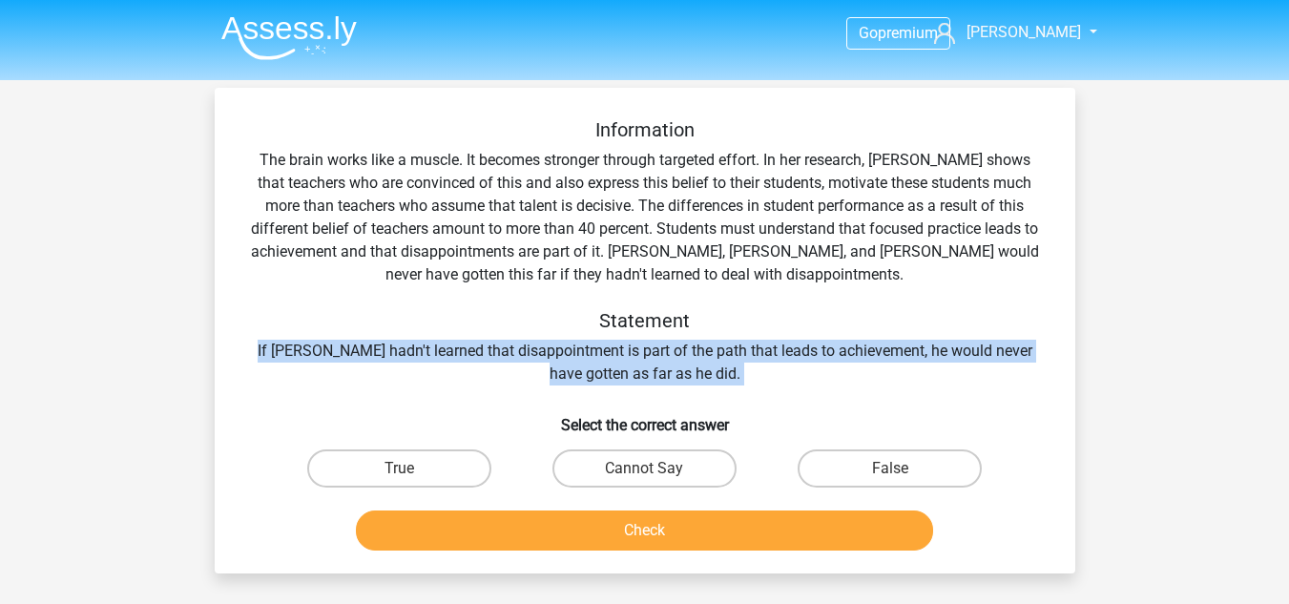
click at [617, 366] on div "Information The brain works like a muscle. It becomes stronger through targeted…" at bounding box center [645, 251] width 800 height 267
click at [577, 359] on div "Information The brain works like a muscle. It becomes stronger through targeted…" at bounding box center [645, 251] width 800 height 267
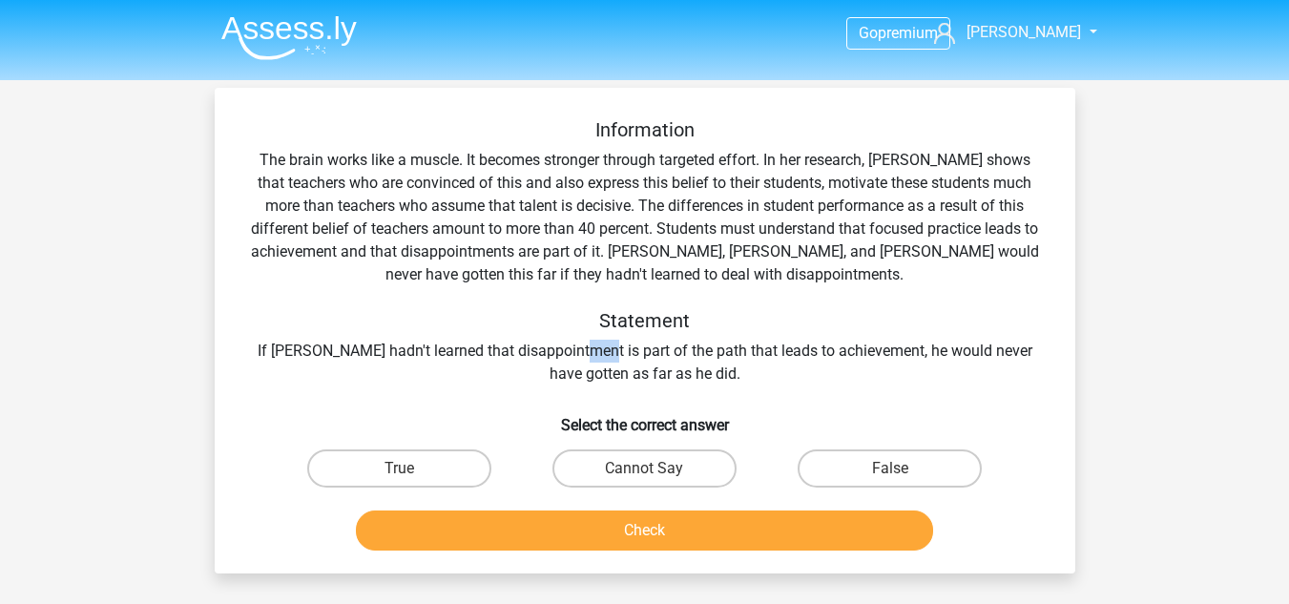
click at [577, 359] on div "Information The brain works like a muscle. It becomes stronger through targeted…" at bounding box center [645, 251] width 800 height 267
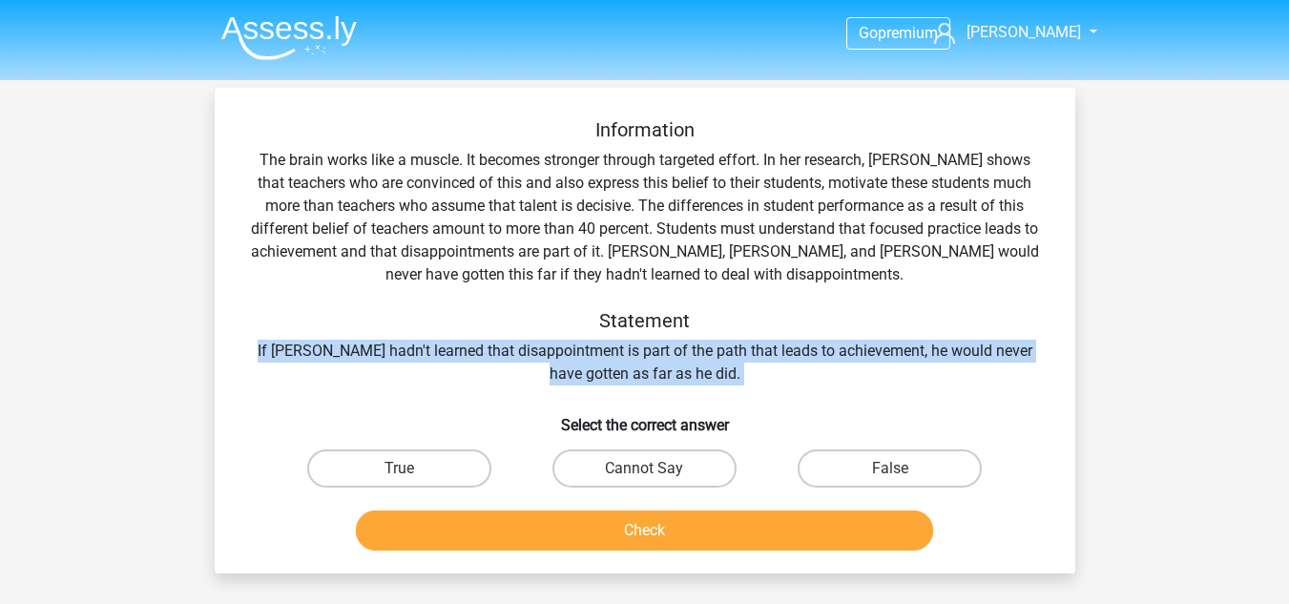
click at [577, 359] on div "Information The brain works like a muscle. It becomes stronger through targeted…" at bounding box center [645, 251] width 800 height 267
click at [582, 375] on div "Information The brain works like a muscle. It becomes stronger through targeted…" at bounding box center [645, 251] width 800 height 267
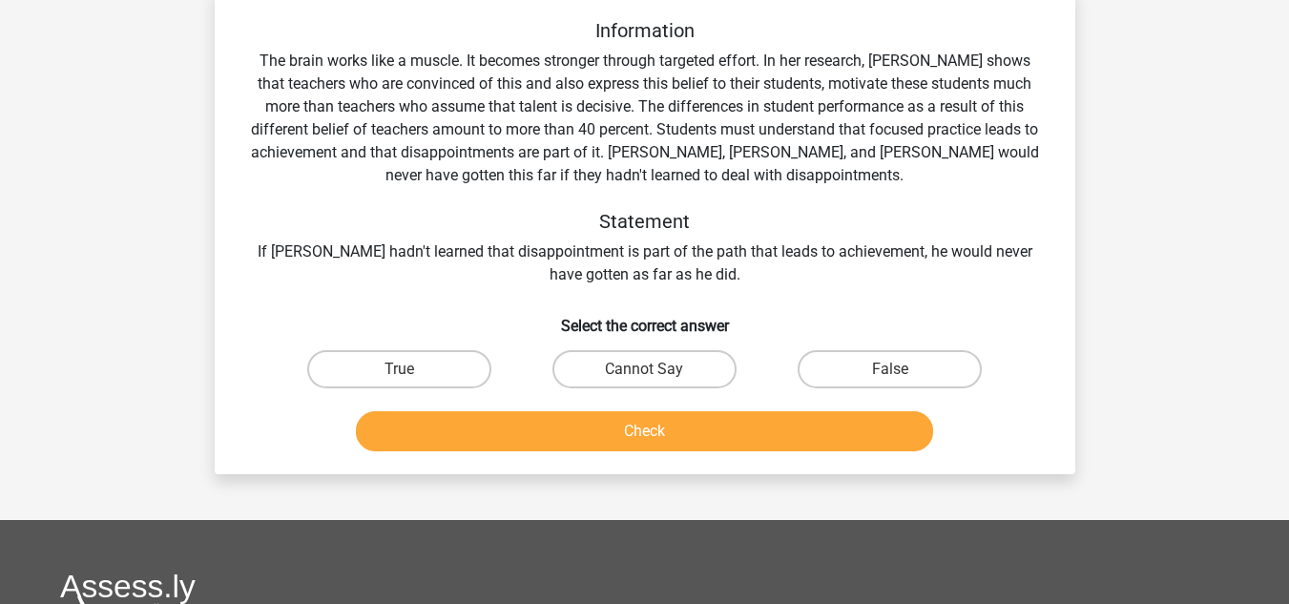
scroll to position [191, 0]
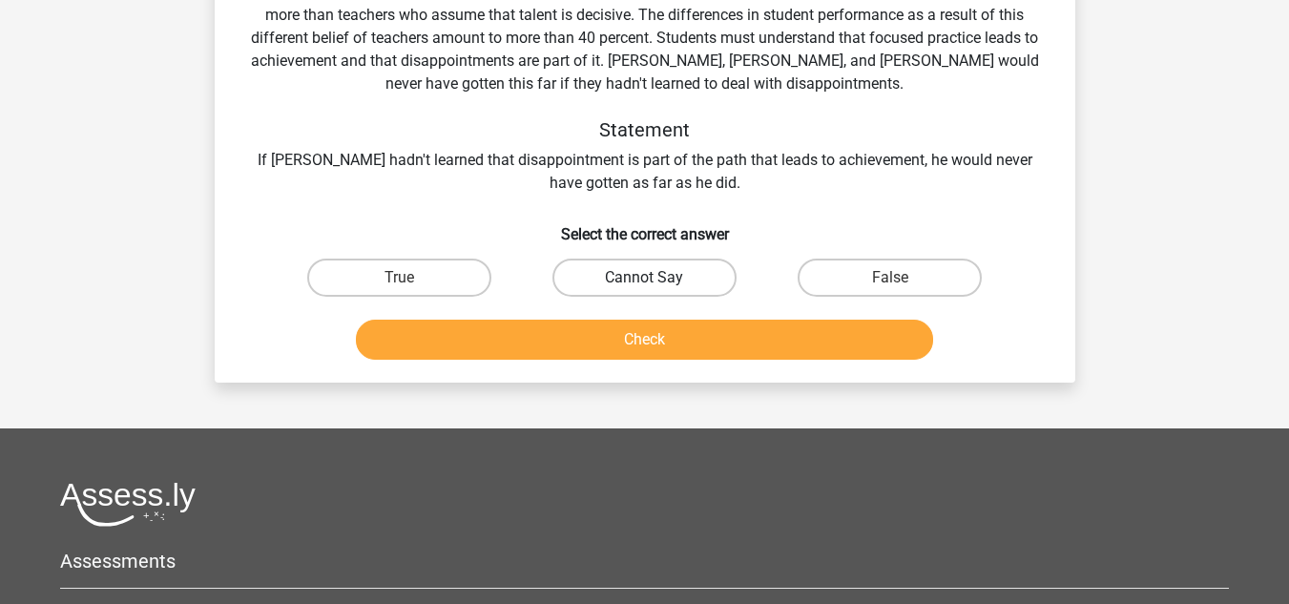
click at [624, 285] on label "Cannot Say" at bounding box center [645, 278] width 184 height 38
click at [644, 285] on input "Cannot Say" at bounding box center [650, 284] width 12 height 12
radio input "true"
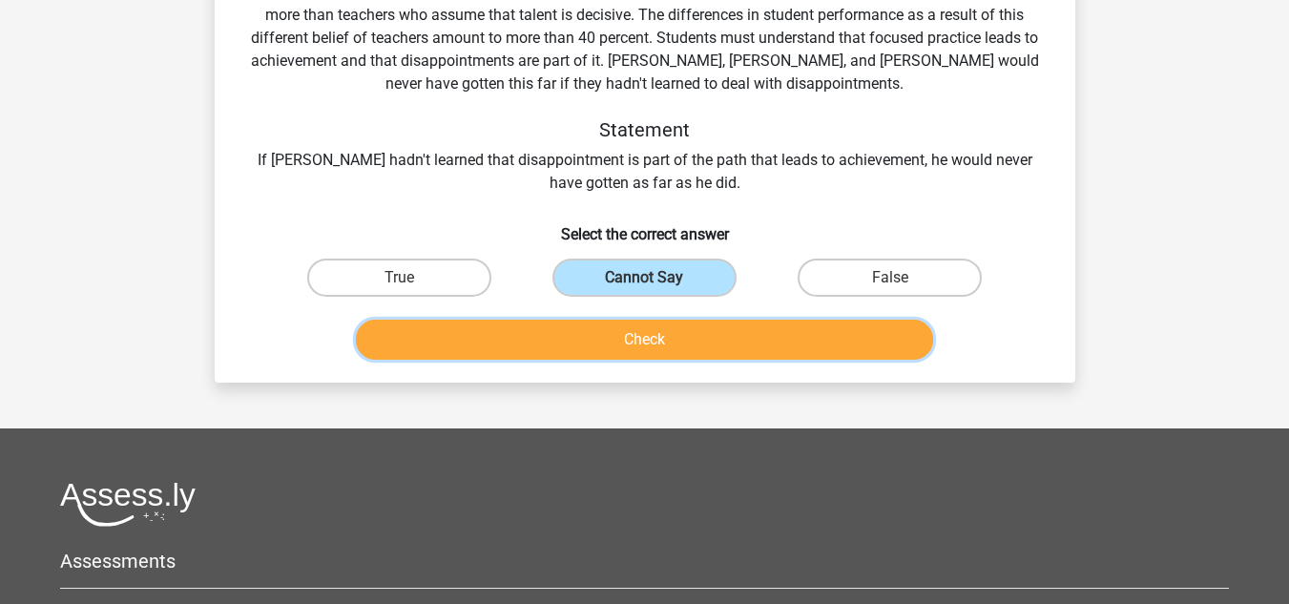
click at [633, 330] on button "Check" at bounding box center [644, 340] width 577 height 40
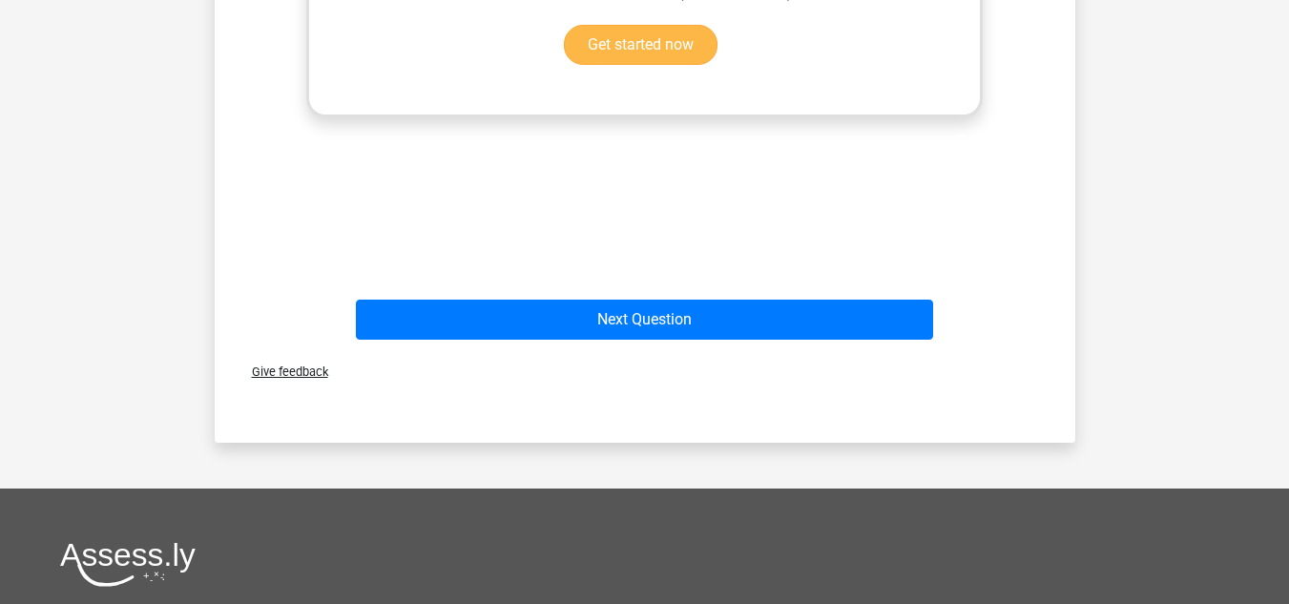
scroll to position [859, 0]
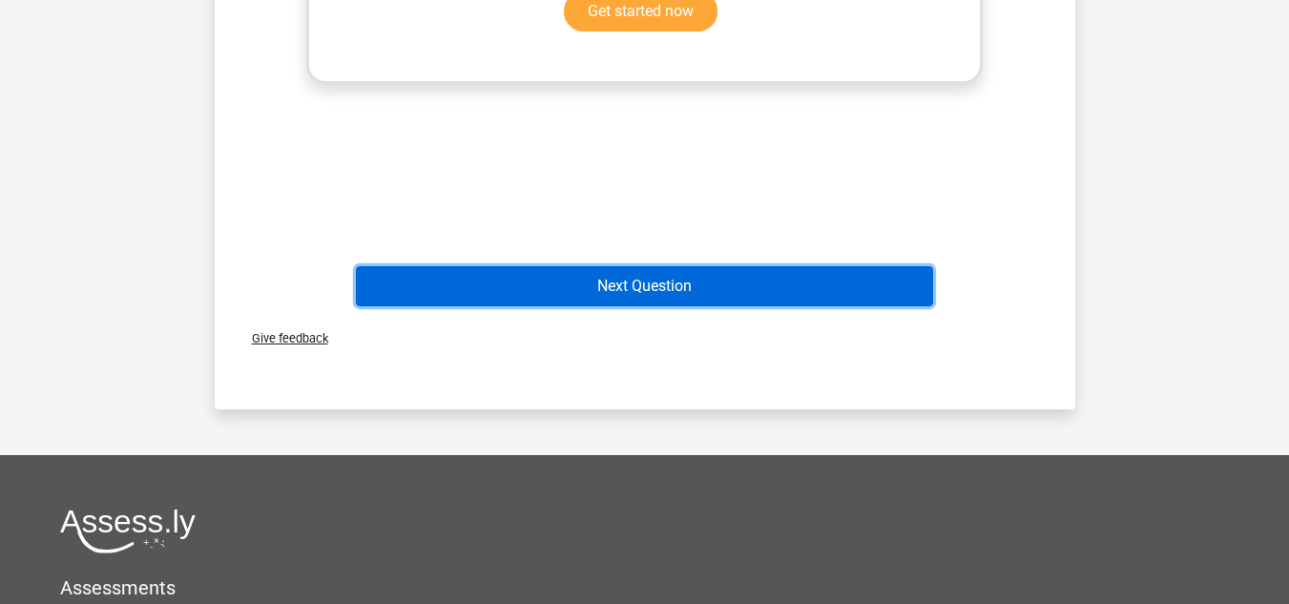
click at [612, 294] on button "Next Question" at bounding box center [644, 286] width 577 height 40
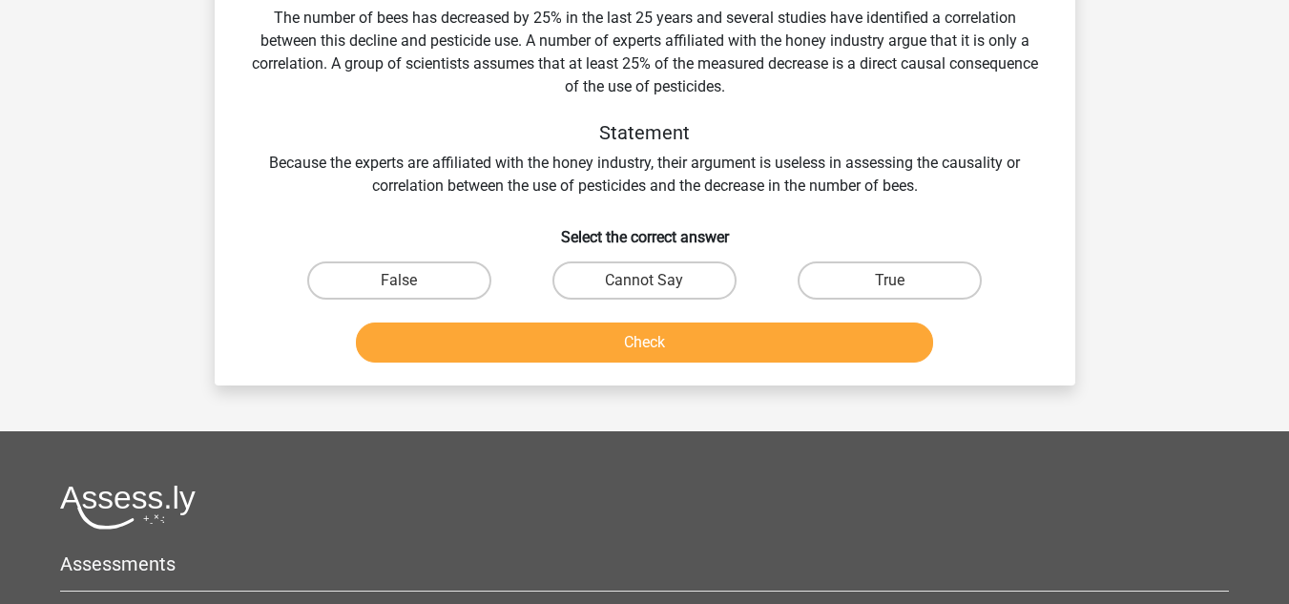
scroll to position [88, 0]
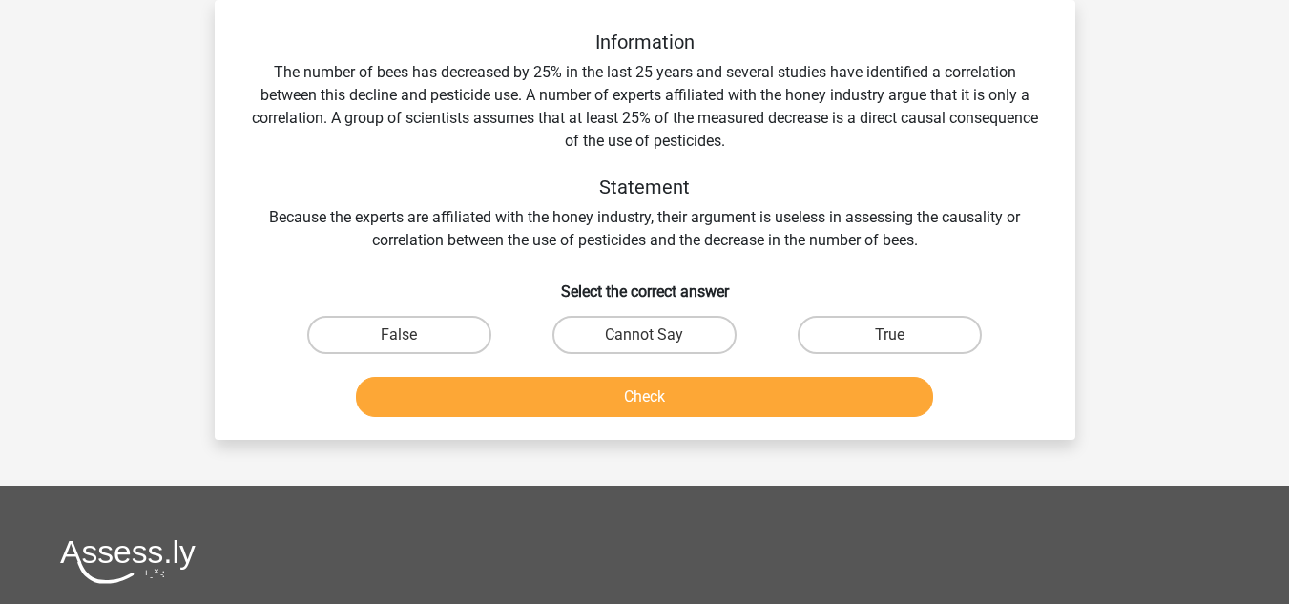
click at [546, 209] on div "Information The number of bees has decreased by 25% in the last 25 years and se…" at bounding box center [645, 141] width 800 height 221
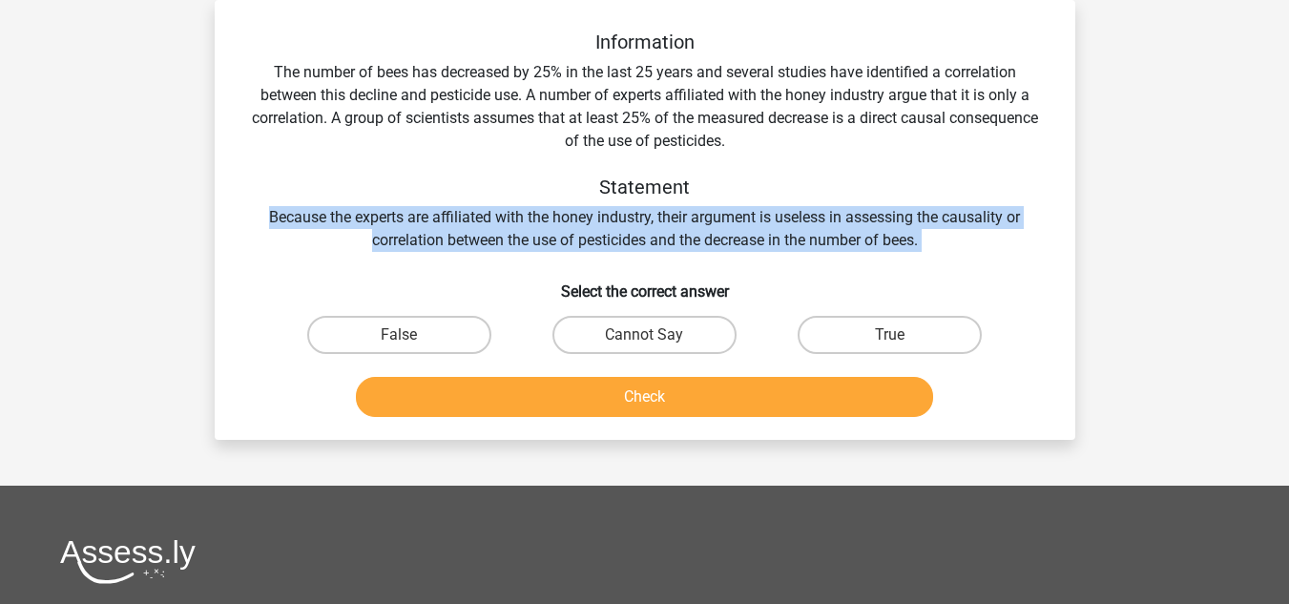
click at [546, 209] on div "Information The number of bees has decreased by 25% in the last 25 years and se…" at bounding box center [645, 141] width 800 height 221
click at [552, 241] on div "Information The number of bees has decreased by 25% in the last 25 years and se…" at bounding box center [645, 141] width 800 height 221
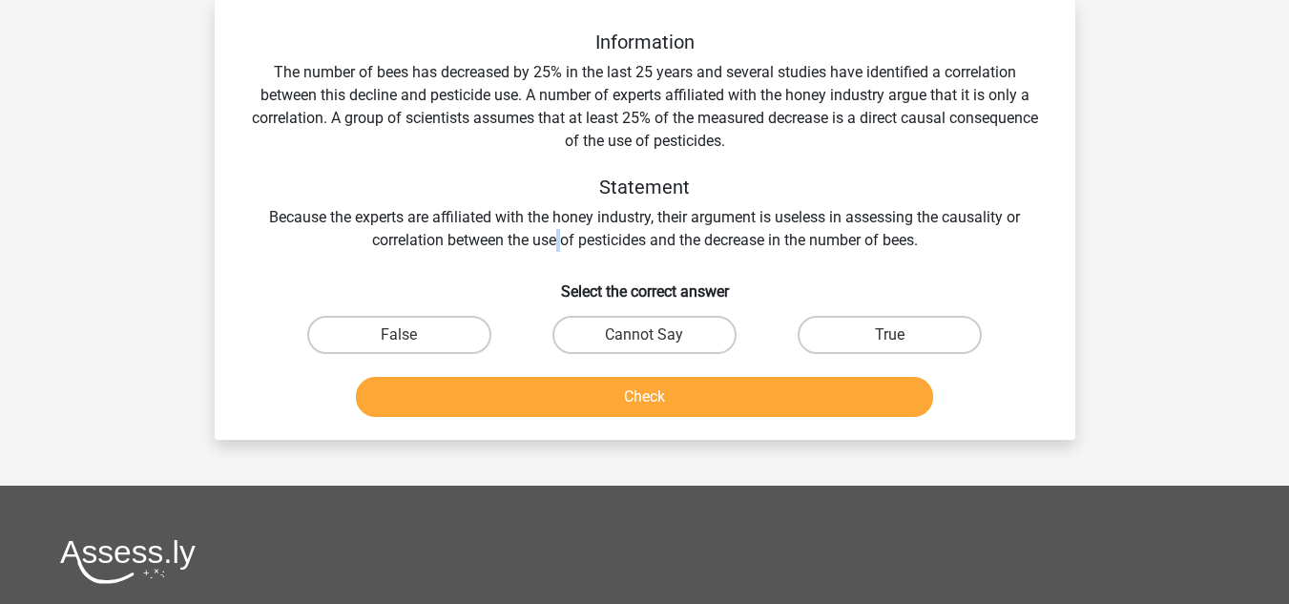
click at [552, 241] on div "Information The number of bees has decreased by 25% in the last 25 years and se…" at bounding box center [645, 141] width 800 height 221
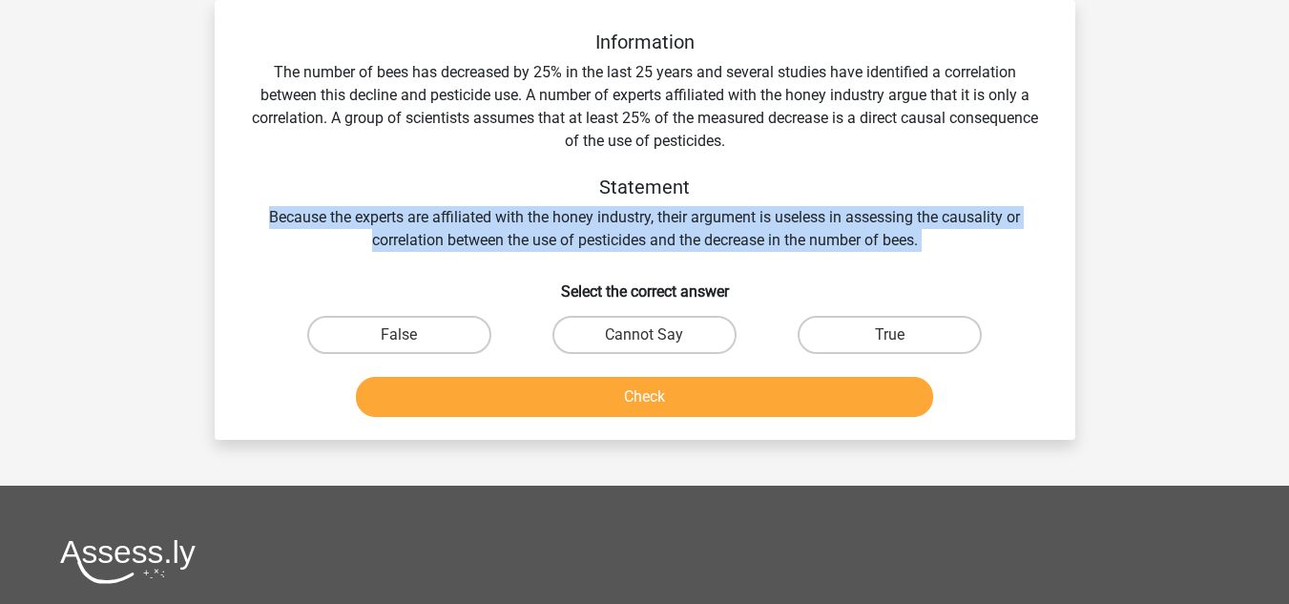
click at [552, 241] on div "Information The number of bees has decreased by 25% in the last 25 years and se…" at bounding box center [645, 141] width 800 height 221
click at [549, 238] on div "Information The number of bees has decreased by 25% in the last 25 years and se…" at bounding box center [645, 141] width 800 height 221
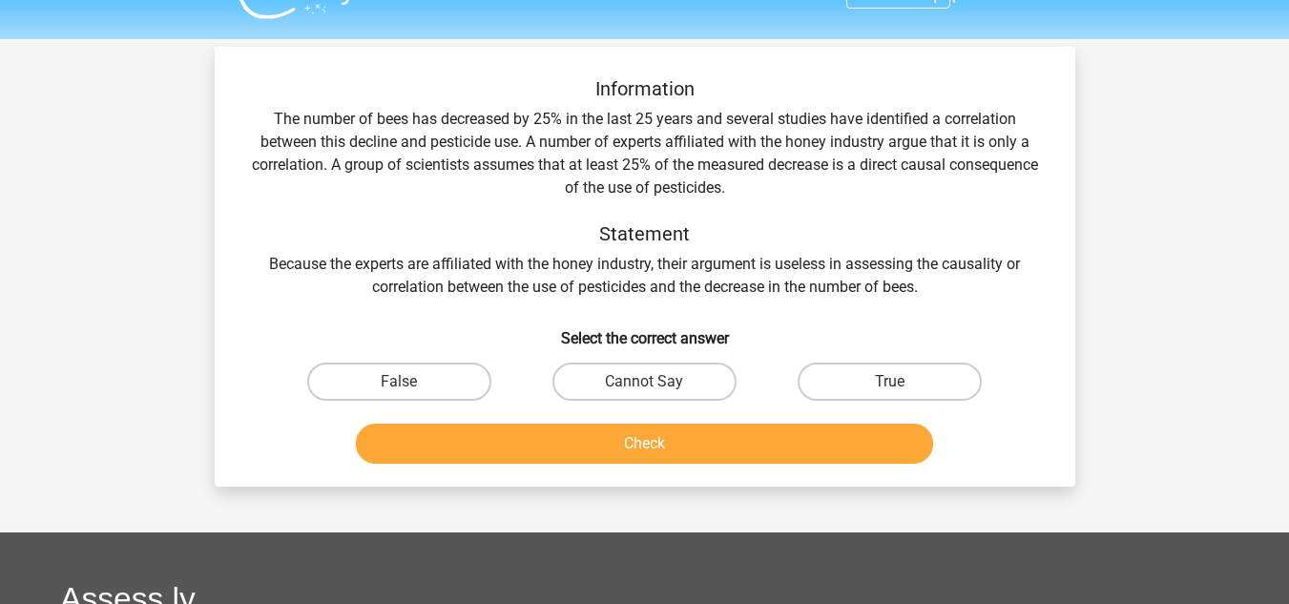
scroll to position [0, 0]
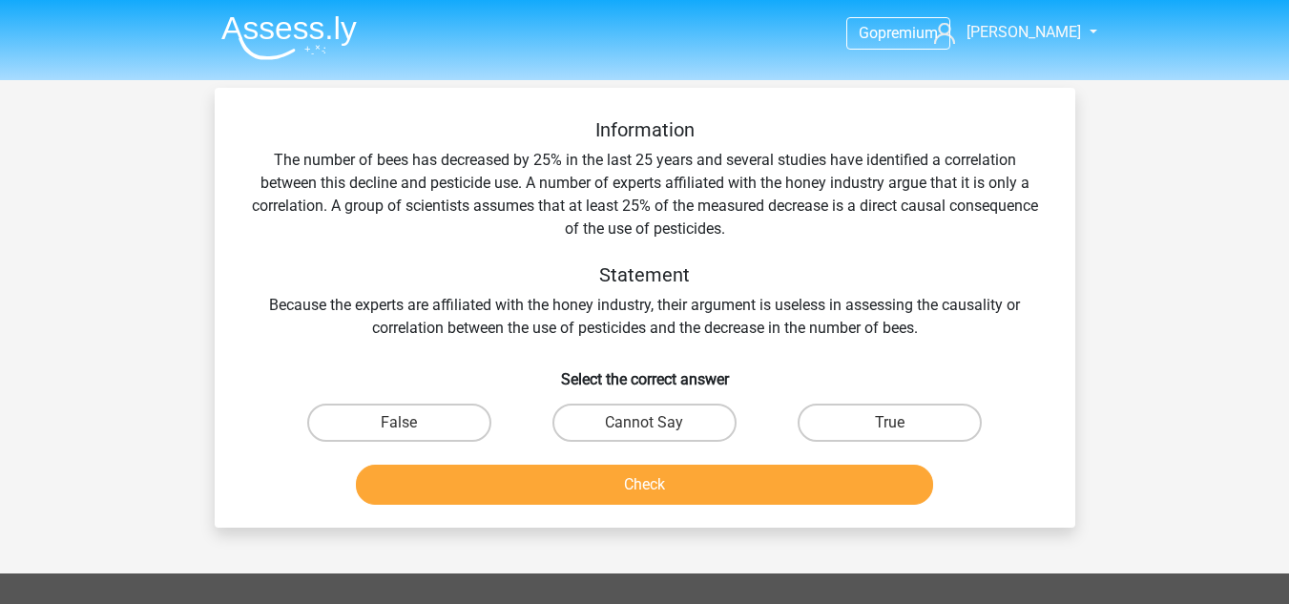
click at [924, 305] on div "Information The number of bees has decreased by 25% in the last 25 years and se…" at bounding box center [645, 228] width 800 height 221
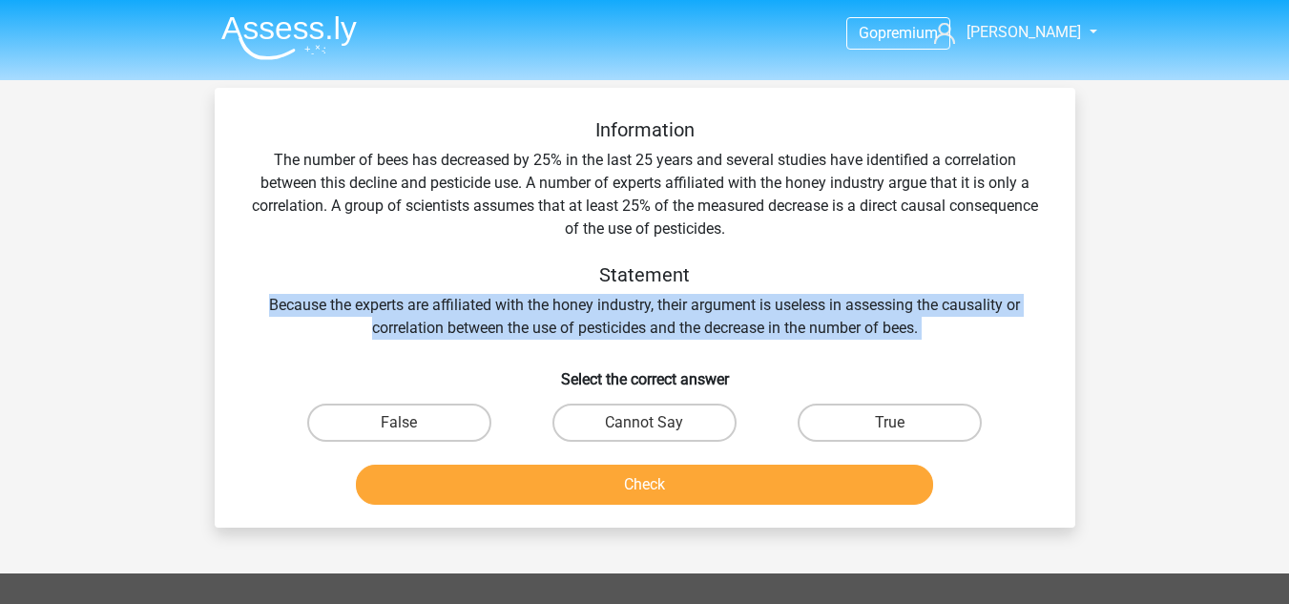
click at [924, 305] on div "Information The number of bees has decreased by 25% in the last 25 years and se…" at bounding box center [645, 228] width 800 height 221
click at [911, 311] on div "Information The number of bees has decreased by 25% in the last 25 years and se…" at bounding box center [645, 228] width 800 height 221
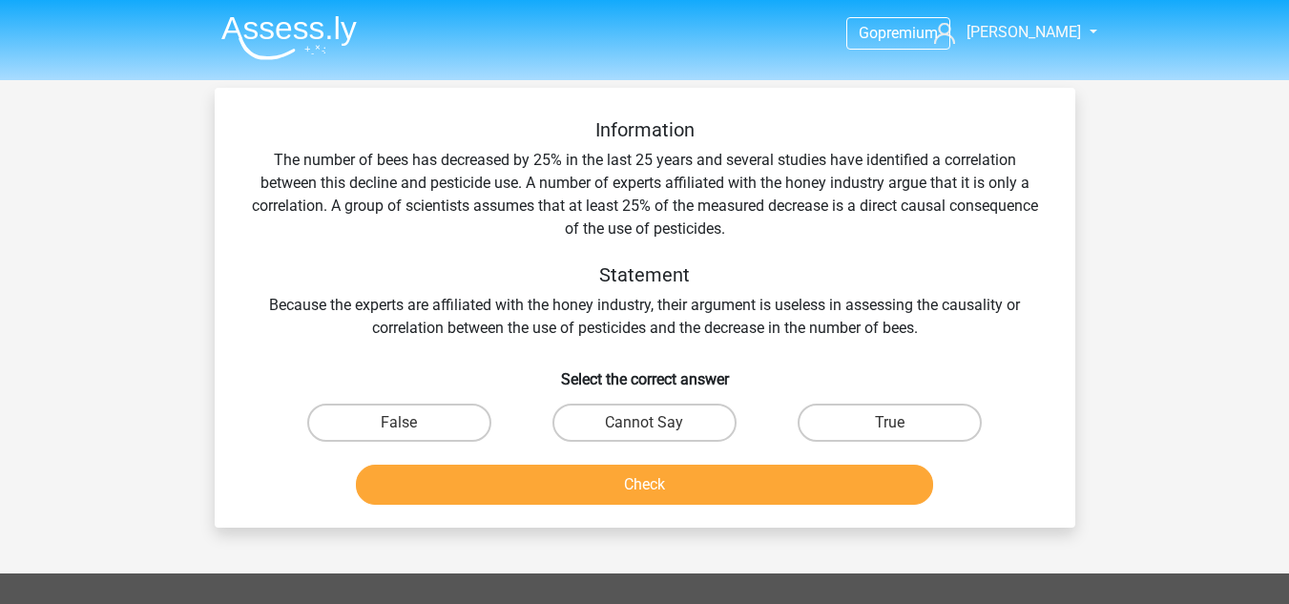
click at [911, 311] on div "Information The number of bees has decreased by 25% in the last 25 years and se…" at bounding box center [645, 228] width 800 height 221
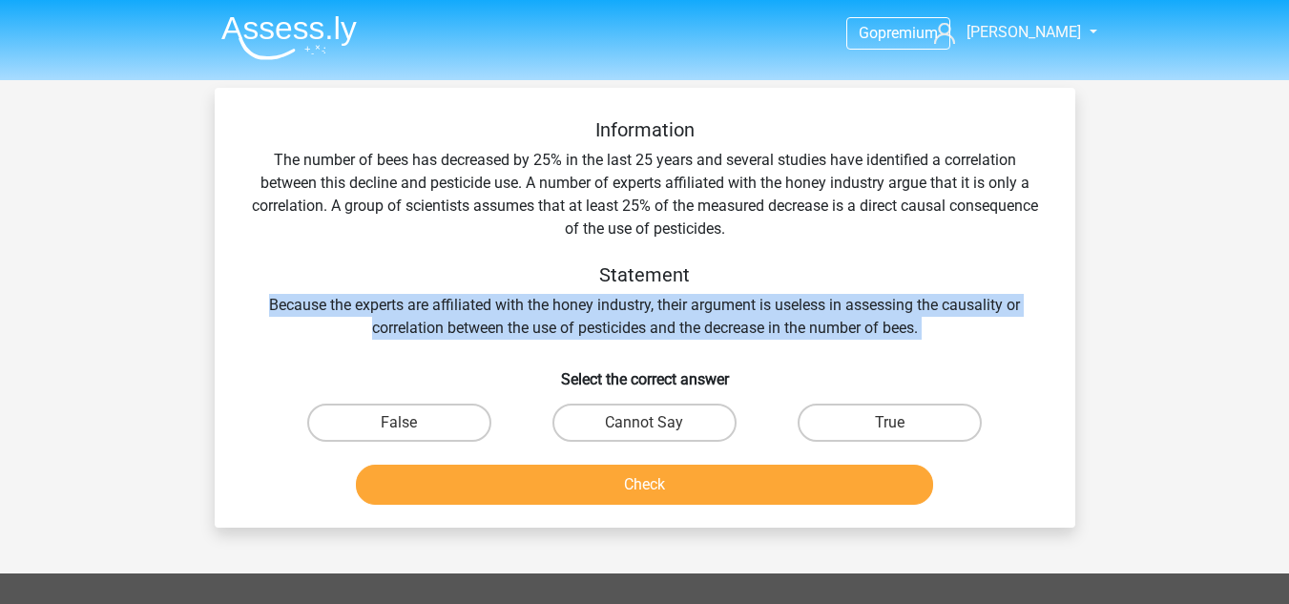
click at [911, 311] on div "Information The number of bees has decreased by 25% in the last 25 years and se…" at bounding box center [645, 228] width 800 height 221
click at [767, 304] on div "Information The number of bees has decreased by 25% in the last 25 years and se…" at bounding box center [645, 228] width 800 height 221
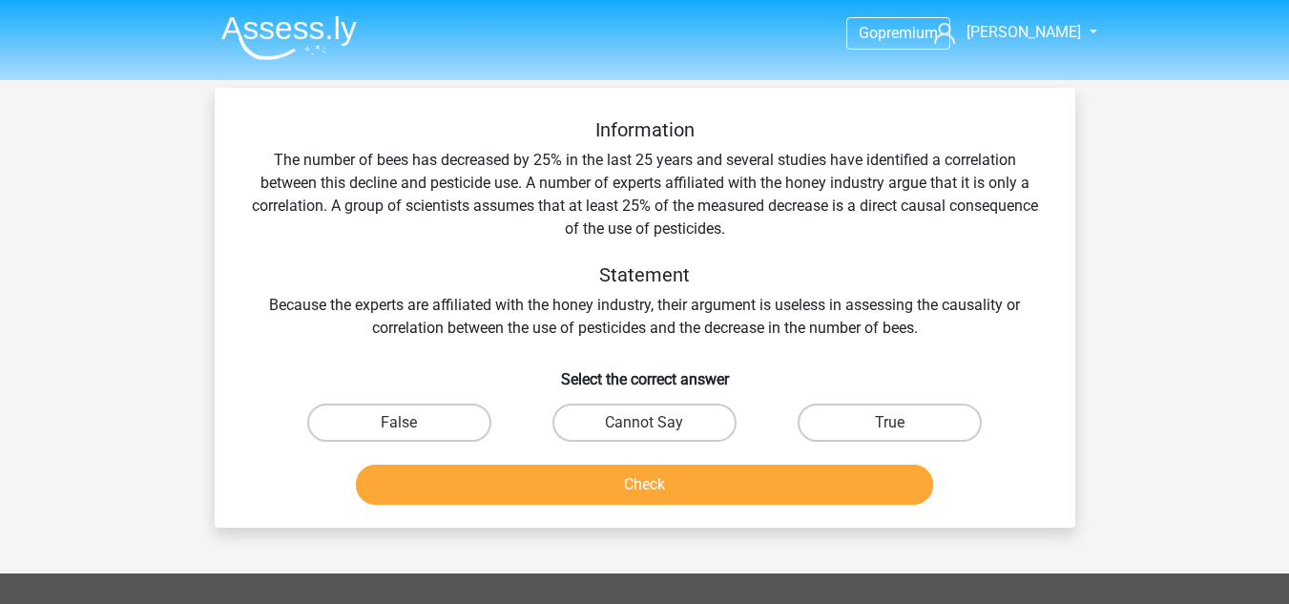
click at [450, 183] on div "Information The number of bees has decreased by 25% in the last 25 years and se…" at bounding box center [645, 228] width 800 height 221
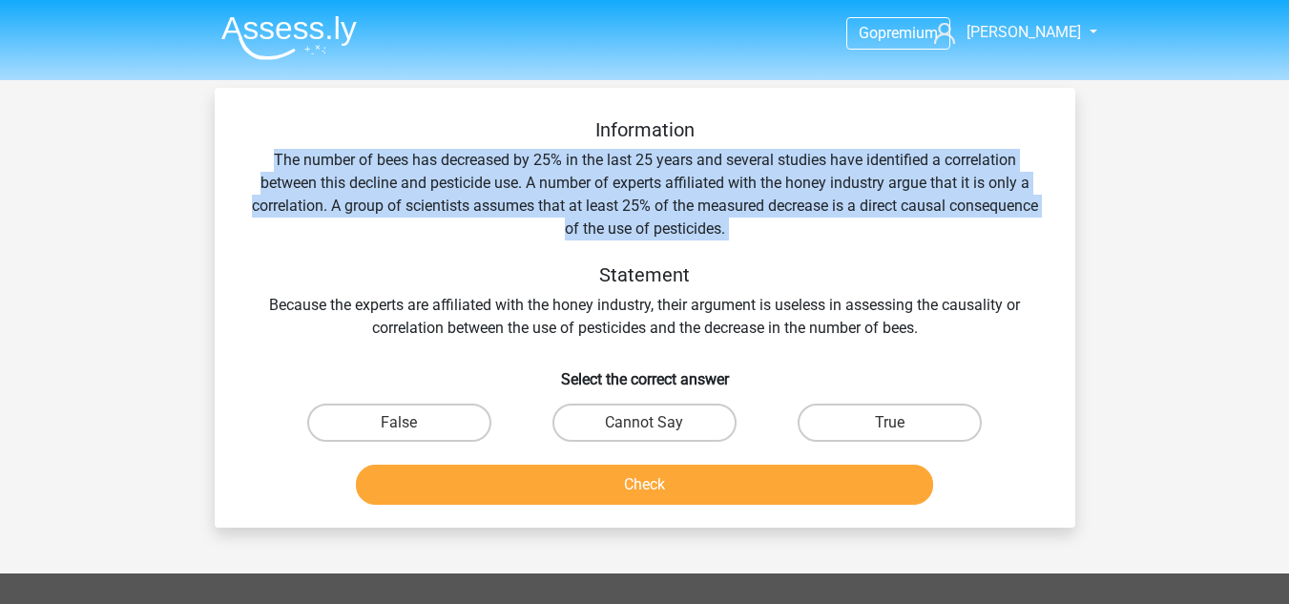
click at [450, 183] on div "Information The number of bees has decreased by 25% in the last 25 years and se…" at bounding box center [645, 228] width 800 height 221
click at [379, 178] on div "Information The number of bees has decreased by 25% in the last 25 years and se…" at bounding box center [645, 228] width 800 height 221
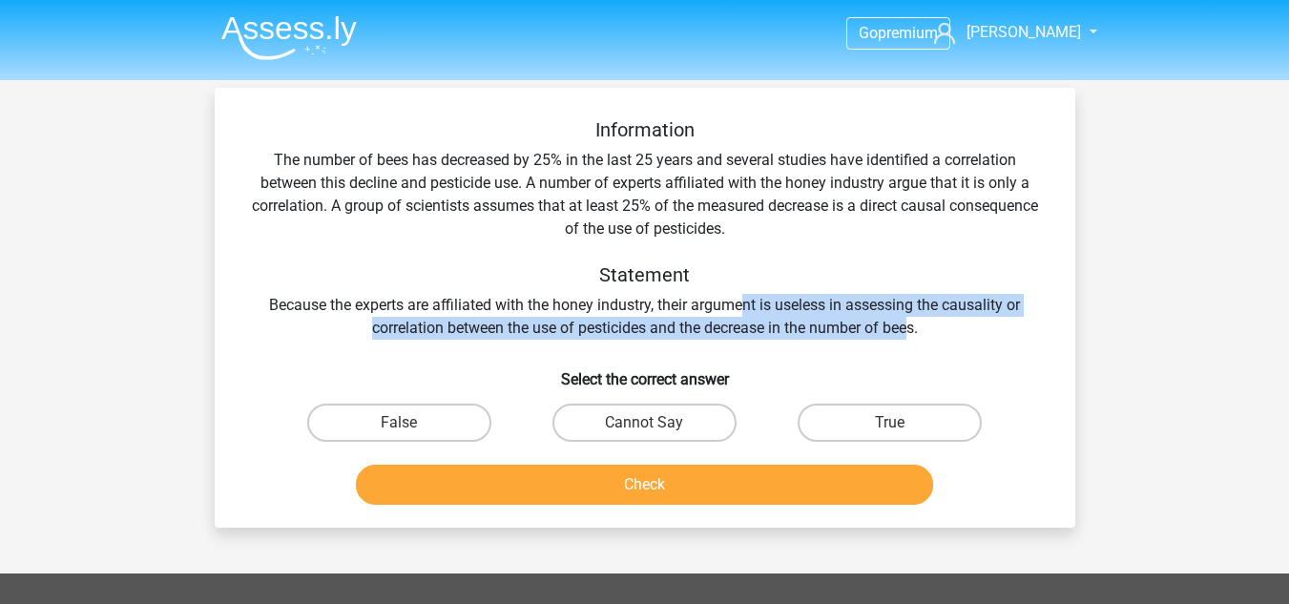
drag, startPoint x: 742, startPoint y: 300, endPoint x: 913, endPoint y: 337, distance: 175.8
click at [913, 337] on div "Information The number of bees has decreased by 25% in the last 25 years and se…" at bounding box center [645, 228] width 800 height 221
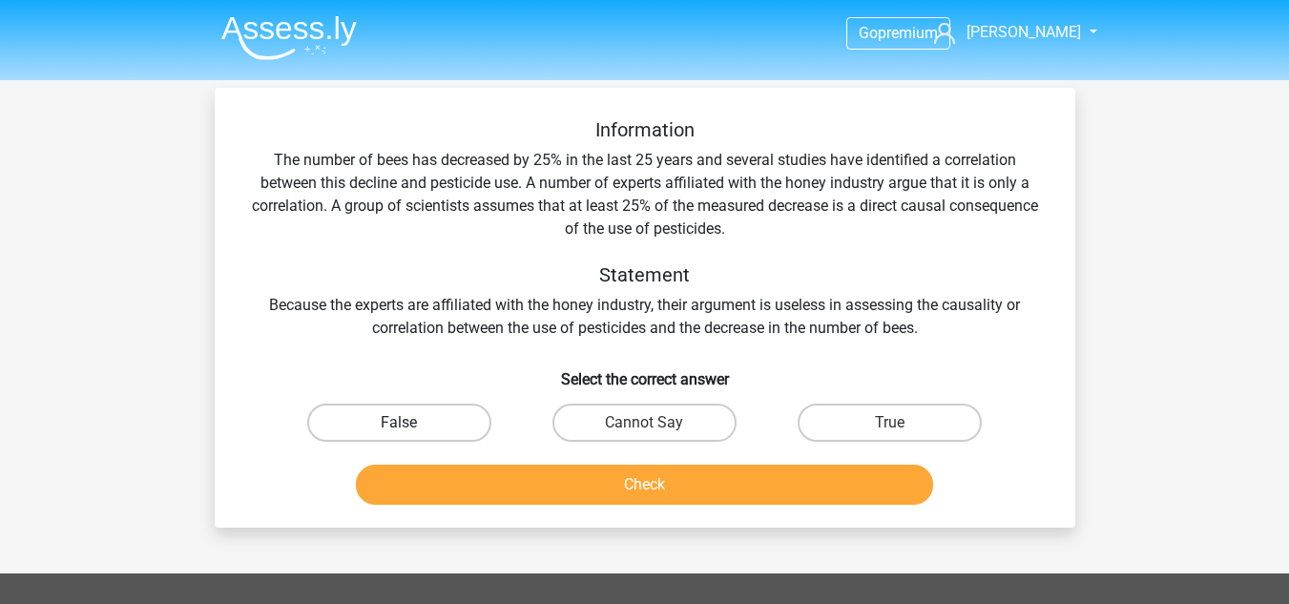
click at [432, 410] on label "False" at bounding box center [399, 423] width 184 height 38
click at [411, 423] on input "False" at bounding box center [405, 429] width 12 height 12
radio input "true"
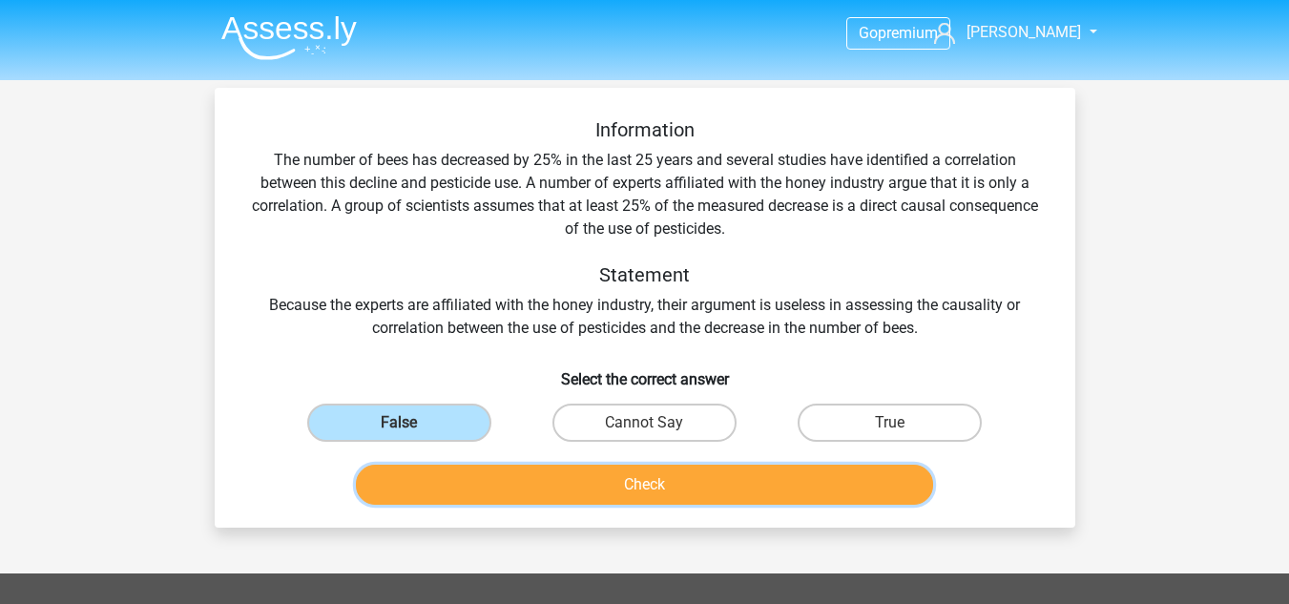
click at [487, 489] on button "Check" at bounding box center [644, 485] width 577 height 40
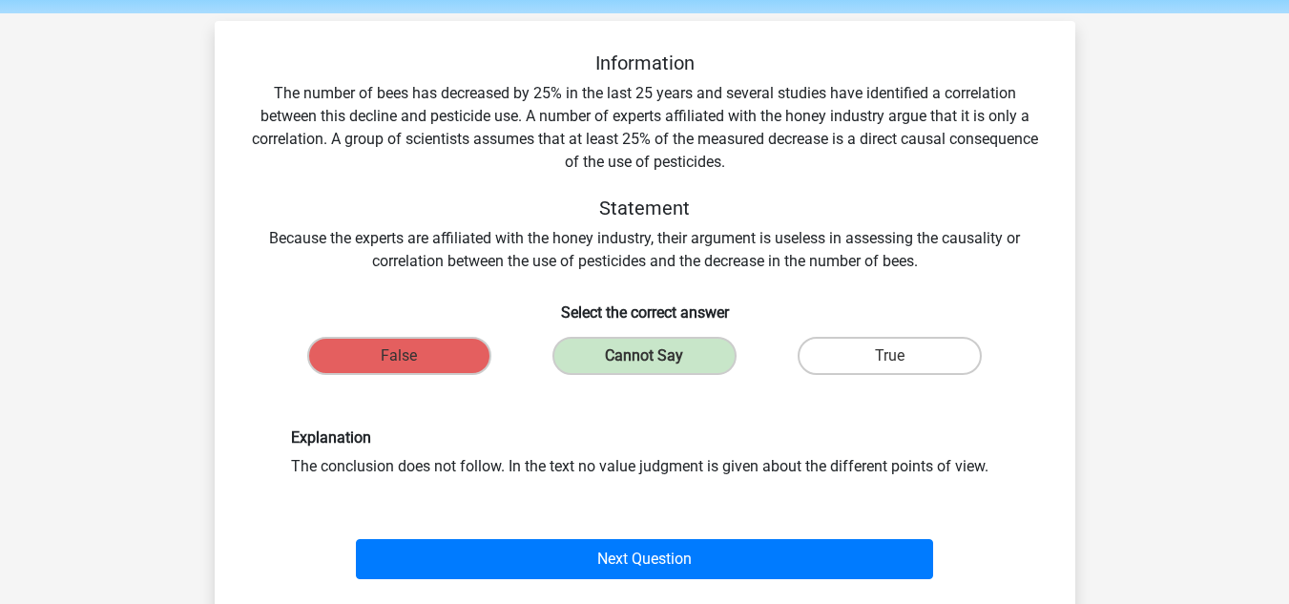
scroll to position [95, 0]
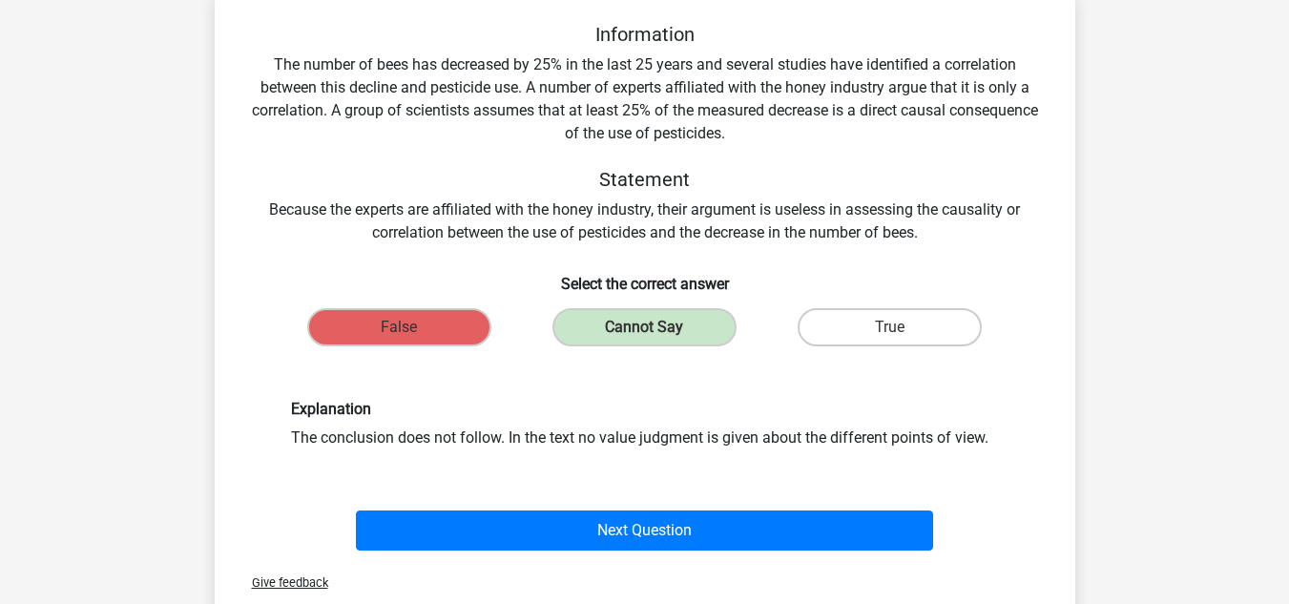
click at [607, 438] on div "Explanation The conclusion does not follow. In the text no value judgment is gi…" at bounding box center [645, 424] width 737 height 49
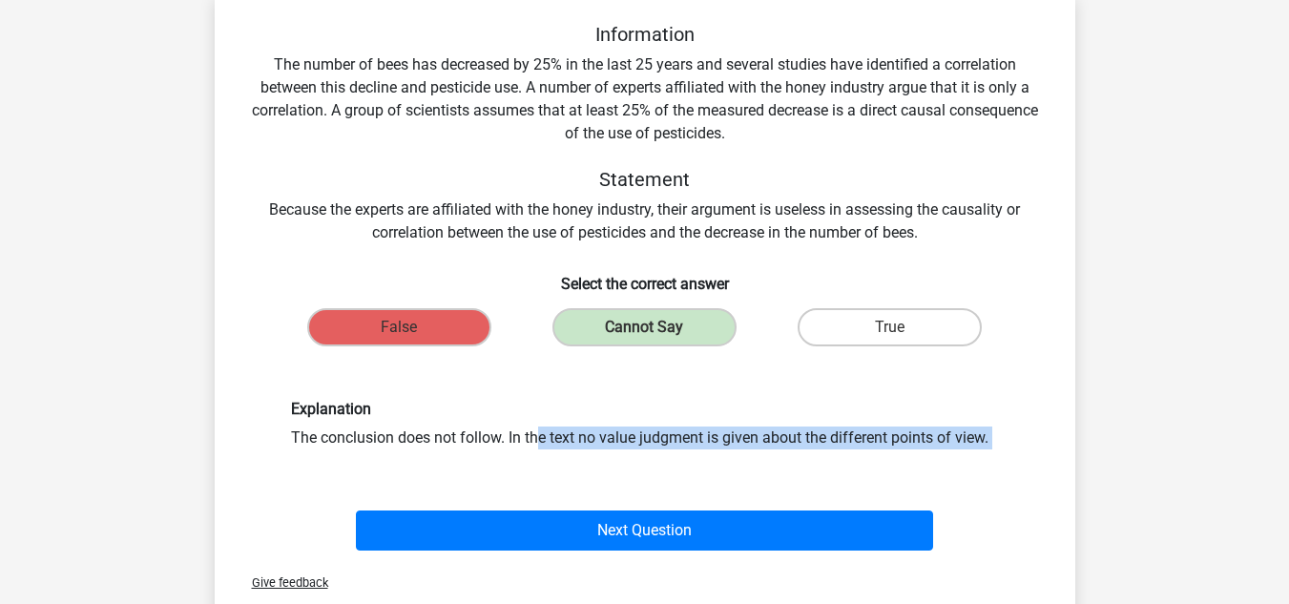
click at [607, 438] on div "Explanation The conclusion does not follow. In the text no value judgment is gi…" at bounding box center [645, 424] width 737 height 49
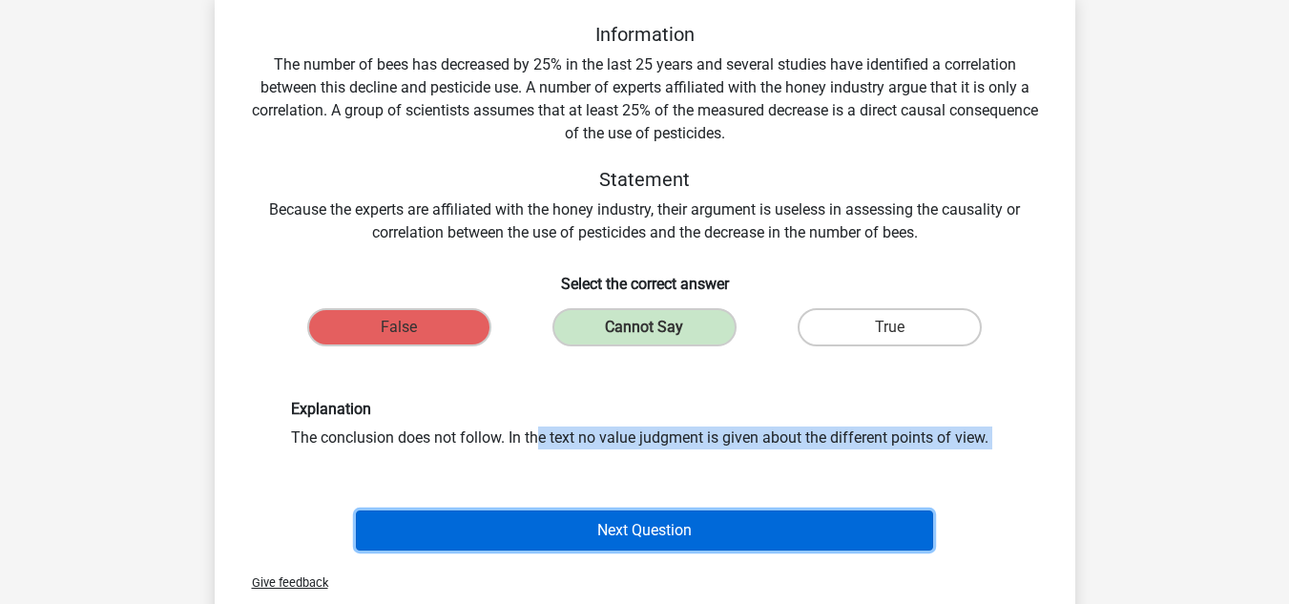
click at [551, 537] on button "Next Question" at bounding box center [644, 531] width 577 height 40
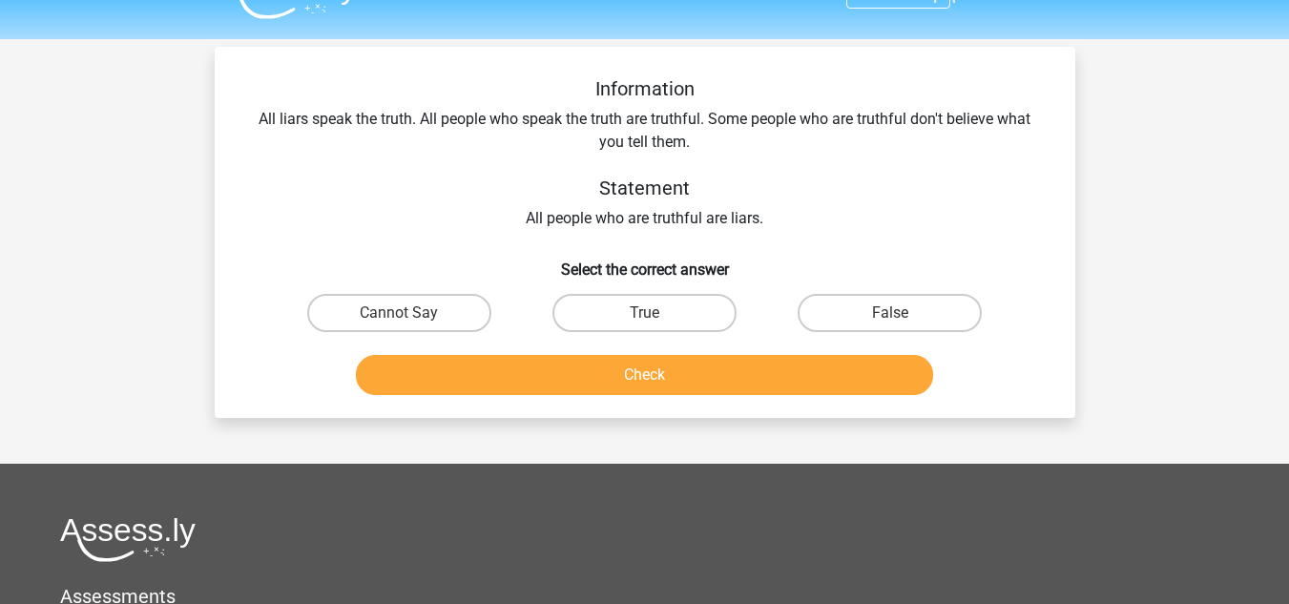
scroll to position [0, 0]
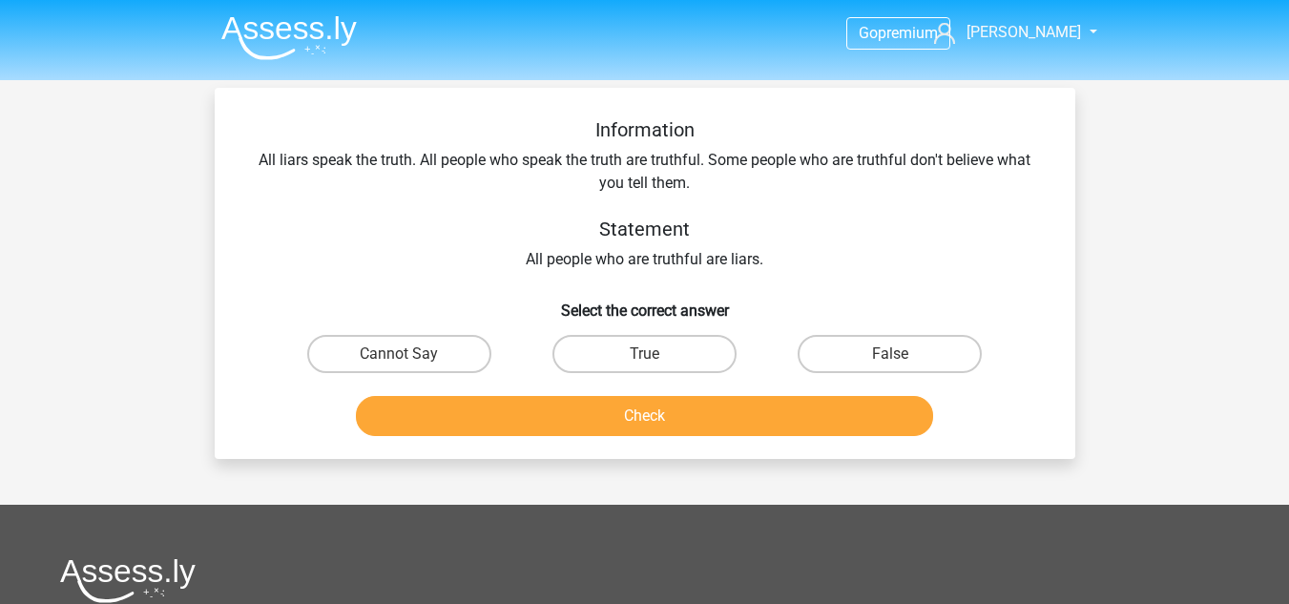
click at [592, 256] on div "Information All liars speak the truth. All people who speak the truth are truth…" at bounding box center [645, 194] width 800 height 153
click at [578, 278] on div "Information All liars speak the truth. All people who speak the truth are truth…" at bounding box center [645, 280] width 846 height 325
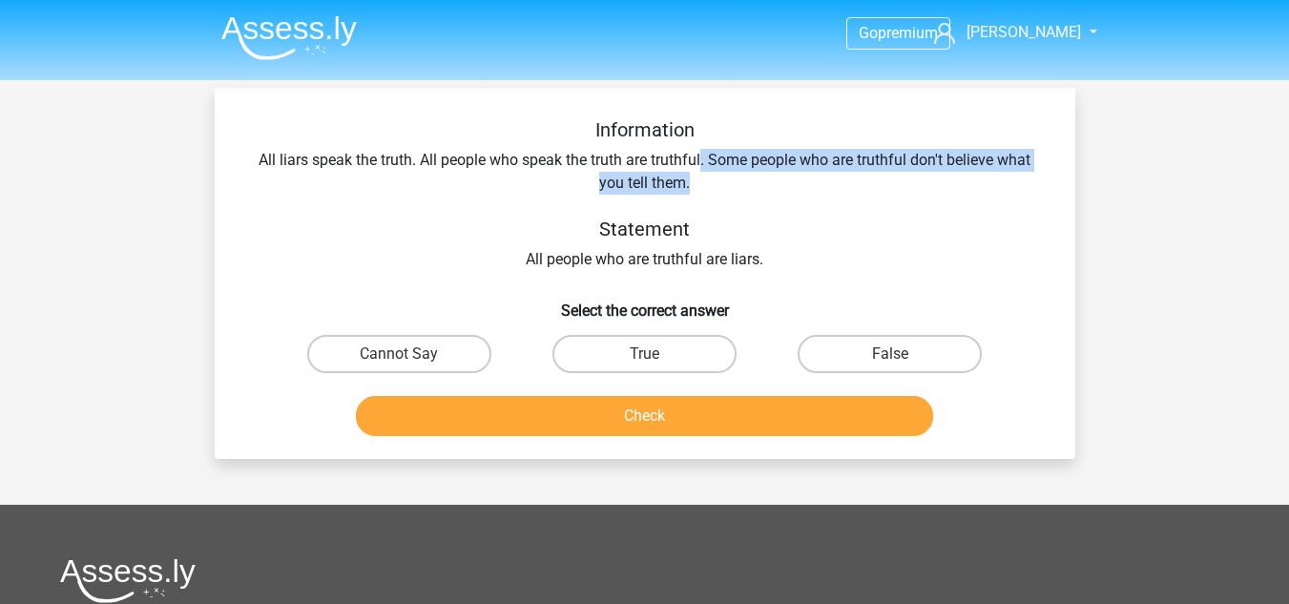
drag, startPoint x: 702, startPoint y: 160, endPoint x: 705, endPoint y: 178, distance: 18.4
click at [705, 178] on div "Information All liars speak the truth. All people who speak the truth are truth…" at bounding box center [645, 194] width 800 height 153
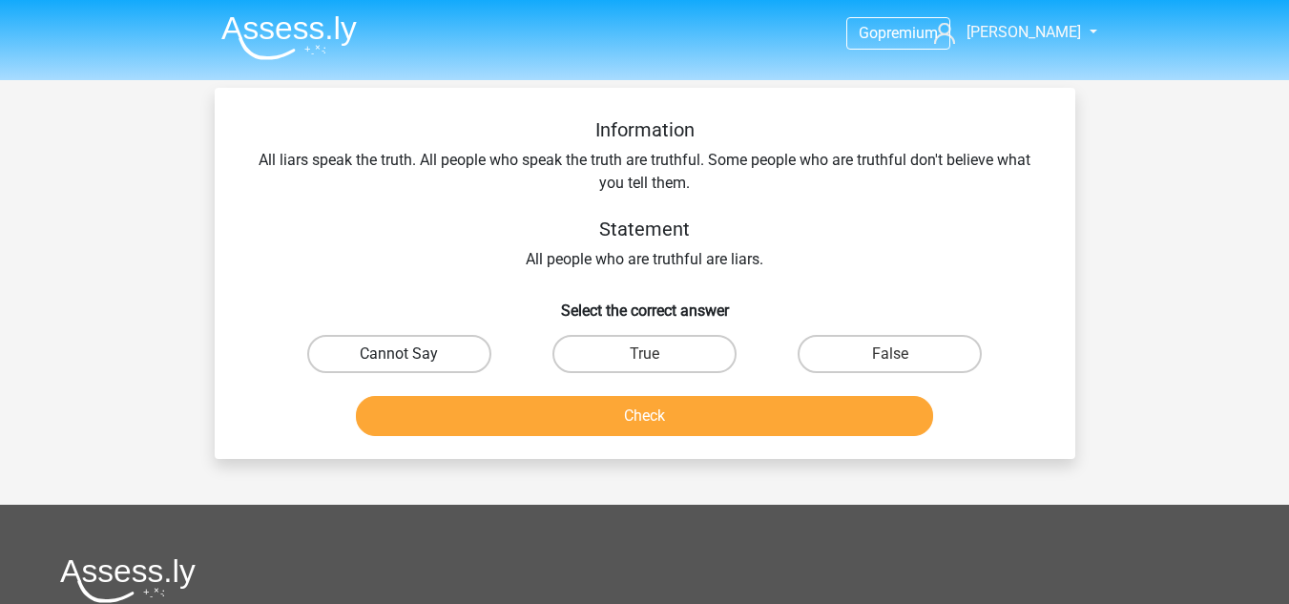
click at [432, 348] on label "Cannot Say" at bounding box center [399, 354] width 184 height 38
click at [411, 354] on input "Cannot Say" at bounding box center [405, 360] width 12 height 12
radio input "true"
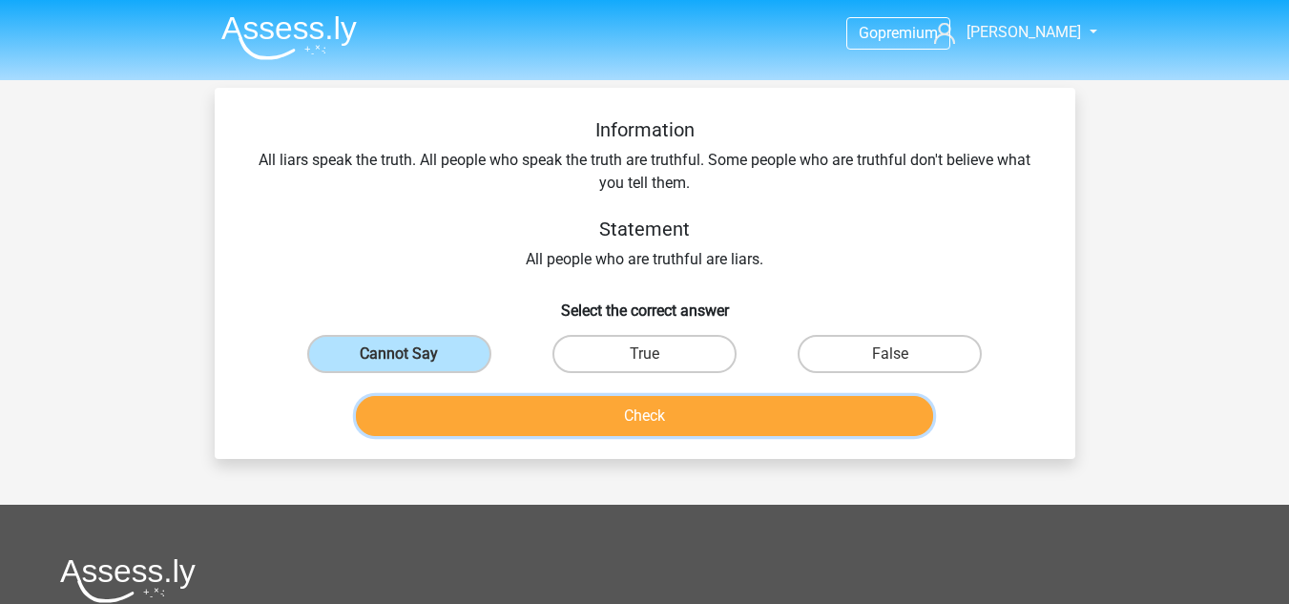
click at [487, 422] on button "Check" at bounding box center [644, 416] width 577 height 40
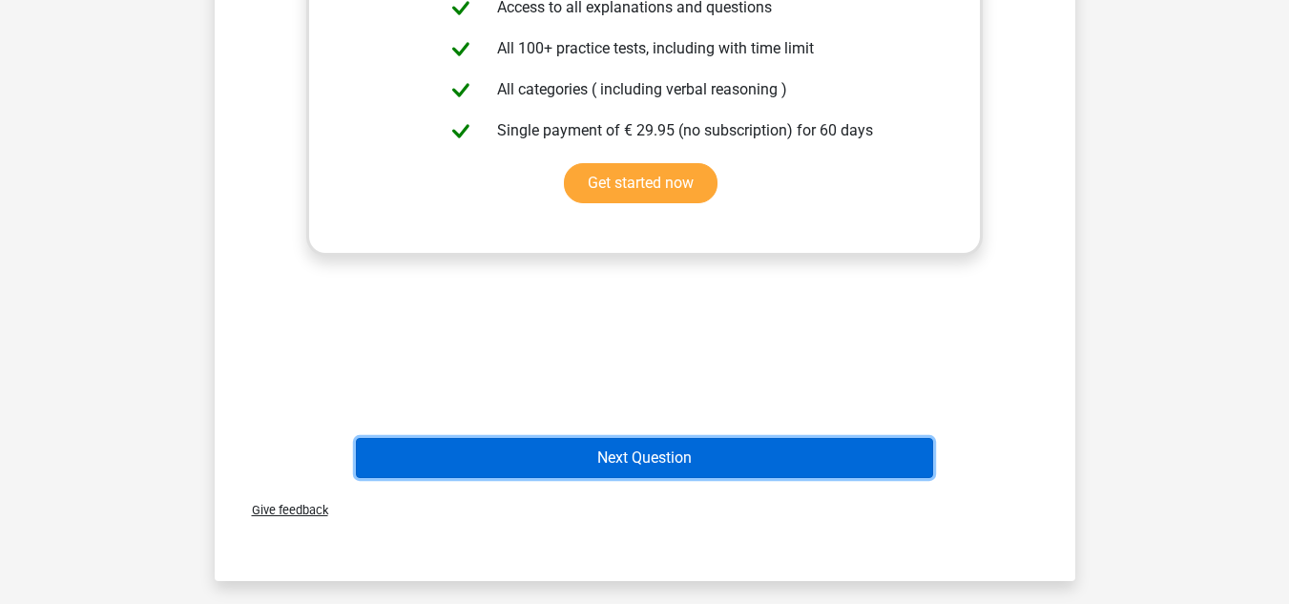
click at [652, 453] on button "Next Question" at bounding box center [644, 458] width 577 height 40
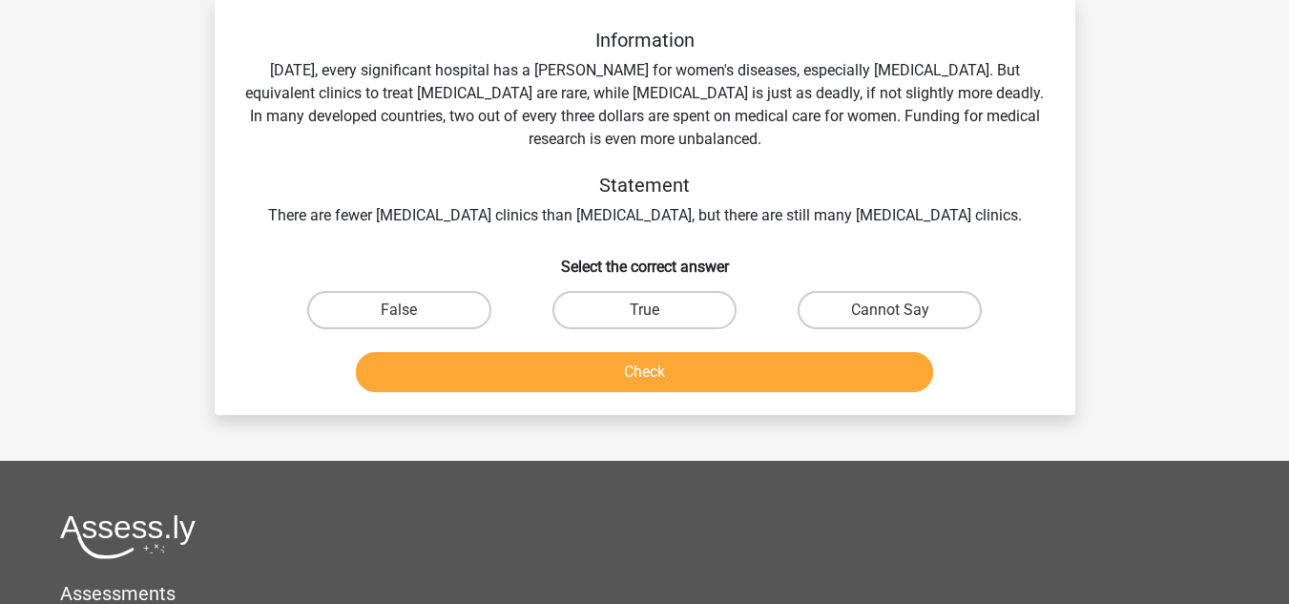
scroll to position [88, 0]
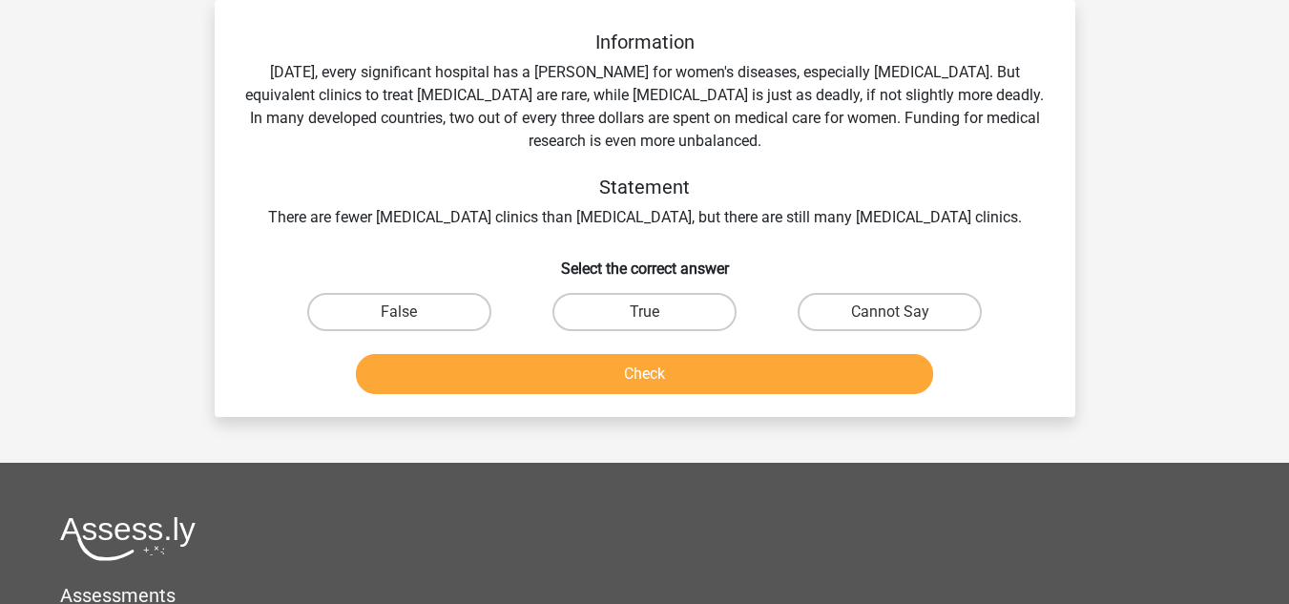
click at [553, 213] on div "Information Today, every significant hospital has a ward for women's diseases, …" at bounding box center [645, 130] width 800 height 199
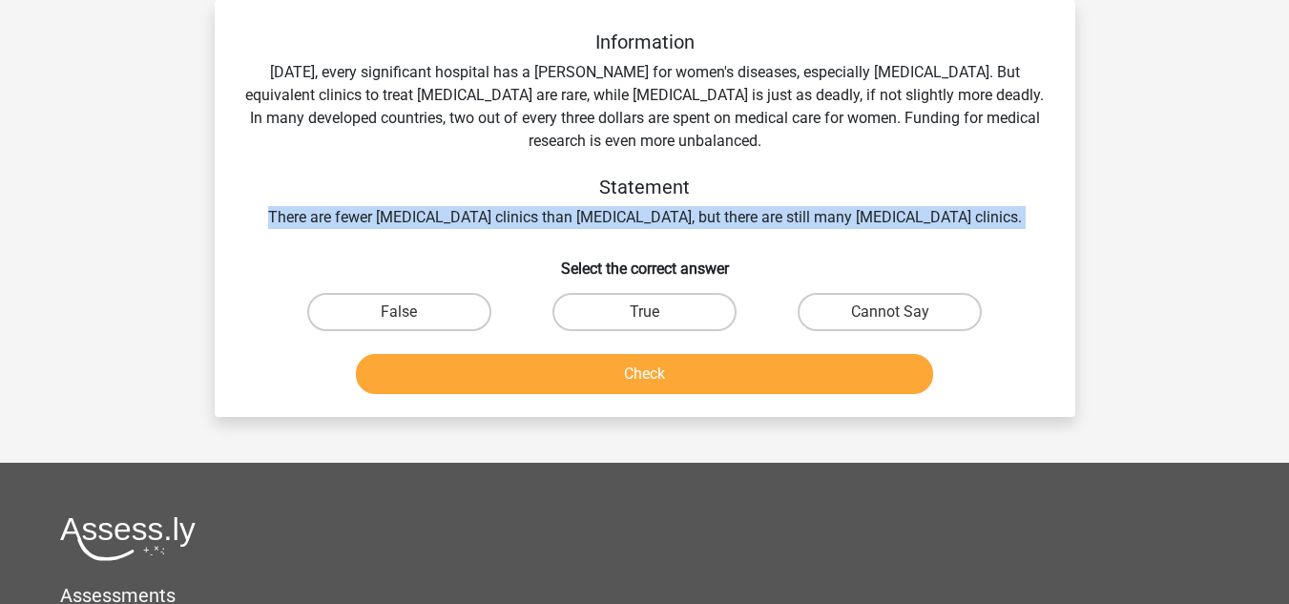
click at [553, 213] on div "Information Today, every significant hospital has a ward for women's diseases, …" at bounding box center [645, 130] width 800 height 199
click at [503, 213] on div "Information Today, every significant hospital has a ward for women's diseases, …" at bounding box center [645, 130] width 800 height 199
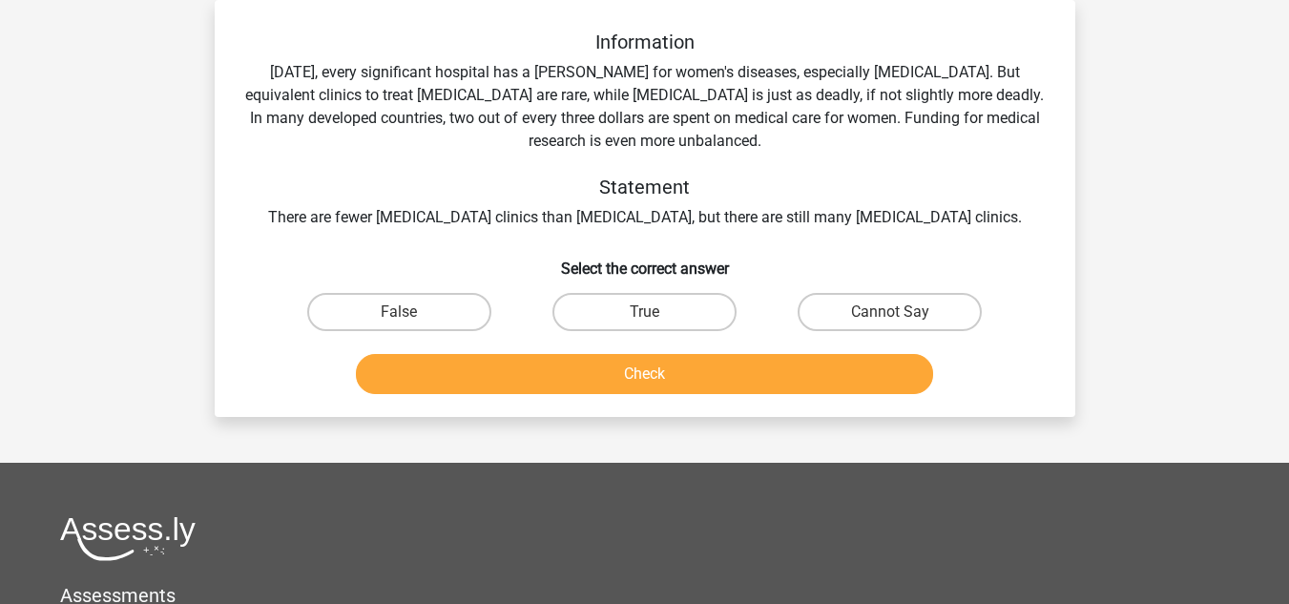
click at [502, 213] on div "Information Today, every significant hospital has a ward for women's diseases, …" at bounding box center [645, 130] width 800 height 199
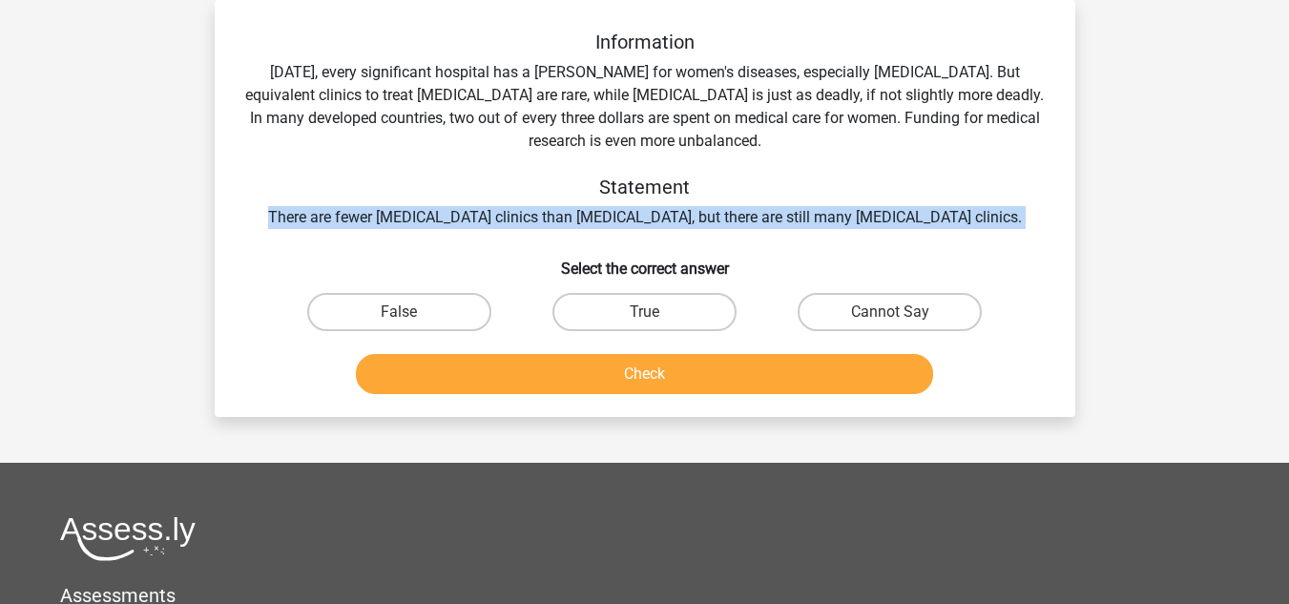
click at [502, 213] on div "Information Today, every significant hospital has a ward for women's diseases, …" at bounding box center [645, 130] width 800 height 199
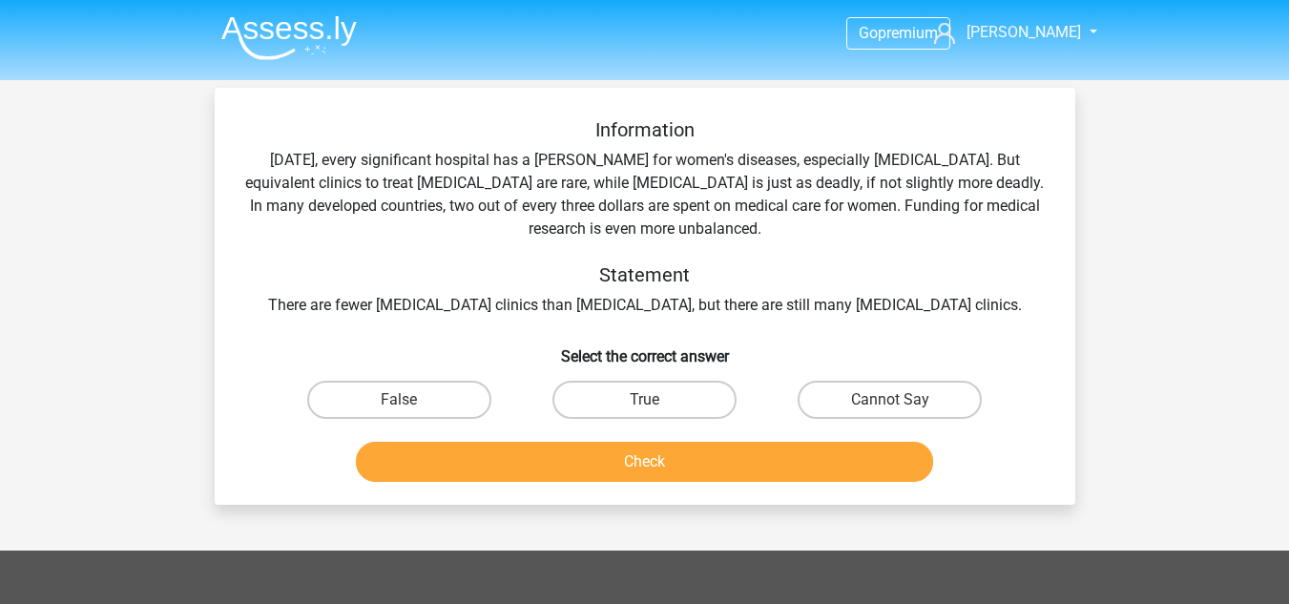
click at [785, 156] on div "Information Today, every significant hospital has a ward for women's diseases, …" at bounding box center [645, 217] width 800 height 199
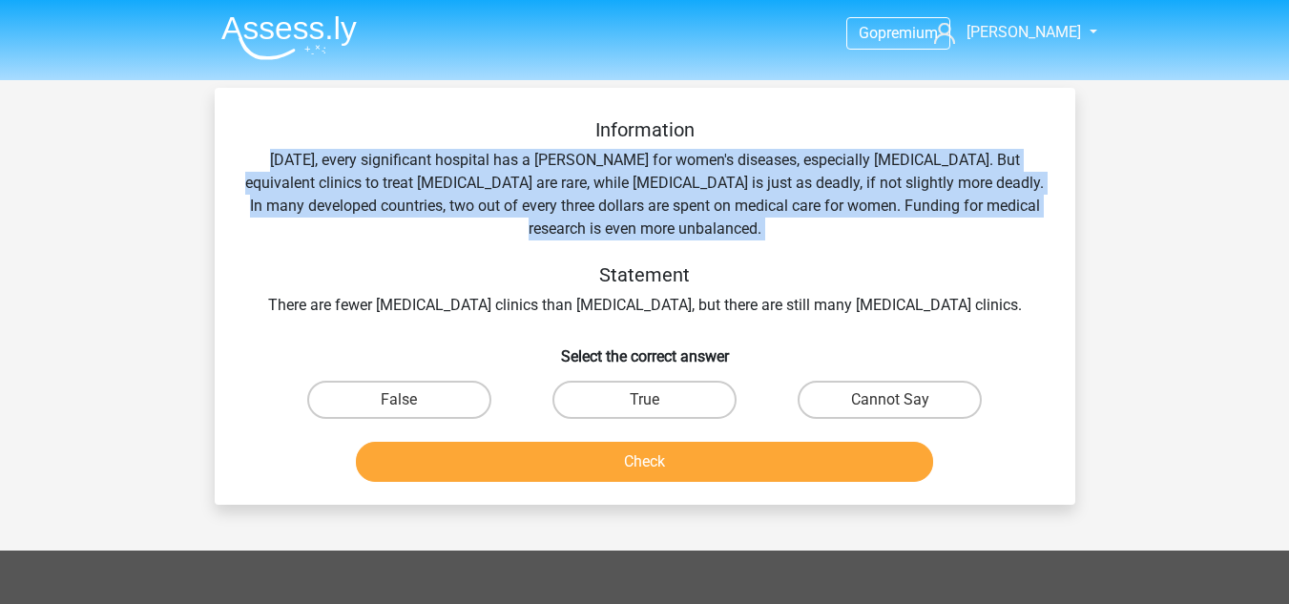
click at [785, 156] on div "Information Today, every significant hospital has a ward for women's diseases, …" at bounding box center [645, 217] width 800 height 199
click at [724, 181] on div "Information Today, every significant hospital has a ward for women's diseases, …" at bounding box center [645, 217] width 800 height 199
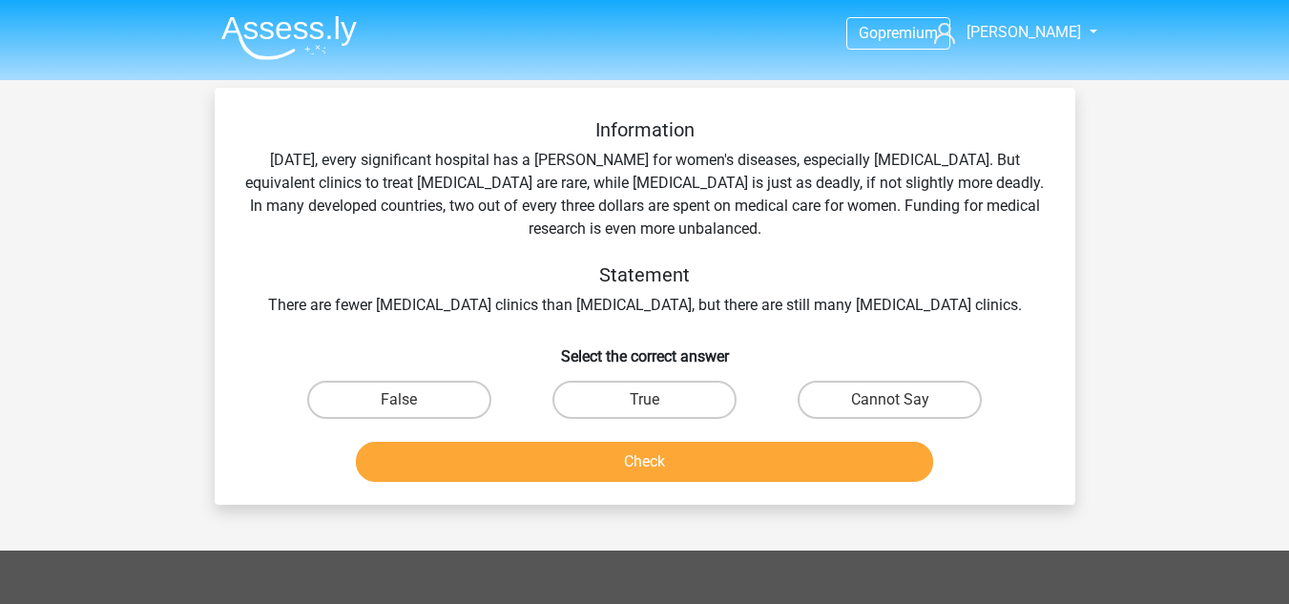
click at [718, 179] on div "Information Today, every significant hospital has a ward for women's diseases, …" at bounding box center [645, 217] width 800 height 199
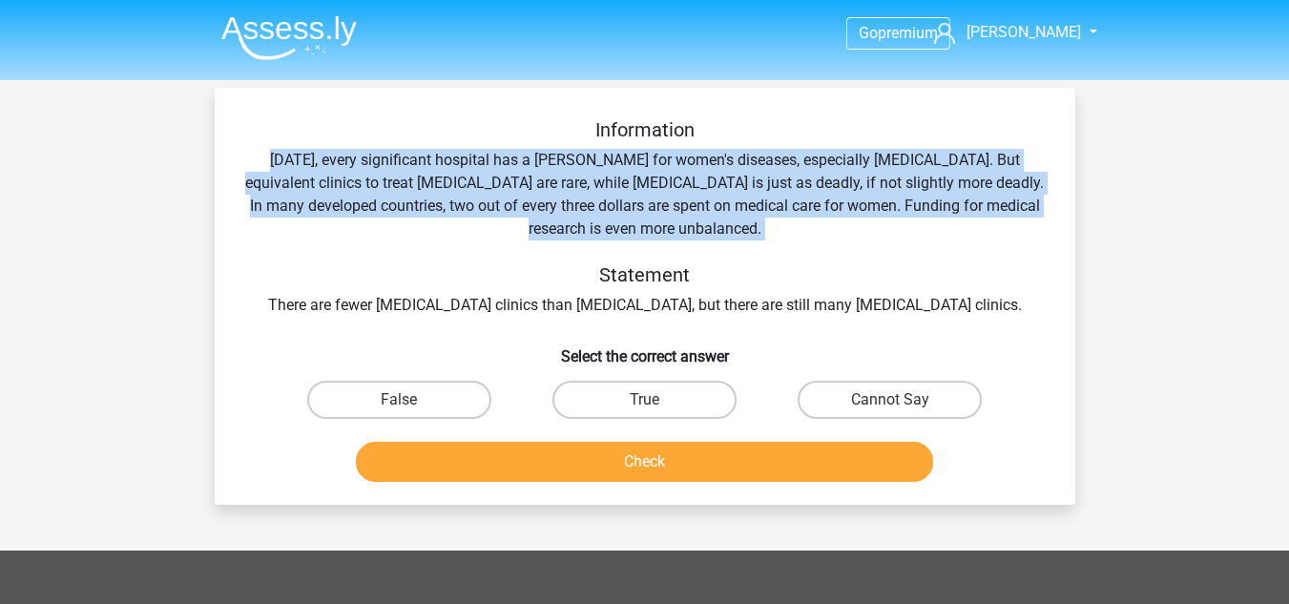
click at [718, 179] on div "Information Today, every significant hospital has a ward for women's diseases, …" at bounding box center [645, 217] width 800 height 199
click at [672, 188] on div "Information Today, every significant hospital has a ward for women's diseases, …" at bounding box center [645, 217] width 800 height 199
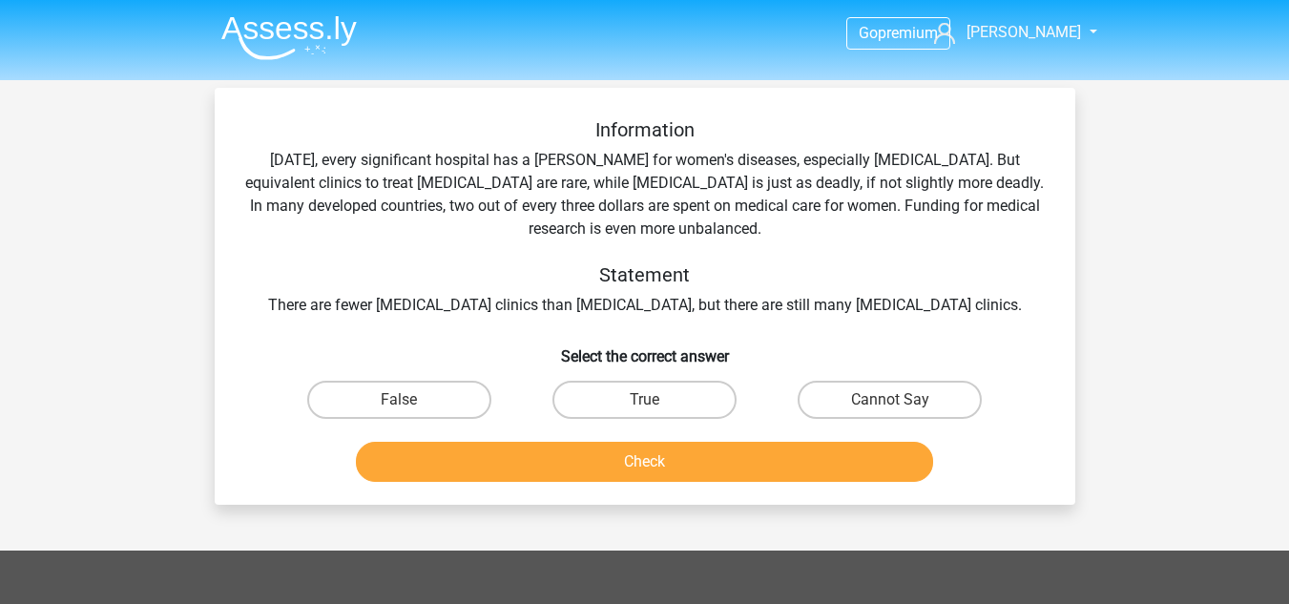
click at [668, 198] on div "Information Today, every significant hospital has a ward for women's diseases, …" at bounding box center [645, 217] width 800 height 199
click at [667, 199] on div "Information Today, every significant hospital has a ward for women's diseases, …" at bounding box center [645, 217] width 800 height 199
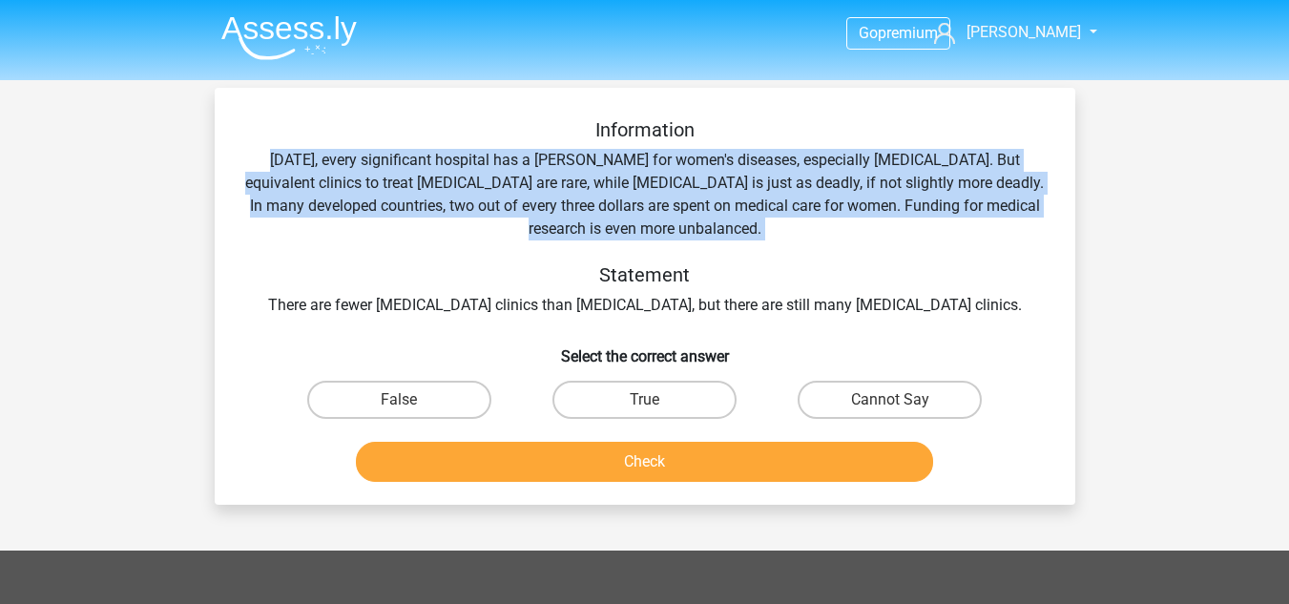
click at [667, 199] on div "Information Today, every significant hospital has a ward for women's diseases, …" at bounding box center [645, 217] width 800 height 199
click at [654, 206] on div "Information Today, every significant hospital has a ward for women's diseases, …" at bounding box center [645, 217] width 800 height 199
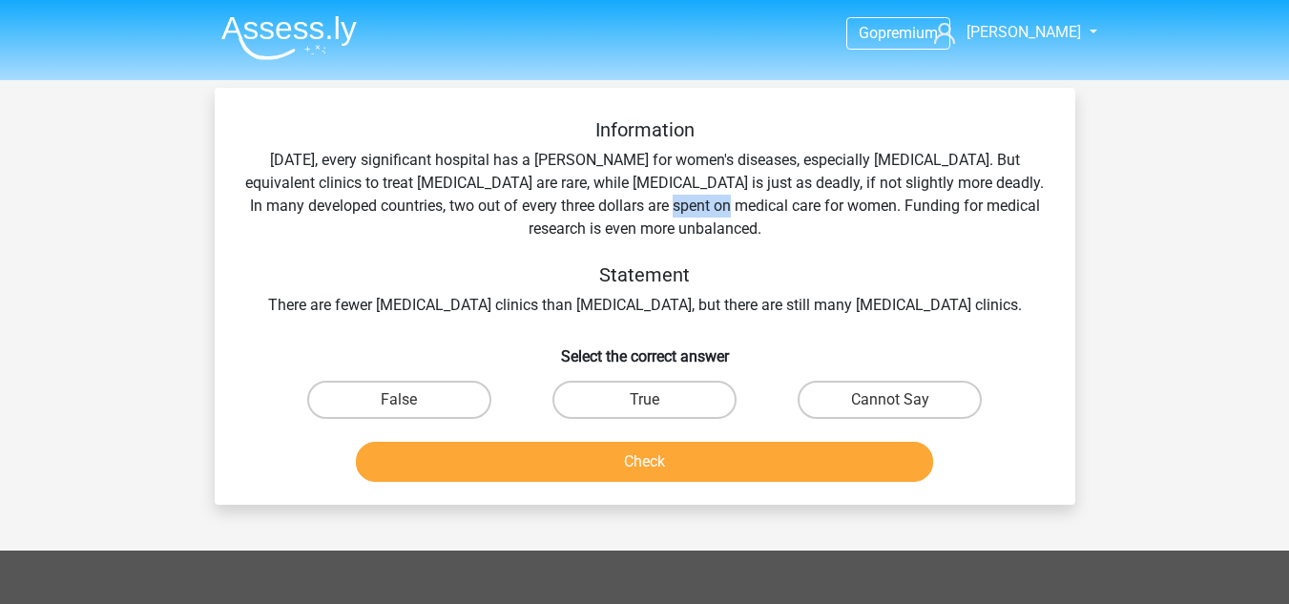
click at [654, 206] on div "Information Today, every significant hospital has a ward for women's diseases, …" at bounding box center [645, 217] width 800 height 199
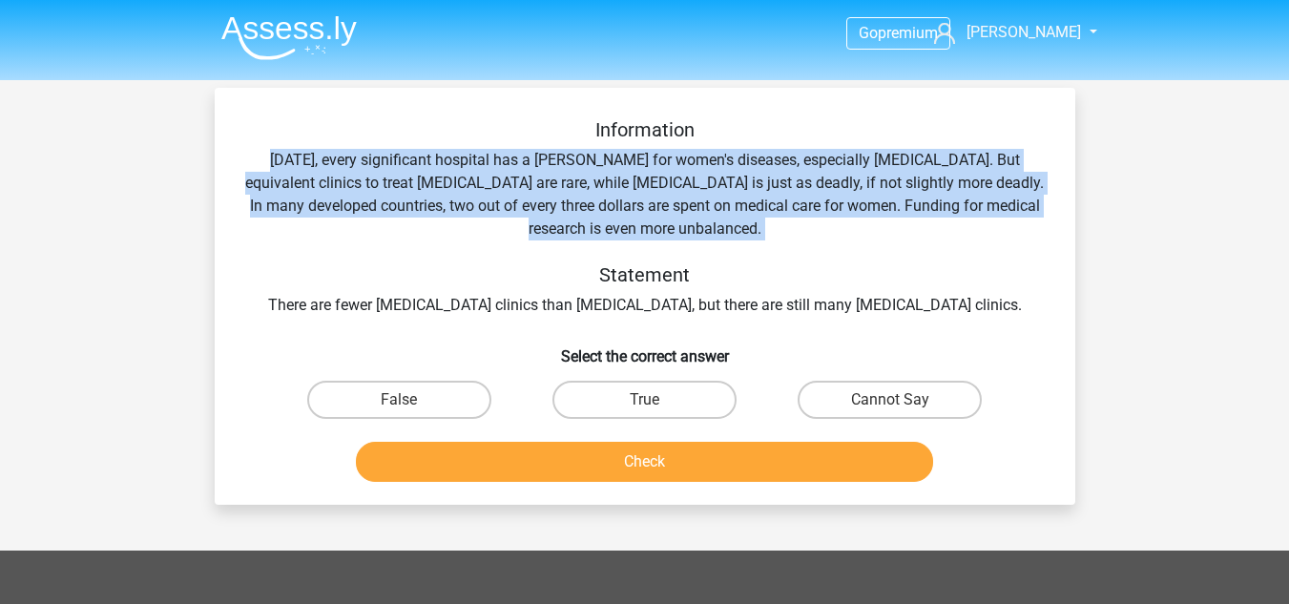
click at [654, 206] on div "Information Today, every significant hospital has a ward for women's diseases, …" at bounding box center [645, 217] width 800 height 199
click at [648, 234] on div "Information Today, every significant hospital has a ward for women's diseases, …" at bounding box center [645, 217] width 800 height 199
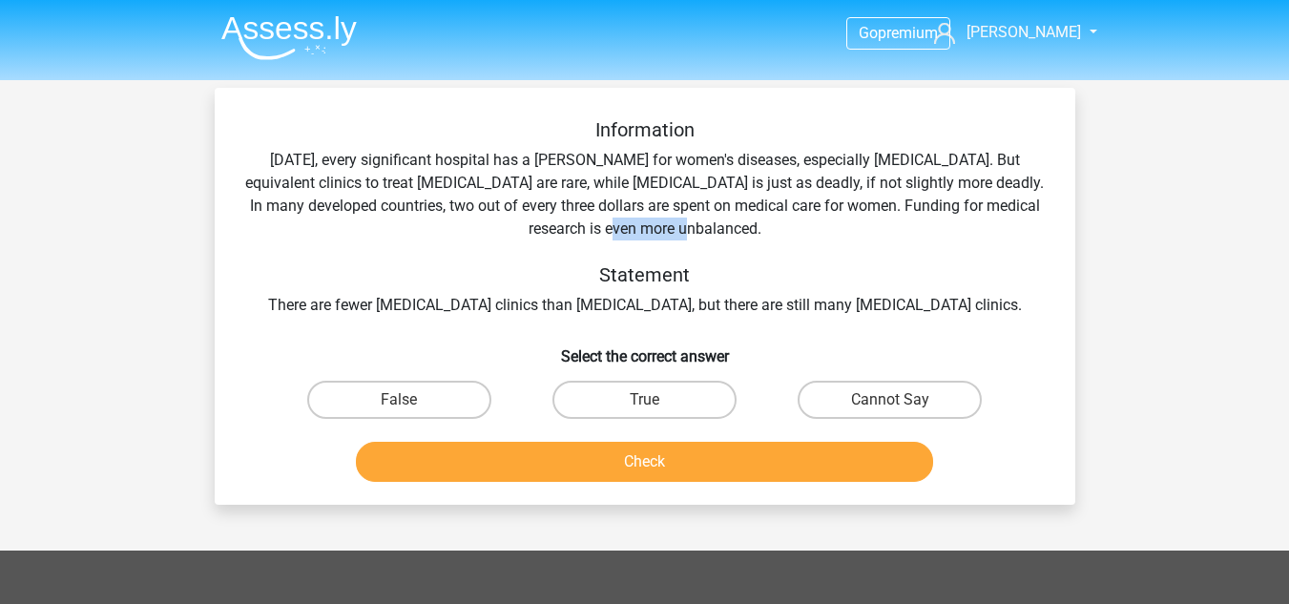
click at [648, 234] on div "Information Today, every significant hospital has a ward for women's diseases, …" at bounding box center [645, 217] width 800 height 199
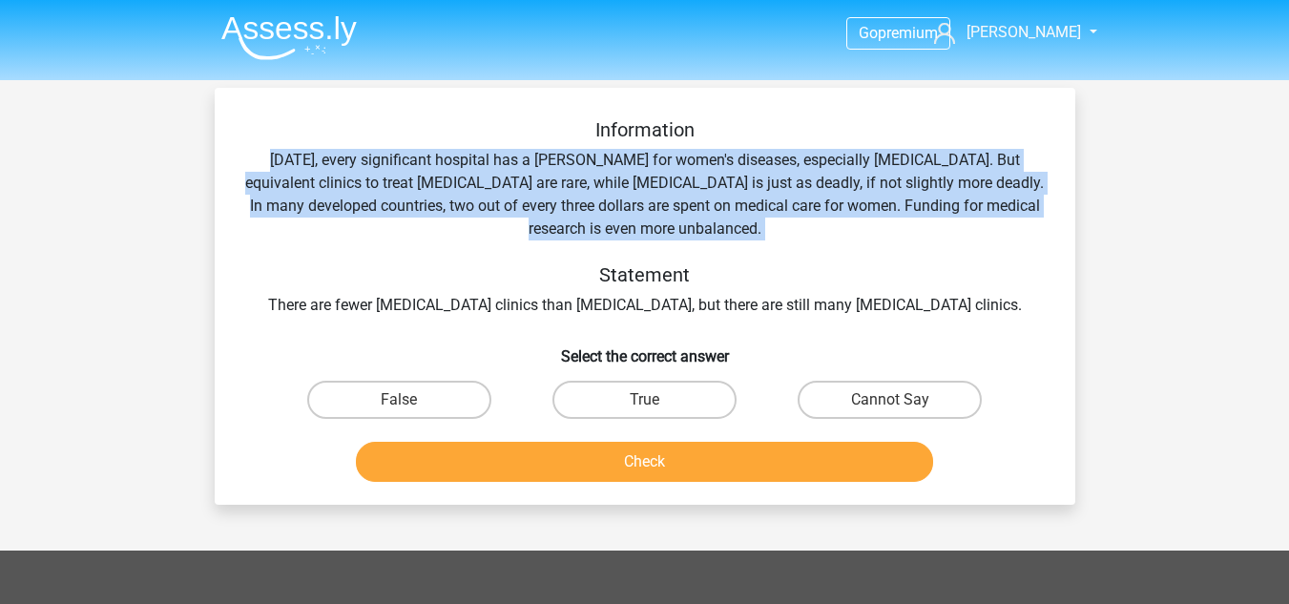
click at [648, 234] on div "Information Today, every significant hospital has a ward for women's diseases, …" at bounding box center [645, 217] width 800 height 199
click at [643, 234] on div "Information Today, every significant hospital has a ward for women's diseases, …" at bounding box center [645, 217] width 800 height 199
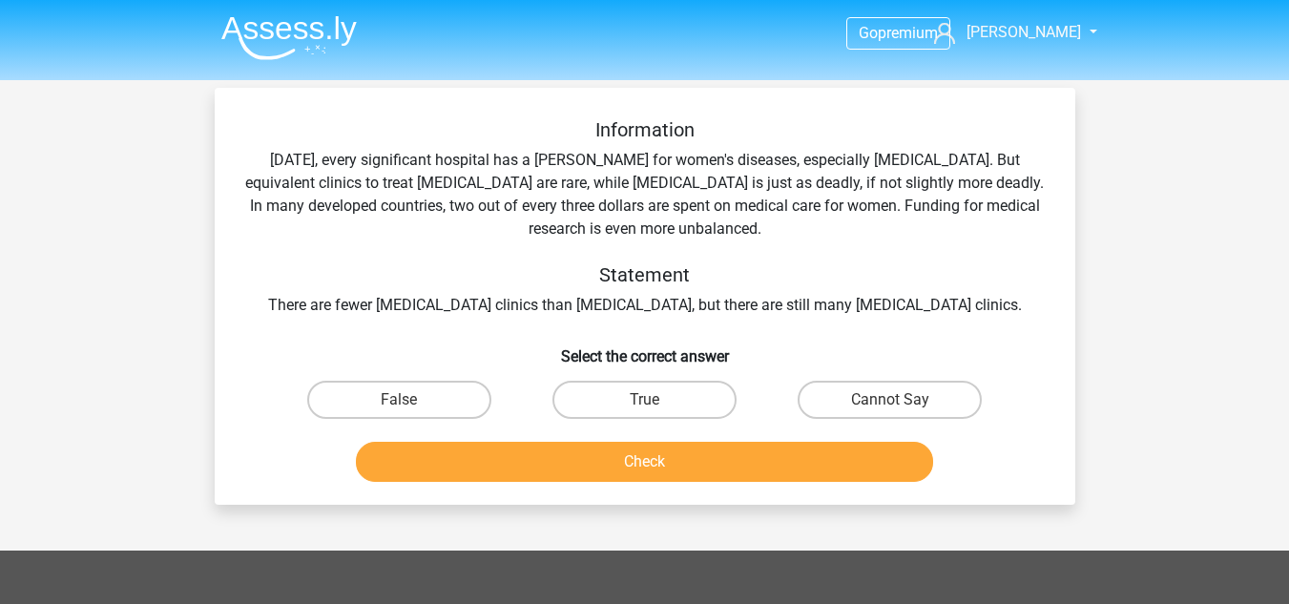
click at [597, 310] on div "Information Today, every significant hospital has a ward for women's diseases, …" at bounding box center [645, 217] width 800 height 199
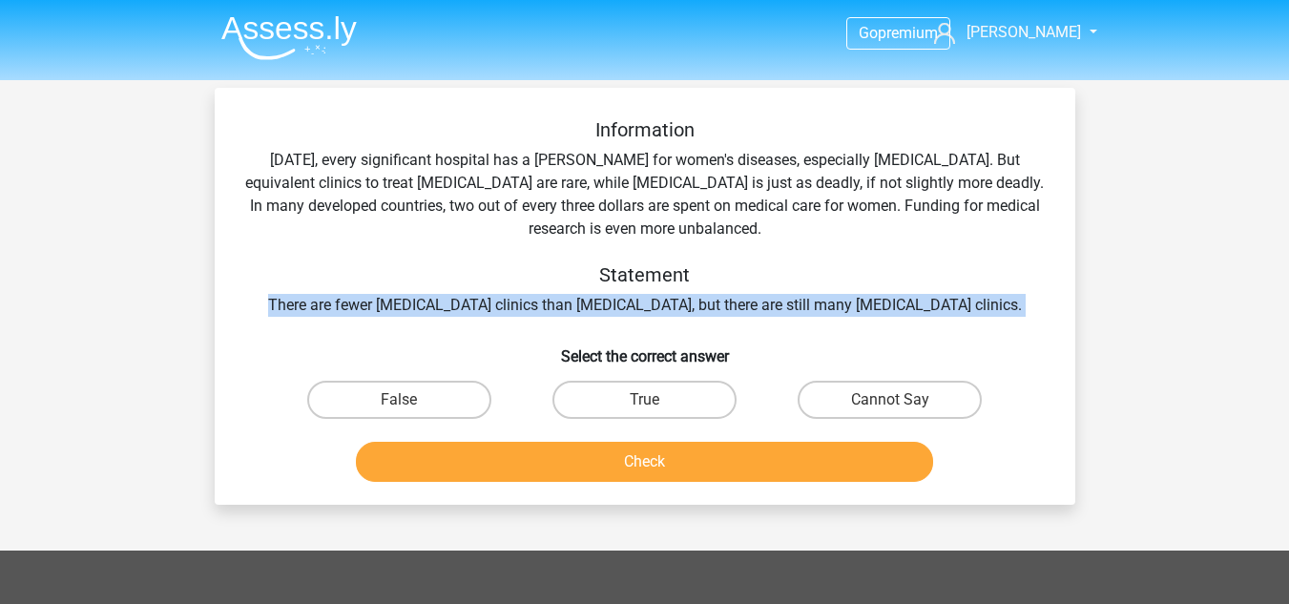
click at [597, 310] on div "Information Today, every significant hospital has a ward for women's diseases, …" at bounding box center [645, 217] width 800 height 199
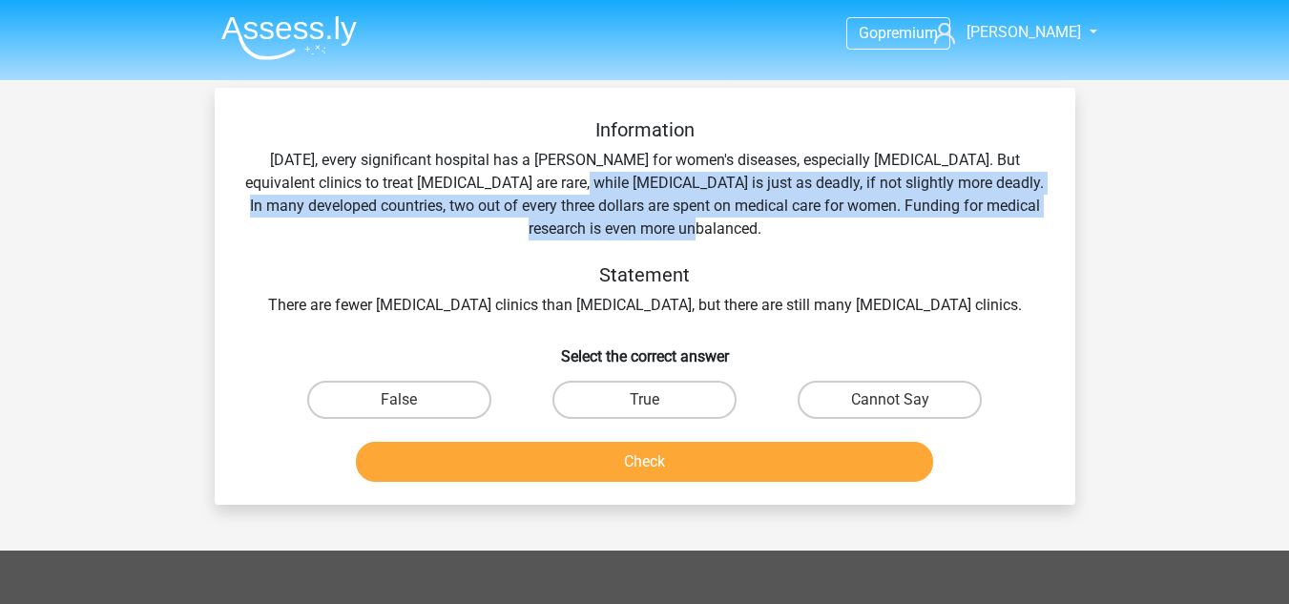
drag, startPoint x: 588, startPoint y: 213, endPoint x: 517, endPoint y: 192, distance: 73.7
click at [518, 191] on div "Information Today, every significant hospital has a ward for women's diseases, …" at bounding box center [645, 217] width 800 height 199
click at [524, 215] on div "Information Today, every significant hospital has a ward for women's diseases, …" at bounding box center [645, 217] width 800 height 199
click at [877, 396] on label "Cannot Say" at bounding box center [890, 400] width 184 height 38
click at [890, 400] on input "Cannot Say" at bounding box center [896, 406] width 12 height 12
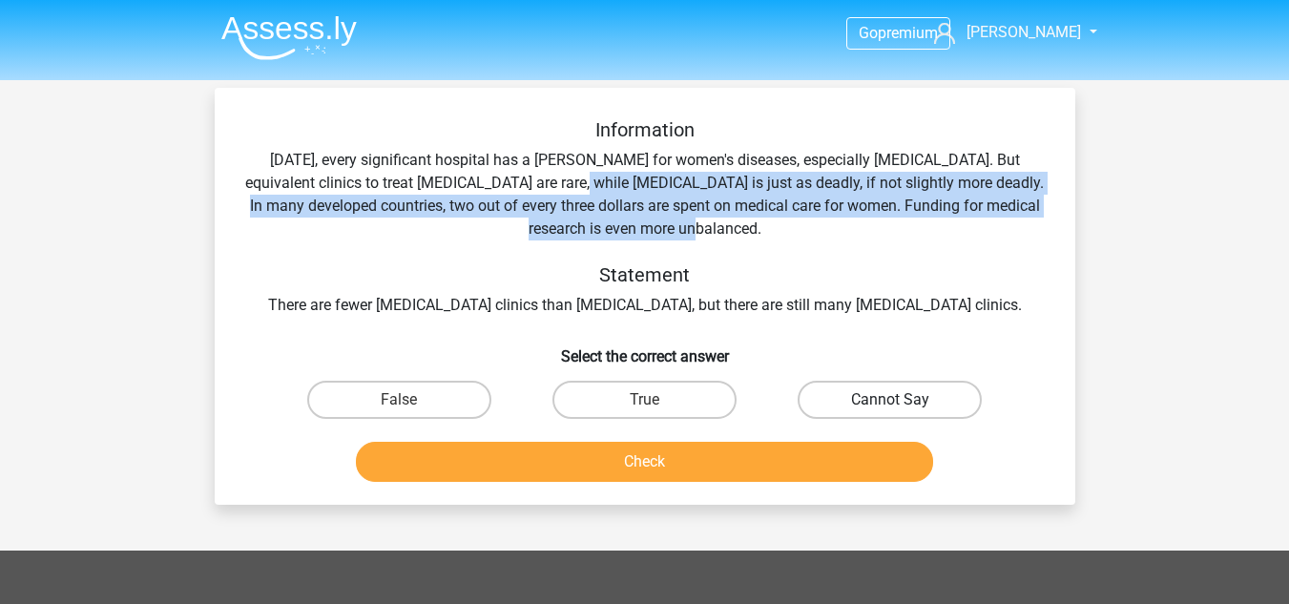
radio input "true"
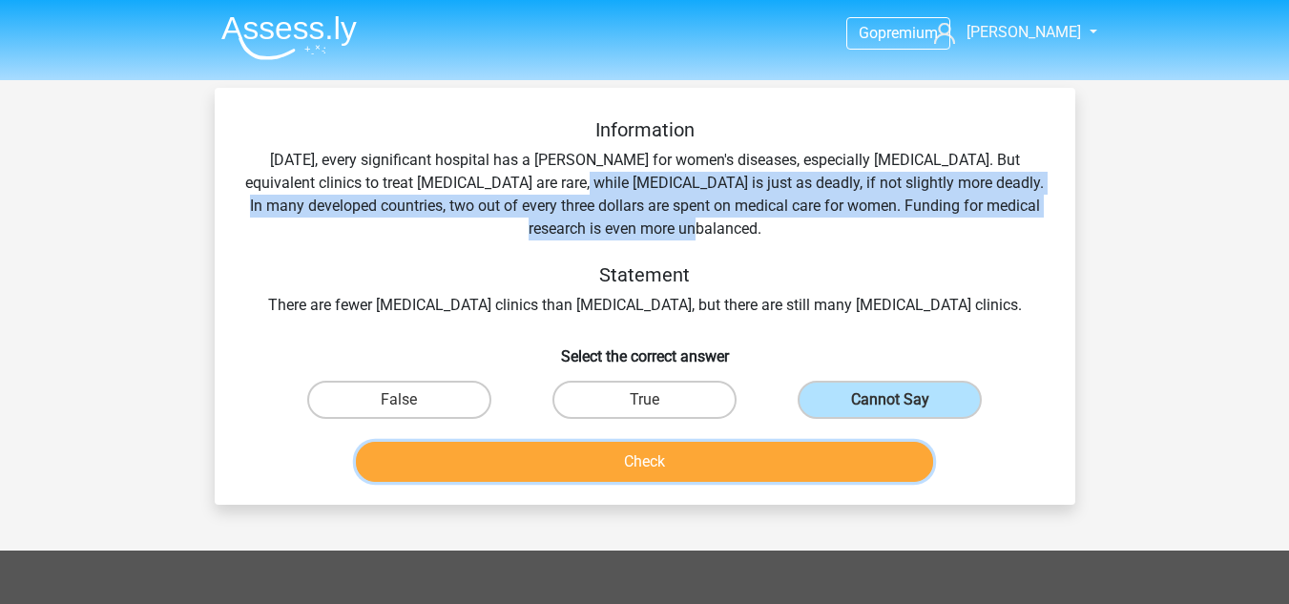
click at [719, 453] on button "Check" at bounding box center [644, 462] width 577 height 40
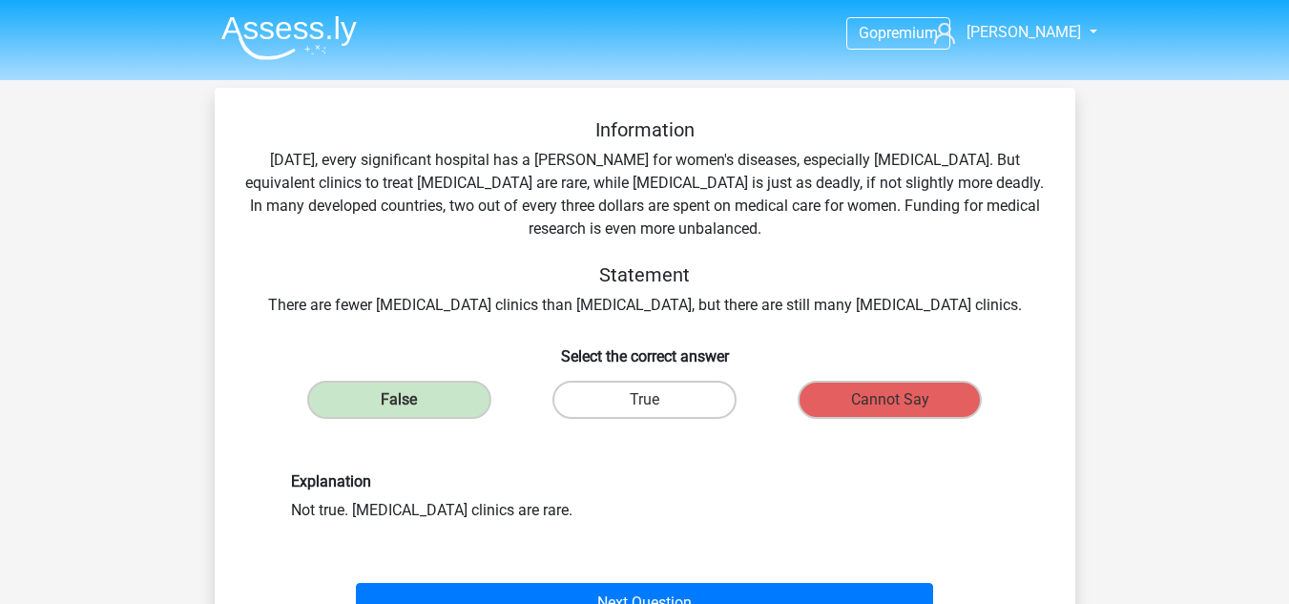
click at [595, 308] on div "Information Today, every significant hospital has a ward for women's diseases, …" at bounding box center [645, 217] width 800 height 199
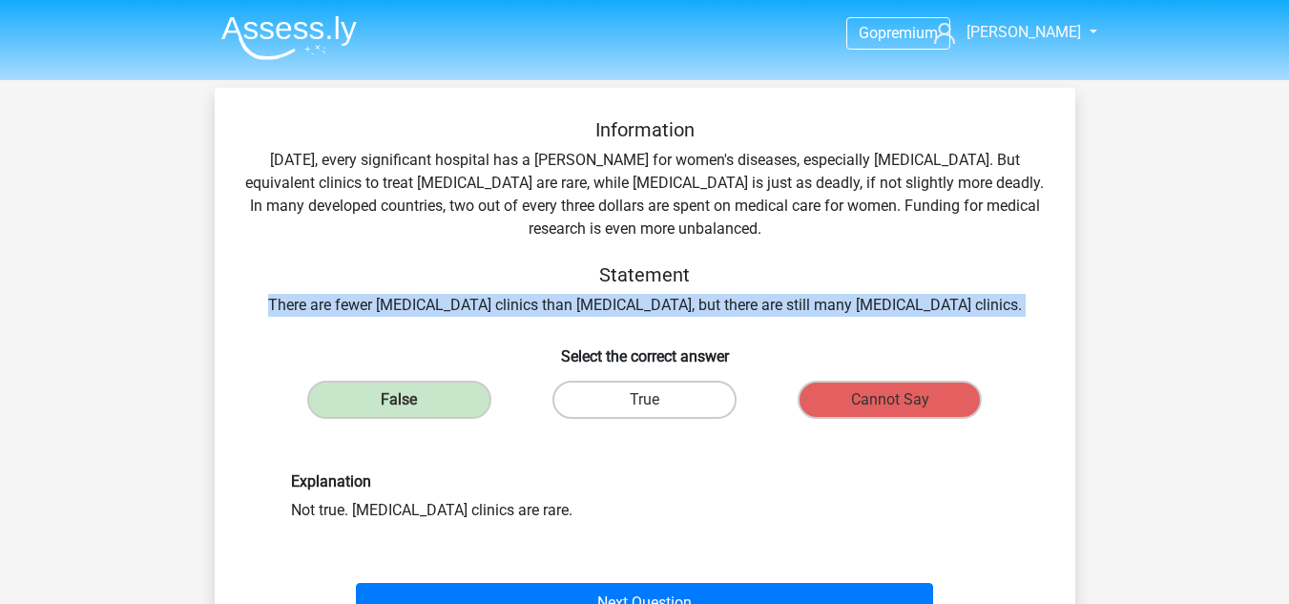
click at [595, 308] on div "Information Today, every significant hospital has a ward for women's diseases, …" at bounding box center [645, 217] width 800 height 199
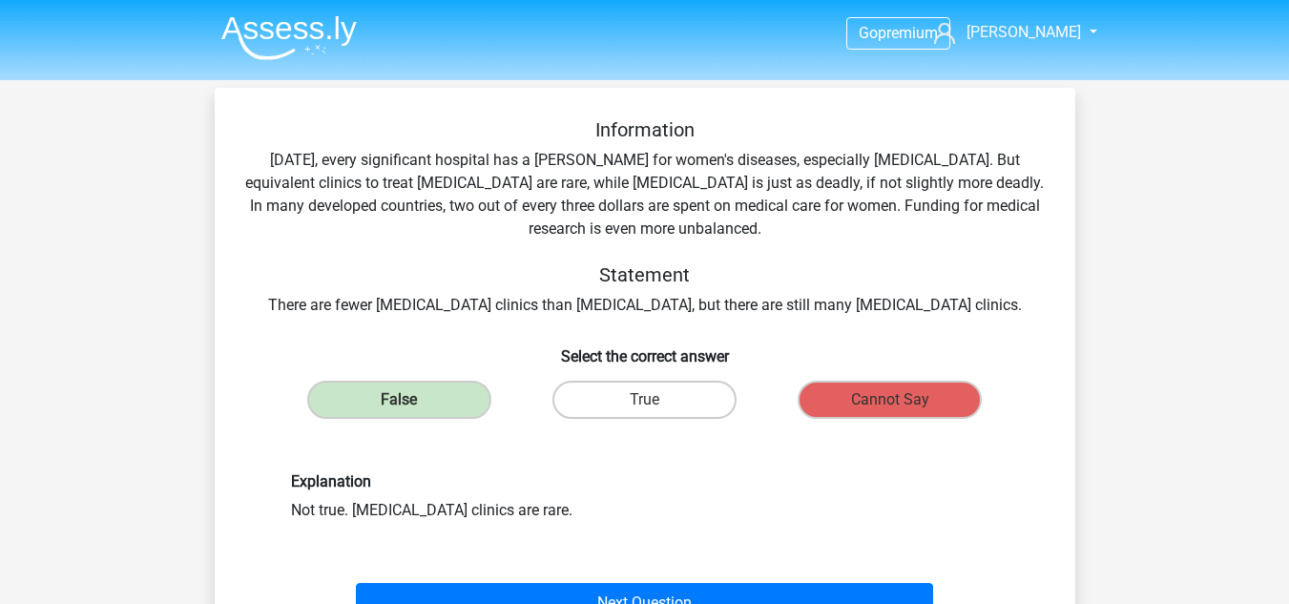
click at [595, 308] on div "Information Today, every significant hospital has a ward for women's diseases, …" at bounding box center [645, 217] width 800 height 199
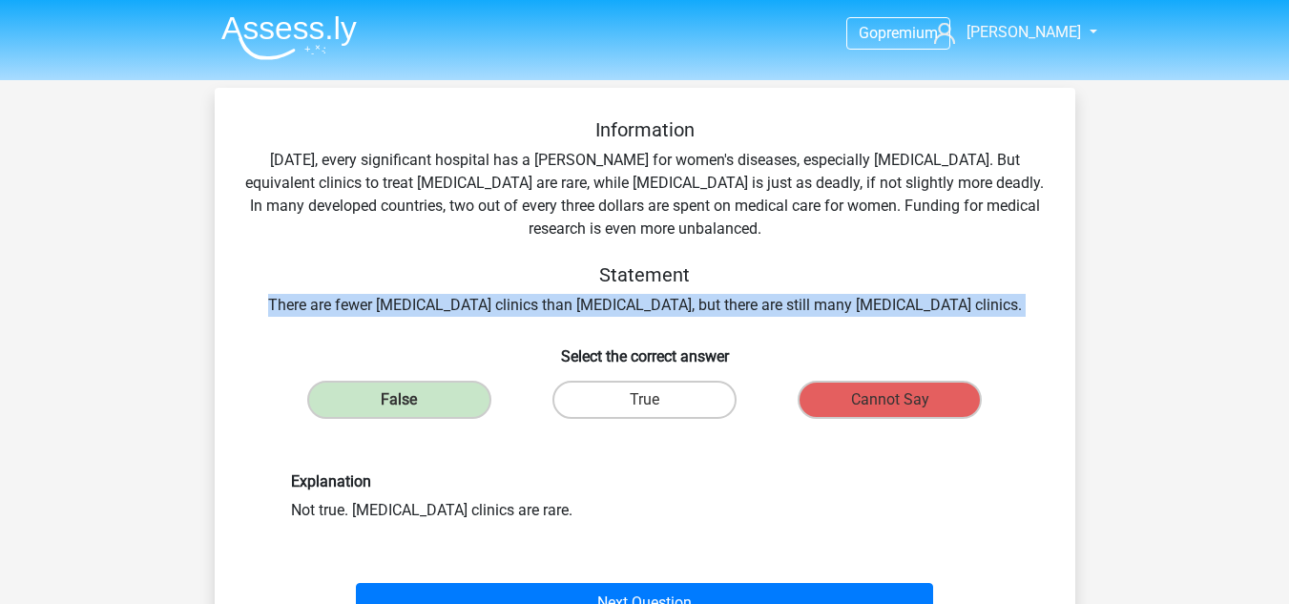
click at [595, 308] on div "Information Today, every significant hospital has a ward for women's diseases, …" at bounding box center [645, 217] width 800 height 199
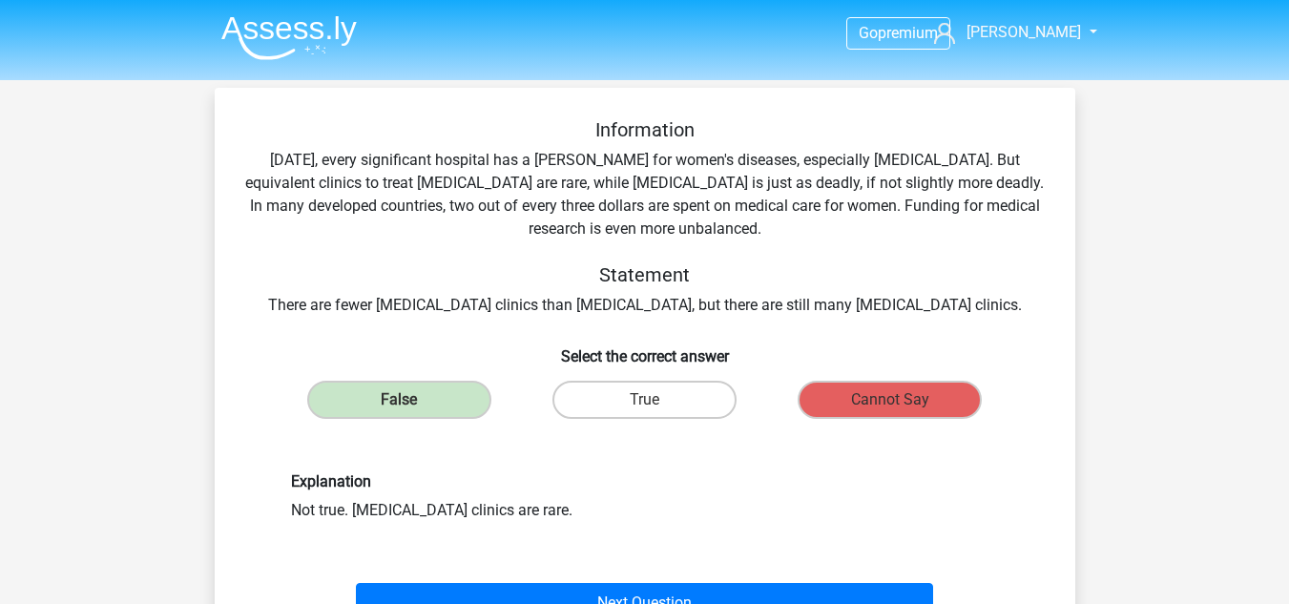
click at [595, 308] on div "Information Today, every significant hospital has a ward for women's diseases, …" at bounding box center [645, 217] width 800 height 199
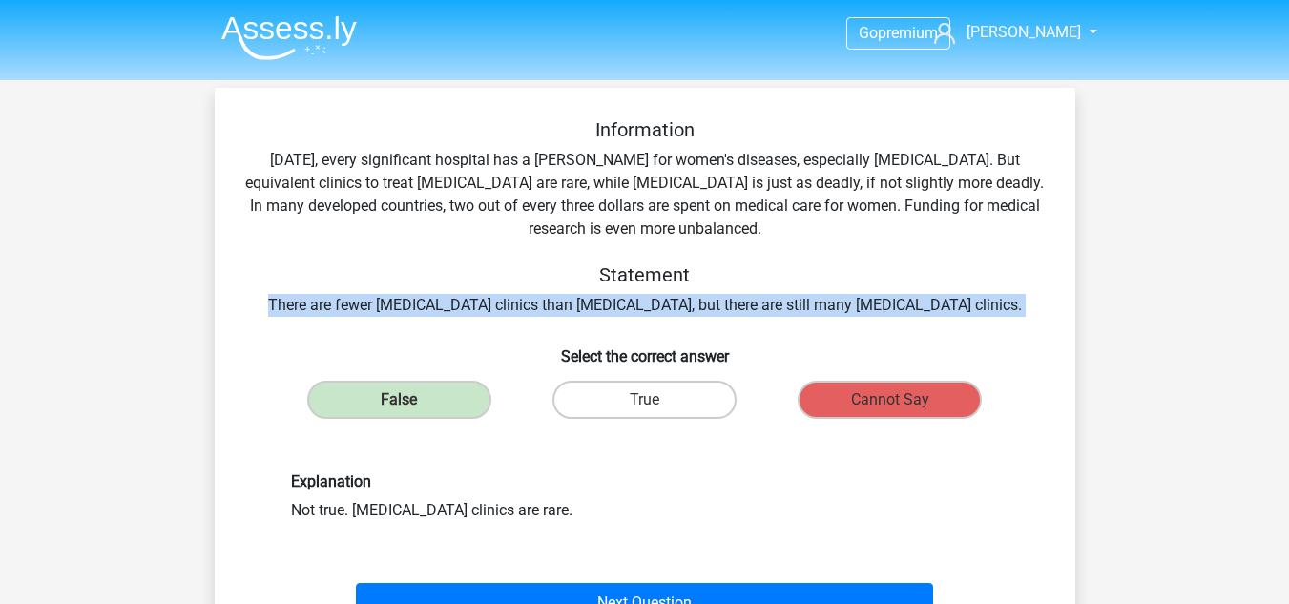
click at [595, 308] on div "Information Today, every significant hospital has a ward for women's diseases, …" at bounding box center [645, 217] width 800 height 199
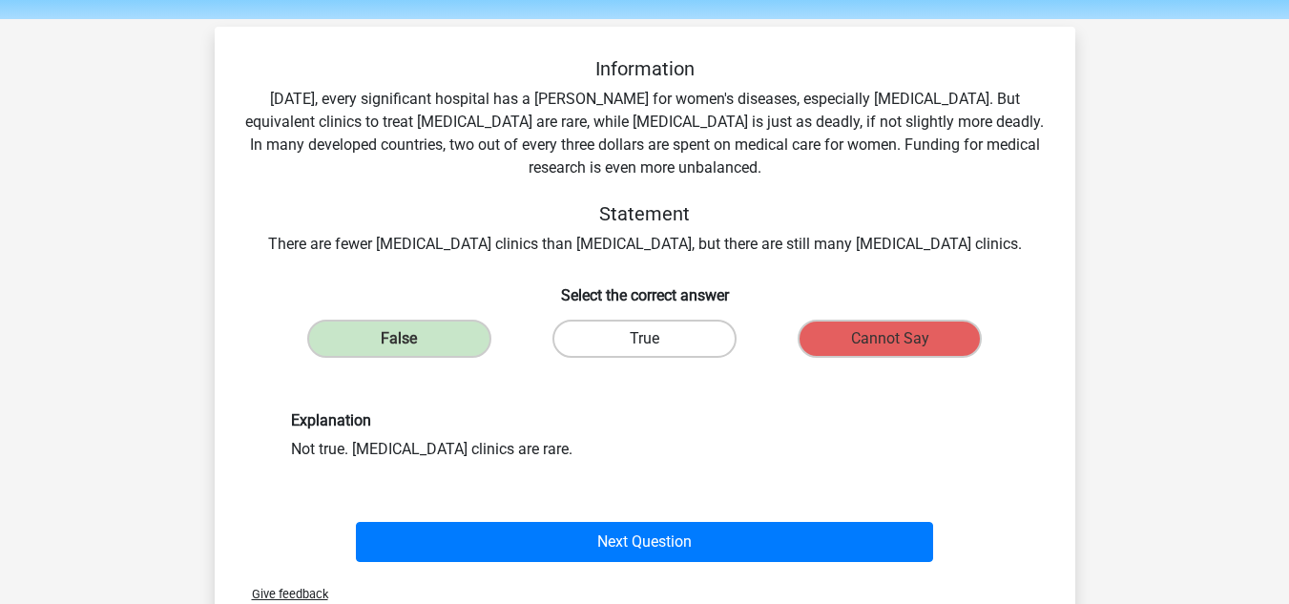
scroll to position [95, 0]
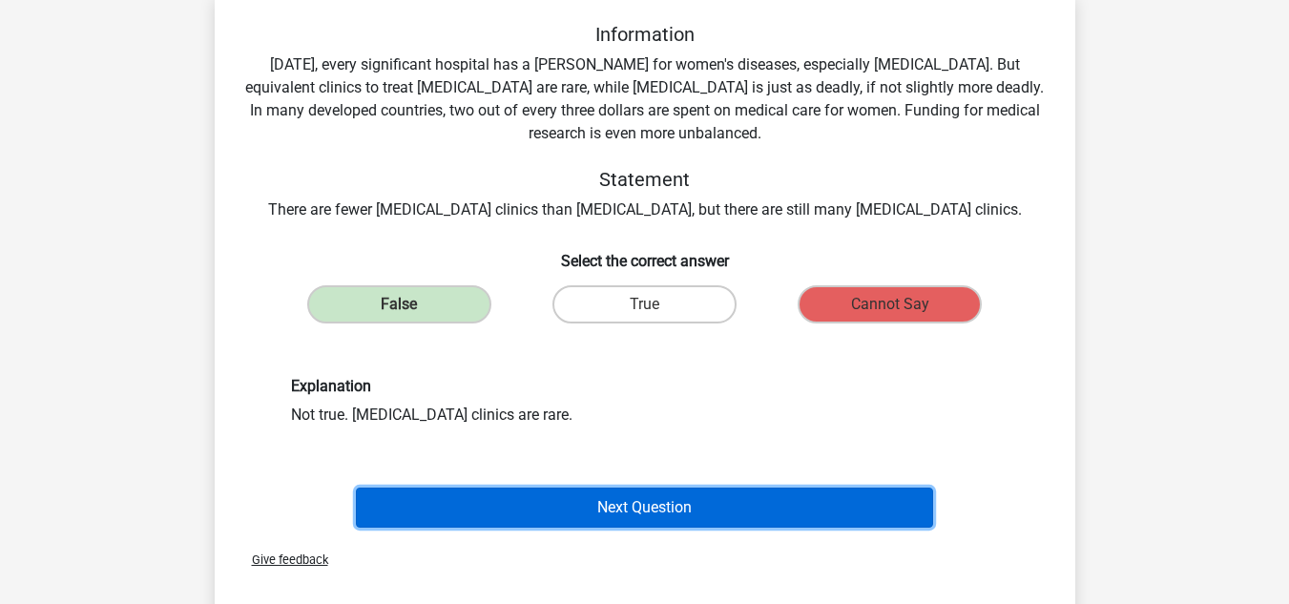
click at [567, 520] on button "Next Question" at bounding box center [644, 508] width 577 height 40
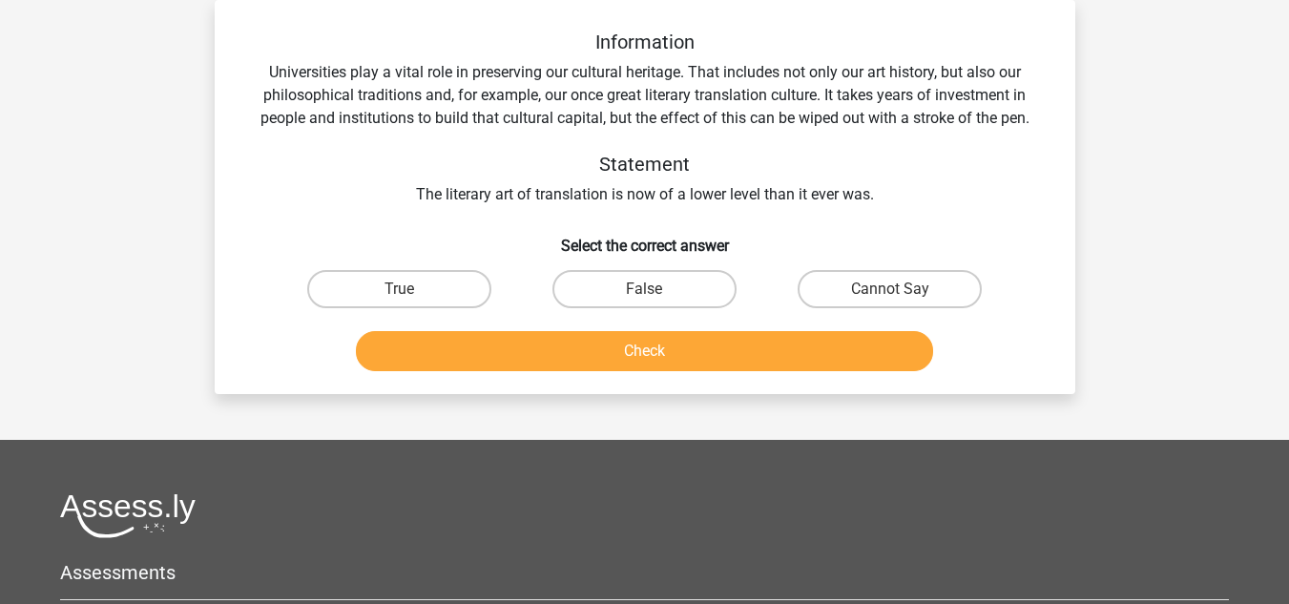
scroll to position [0, 0]
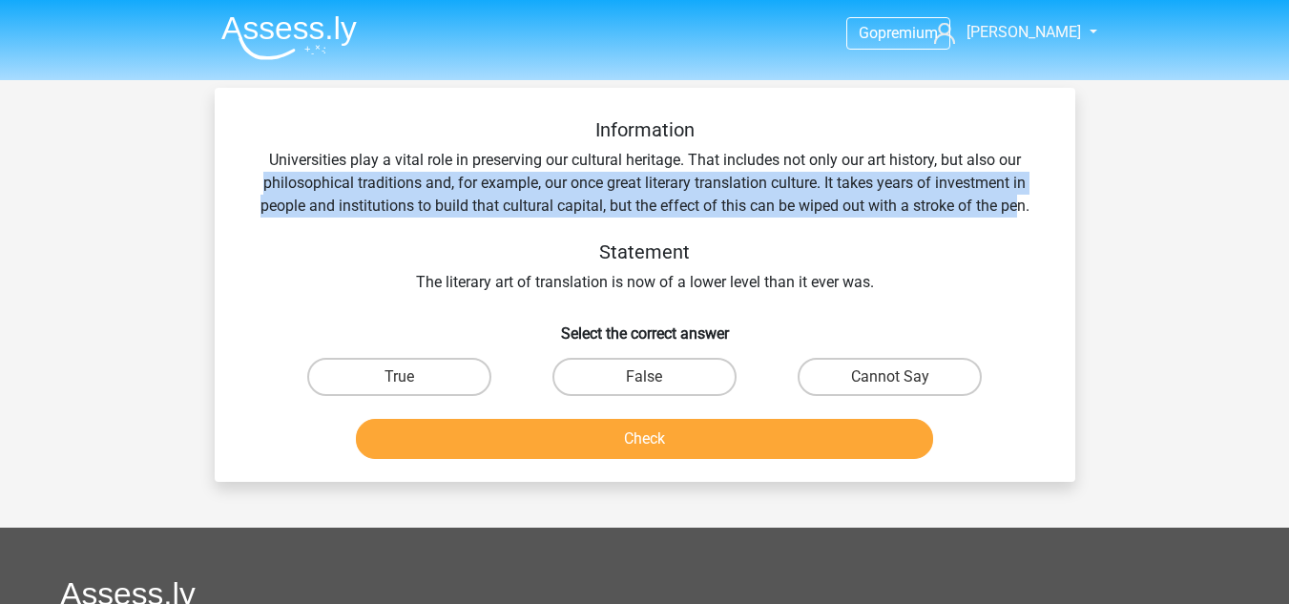
drag, startPoint x: 761, startPoint y: 192, endPoint x: 222, endPoint y: 193, distance: 538.3
click at [222, 193] on div "Information Universities play a vital role in preserving our cultural heritage.…" at bounding box center [645, 292] width 846 height 348
click at [222, 195] on div "Information Universities play a vital role in preserving our cultural heritage.…" at bounding box center [645, 292] width 846 height 348
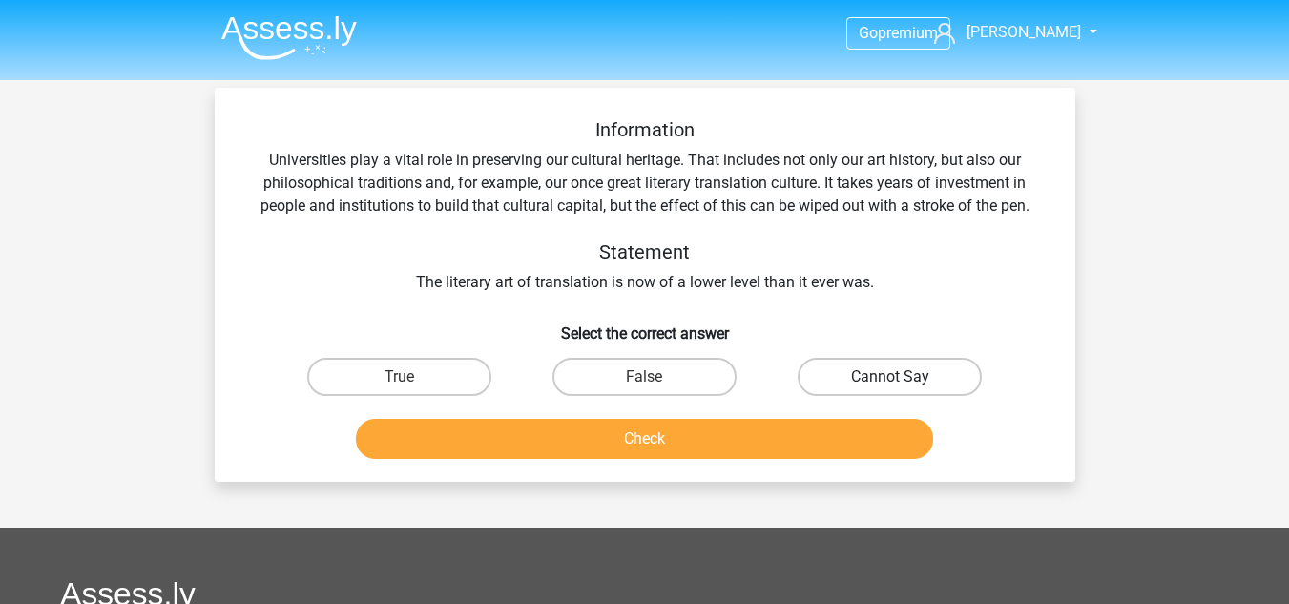
click at [838, 386] on label "Cannot Say" at bounding box center [890, 377] width 184 height 38
click at [890, 386] on input "Cannot Say" at bounding box center [896, 383] width 12 height 12
radio input "true"
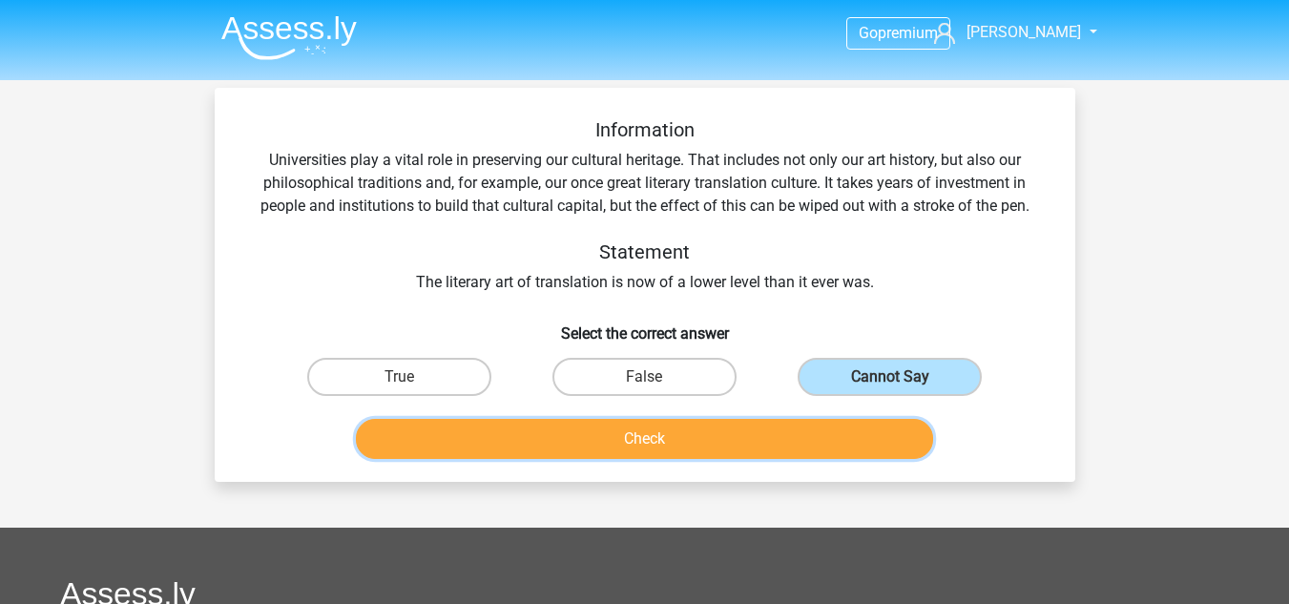
click at [768, 451] on button "Check" at bounding box center [644, 439] width 577 height 40
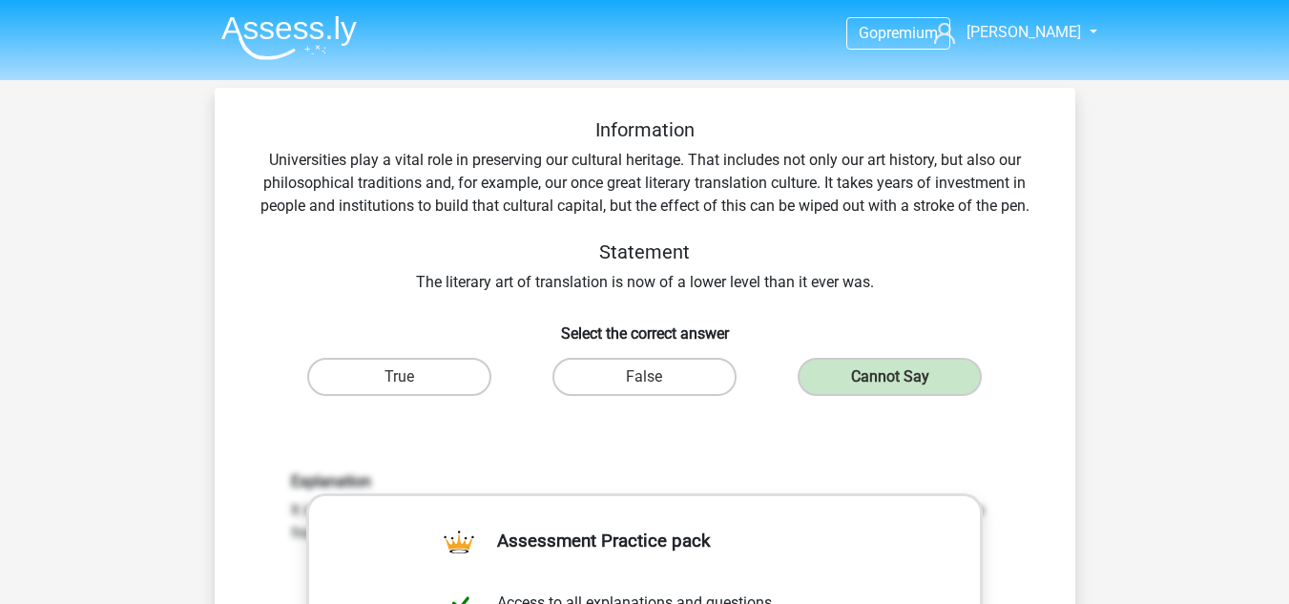
scroll to position [573, 0]
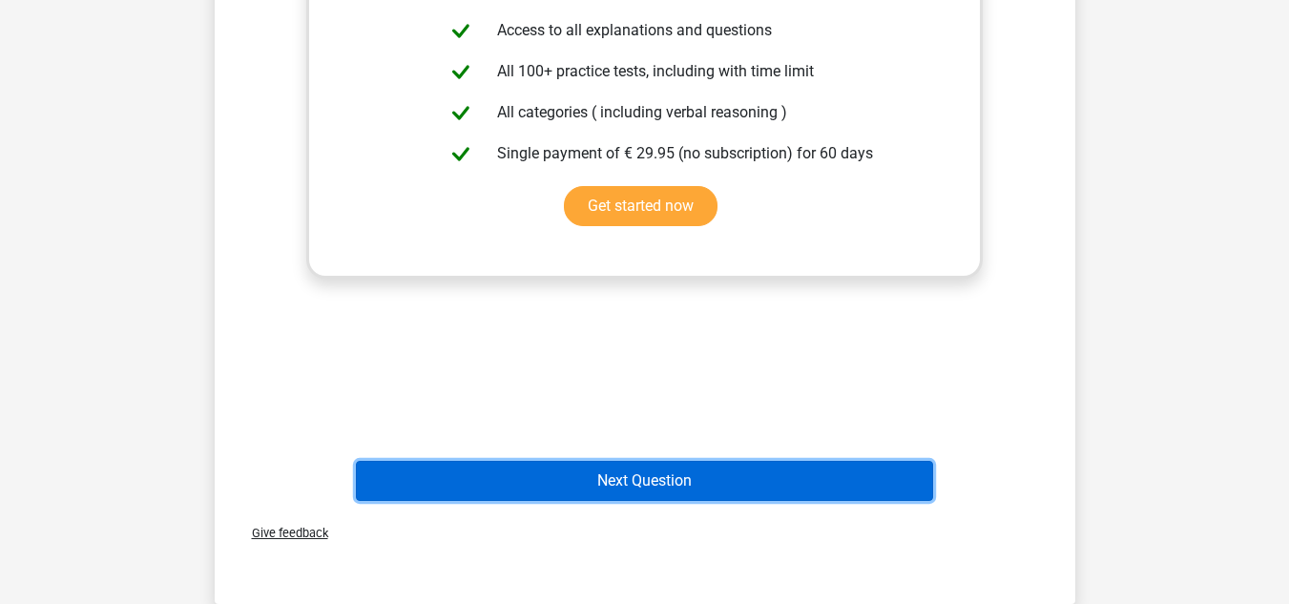
click at [650, 467] on button "Next Question" at bounding box center [644, 481] width 577 height 40
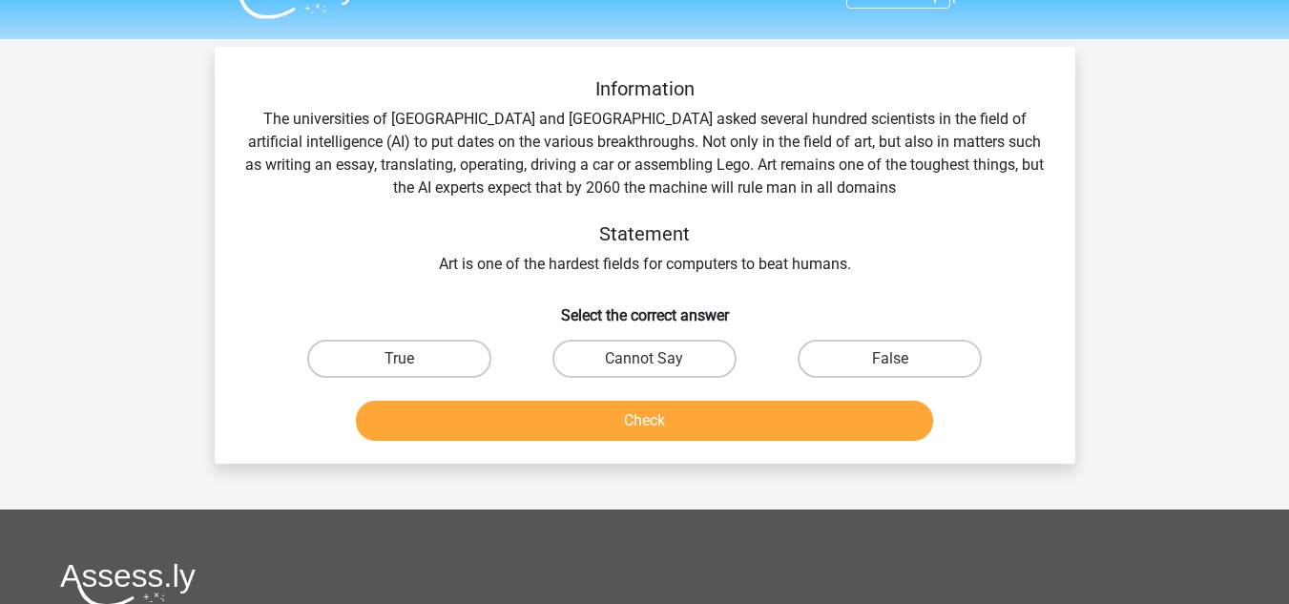
scroll to position [0, 0]
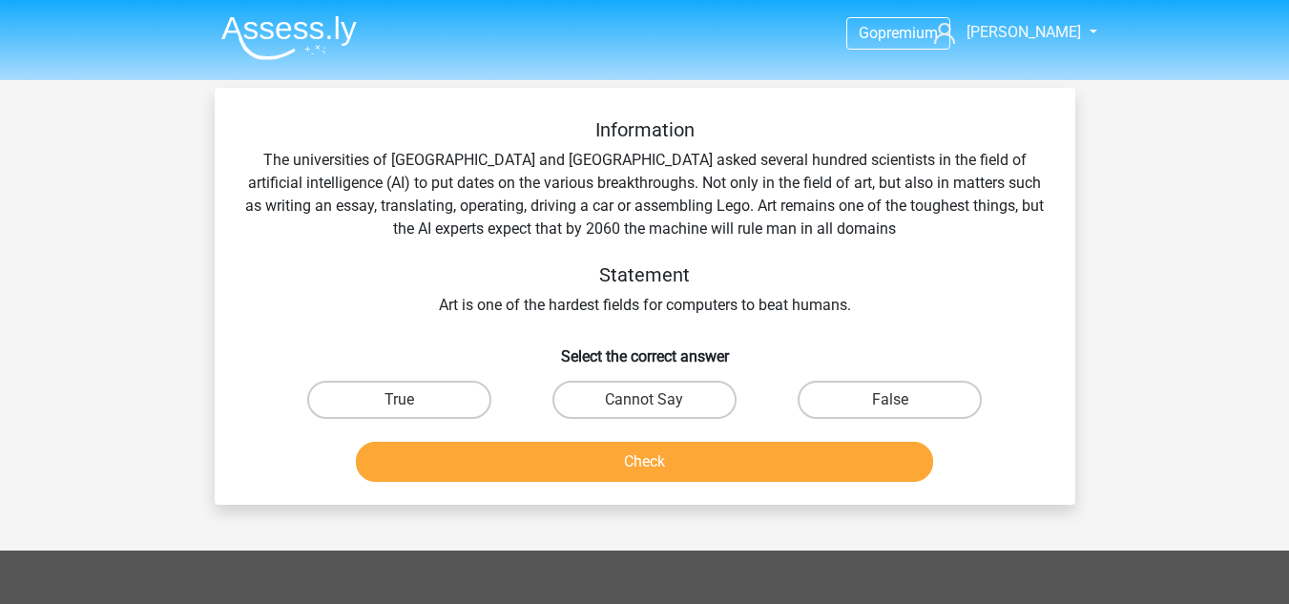
click at [571, 306] on div "Information The universities of Oxford and Yale asked several hundred scientist…" at bounding box center [645, 217] width 800 height 199
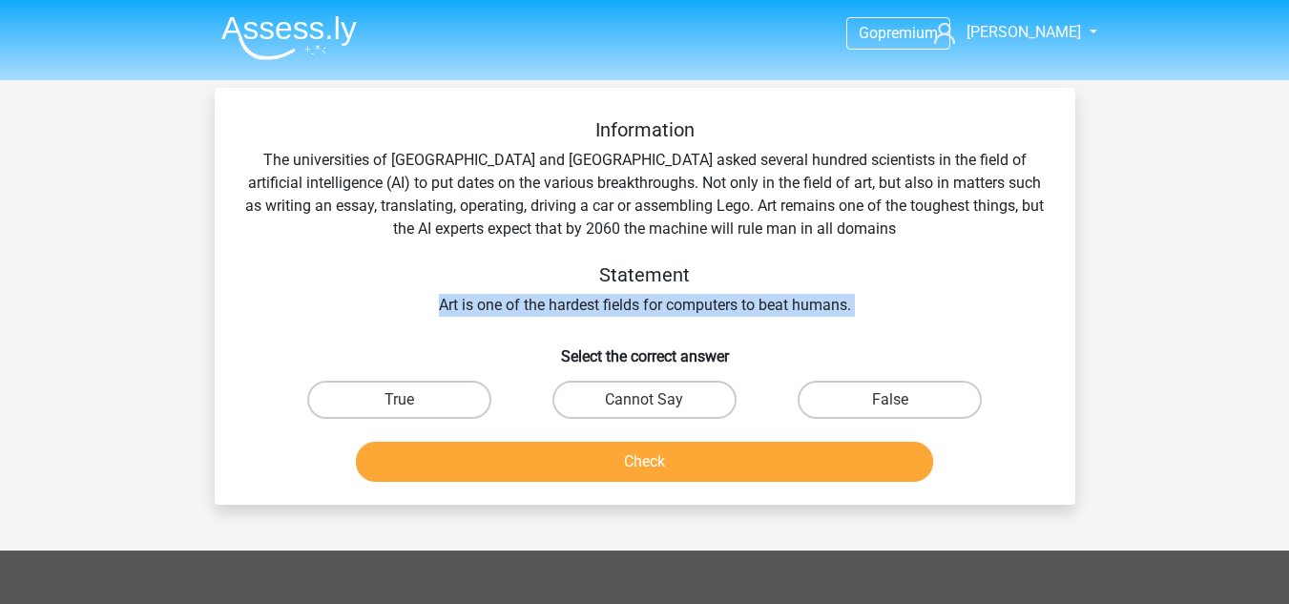
click at [571, 306] on div "Information The universities of Oxford and Yale asked several hundred scientist…" at bounding box center [645, 217] width 800 height 199
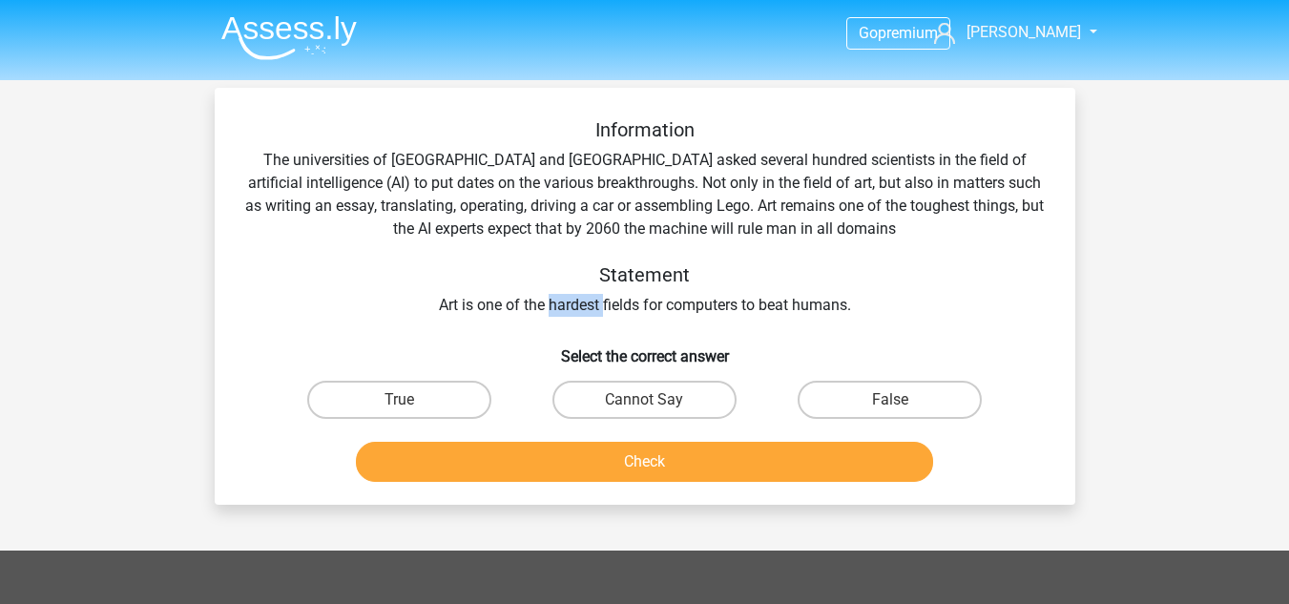
click at [571, 306] on div "Information The universities of Oxford and Yale asked several hundred scientist…" at bounding box center [645, 217] width 800 height 199
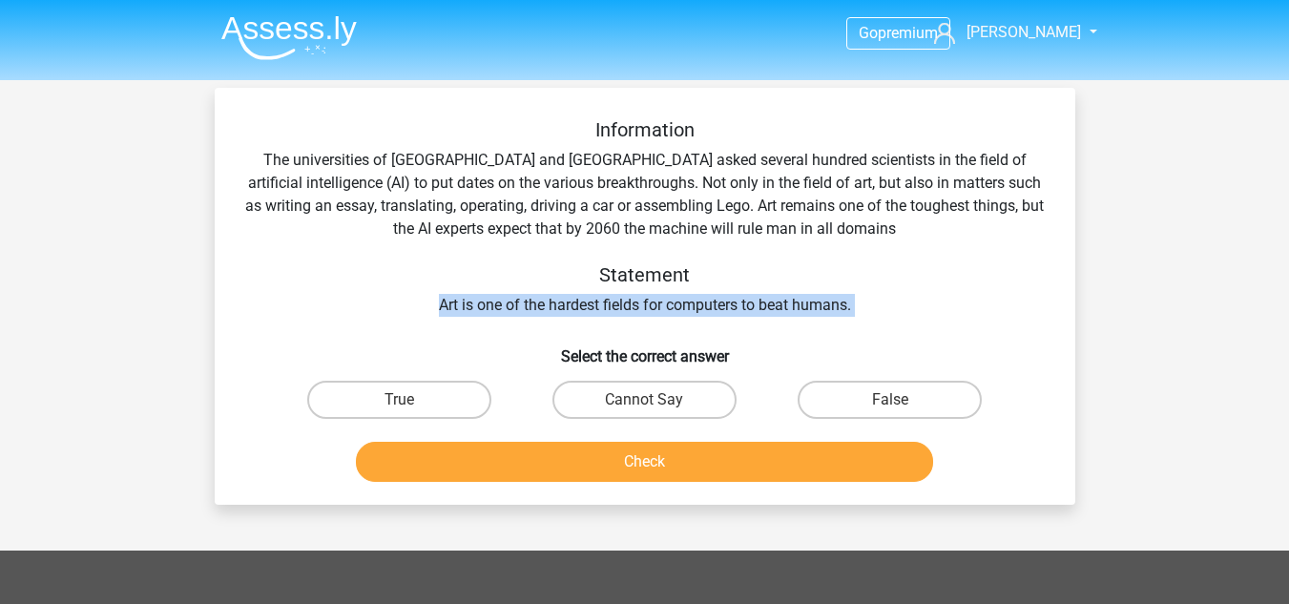
click at [571, 306] on div "Information The universities of Oxford and Yale asked several hundred scientist…" at bounding box center [645, 217] width 800 height 199
click at [538, 315] on div "Information The universities of Oxford and Yale asked several hundred scientist…" at bounding box center [645, 217] width 800 height 199
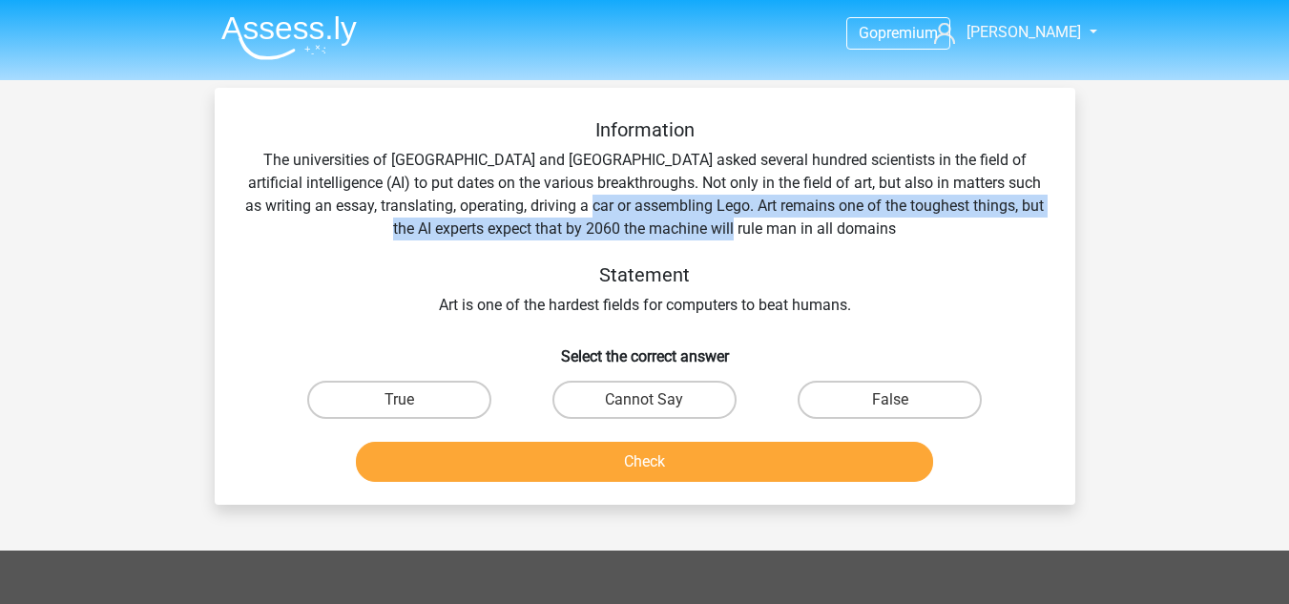
drag, startPoint x: 855, startPoint y: 227, endPoint x: 643, endPoint y: 201, distance: 213.4
click at [643, 201] on div "Information The universities of Oxford and Yale asked several hundred scientist…" at bounding box center [645, 217] width 800 height 199
click at [644, 201] on div "Information The universities of Oxford and Yale asked several hundred scientist…" at bounding box center [645, 217] width 800 height 199
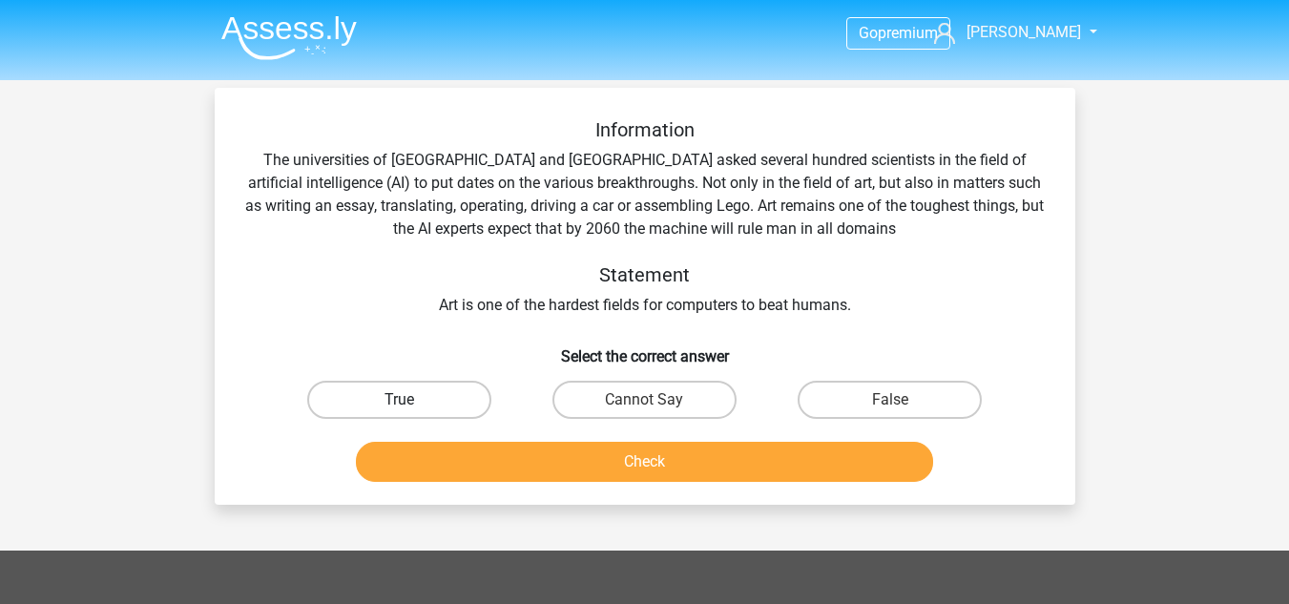
click at [412, 395] on label "True" at bounding box center [399, 400] width 184 height 38
click at [411, 400] on input "True" at bounding box center [405, 406] width 12 height 12
radio input "true"
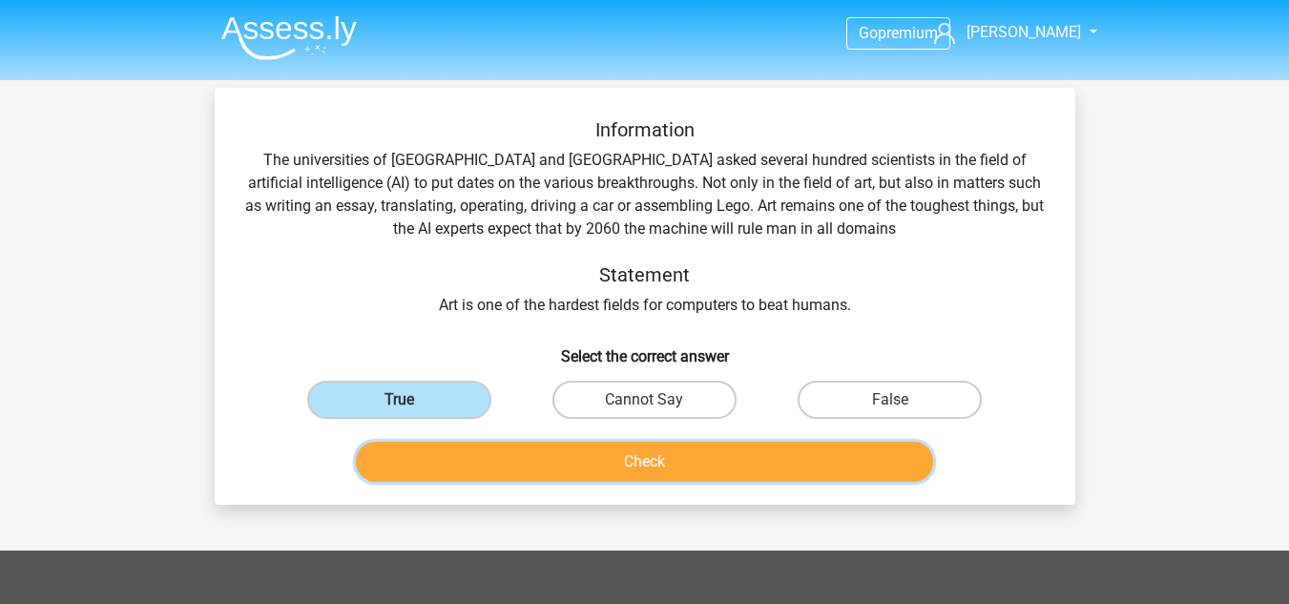
click at [448, 443] on button "Check" at bounding box center [644, 462] width 577 height 40
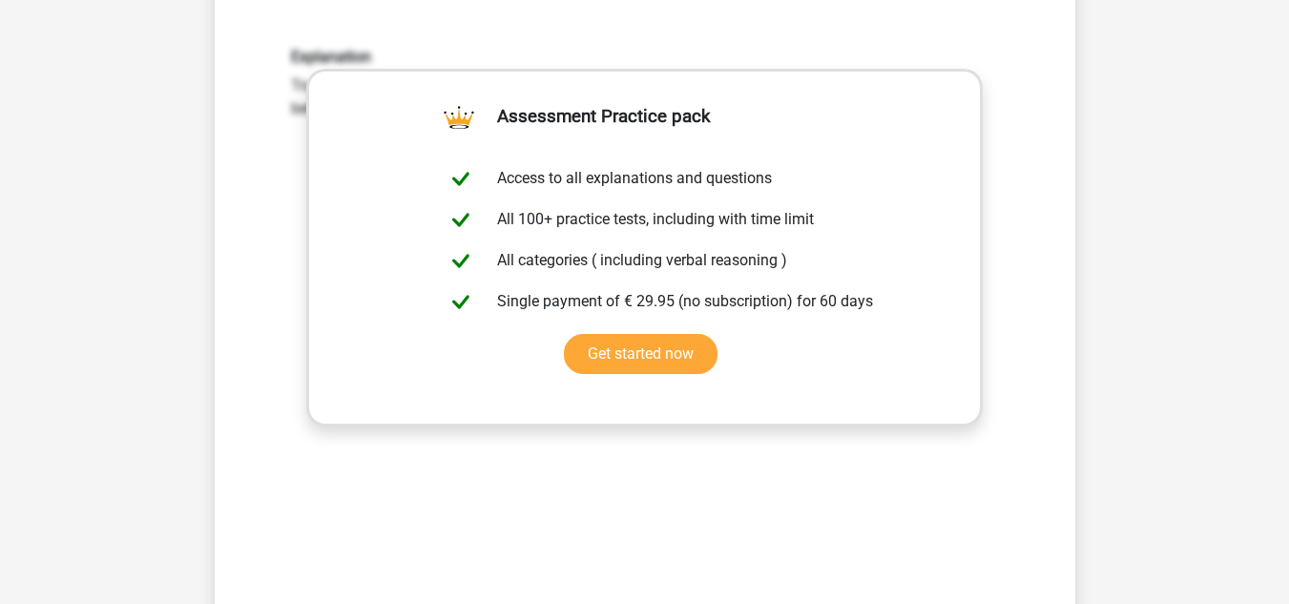
scroll to position [573, 0]
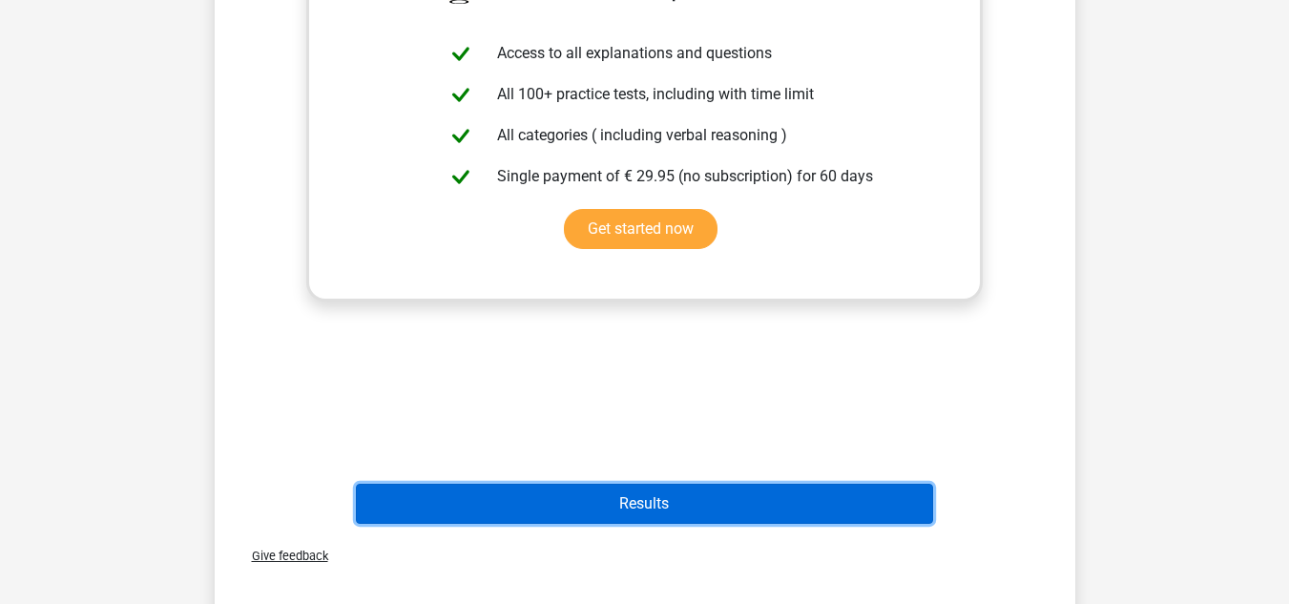
click at [566, 510] on button "Results" at bounding box center [644, 504] width 577 height 40
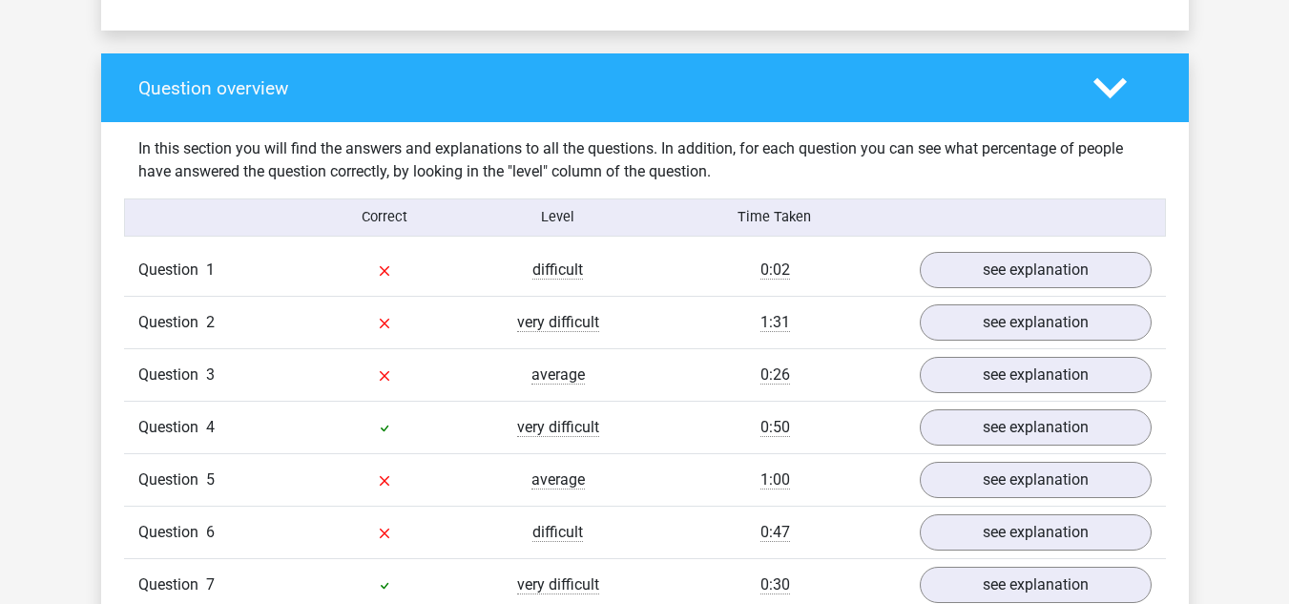
scroll to position [1622, 0]
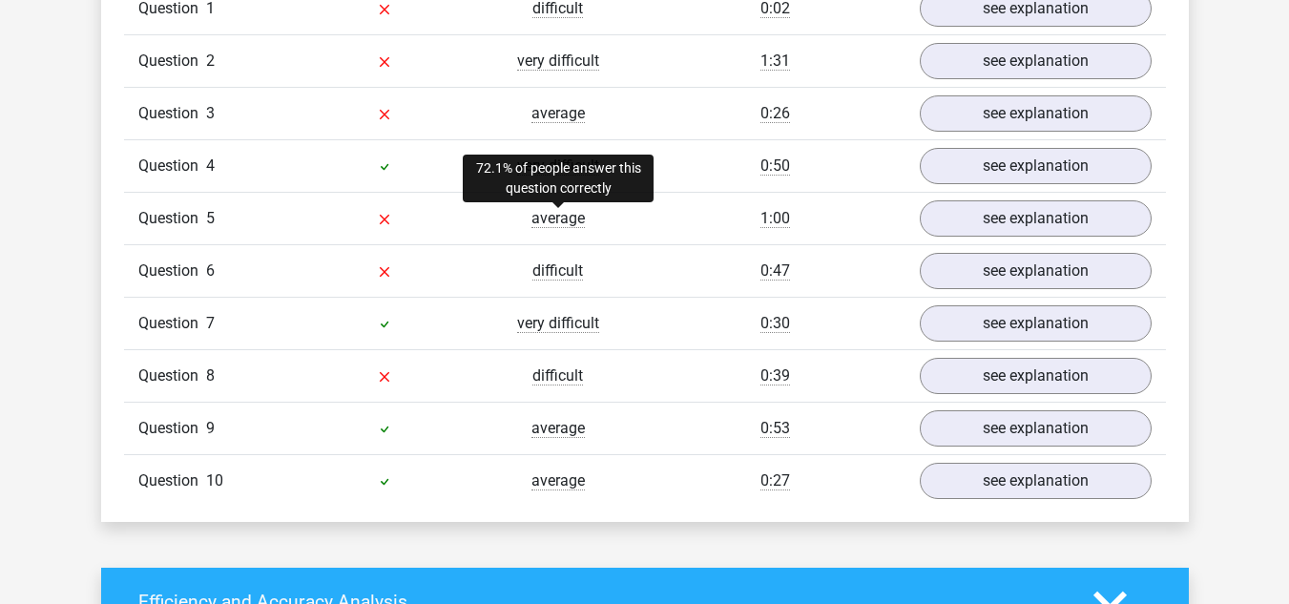
click at [556, 220] on span "average" at bounding box center [558, 218] width 53 height 19
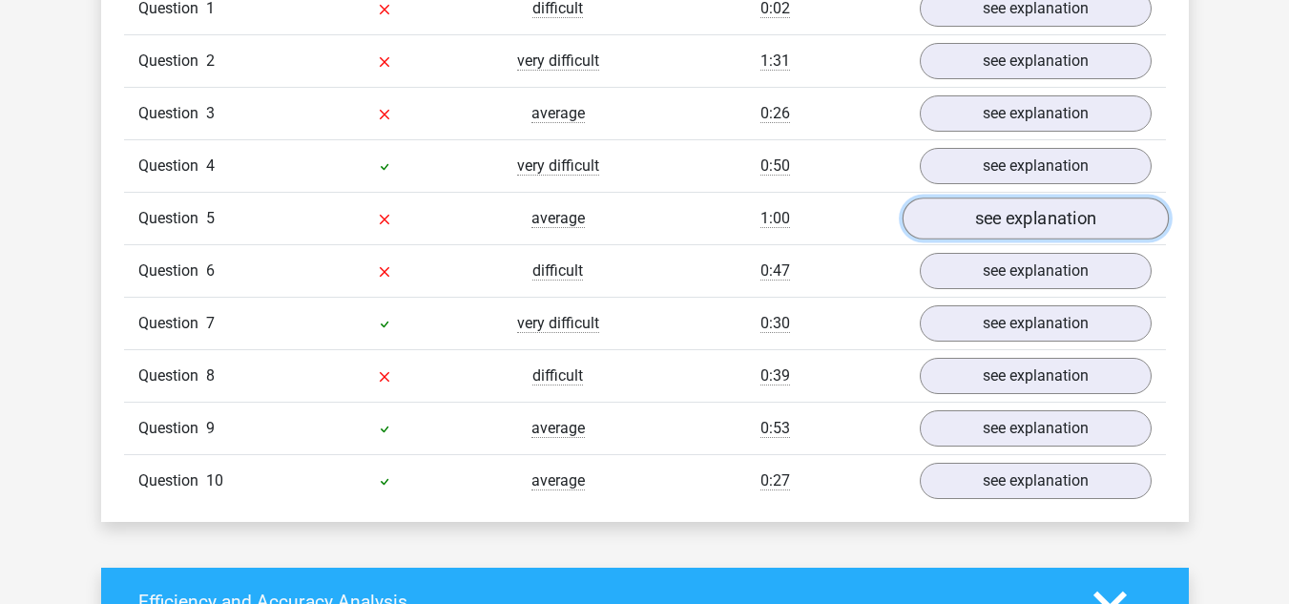
click at [994, 213] on link "see explanation" at bounding box center [1035, 219] width 266 height 42
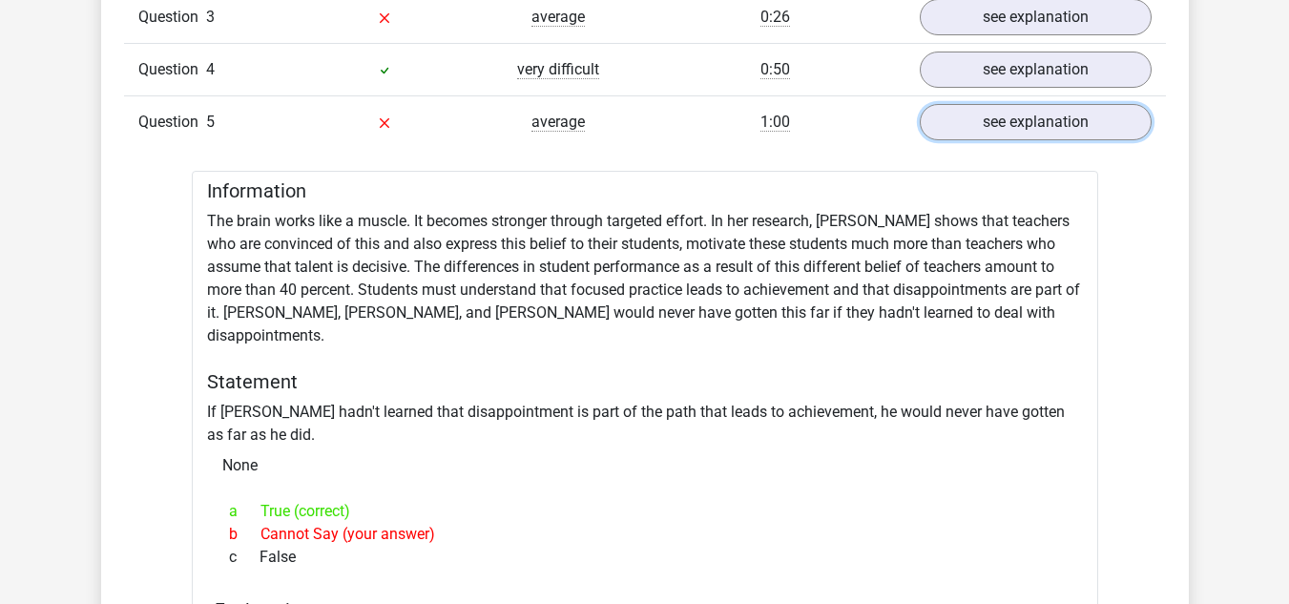
scroll to position [1813, 0]
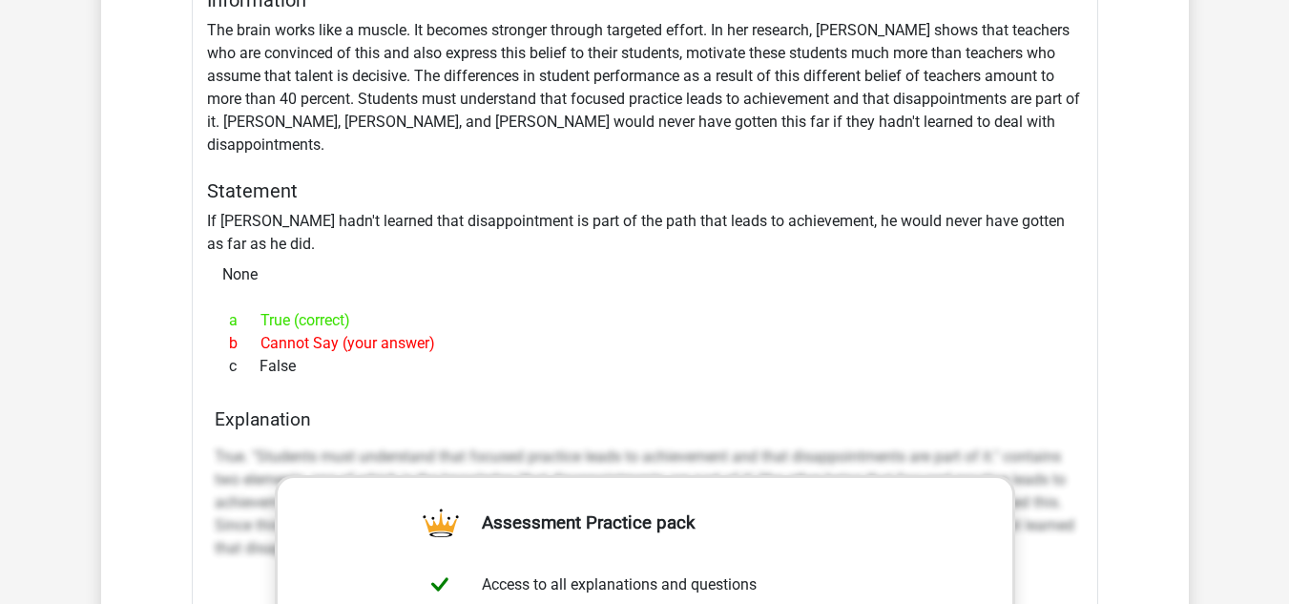
scroll to position [1909, 0]
click at [669, 198] on div "Information The brain works like a muscle. It becomes stronger through targeted…" at bounding box center [645, 540] width 907 height 1119
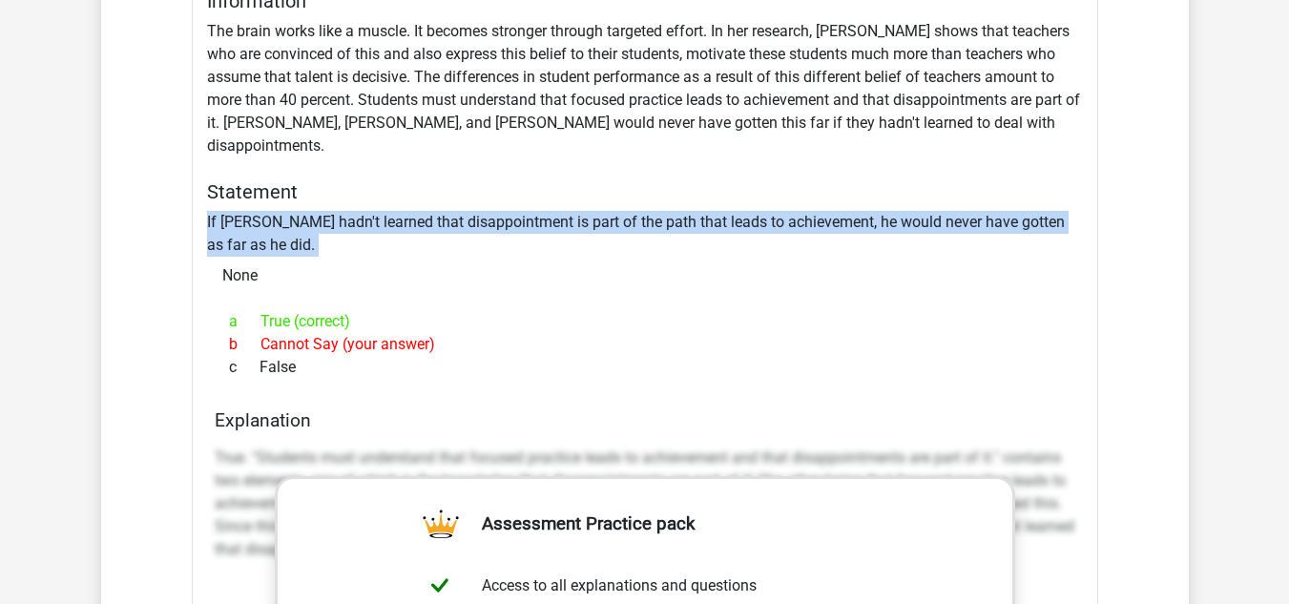
click at [669, 198] on div "Information The brain works like a muscle. It becomes stronger through targeted…" at bounding box center [645, 540] width 907 height 1119
click at [661, 199] on div "Information The brain works like a muscle. It becomes stronger through targeted…" at bounding box center [645, 540] width 907 height 1119
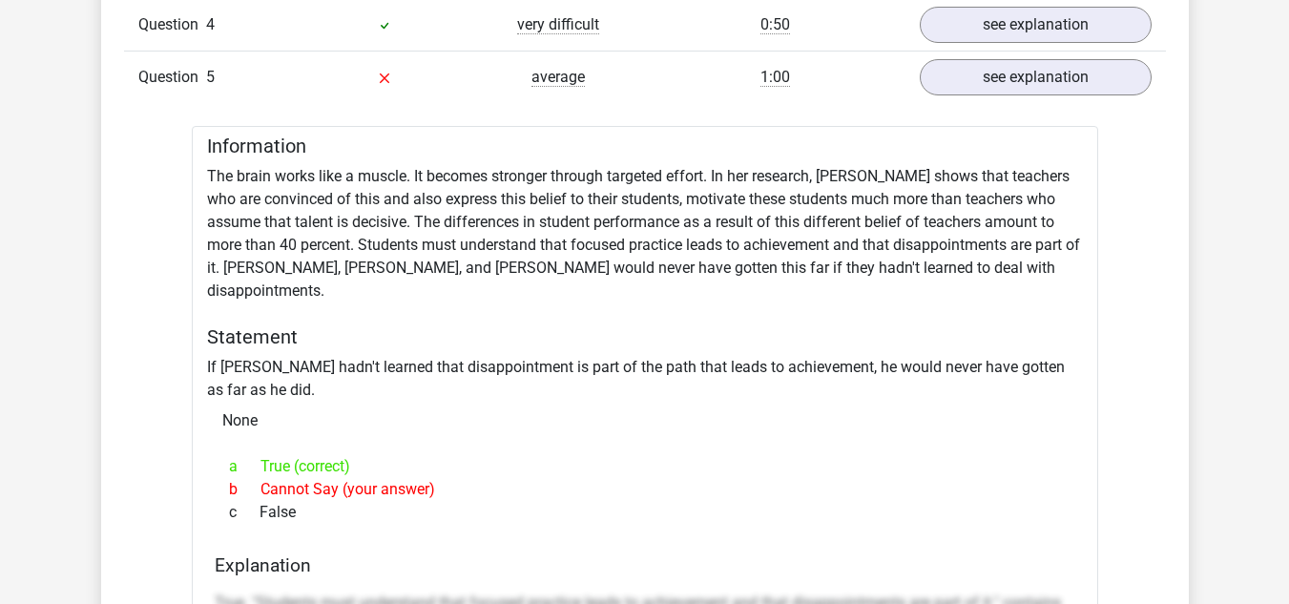
scroll to position [1718, 0]
